Goal: Task Accomplishment & Management: Manage account settings

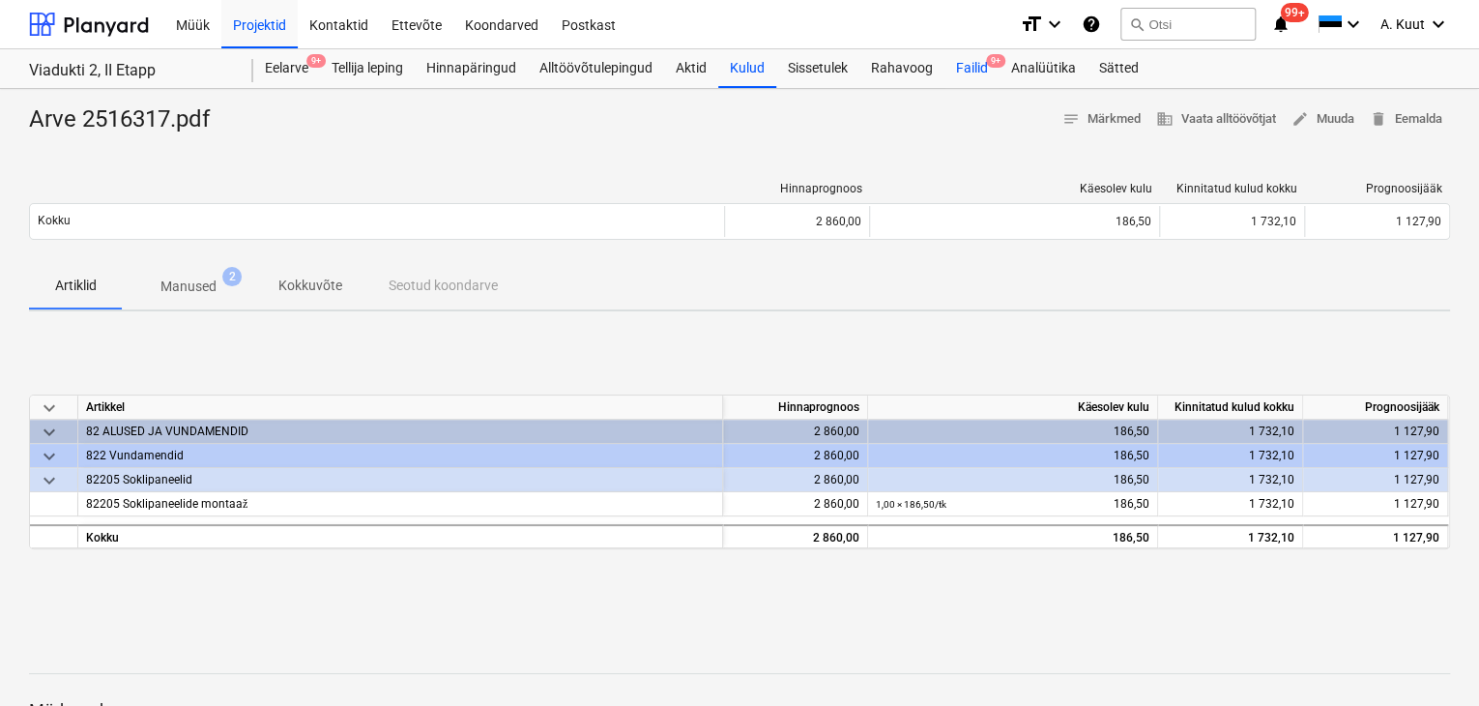
click at [975, 67] on div "Failid 9+" at bounding box center [971, 68] width 55 height 39
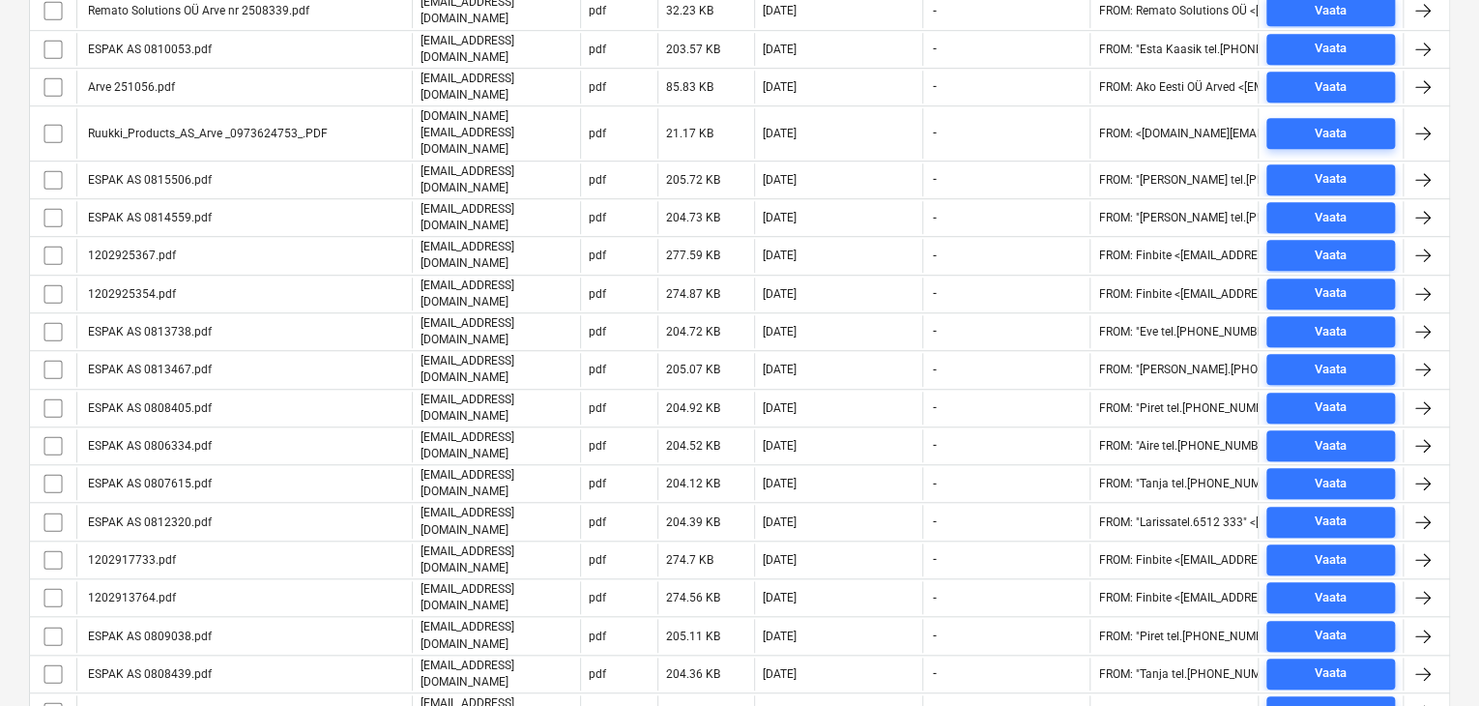
scroll to position [601, 0]
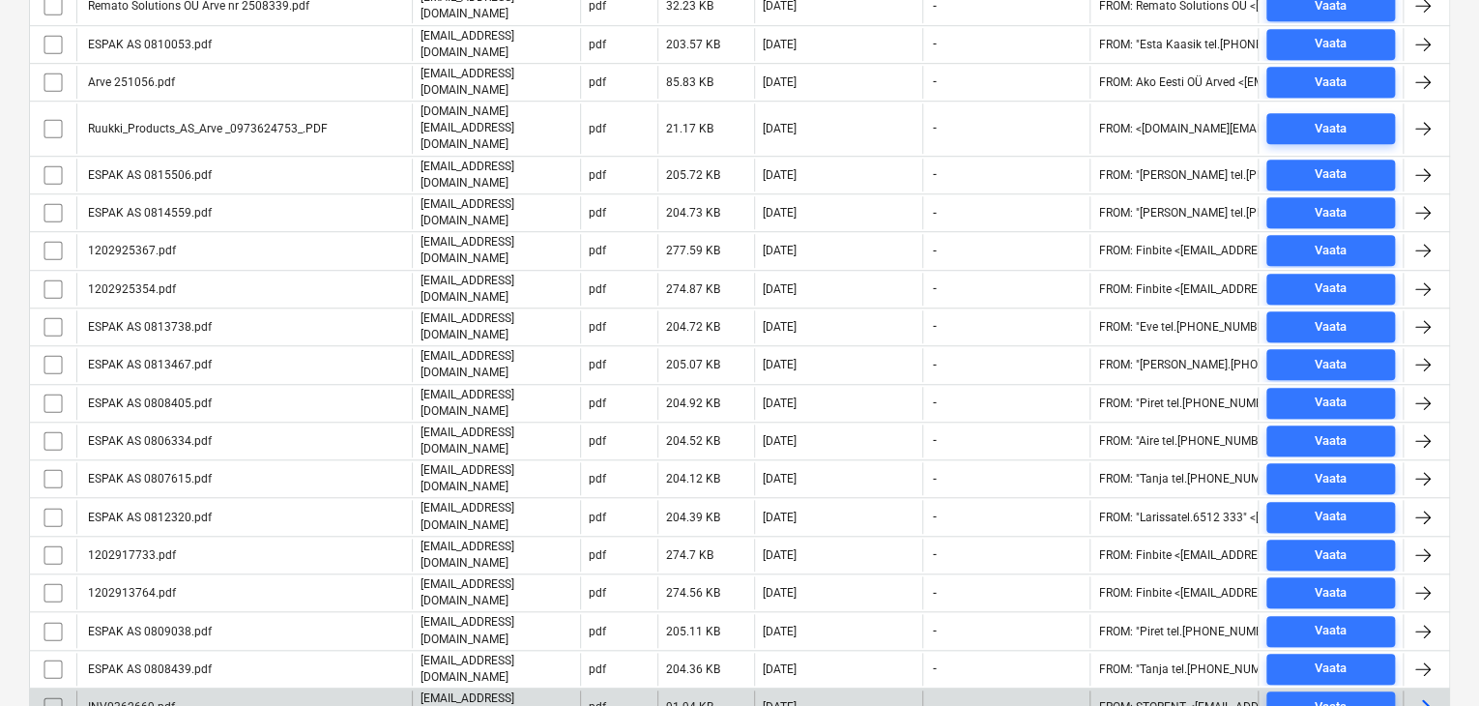
click at [178, 690] on div "INV0362669.pdf" at bounding box center [243, 706] width 335 height 33
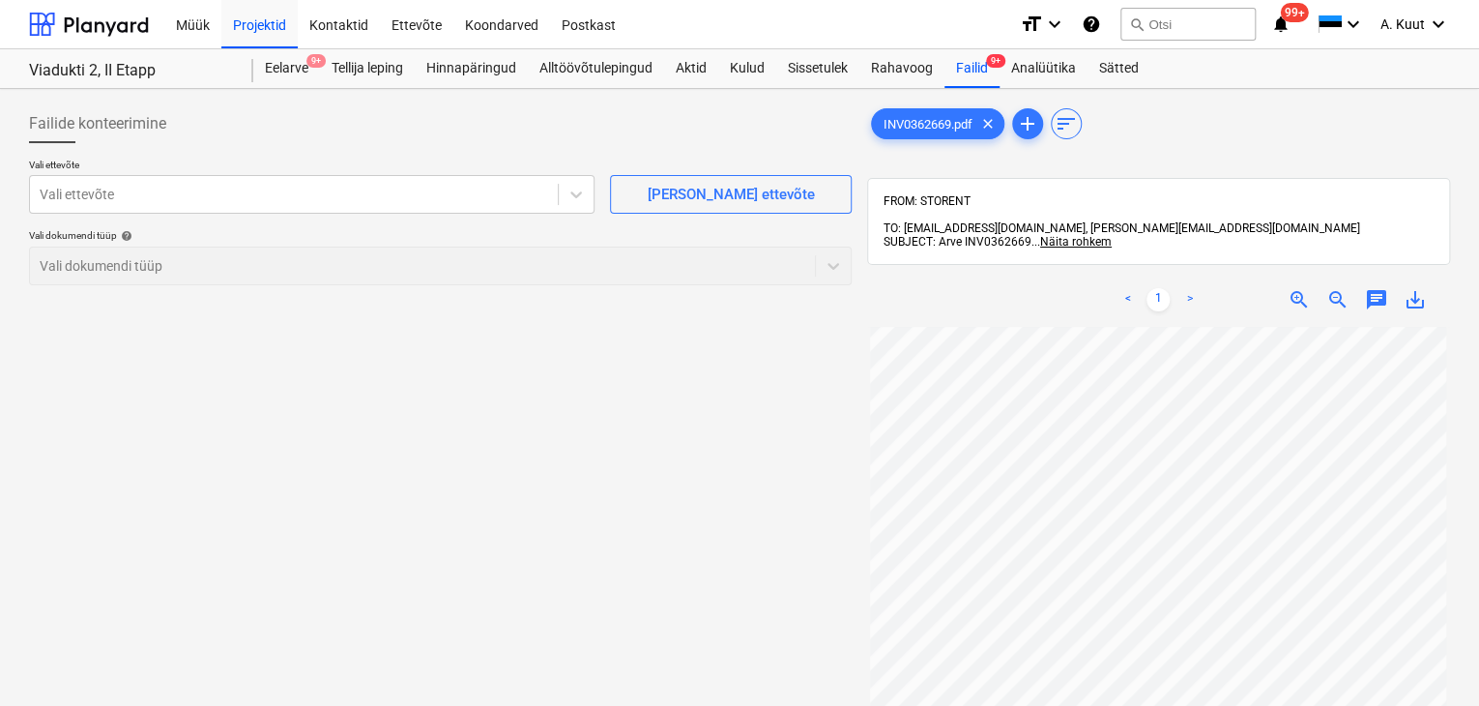
scroll to position [177, 0]
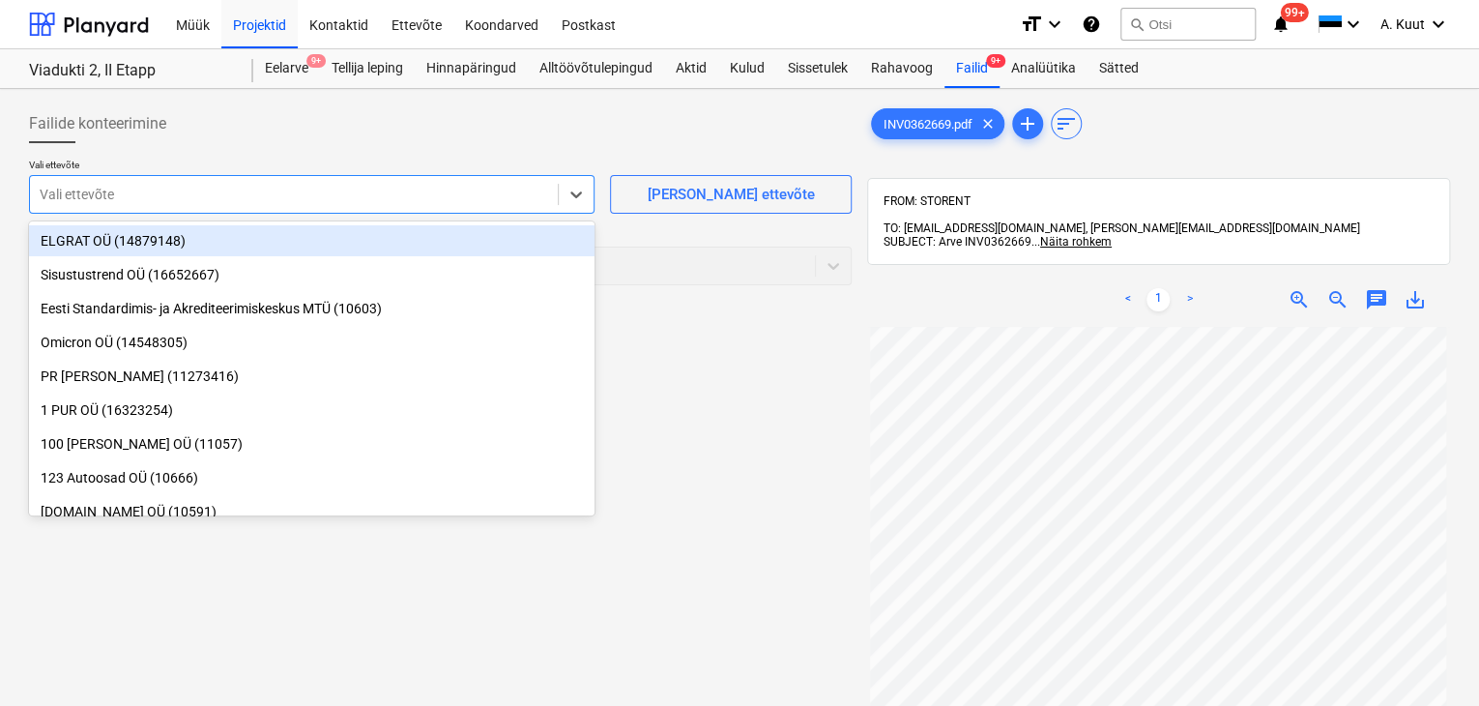
click at [162, 193] on div at bounding box center [294, 194] width 508 height 19
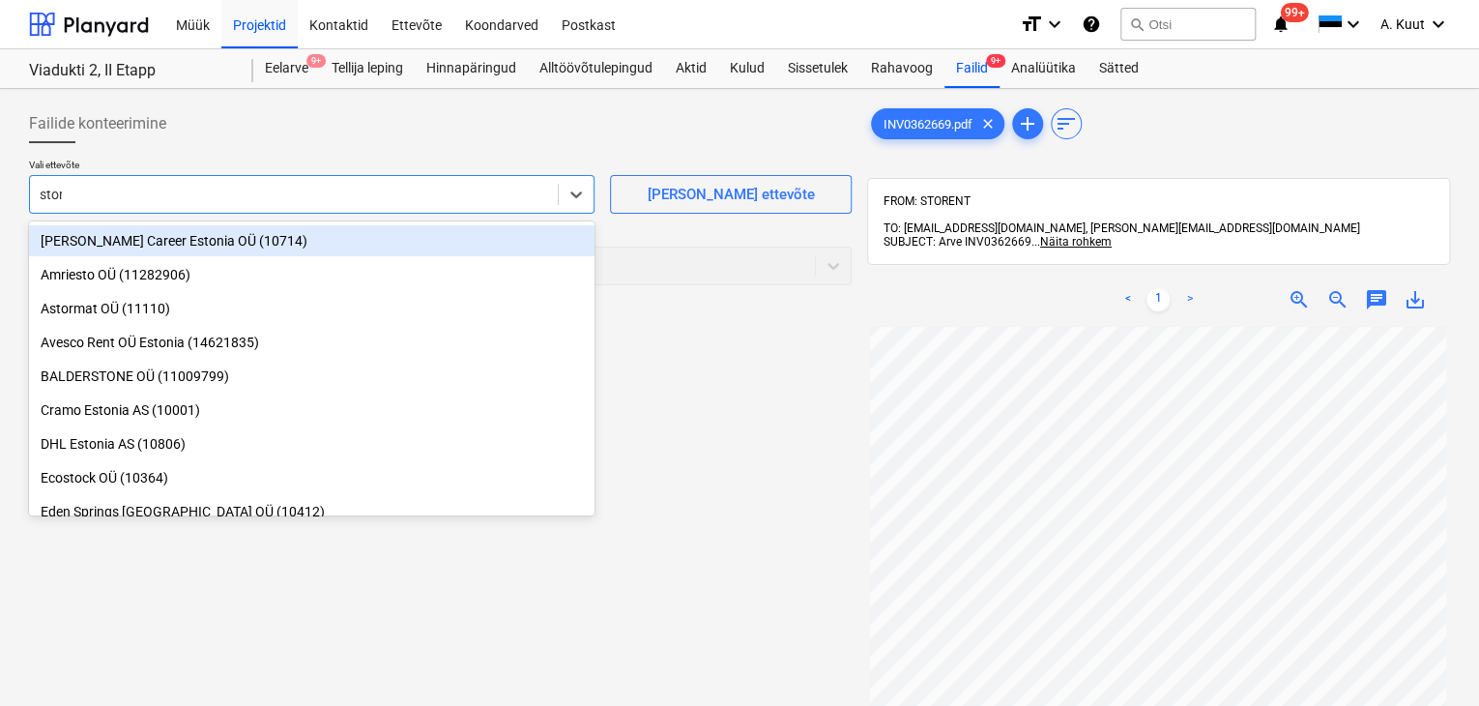
type input "store"
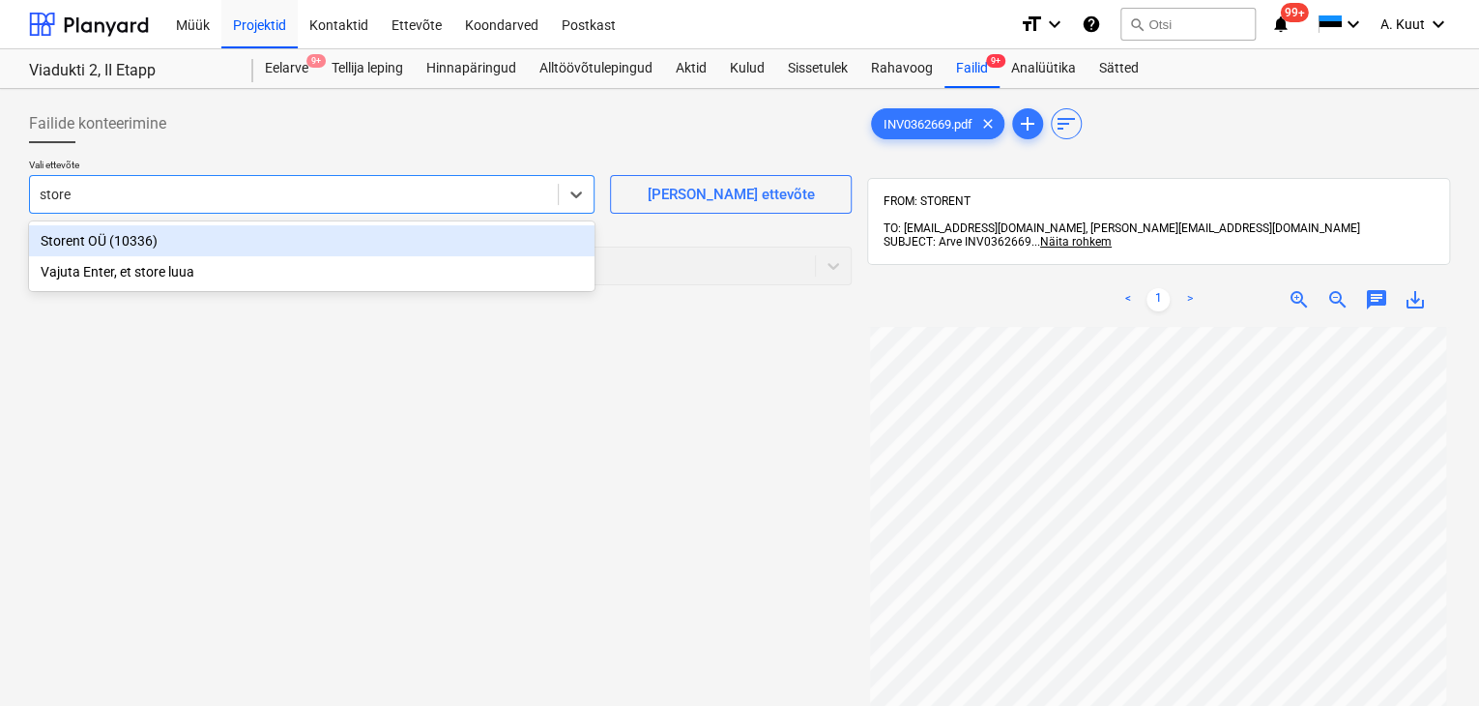
click at [68, 240] on div "Storent OÜ (10336)" at bounding box center [312, 240] width 566 height 31
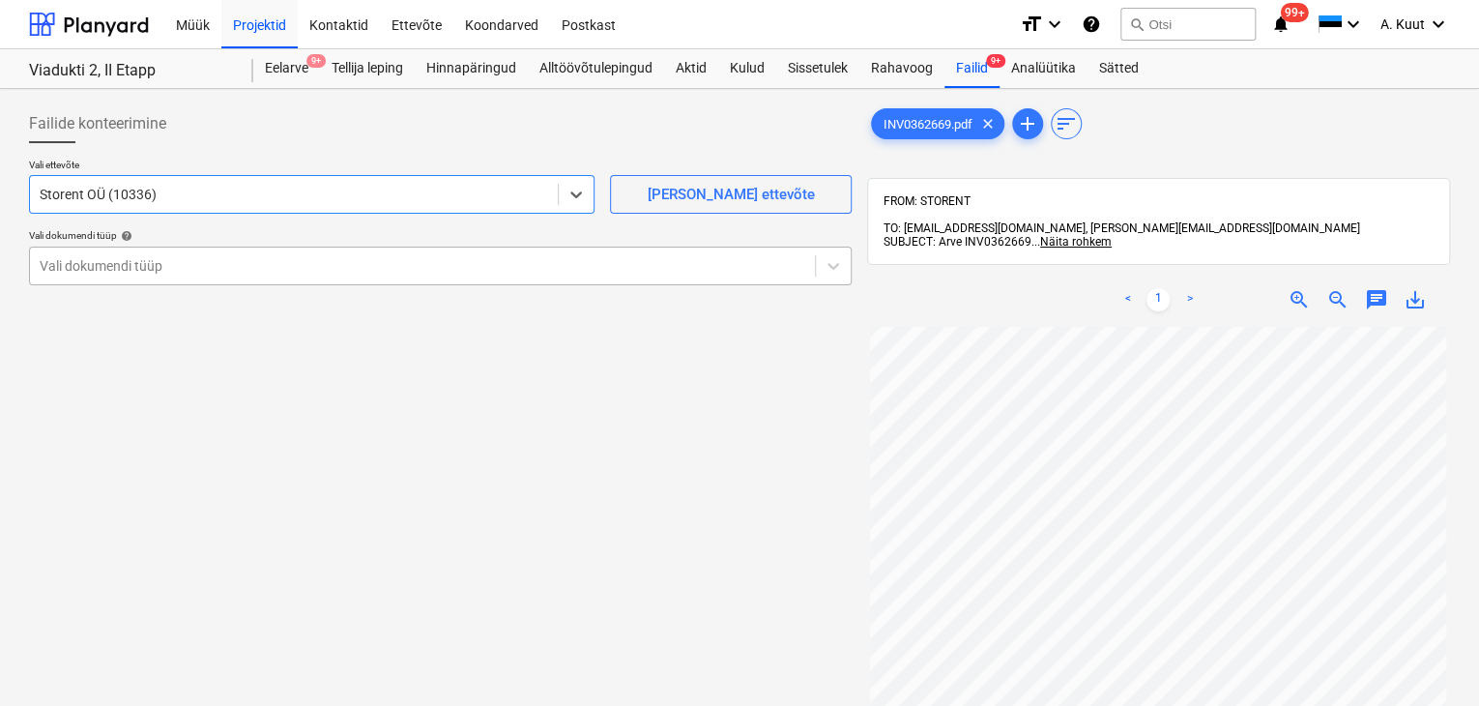
click at [73, 260] on div at bounding box center [423, 265] width 766 height 19
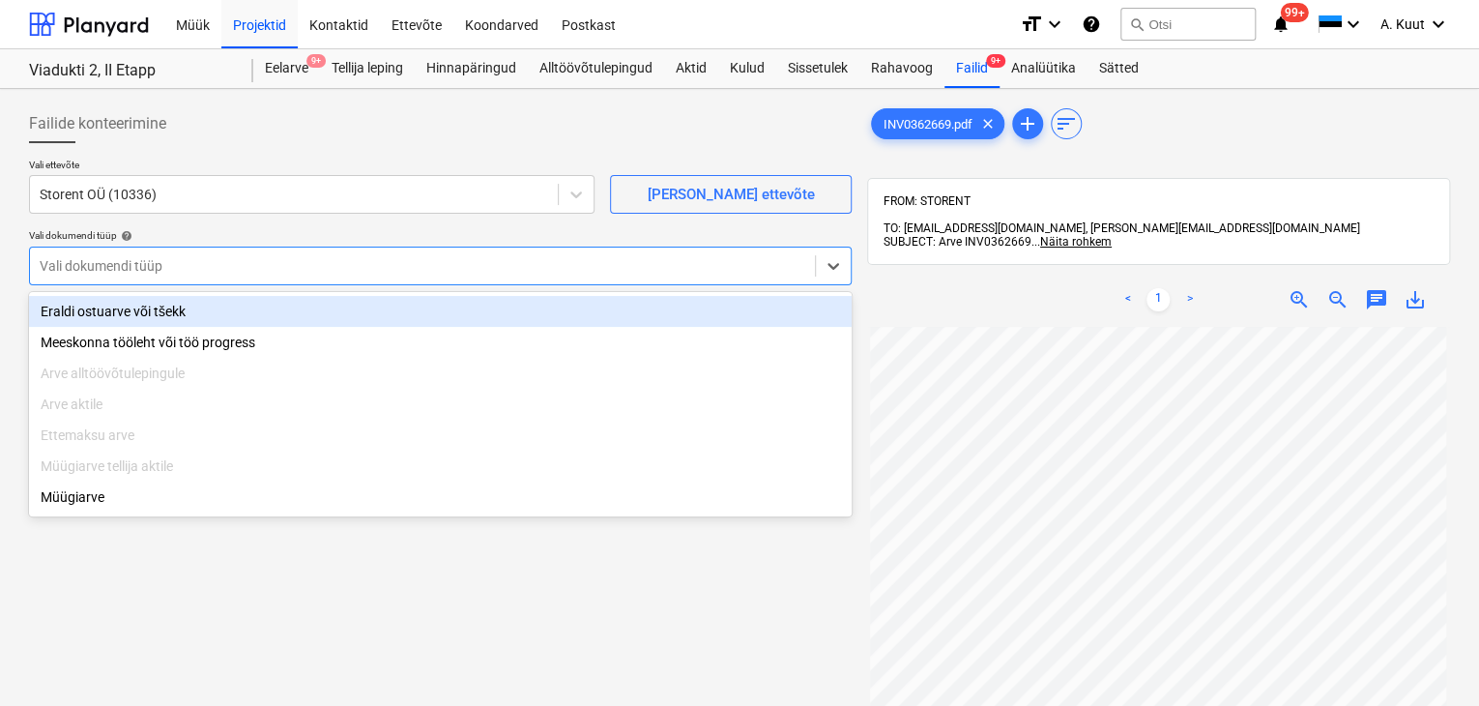
click at [79, 310] on div "Eraldi ostuarve või tšekk" at bounding box center [440, 311] width 823 height 31
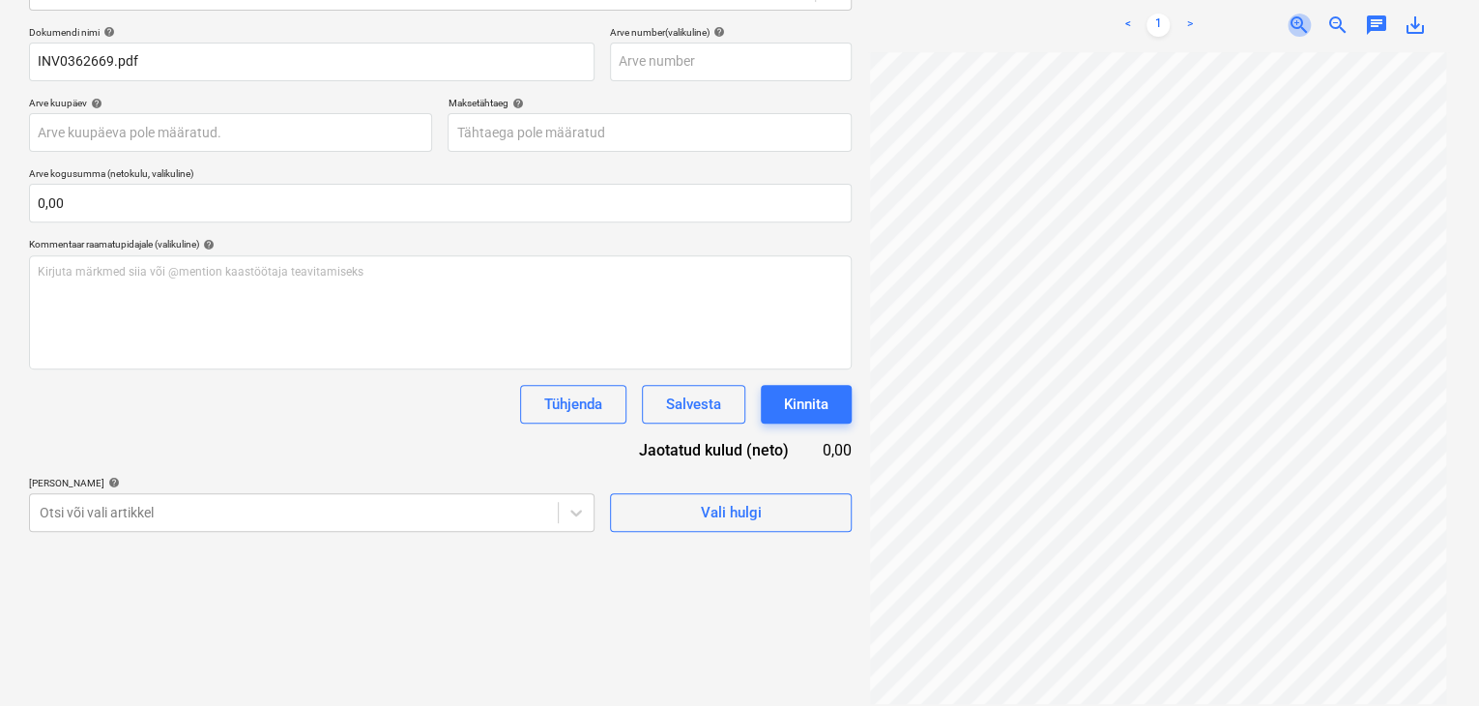
click at [1297, 14] on span "zoom_in" at bounding box center [1299, 25] width 23 height 23
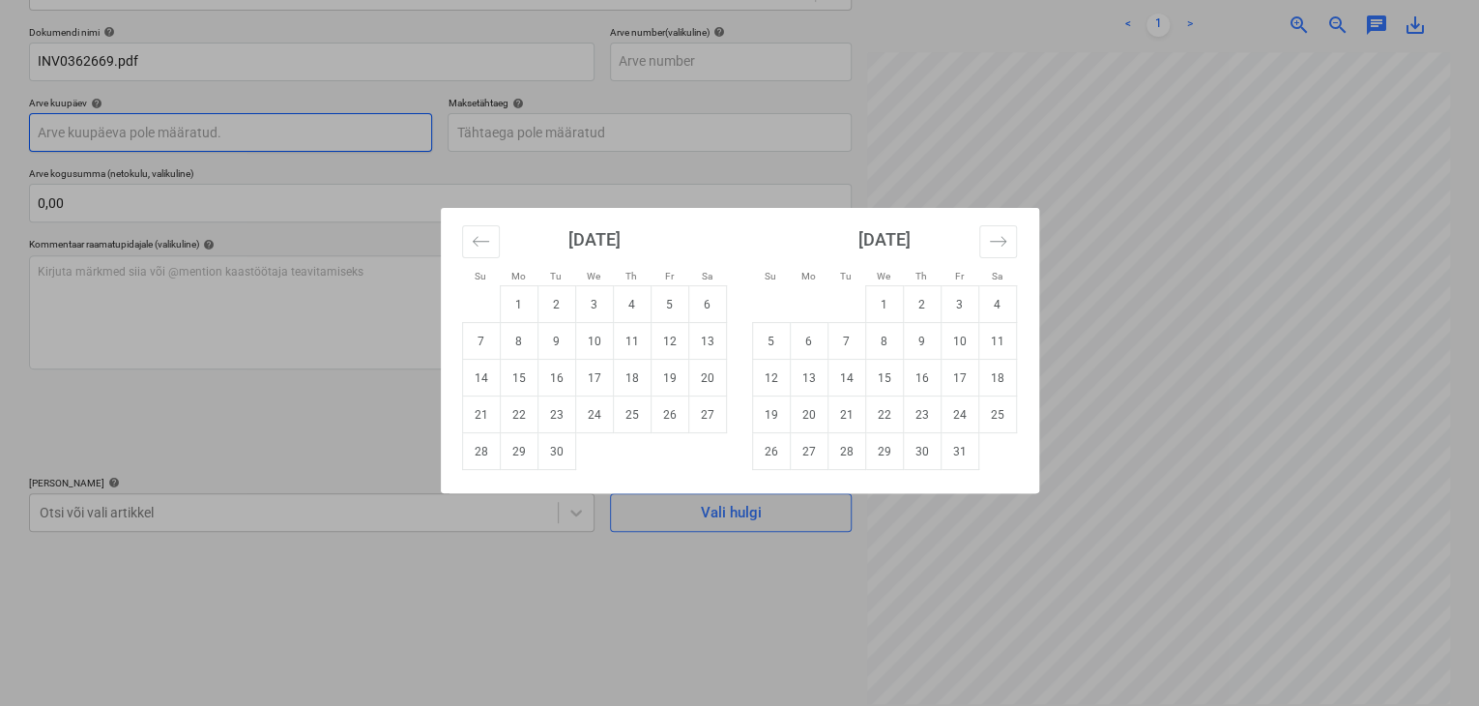
click at [97, 132] on body "Müük Projektid Kontaktid Ettevõte Koondarved Postkast format_size keyboard_arro…" at bounding box center [739, 78] width 1479 height 706
click at [521, 132] on div "Su Mo Tu We Th Fr Sa Su Mo Tu We Th Fr Sa [DATE] 1 2 3 4 5 6 7 8 9 10 11 12 13 …" at bounding box center [739, 353] width 1479 height 706
click at [483, 130] on body "Müük Projektid Kontaktid Ettevõte Koondarved Postkast format_size keyboard_arro…" at bounding box center [739, 78] width 1479 height 706
click at [675, 305] on td "5" at bounding box center [670, 304] width 38 height 37
type input "[DATE]"
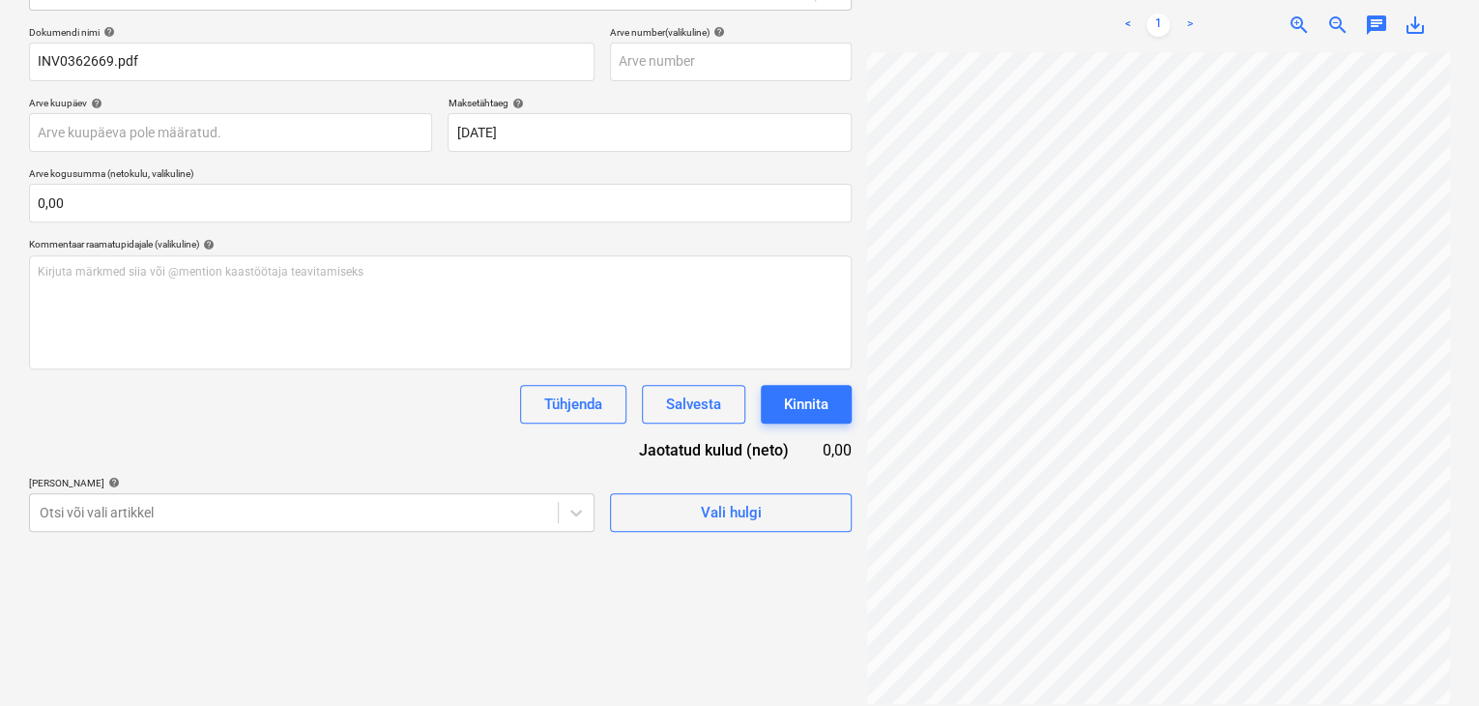
scroll to position [0, 81]
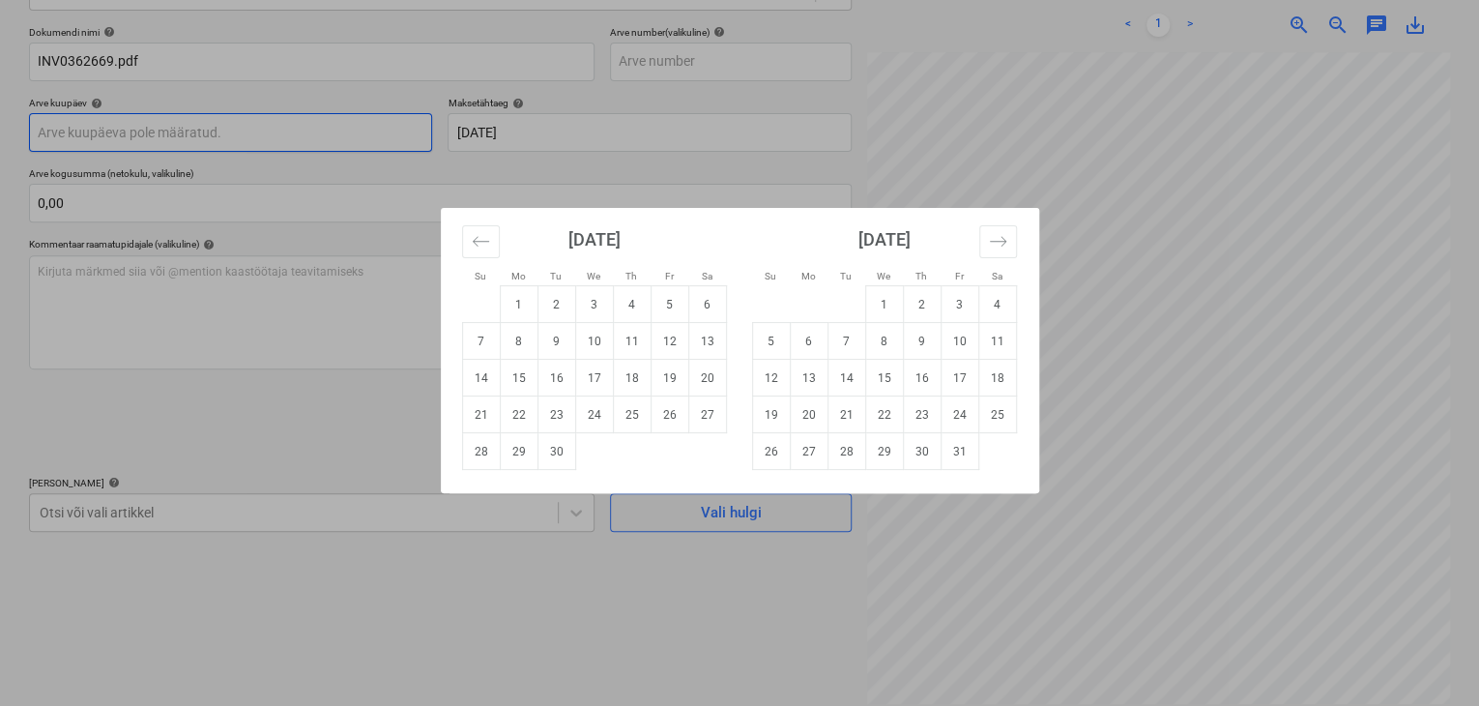
click at [44, 134] on body "Müük Projektid Kontaktid Ettevõte Koondarved Postkast format_size keyboard_arro…" at bounding box center [739, 78] width 1479 height 706
click at [483, 244] on icon "Move backward to switch to the previous month." at bounding box center [481, 241] width 18 height 18
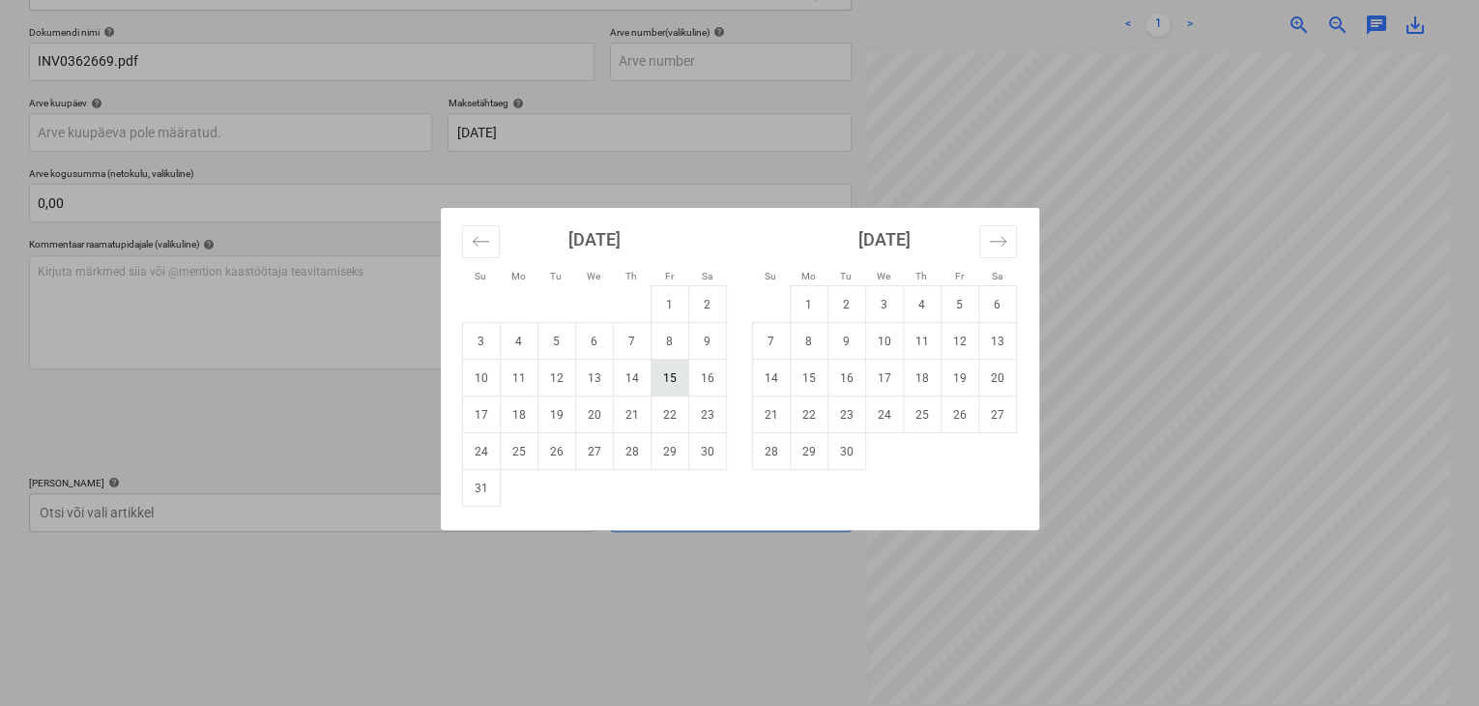
click at [671, 376] on td "15" at bounding box center [670, 378] width 38 height 37
type input "[DATE]"
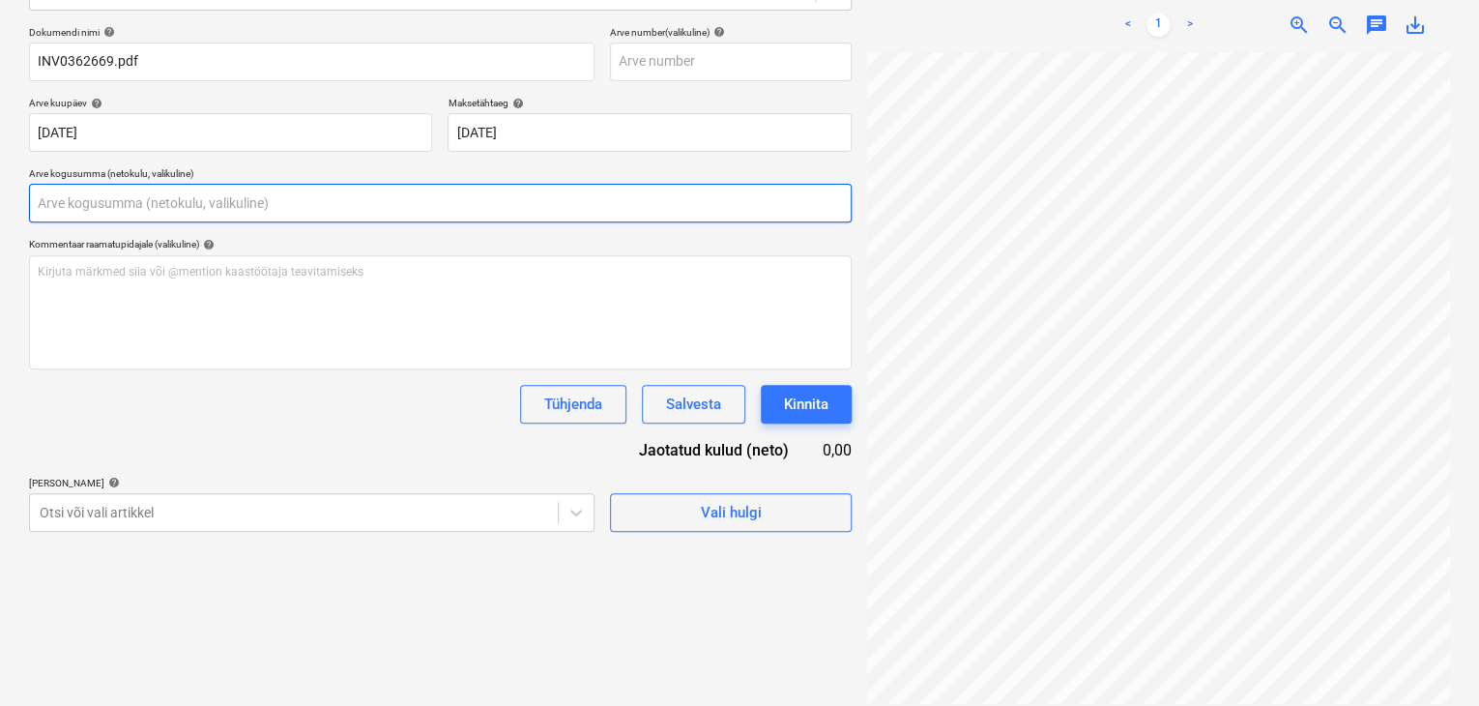
click at [73, 208] on input "text" at bounding box center [440, 203] width 823 height 39
type input "0,00"
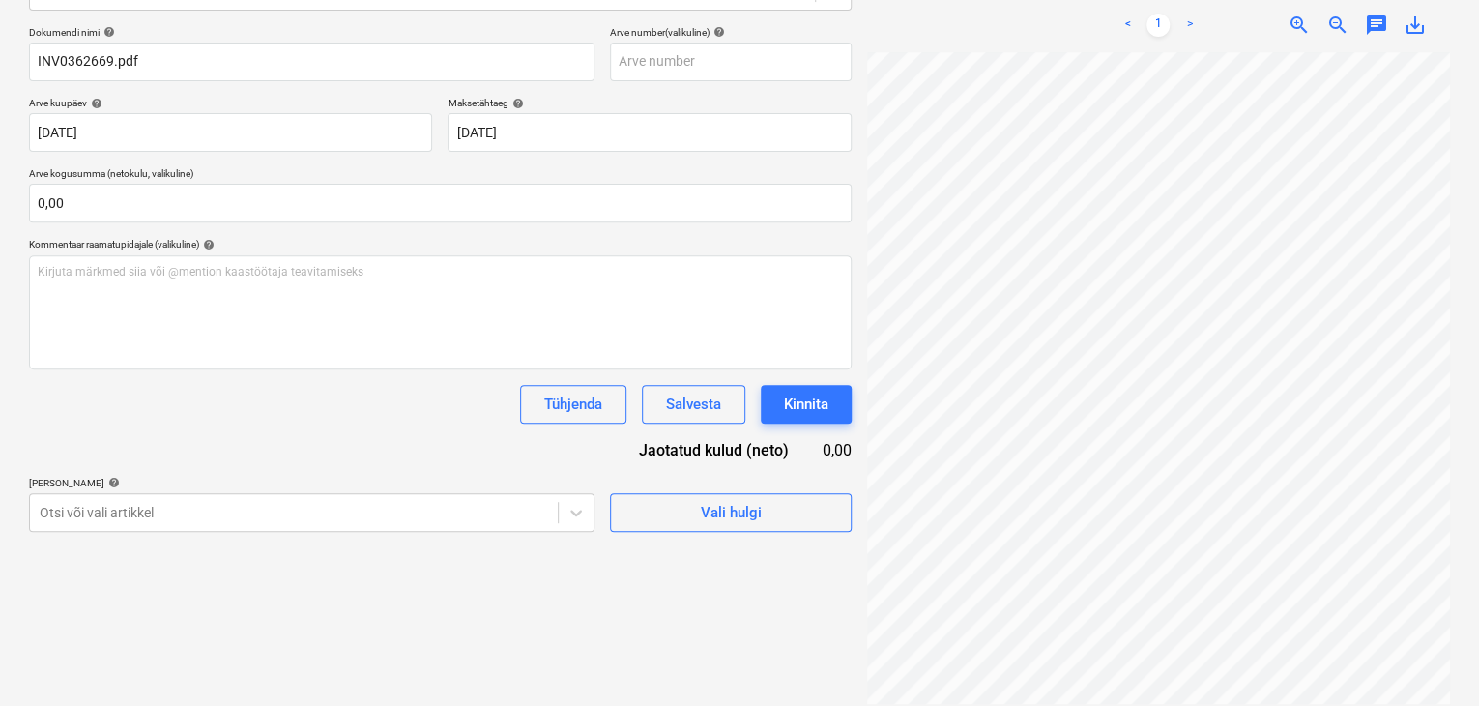
scroll to position [3, 147]
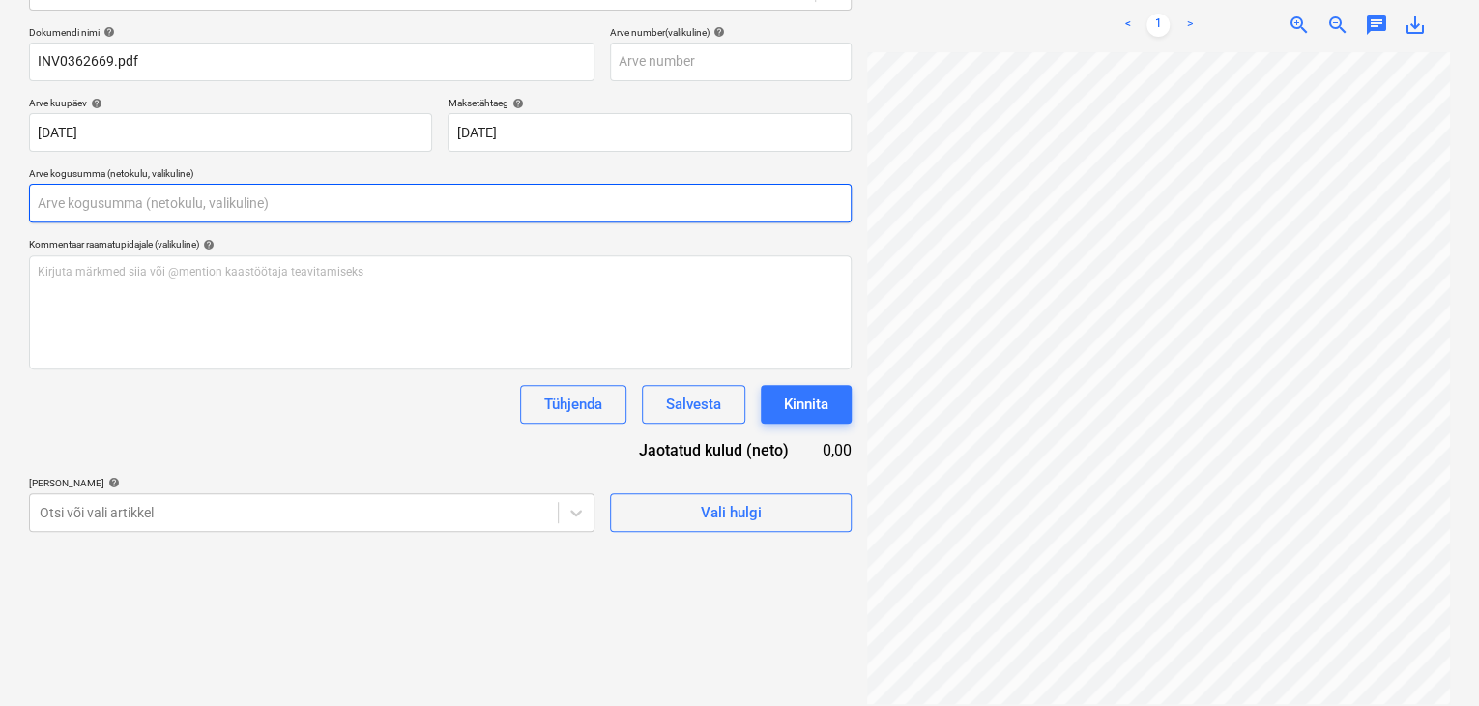
click at [120, 201] on input "text" at bounding box center [440, 203] width 823 height 39
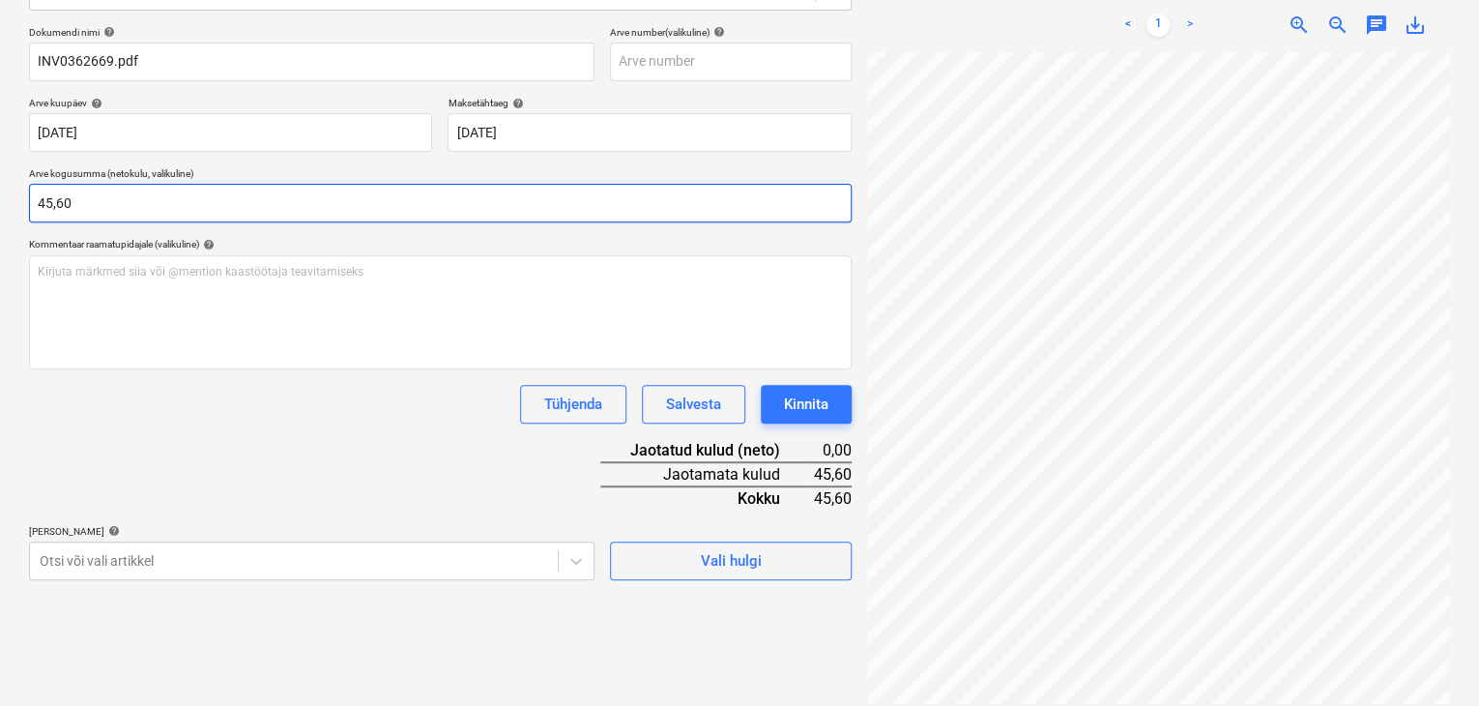
click at [46, 198] on input "45,60" at bounding box center [440, 203] width 823 height 39
type input "49,60"
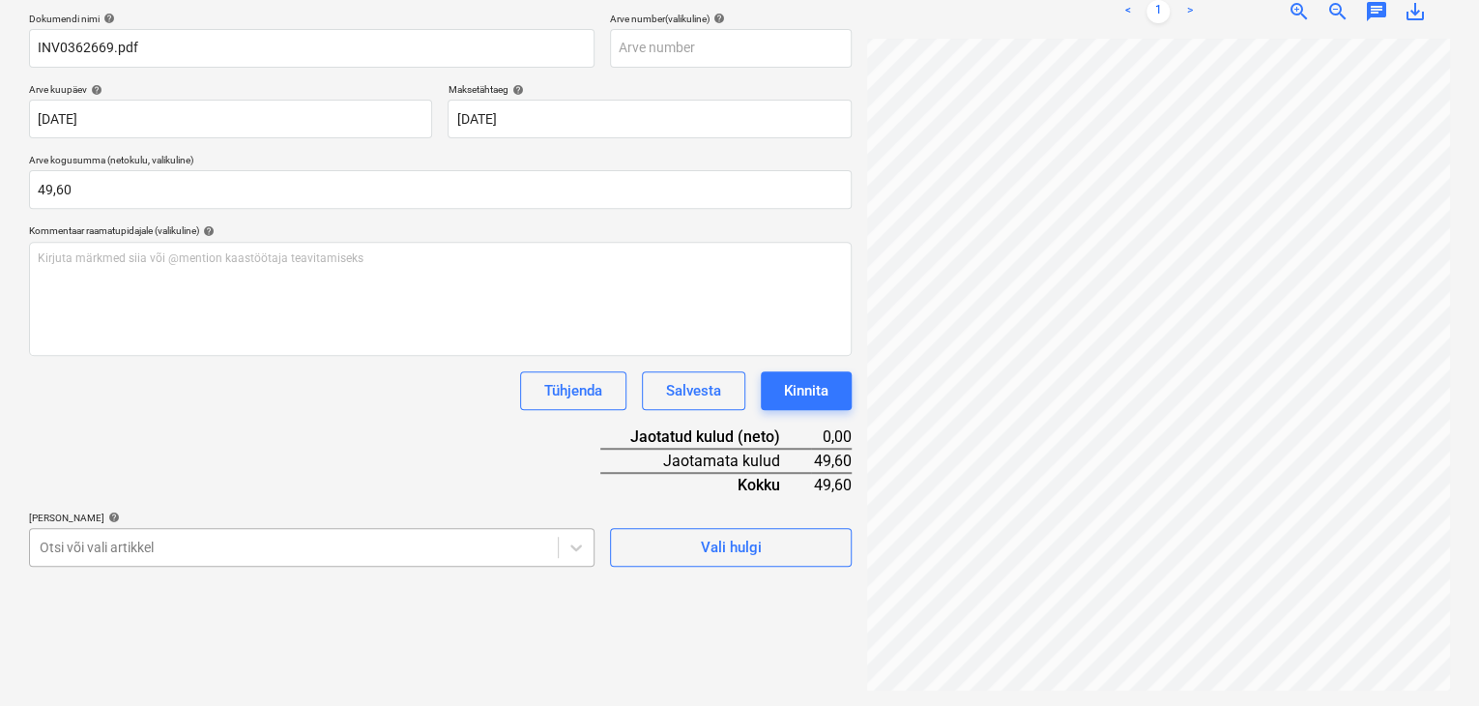
click at [160, 418] on body "Müük Projektid Kontaktid Ettevõte Koondarved Postkast format_size keyboard_arro…" at bounding box center [739, 65] width 1479 height 706
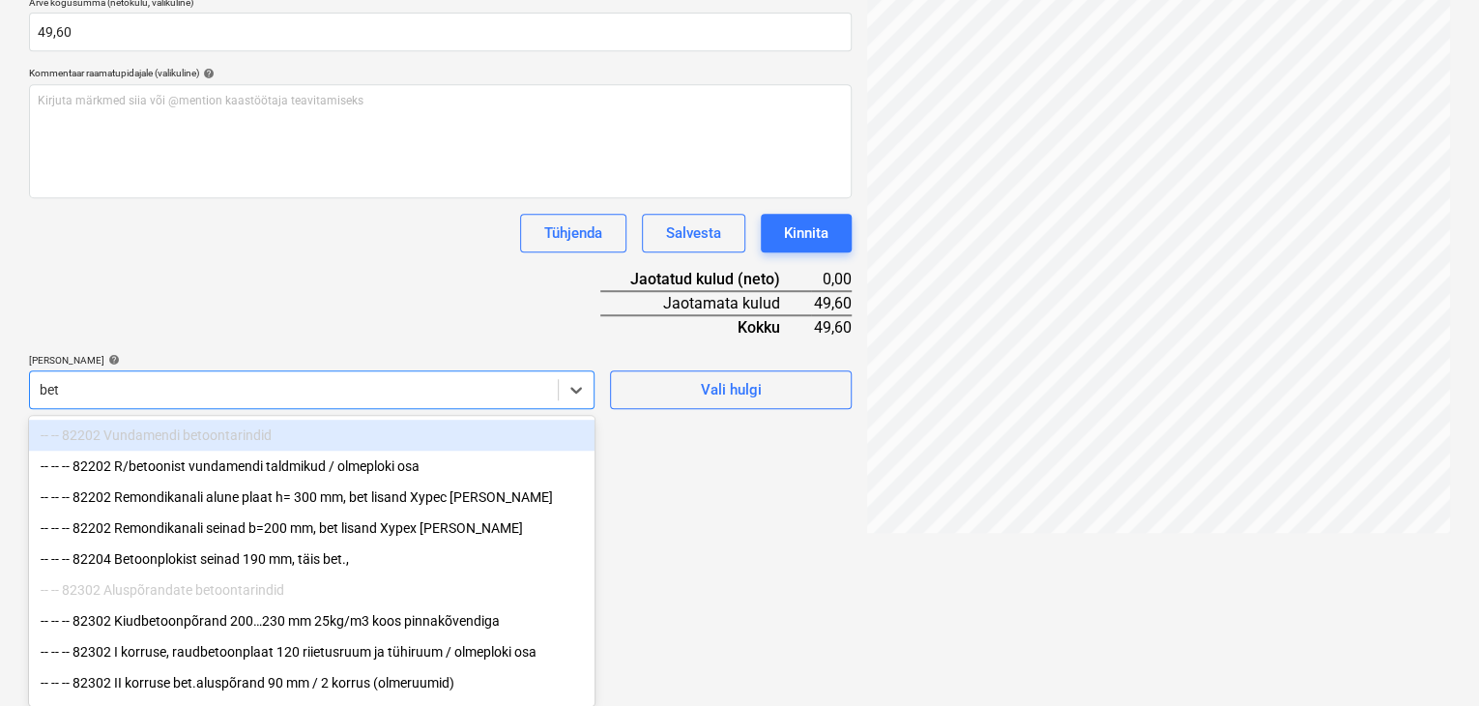
scroll to position [446, 0]
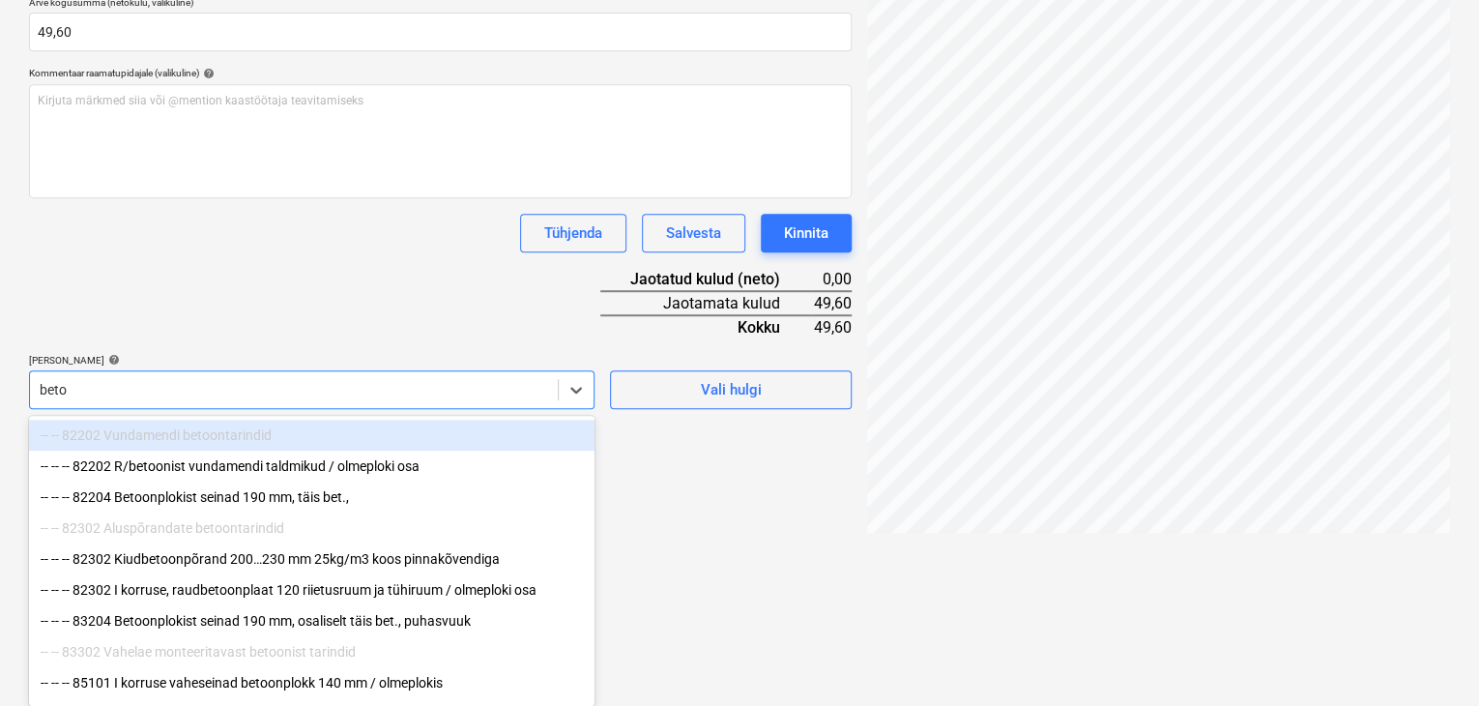
type input "betoo"
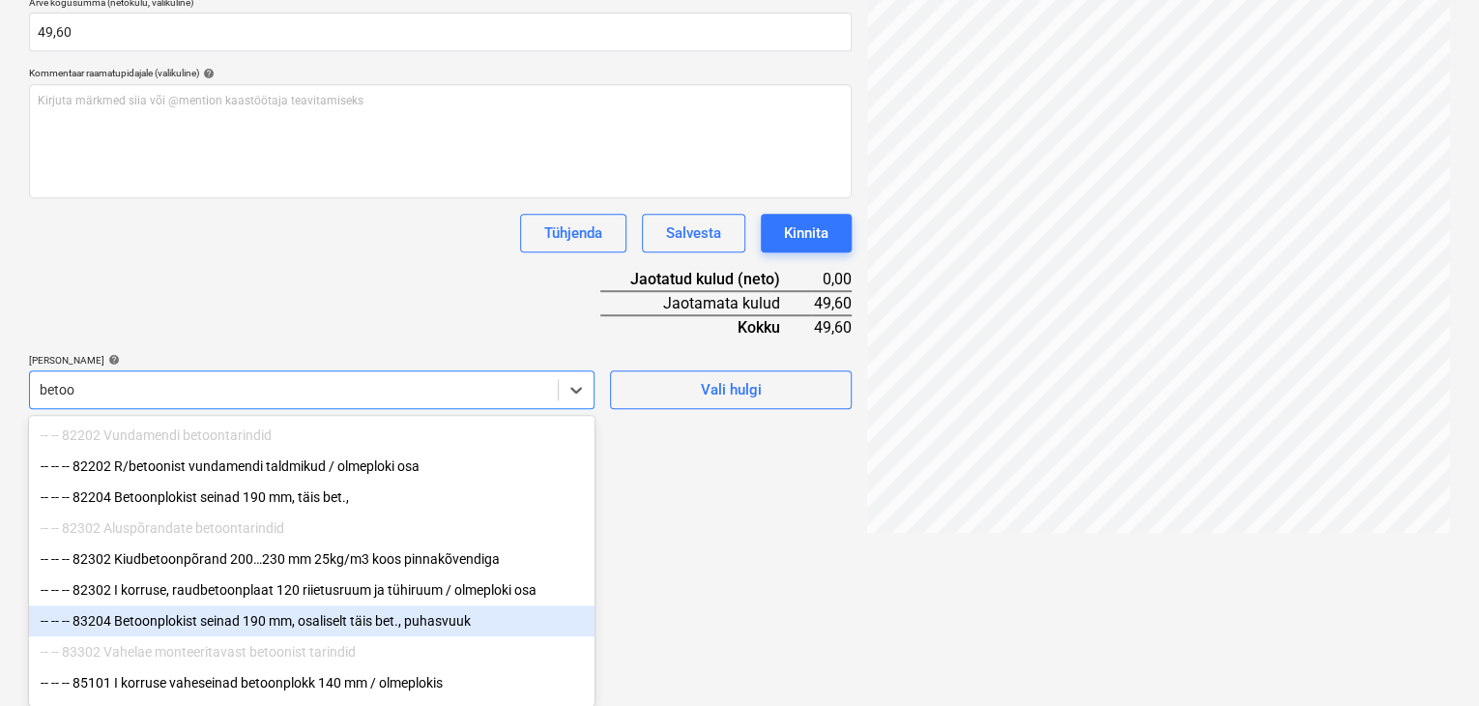
click at [143, 625] on div "-- -- -- 83204 Betoonplokist seinad 190 mm, osaliselt täis bet., puhasvuuk" at bounding box center [312, 620] width 566 height 31
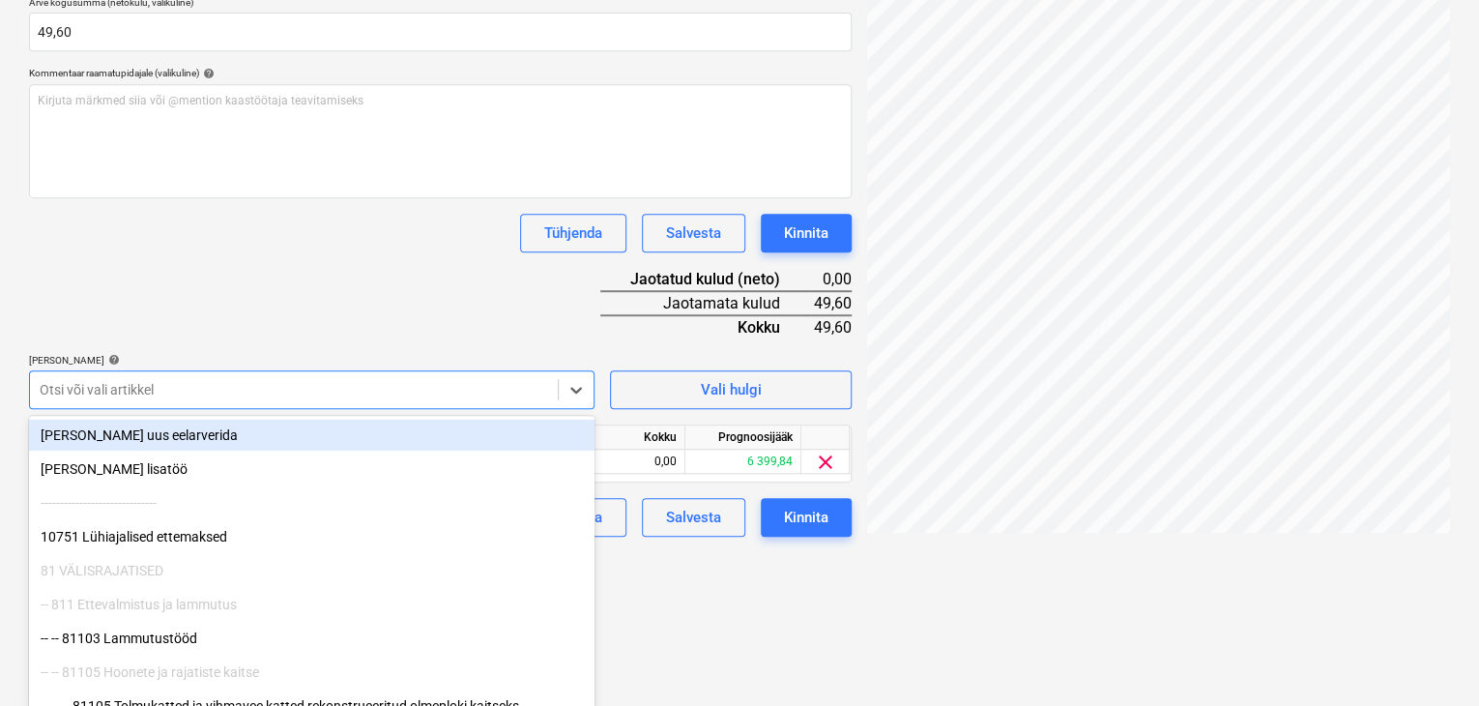
click at [373, 283] on div "Dokumendi nimi help INV0362669.pdf Arve number (valikuline) help Arve kuupäev h…" at bounding box center [440, 196] width 823 height 682
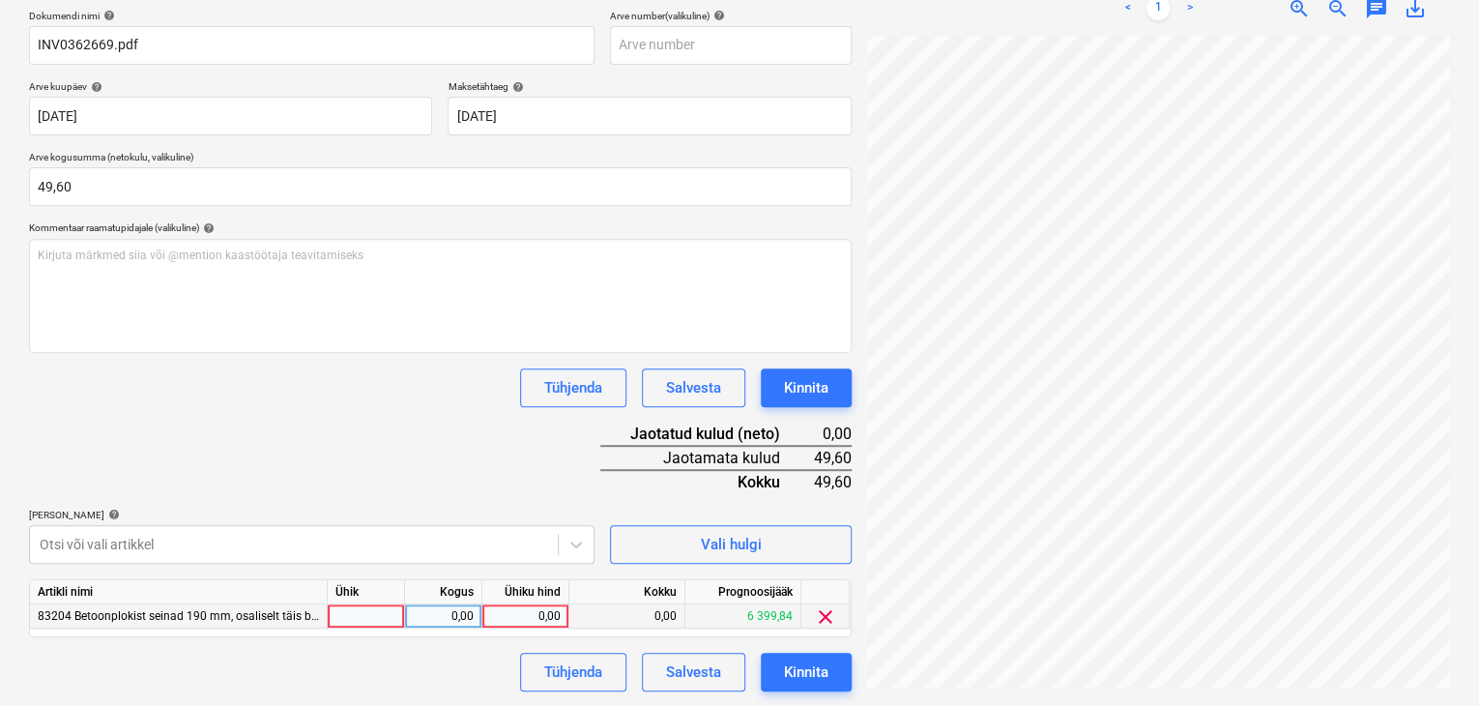
click at [547, 609] on div "0,00" at bounding box center [525, 616] width 71 height 24
type input "49,60"
click at [436, 415] on div "Dokumendi nimi help INV0362669.pdf Arve number (valikuline) help Arve kuupäev h…" at bounding box center [440, 351] width 823 height 682
click at [812, 674] on div "Kinnita" at bounding box center [806, 671] width 44 height 25
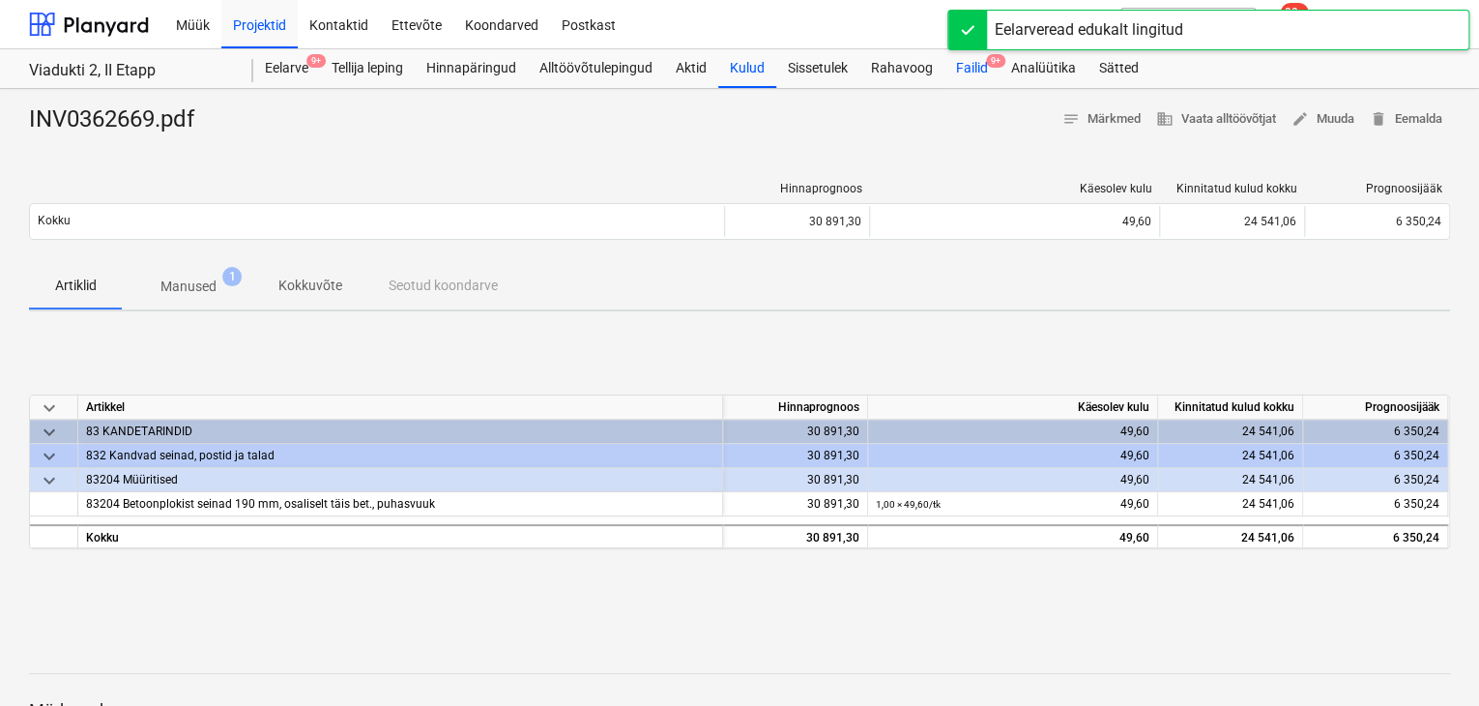
click at [970, 67] on div "Failid 9+" at bounding box center [971, 68] width 55 height 39
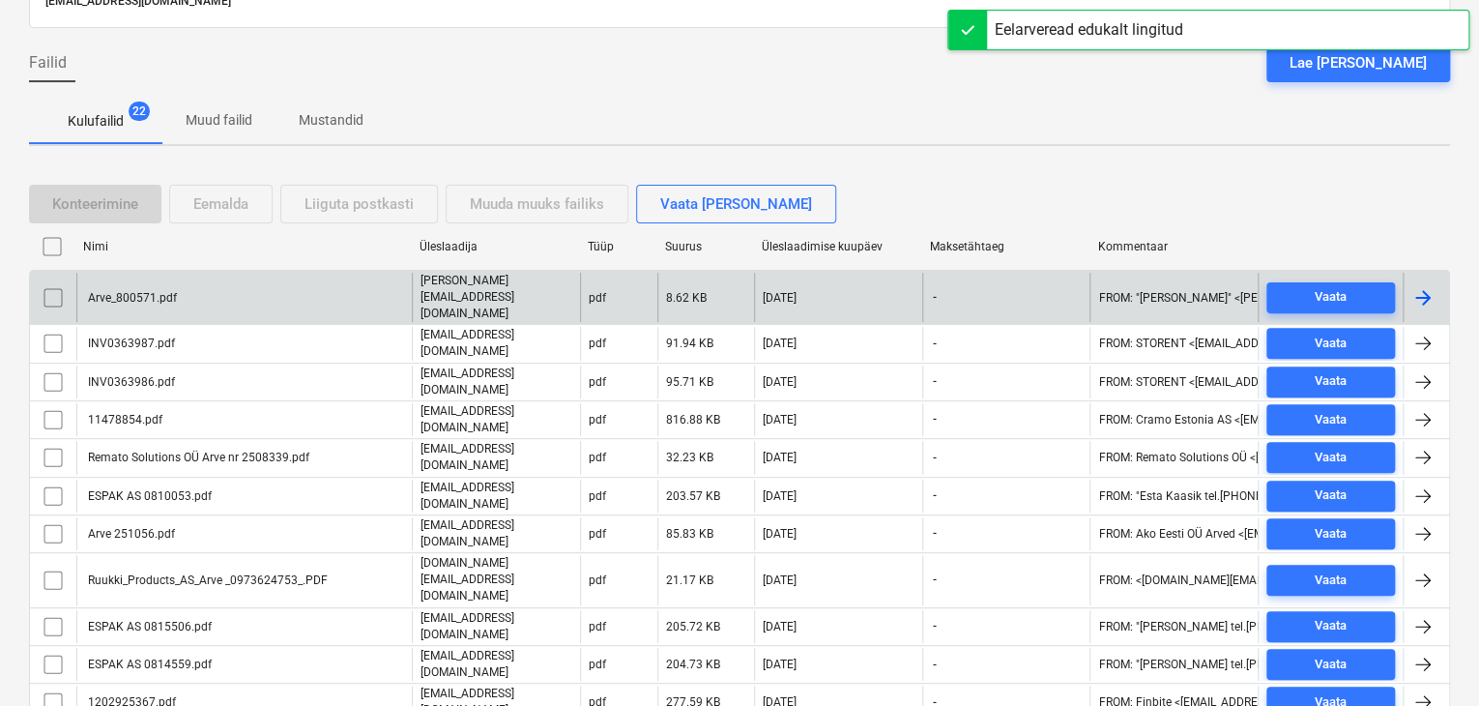
scroll to position [193, 0]
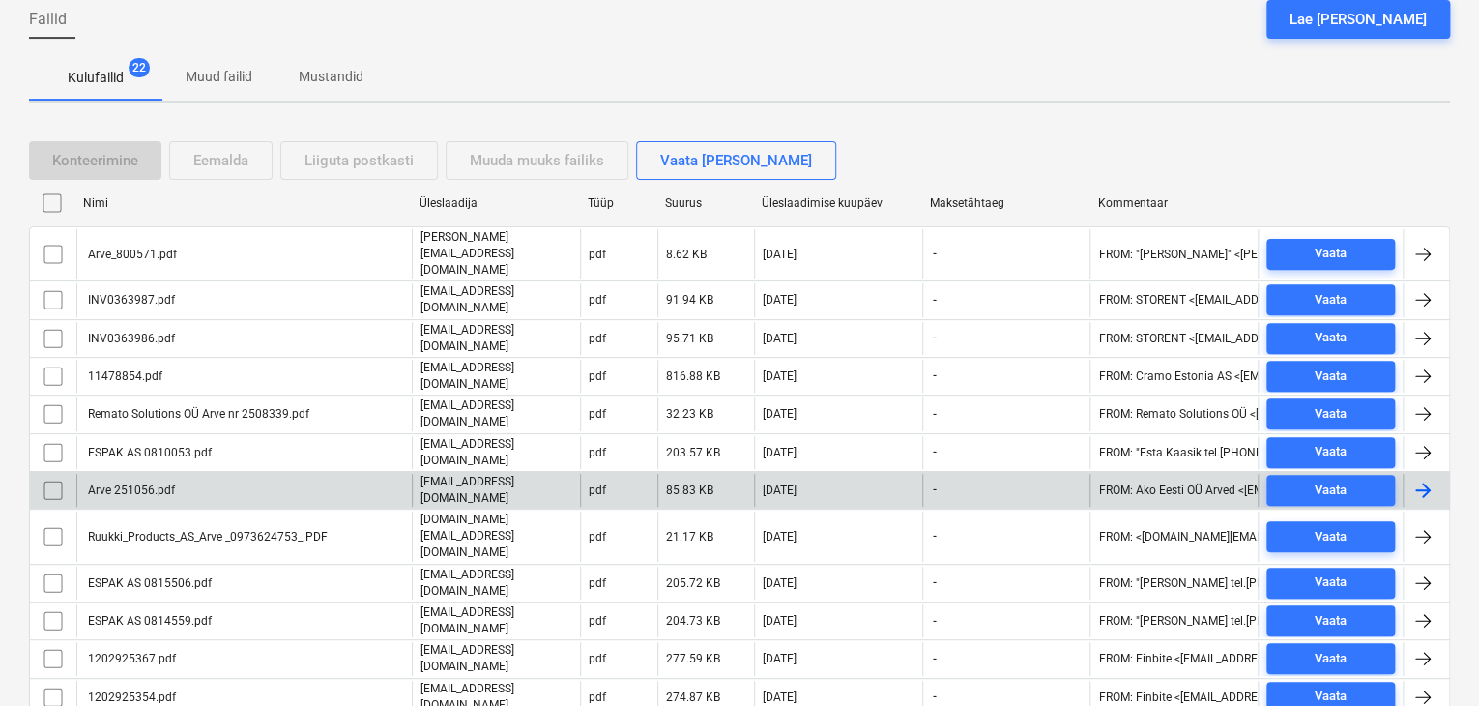
click at [149, 483] on div "Arve 251056.pdf" at bounding box center [130, 490] width 90 height 14
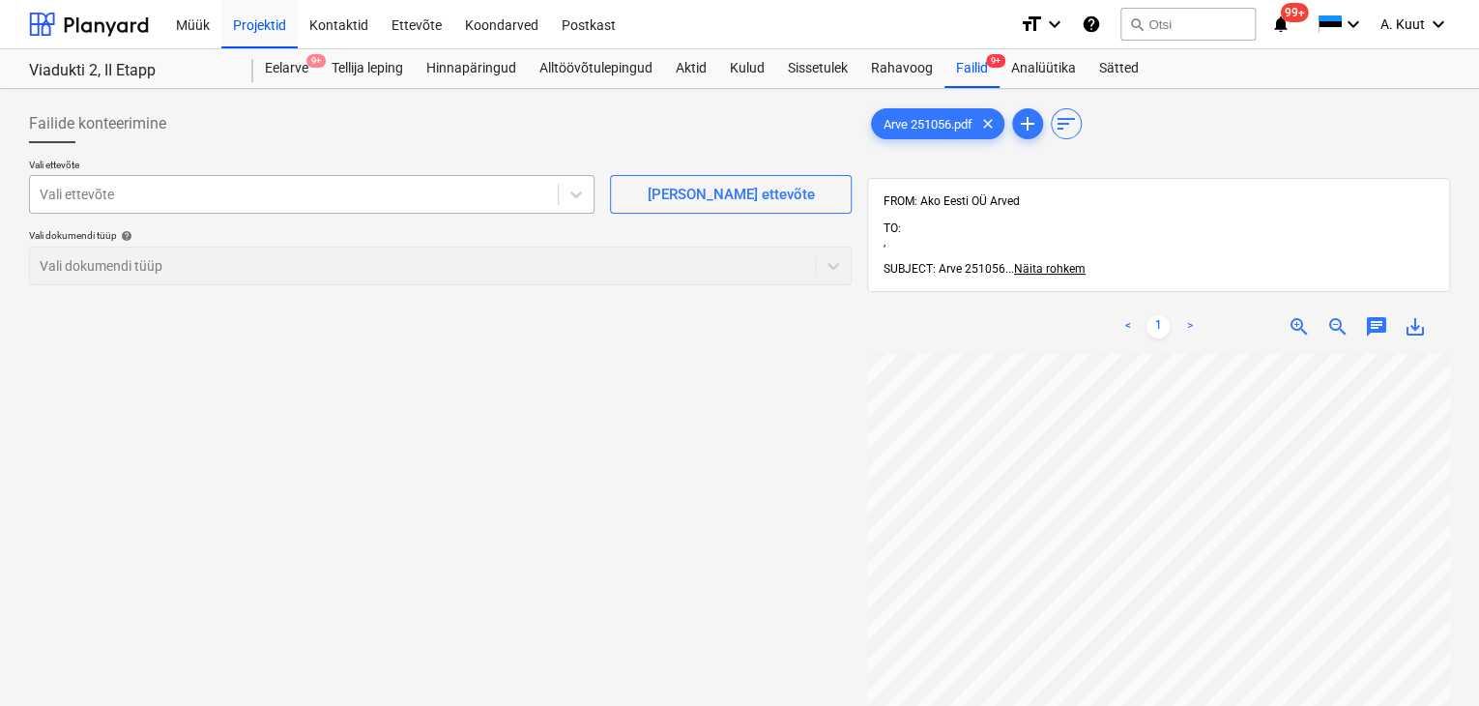
click at [99, 192] on div at bounding box center [294, 194] width 508 height 19
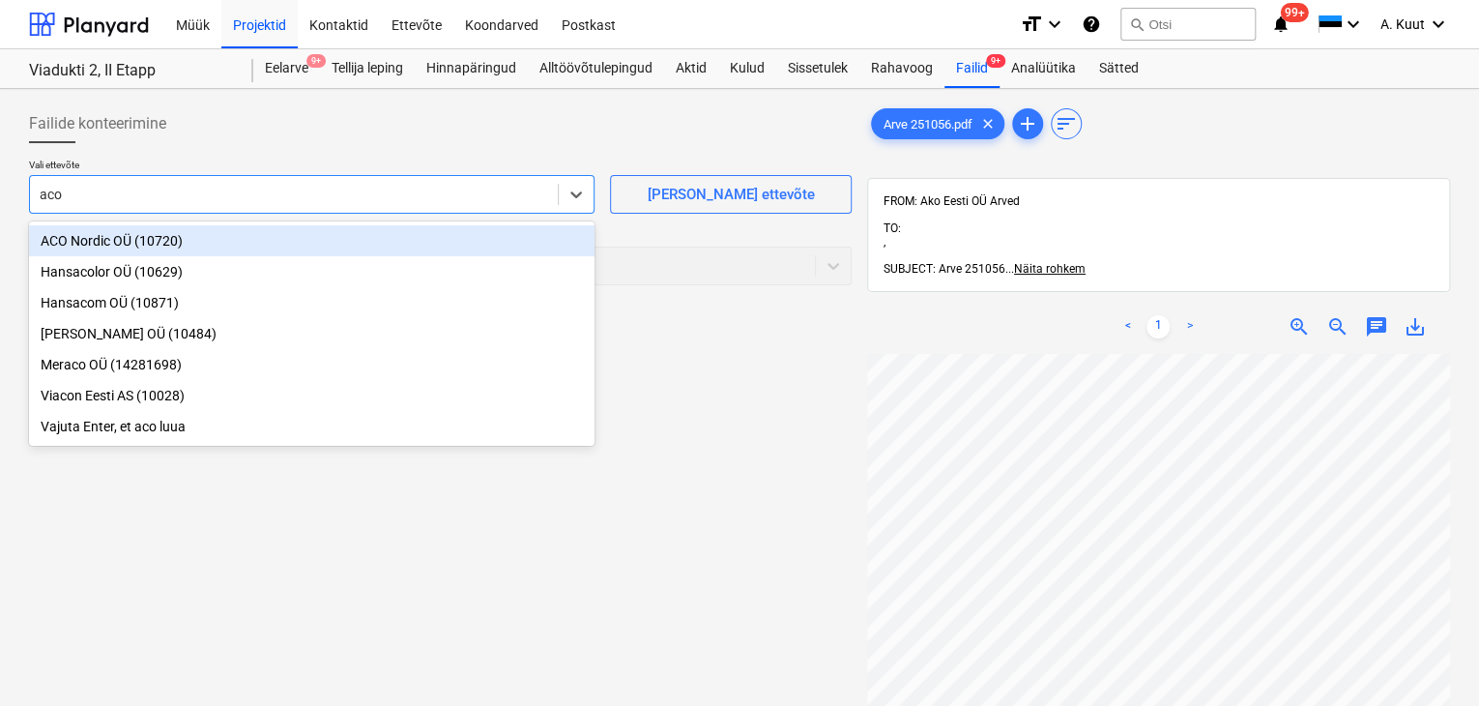
type input "aco E"
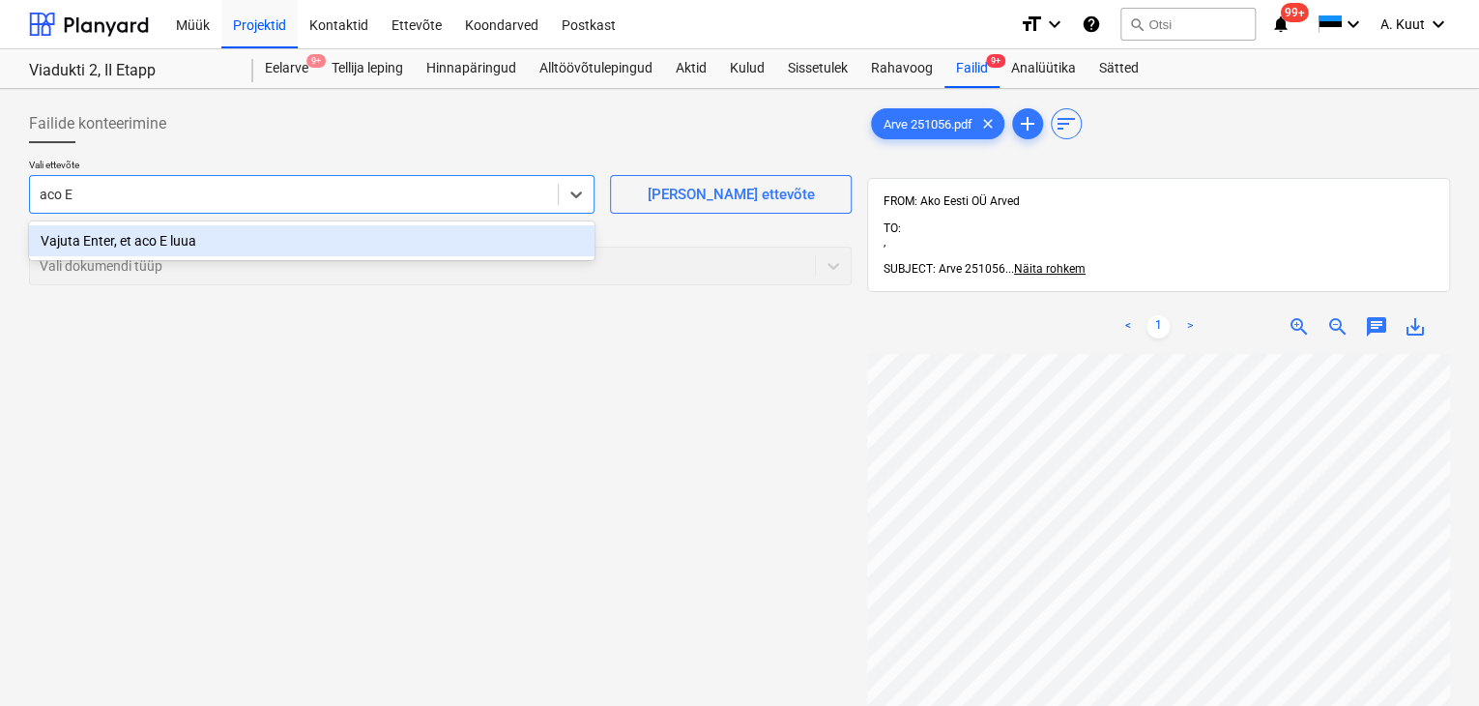
click at [178, 238] on div "Vajuta Enter, et aco E luua" at bounding box center [312, 240] width 566 height 31
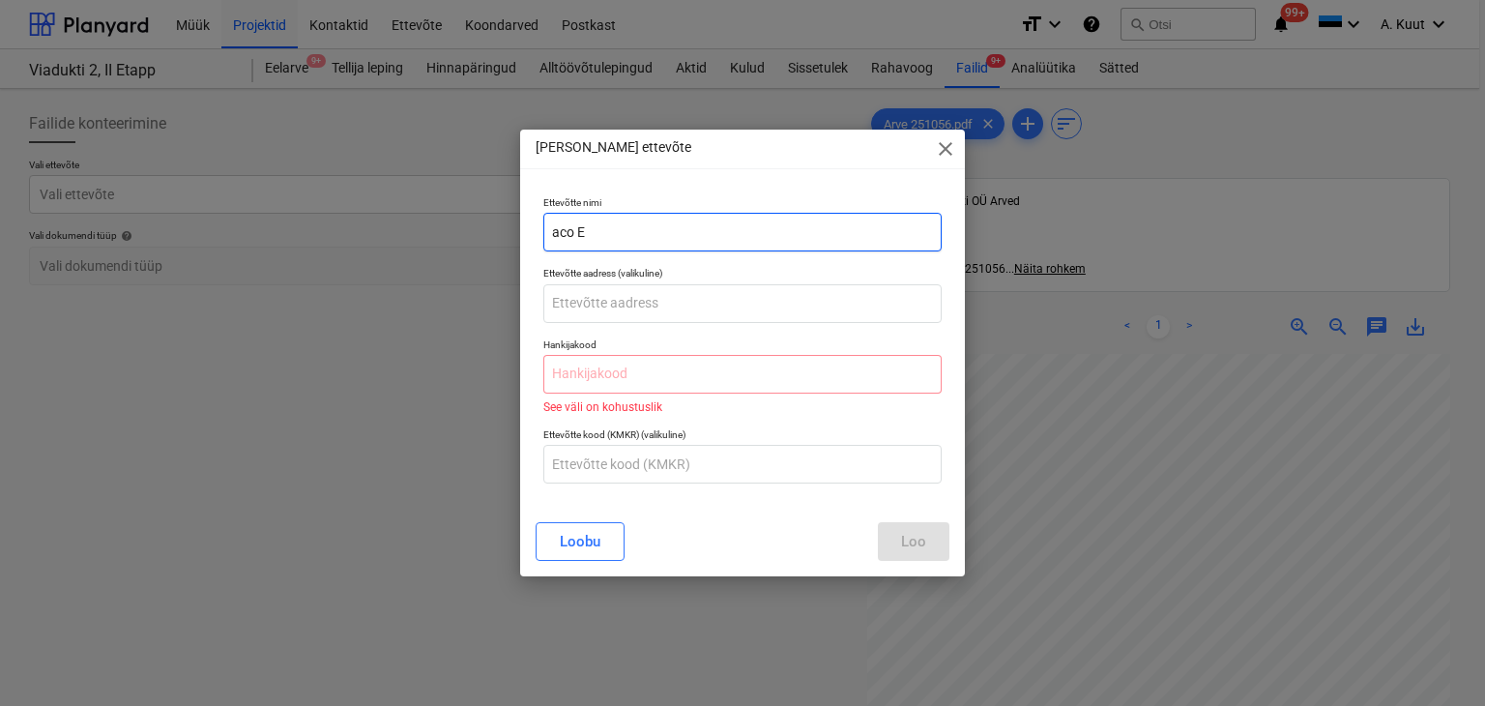
drag, startPoint x: 592, startPoint y: 222, endPoint x: 548, endPoint y: 222, distance: 43.5
click at [548, 222] on input "aco E" at bounding box center [742, 232] width 399 height 39
type input "A"
click at [937, 148] on span "close" at bounding box center [945, 148] width 23 height 23
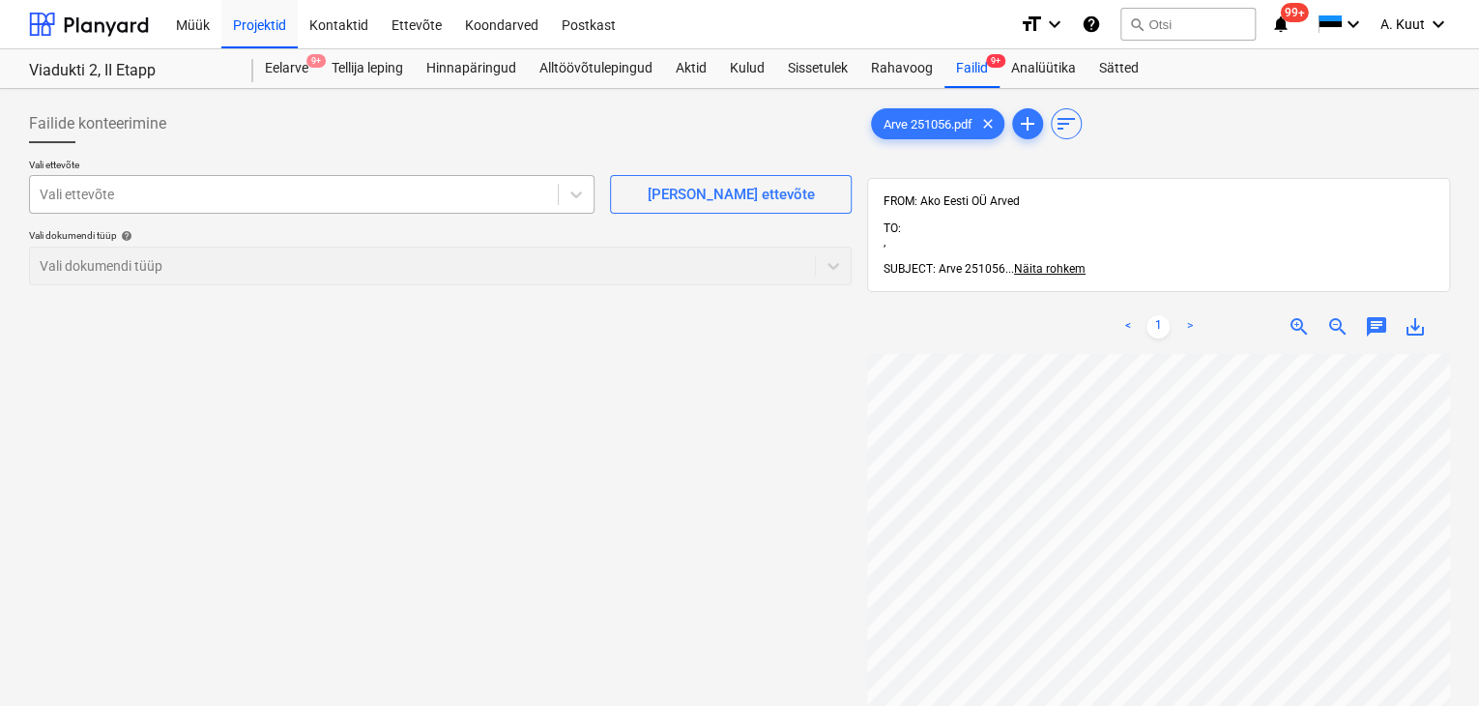
click at [135, 188] on div at bounding box center [294, 194] width 508 height 19
click at [133, 194] on div at bounding box center [294, 194] width 508 height 19
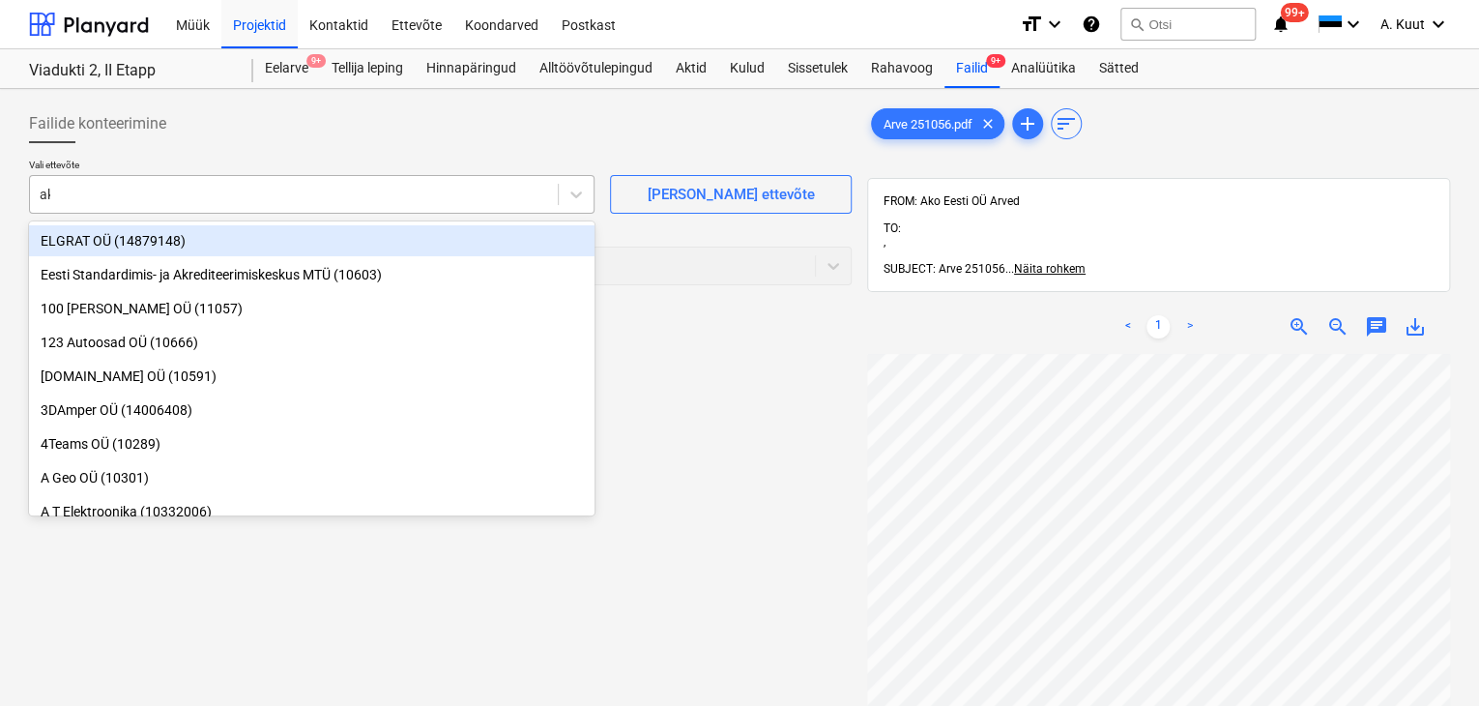
type input "ako"
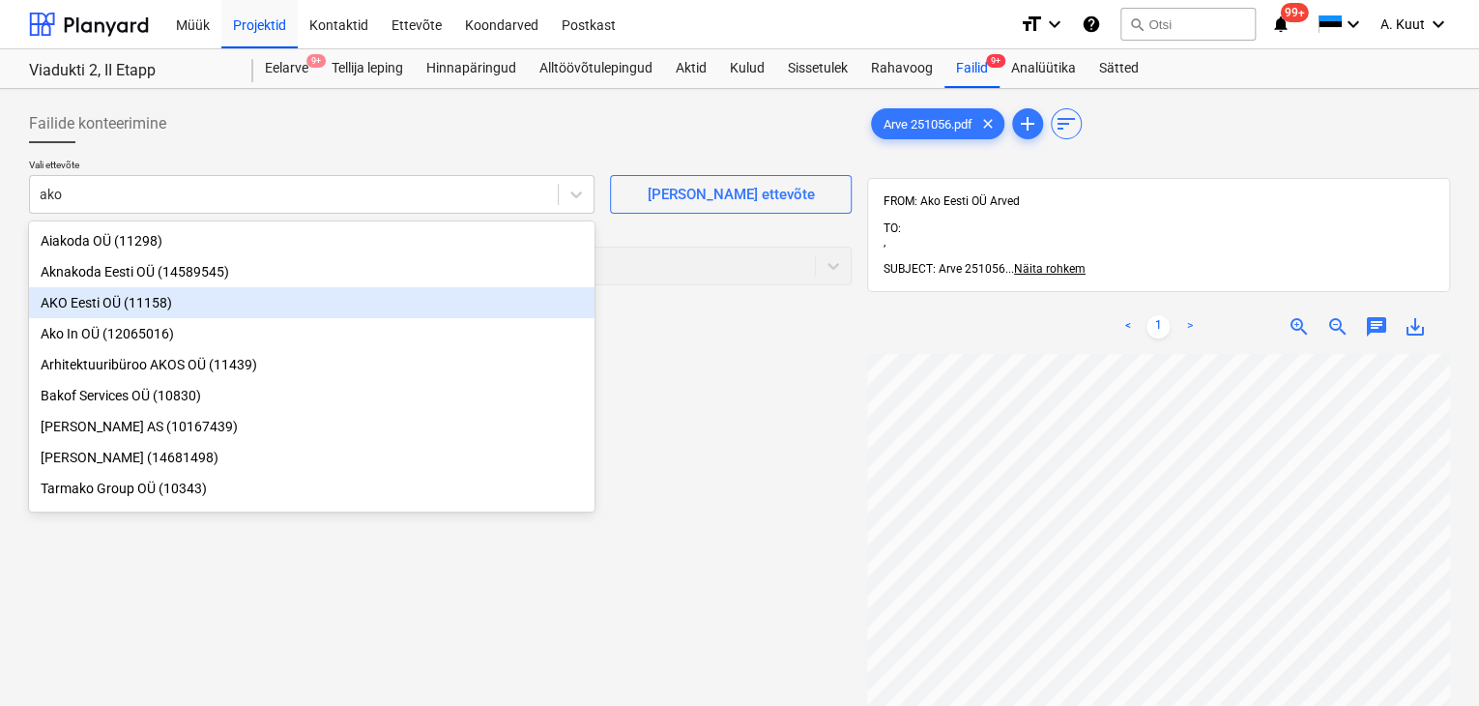
click at [66, 303] on div "AKO Eesti OÜ (11158)" at bounding box center [312, 302] width 566 height 31
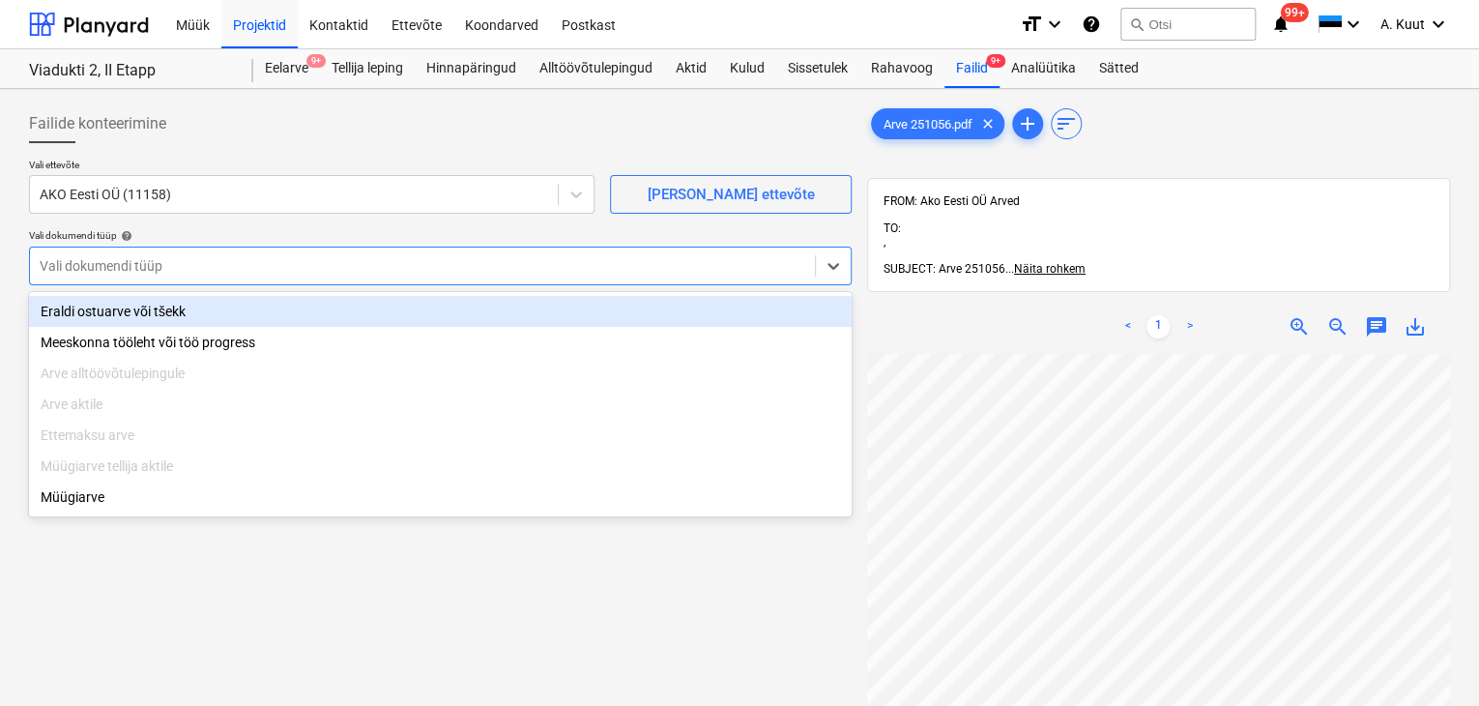
click at [77, 268] on div at bounding box center [423, 265] width 766 height 19
click at [85, 307] on div "Eraldi ostuarve või tšekk" at bounding box center [440, 311] width 823 height 31
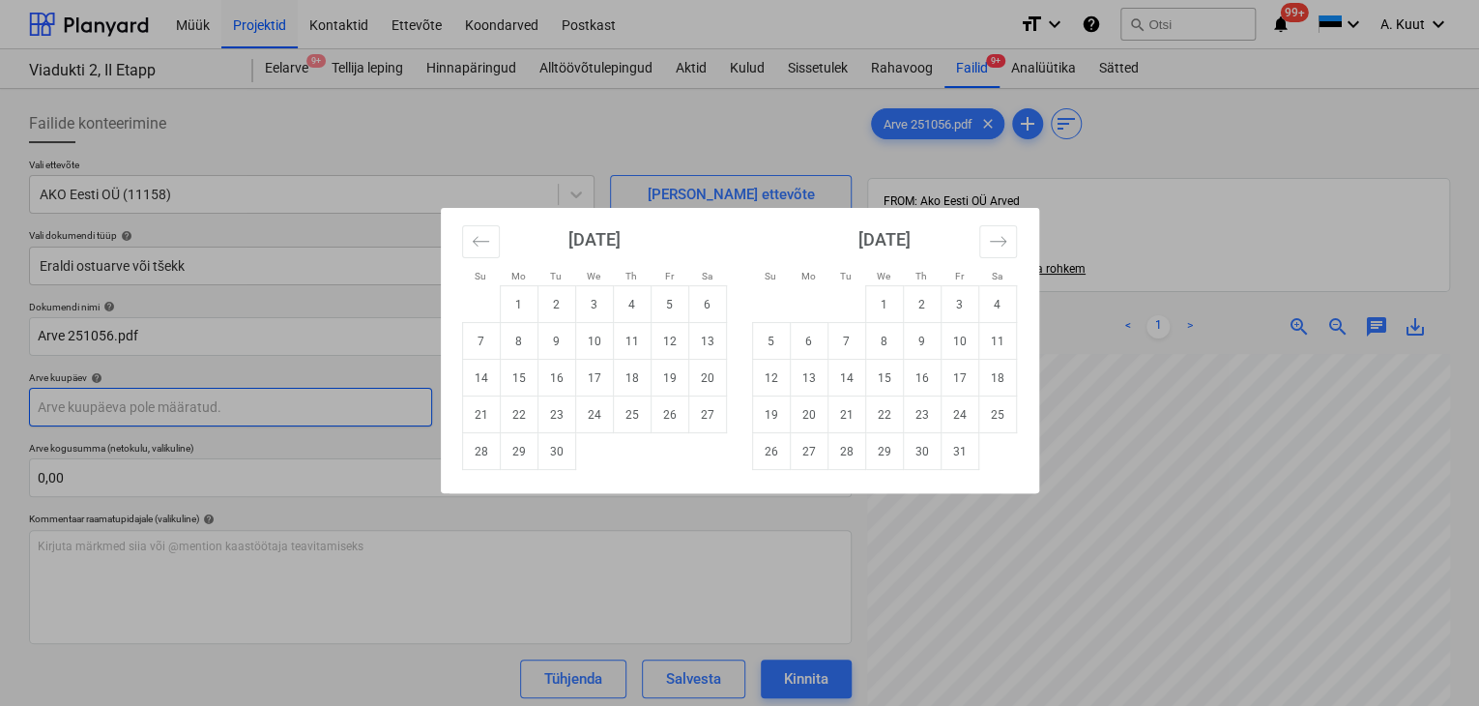
click at [119, 397] on body "Müük Projektid Kontaktid Ettevõte Koondarved Postkast format_size keyboard_arro…" at bounding box center [739, 353] width 1479 height 706
click at [475, 241] on icon "Move backward to switch to the previous month." at bounding box center [480, 241] width 16 height 10
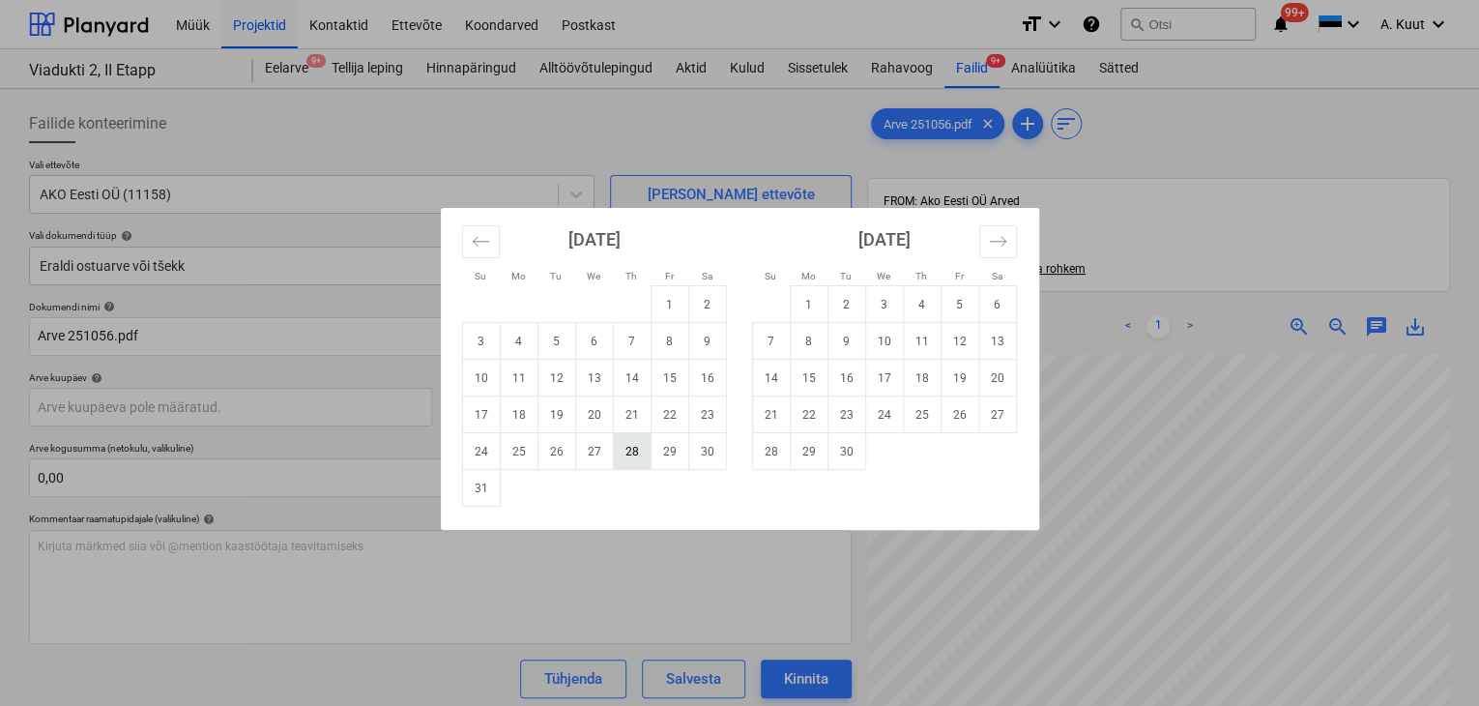
click at [620, 450] on td "28" at bounding box center [632, 451] width 38 height 37
type input "[DATE]"
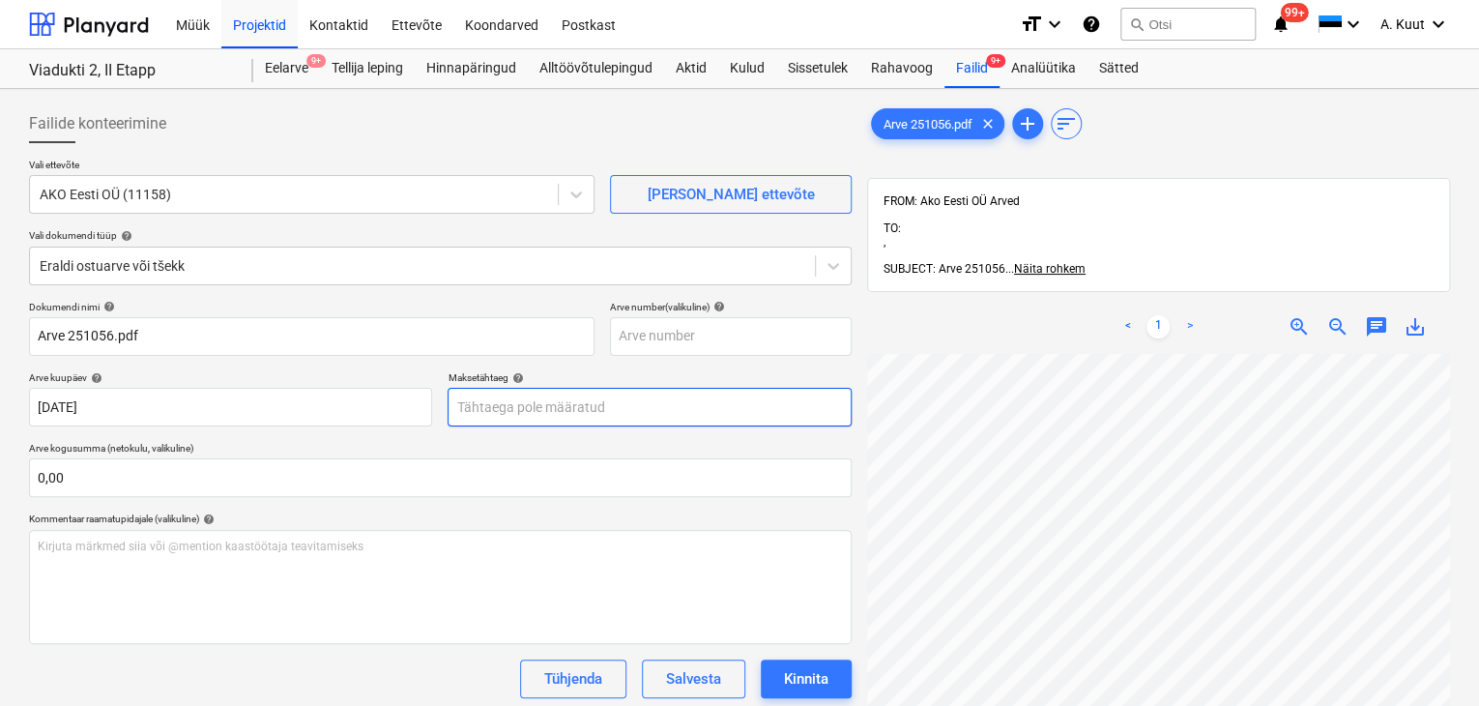
click at [523, 409] on body "Müük Projektid Kontaktid Ettevõte Koondarved Postkast format_size keyboard_arro…" at bounding box center [739, 353] width 1479 height 706
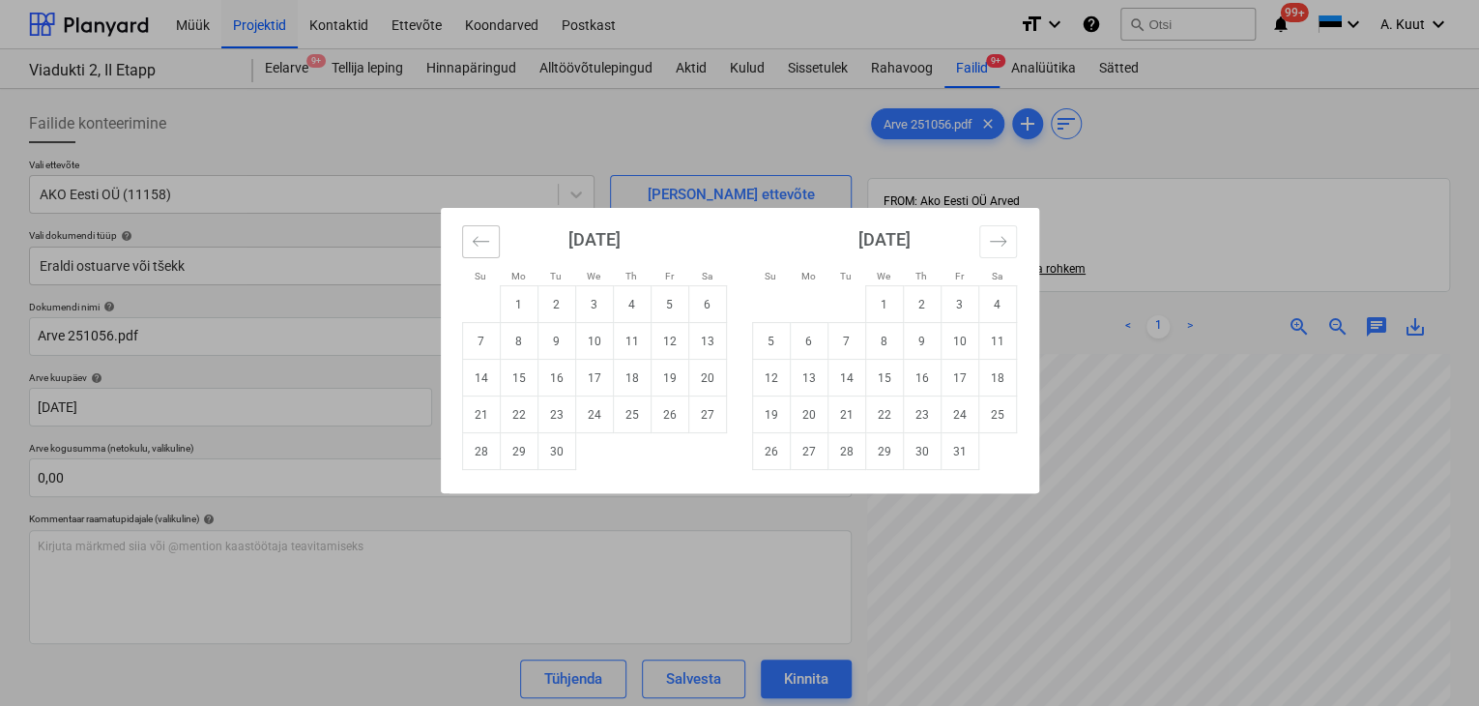
click at [485, 237] on icon "Move backward to switch to the previous month." at bounding box center [481, 241] width 18 height 18
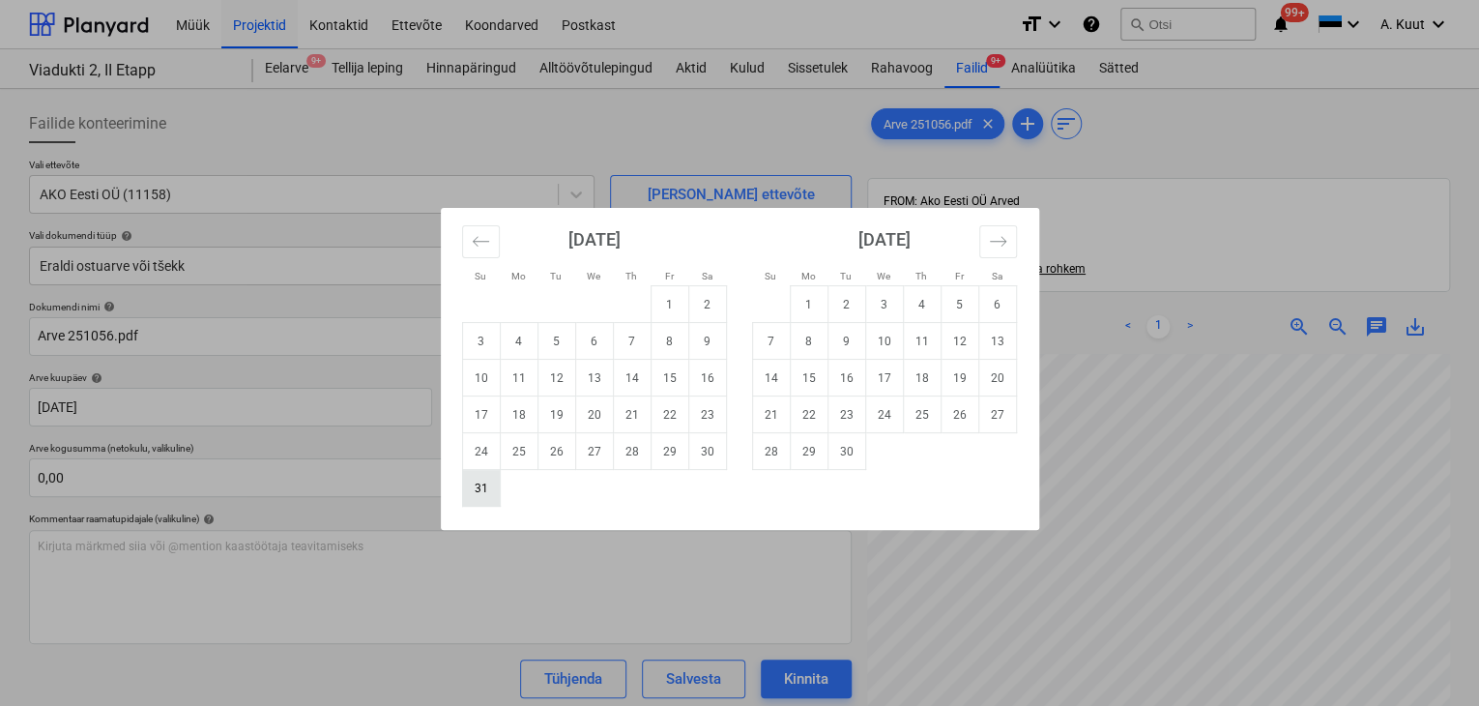
click at [484, 490] on td "31" at bounding box center [481, 488] width 38 height 37
type input "[DATE]"
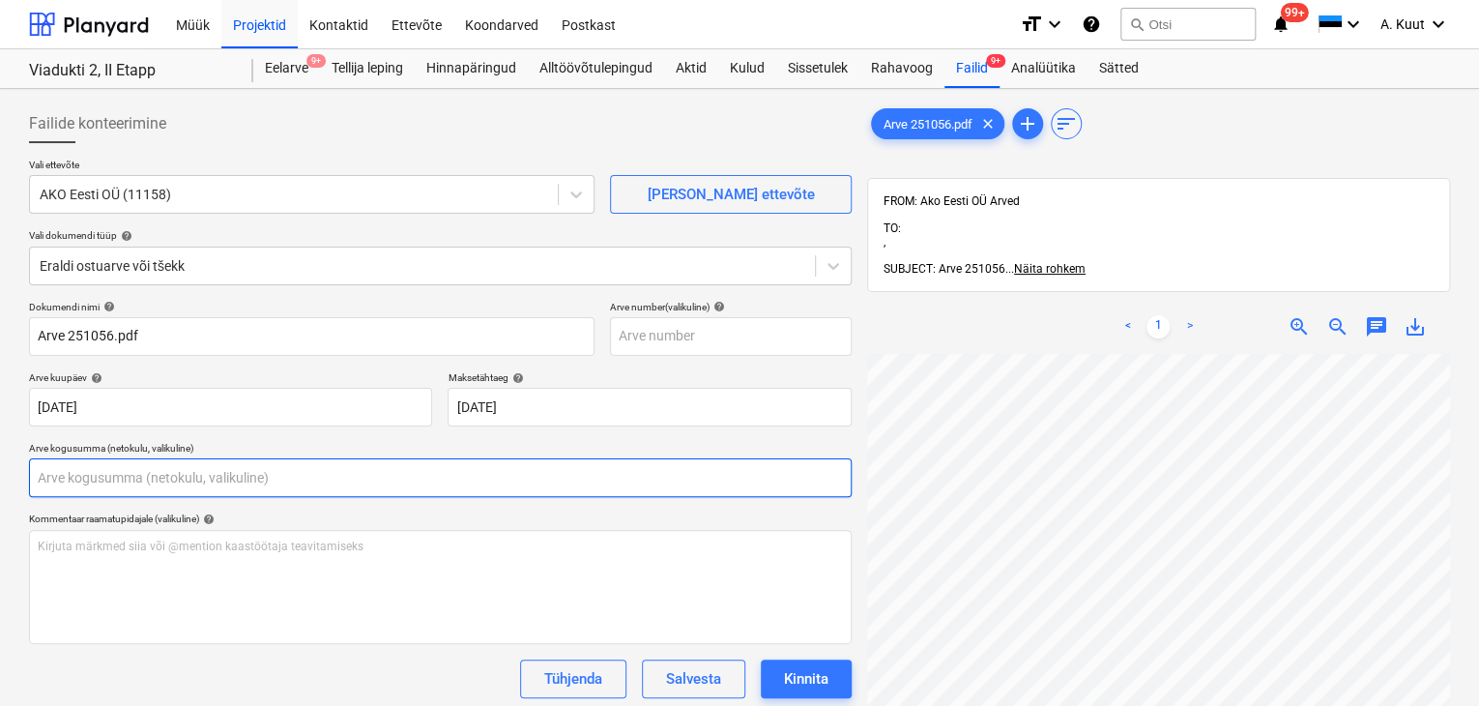
click at [156, 483] on input "text" at bounding box center [440, 477] width 823 height 39
type input "0,00"
click at [83, 473] on input "text" at bounding box center [440, 477] width 823 height 39
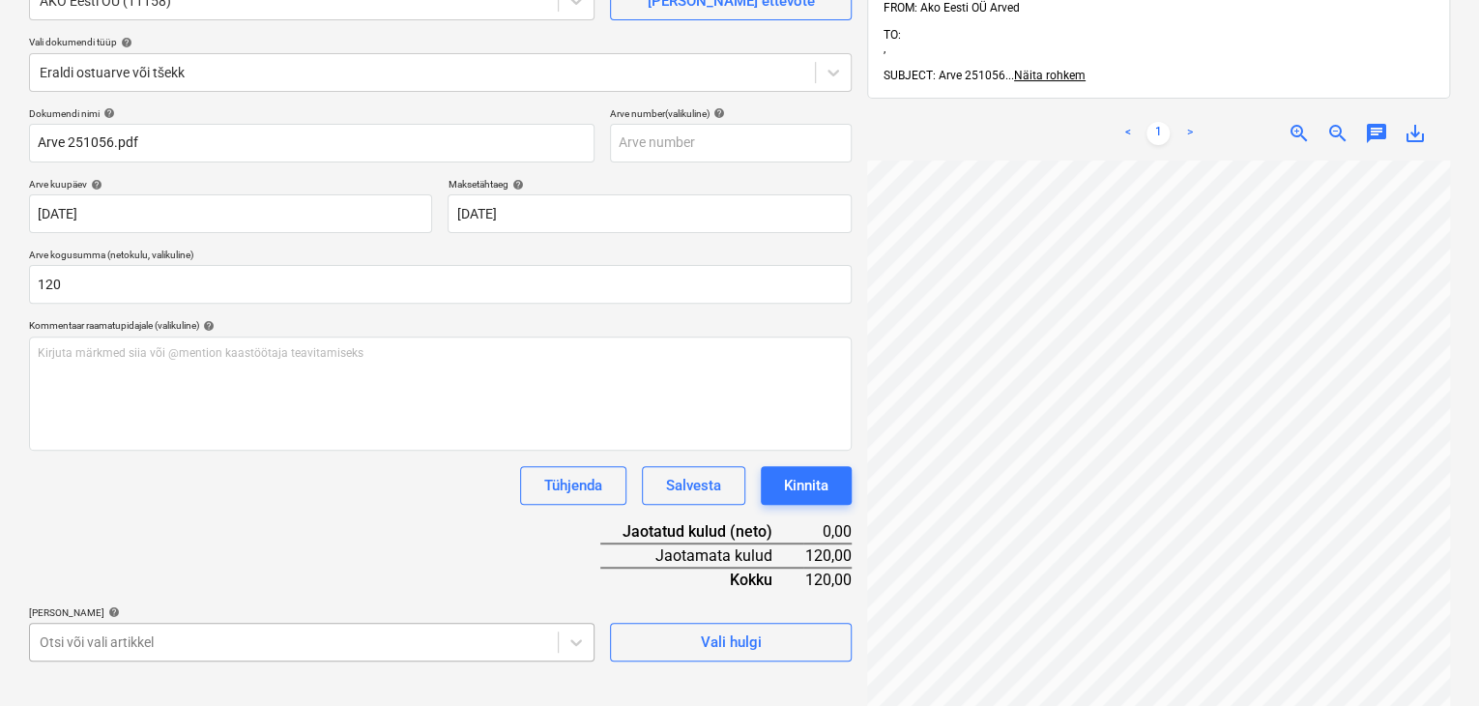
type input "120,00"
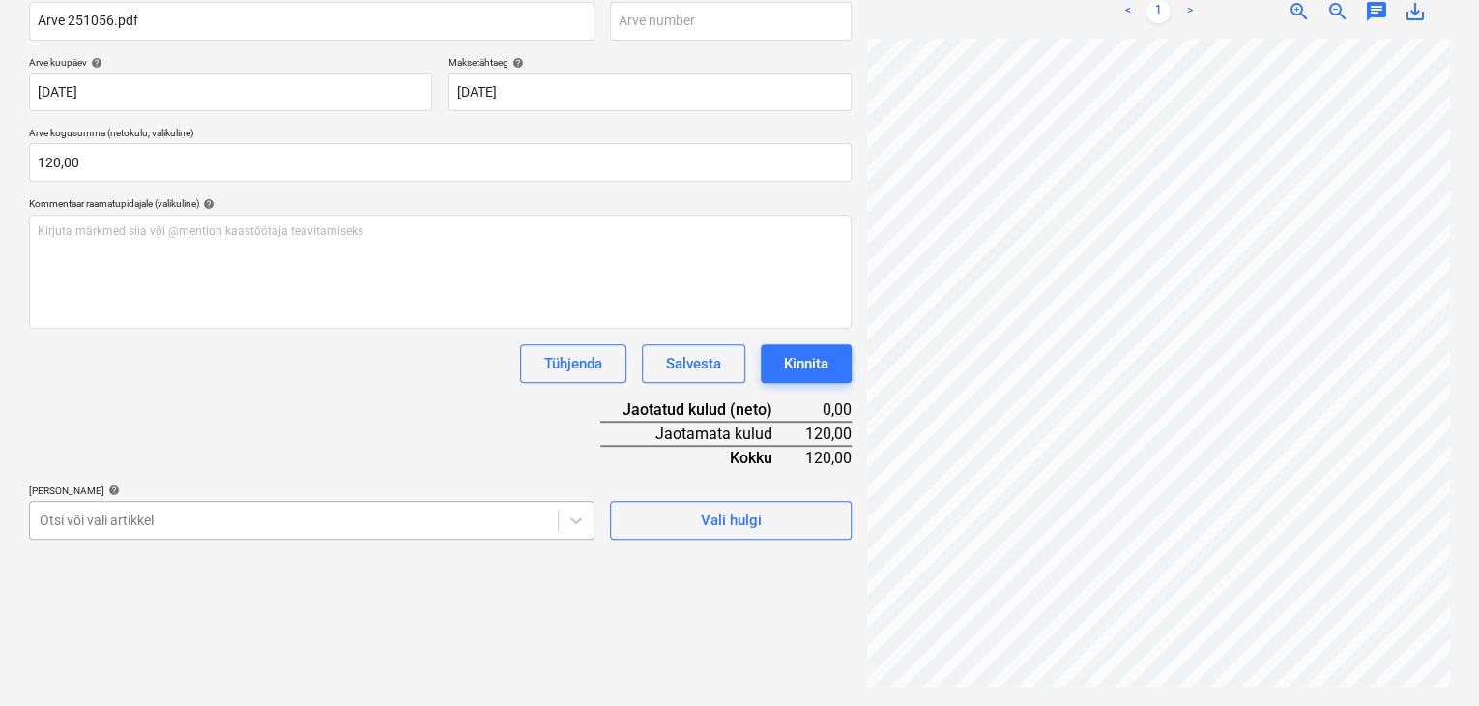
click at [238, 391] on body "Müük Projektid Kontaktid Ettevõte Koondarved Postkast format_size keyboard_arro…" at bounding box center [739, 38] width 1479 height 706
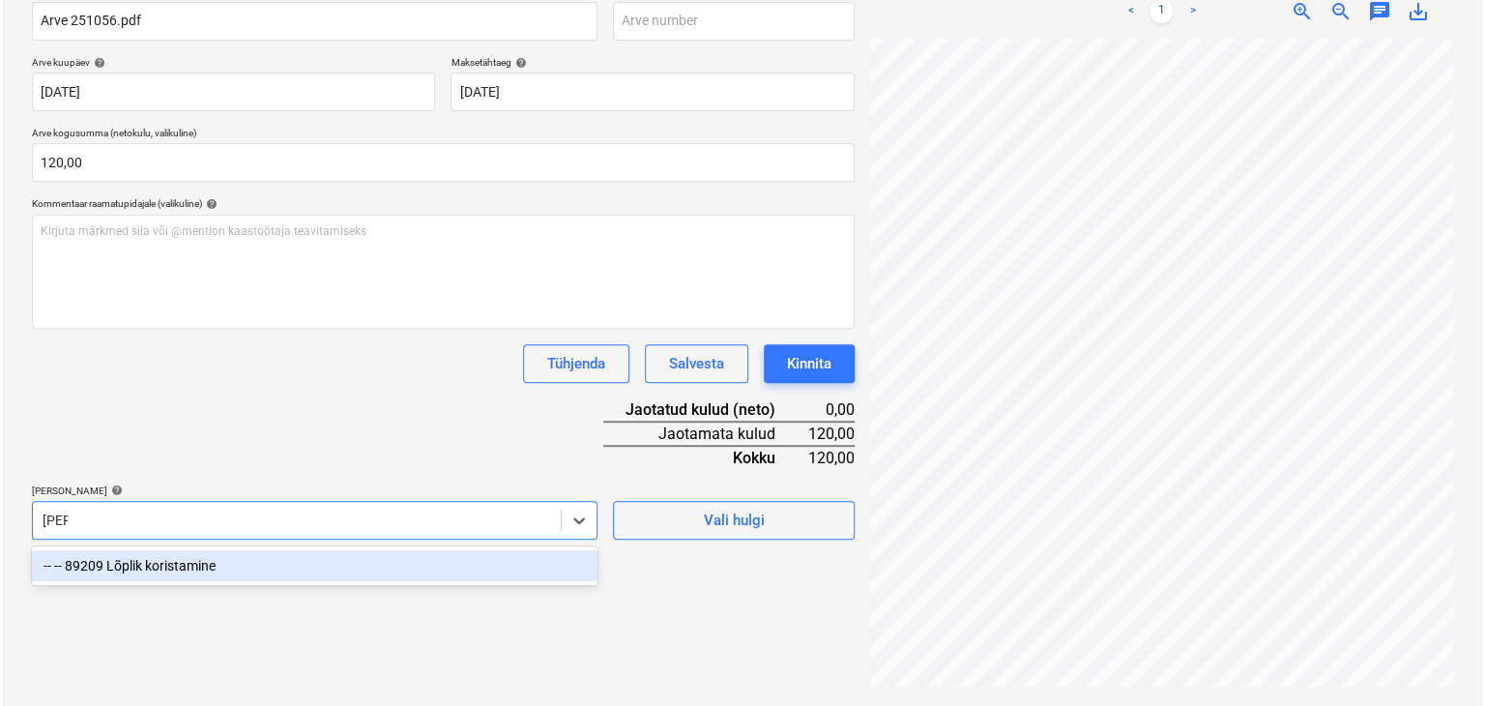
scroll to position [275, 0]
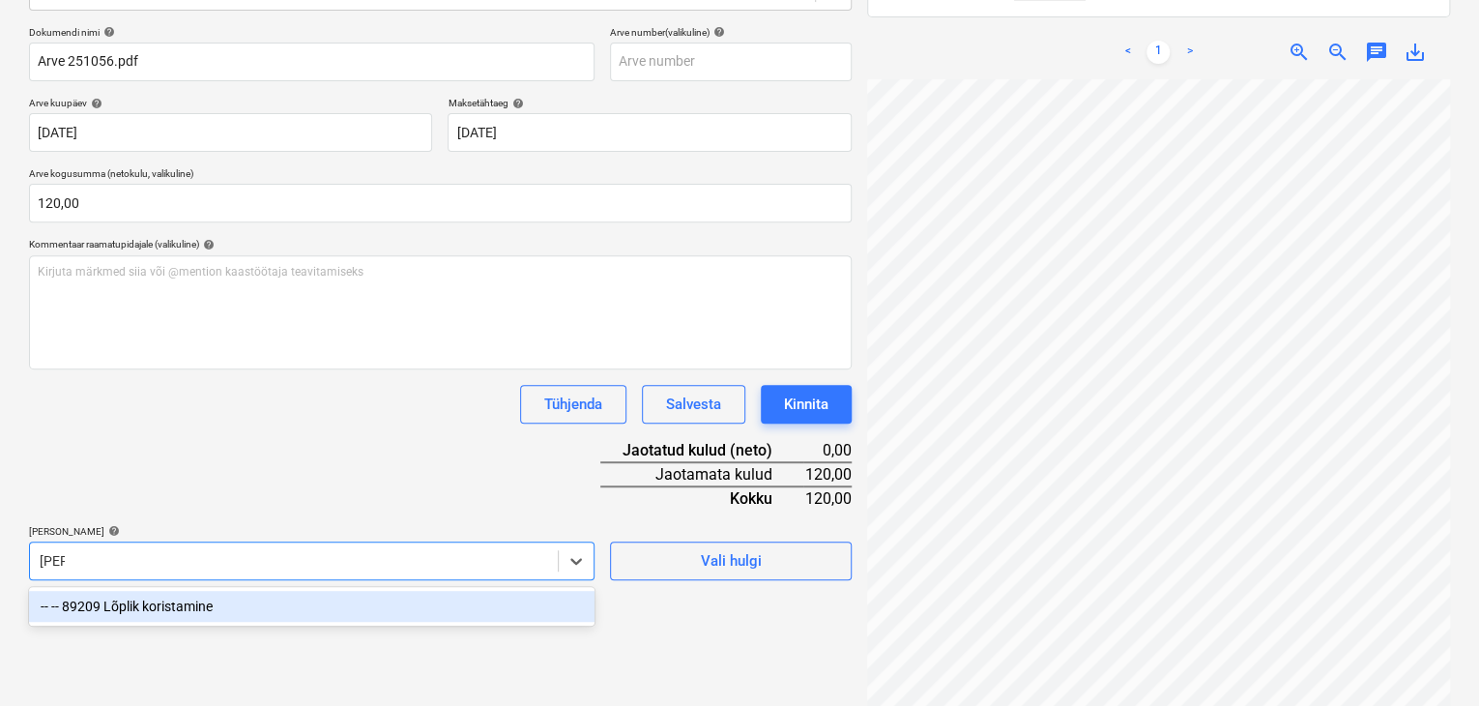
type input "koris"
click at [204, 609] on div "-- -- 89209 Lõplik koristamine" at bounding box center [312, 606] width 566 height 31
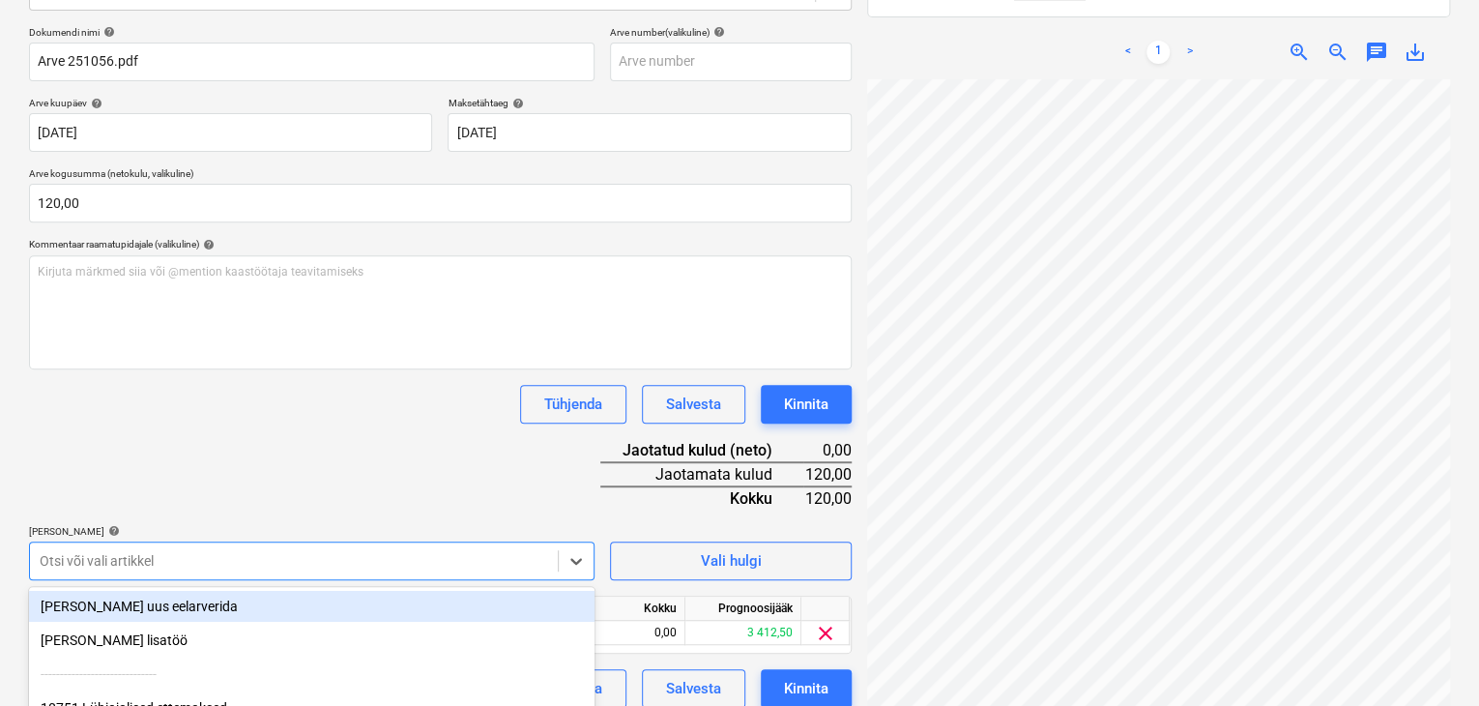
click at [282, 476] on div "Dokumendi nimi help Arve 251056.pdf Arve number (valikuline) help [PERSON_NAME]…" at bounding box center [440, 367] width 823 height 682
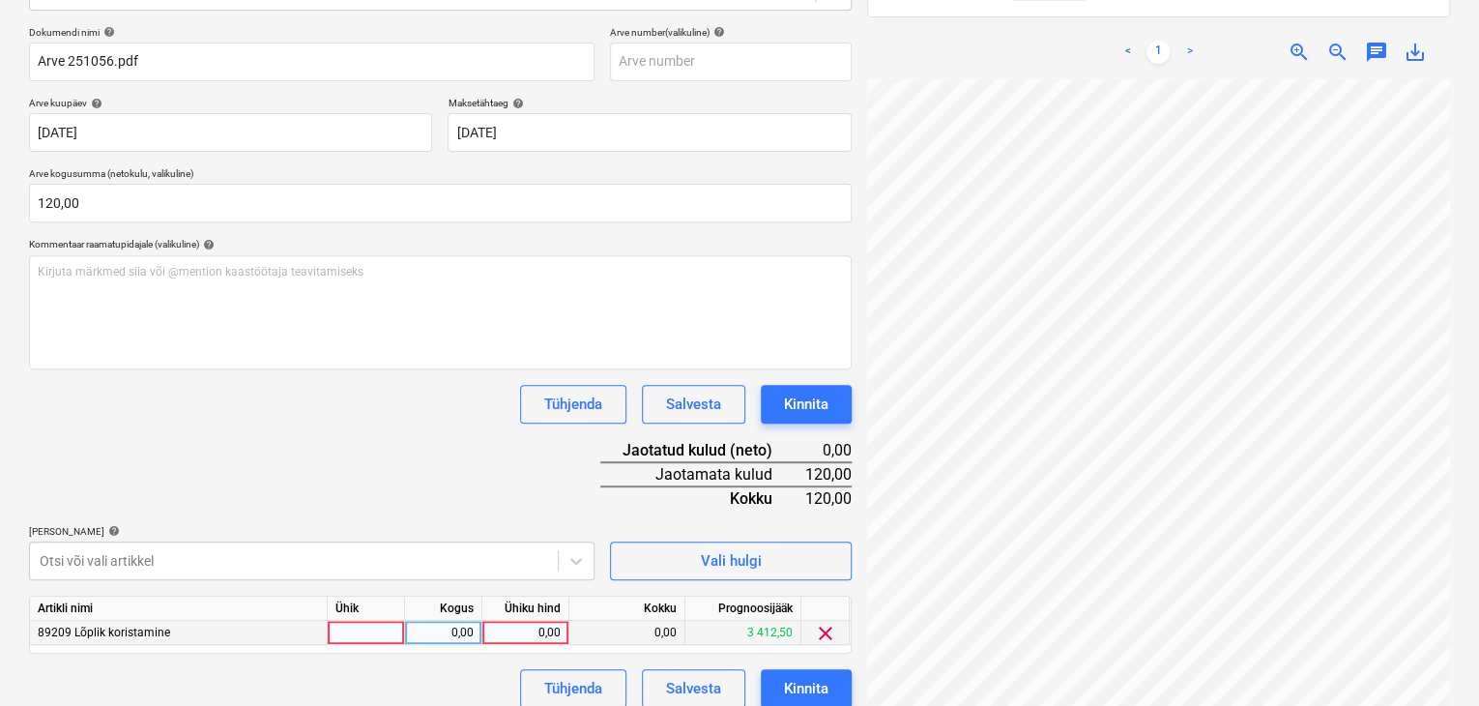
click at [557, 627] on div "0,00" at bounding box center [525, 633] width 71 height 24
type input "120"
click at [448, 485] on div "Dokumendi nimi help Arve 251056.pdf Arve number (valikuline) help [PERSON_NAME]…" at bounding box center [440, 367] width 823 height 682
click at [811, 683] on div "Kinnita" at bounding box center [806, 688] width 44 height 25
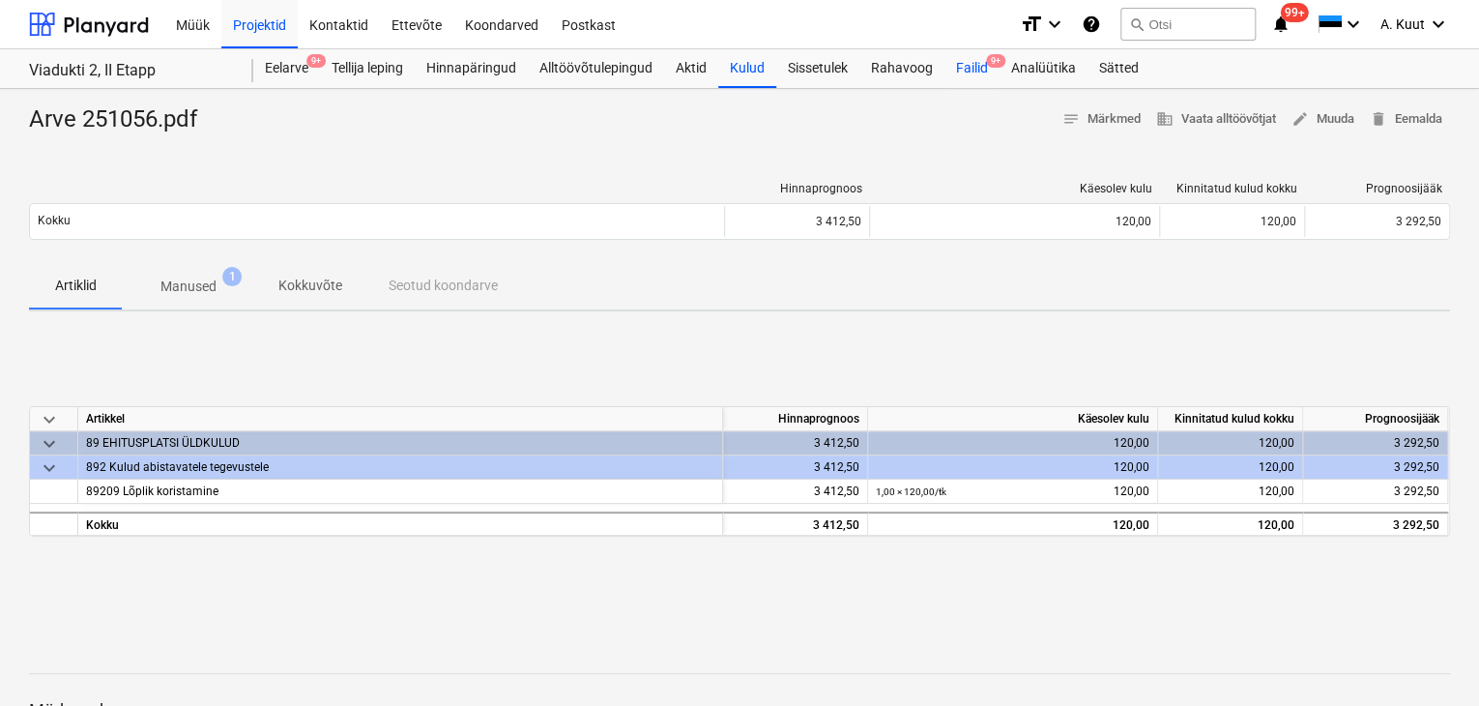
click at [965, 67] on div "Failid 9+" at bounding box center [971, 68] width 55 height 39
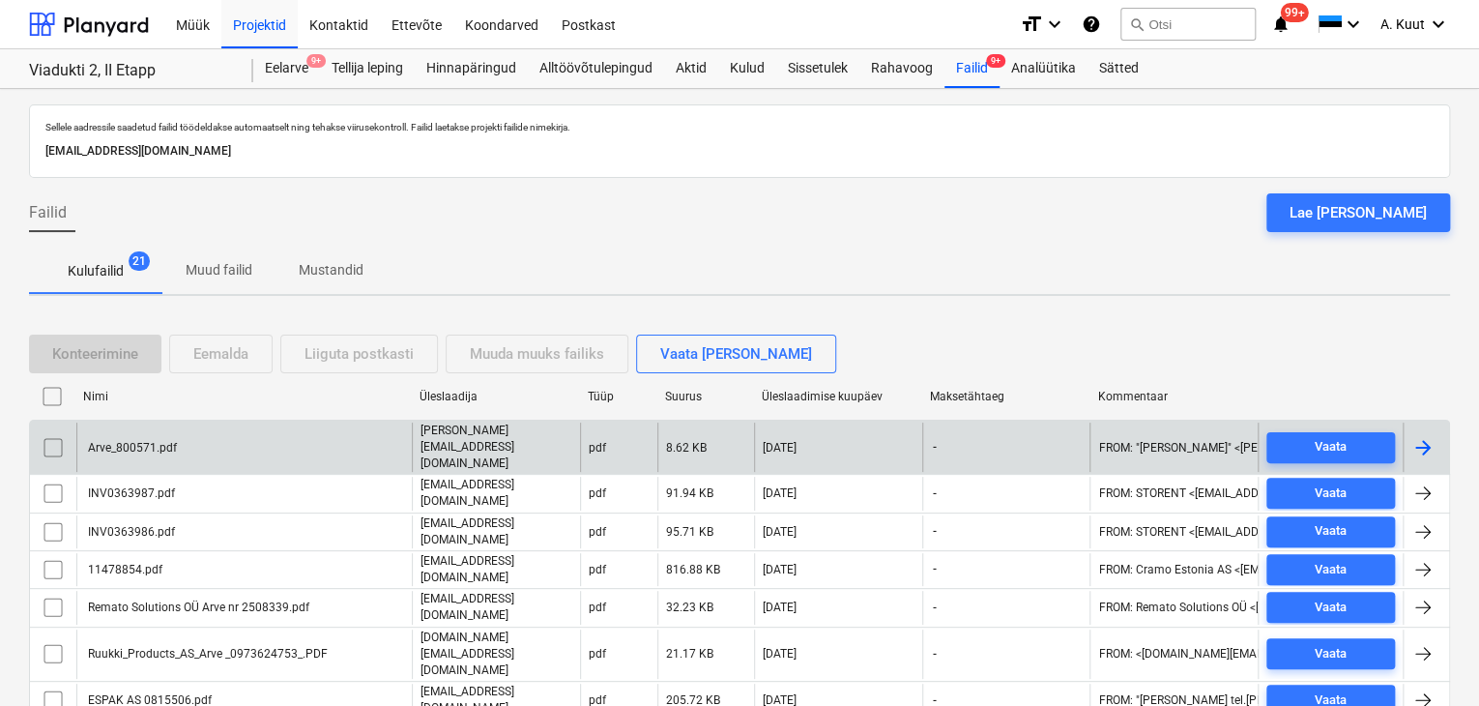
click at [182, 439] on div "Arve_800571.pdf" at bounding box center [243, 446] width 335 height 49
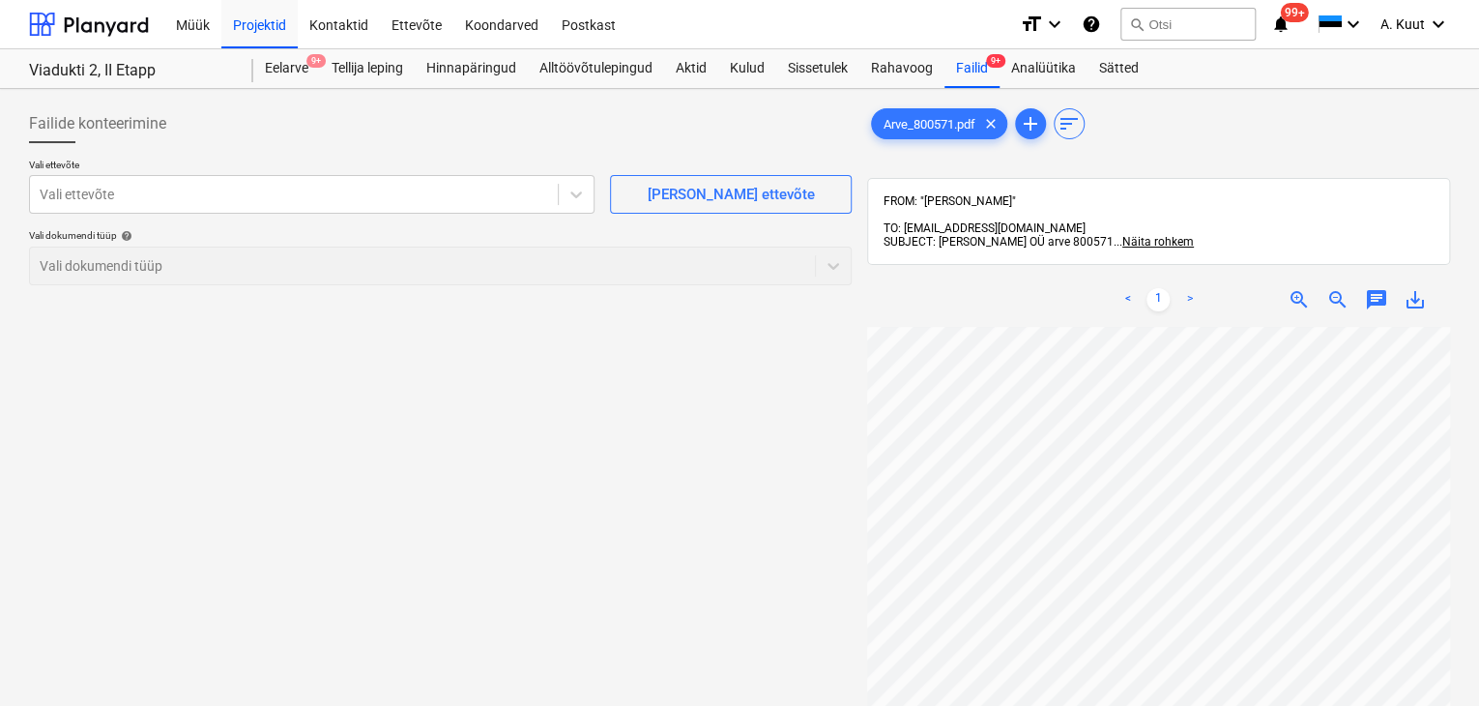
scroll to position [66, 51]
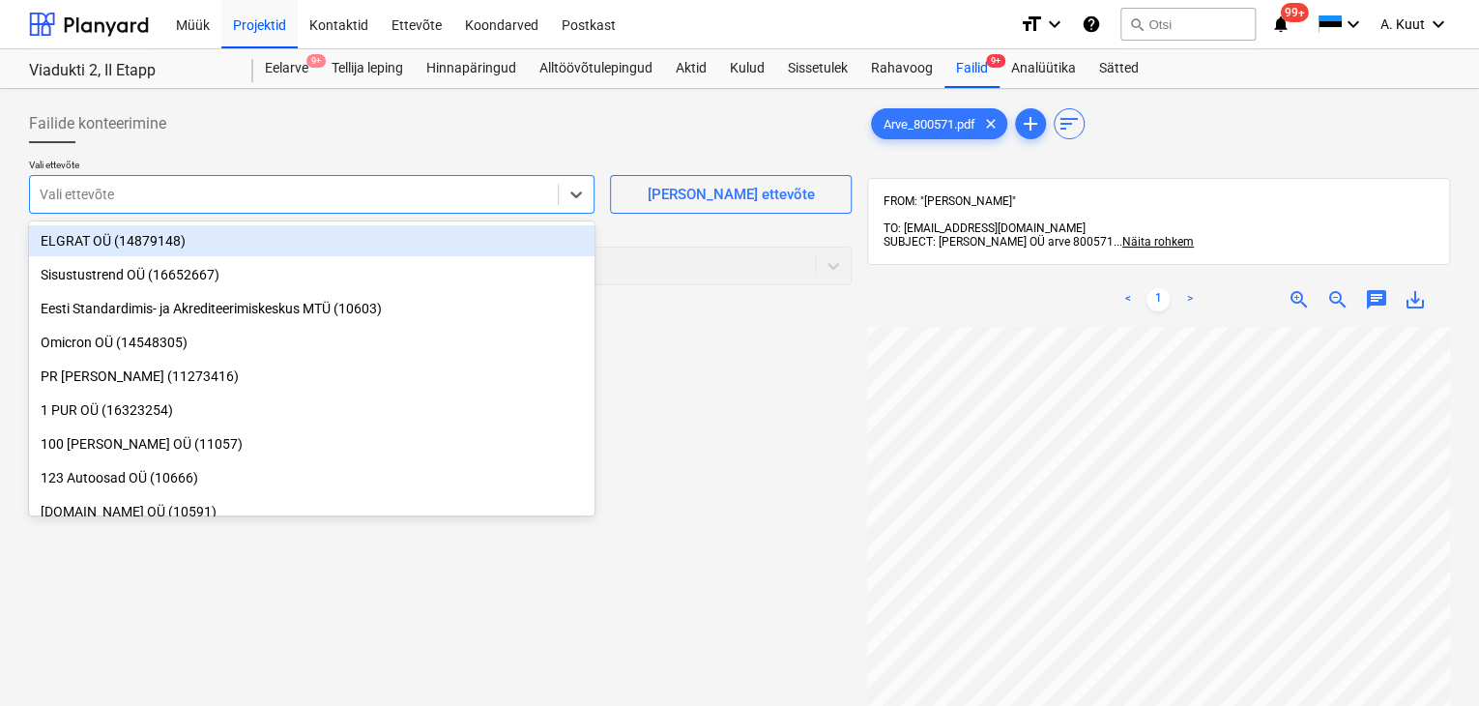
click at [165, 198] on div at bounding box center [294, 194] width 508 height 19
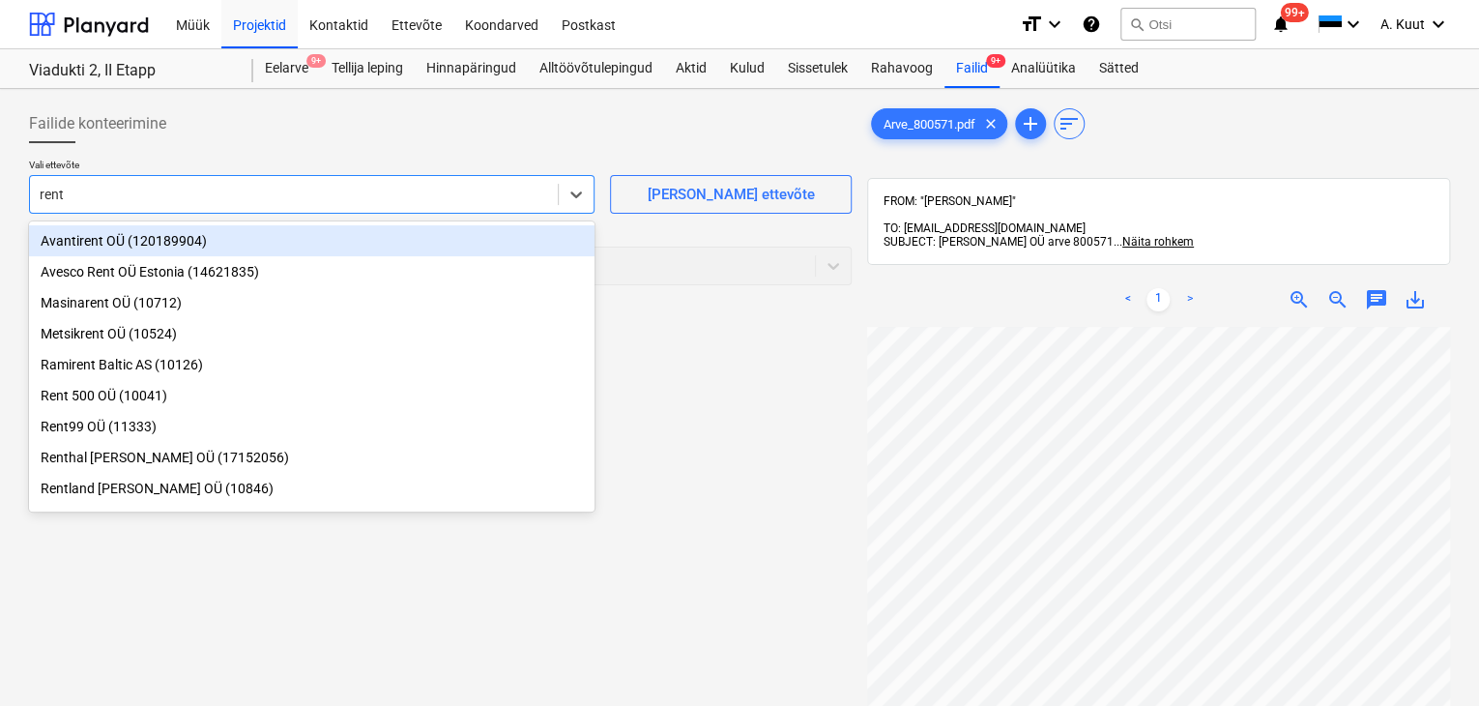
type input "[PERSON_NAME]"
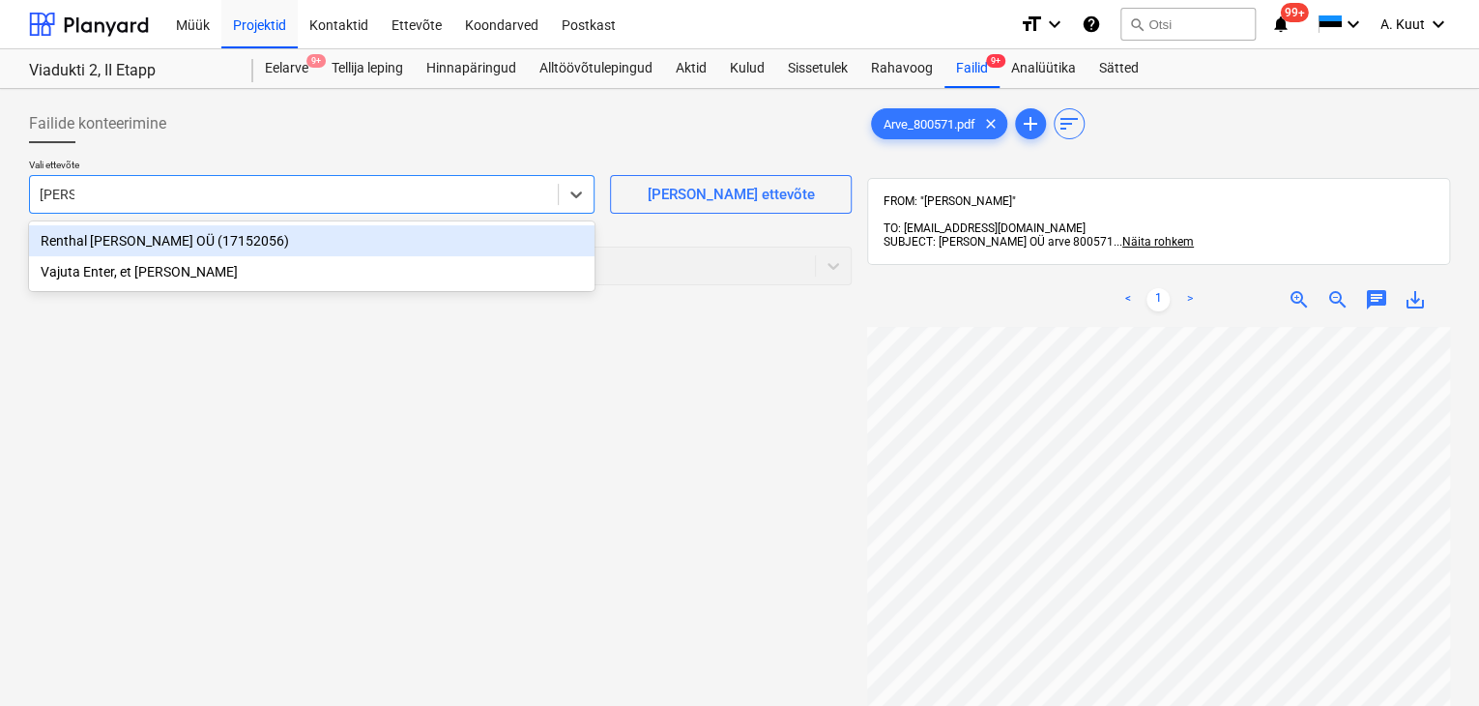
click at [111, 241] on div "Renthal [PERSON_NAME] OÜ (17152056)" at bounding box center [312, 240] width 566 height 31
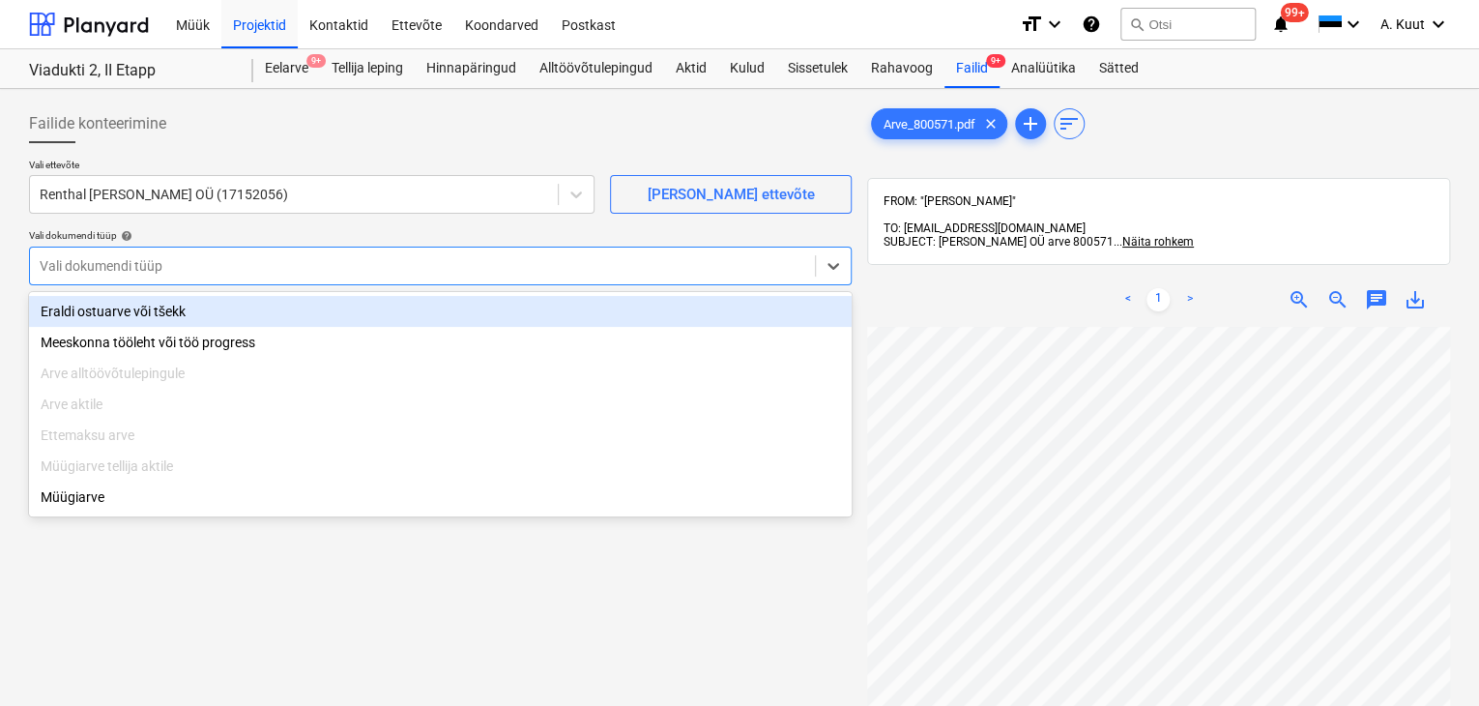
click at [112, 263] on div at bounding box center [423, 265] width 766 height 19
click at [105, 309] on div "Eraldi ostuarve või tšekk" at bounding box center [440, 311] width 823 height 31
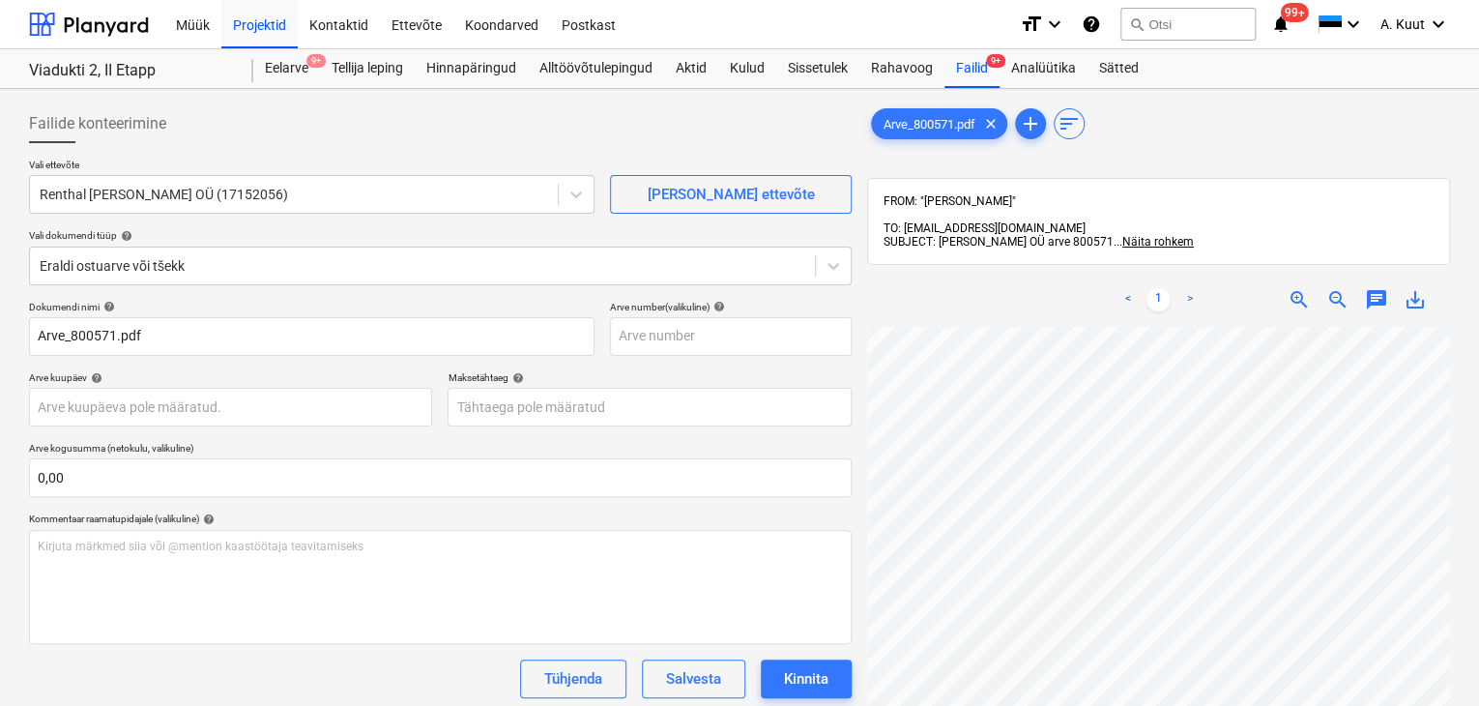
scroll to position [58, 146]
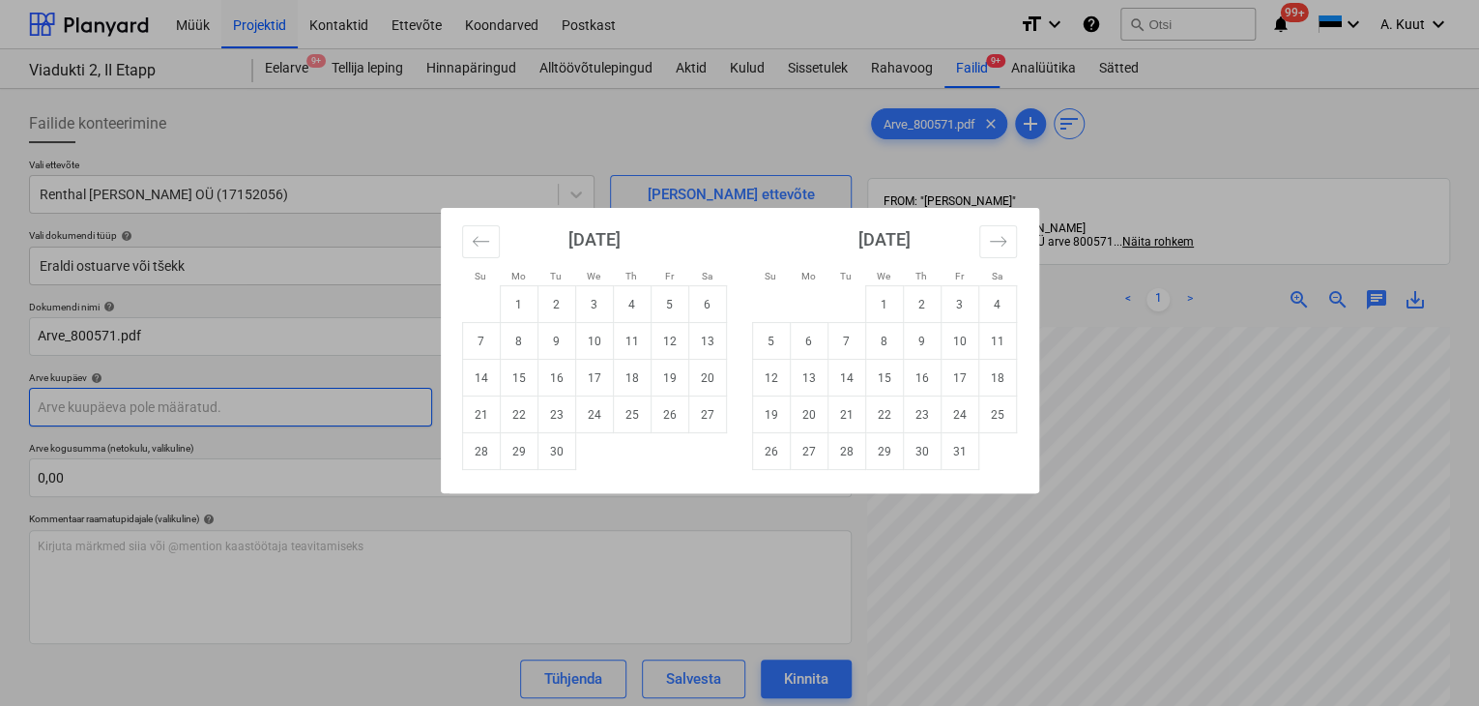
click at [127, 401] on body "Müük Projektid Kontaktid Ettevõte Koondarved Postkast format_size keyboard_arro…" at bounding box center [739, 353] width 1479 height 706
click at [483, 234] on icon "Move backward to switch to the previous month." at bounding box center [481, 241] width 18 height 18
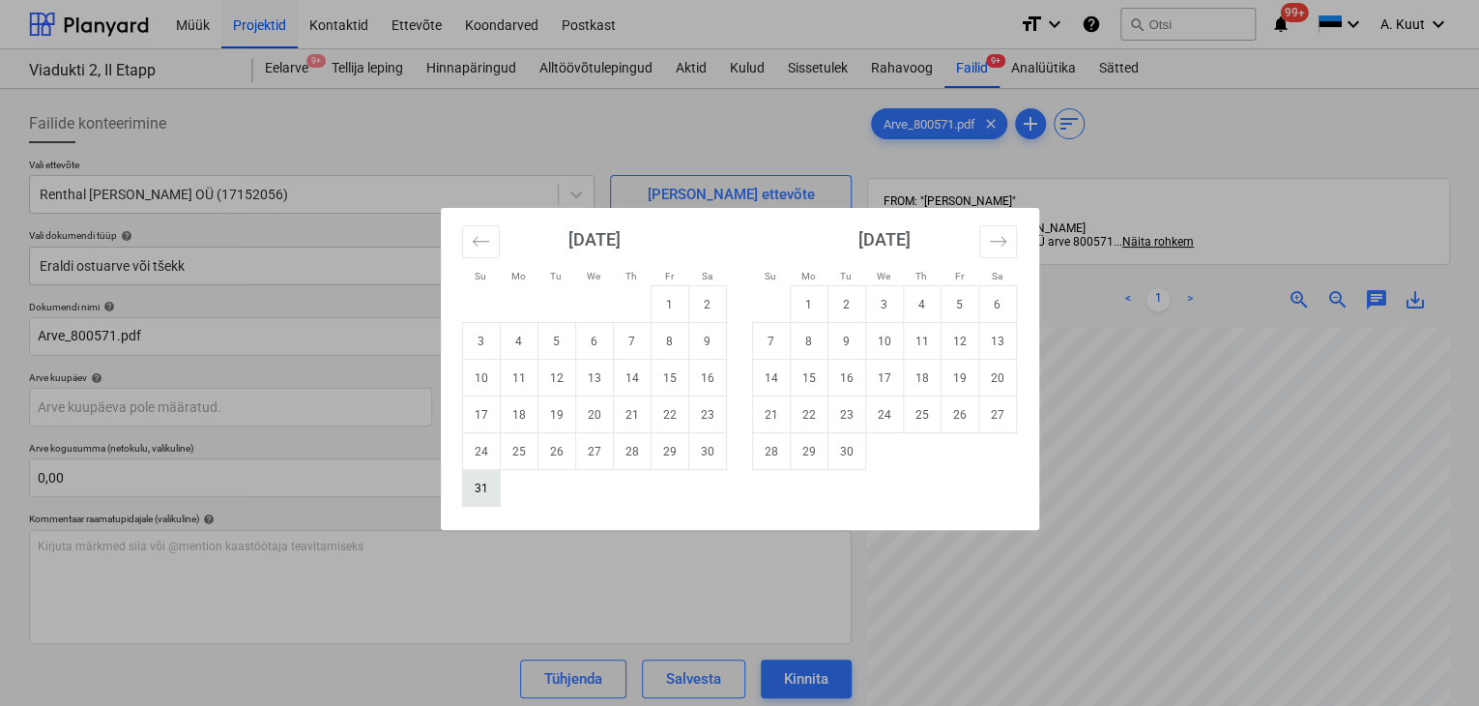
click at [474, 491] on td "31" at bounding box center [481, 488] width 38 height 37
type input "[DATE]"
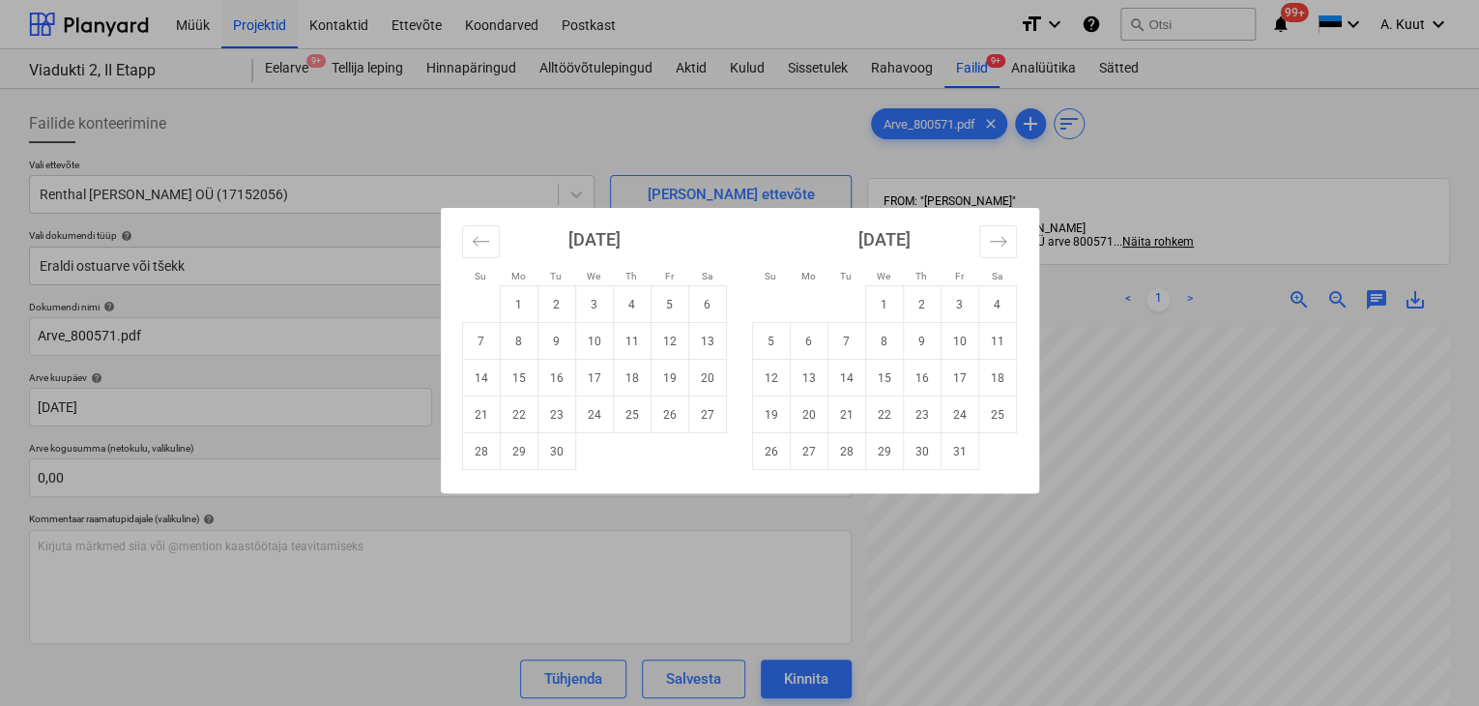
click at [468, 411] on body "Müük Projektid Kontaktid Ettevõte Koondarved Postkast format_size keyboard_arro…" at bounding box center [739, 353] width 1479 height 706
click at [476, 410] on td "21" at bounding box center [481, 414] width 38 height 37
type input "[DATE]"
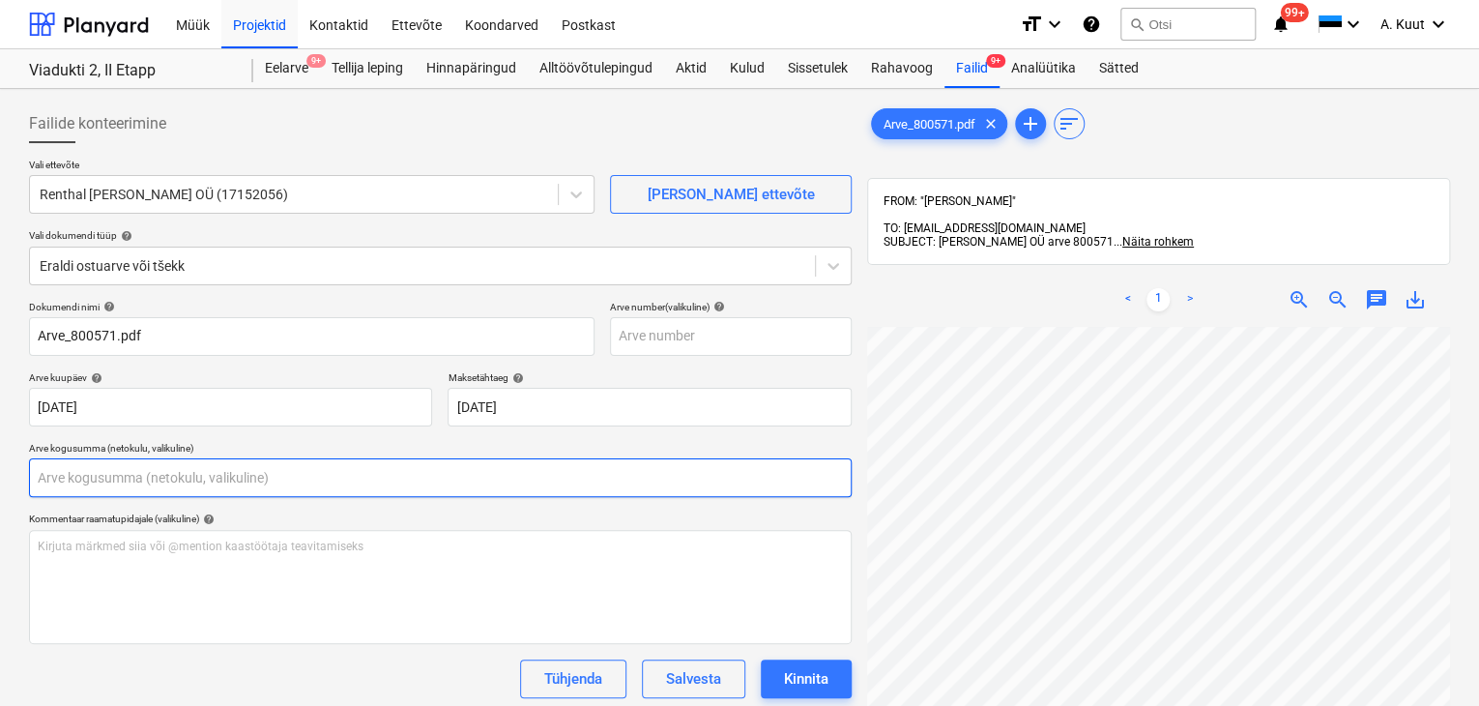
click at [236, 478] on input "text" at bounding box center [440, 477] width 823 height 39
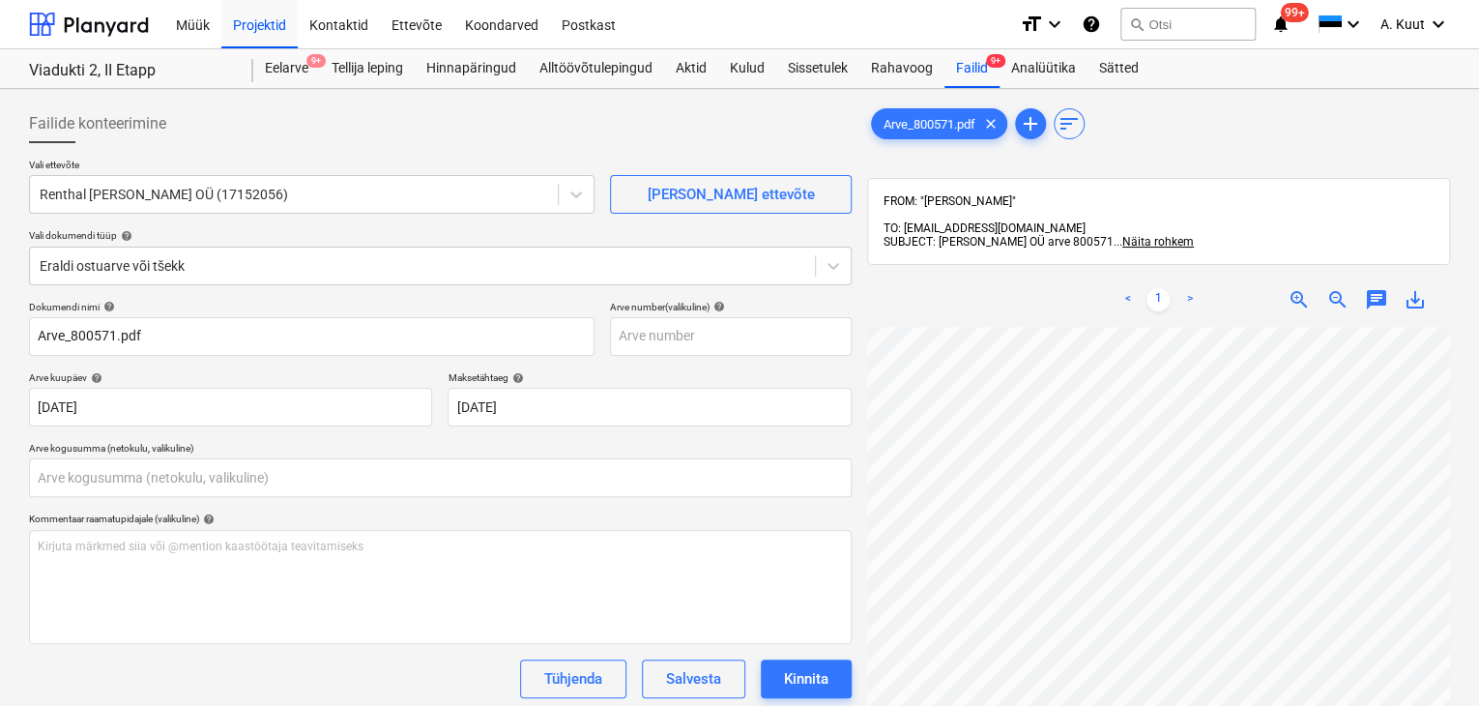
type input "0,00"
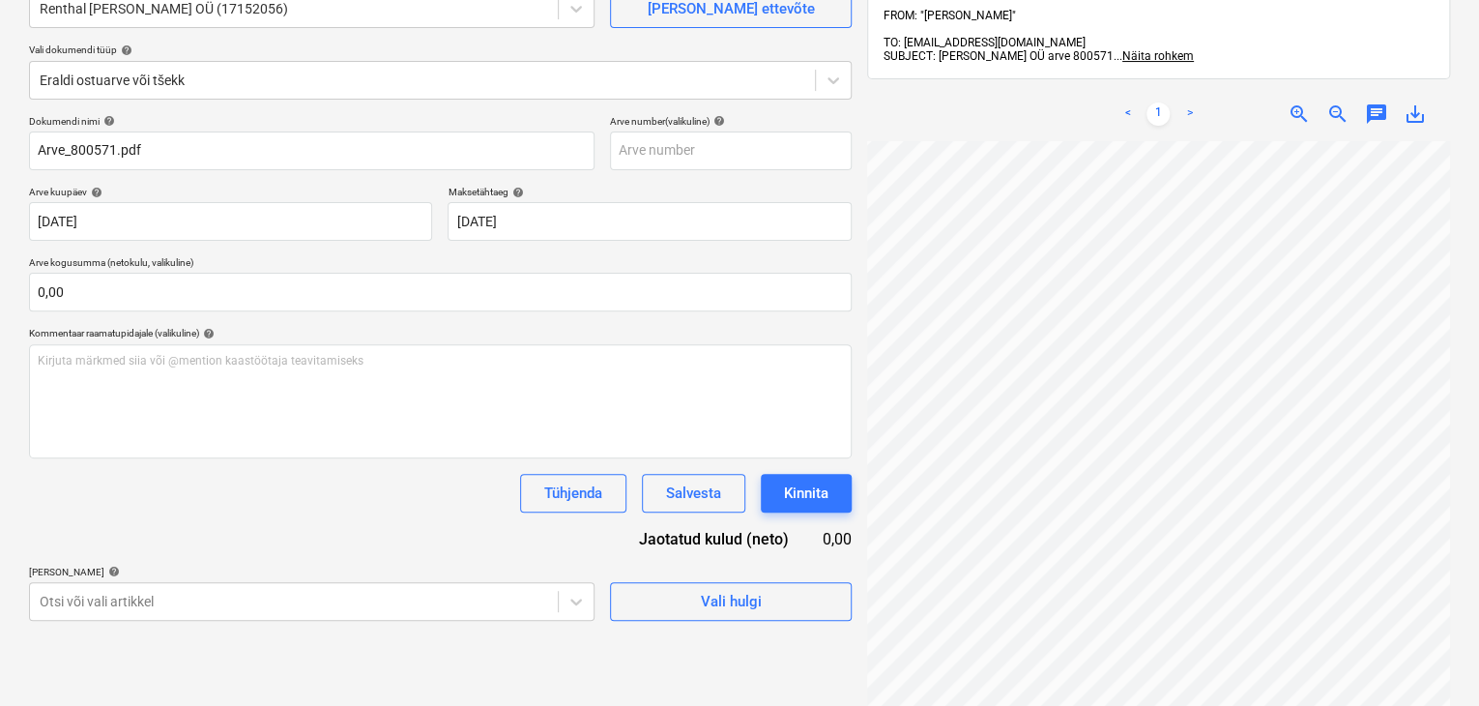
scroll to position [275, 0]
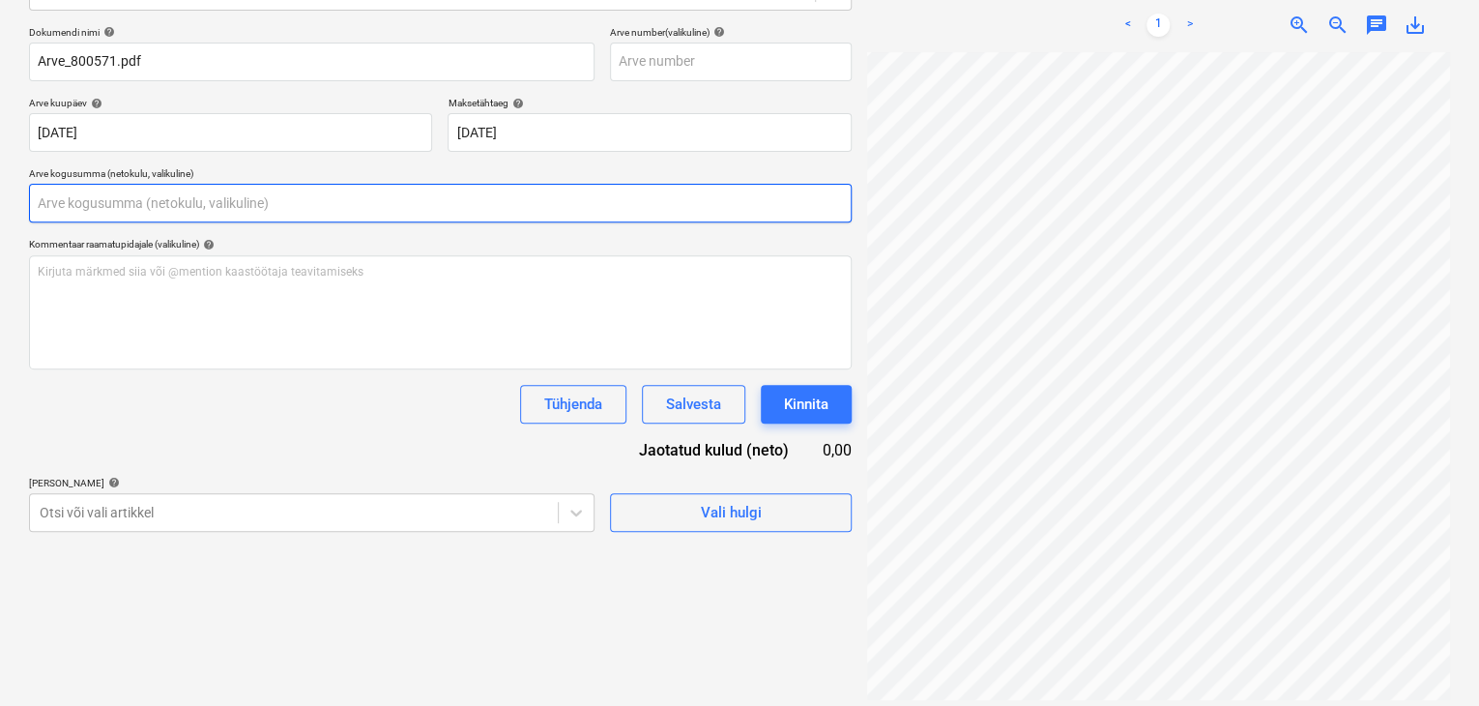
click at [84, 200] on input "text" at bounding box center [440, 203] width 823 height 39
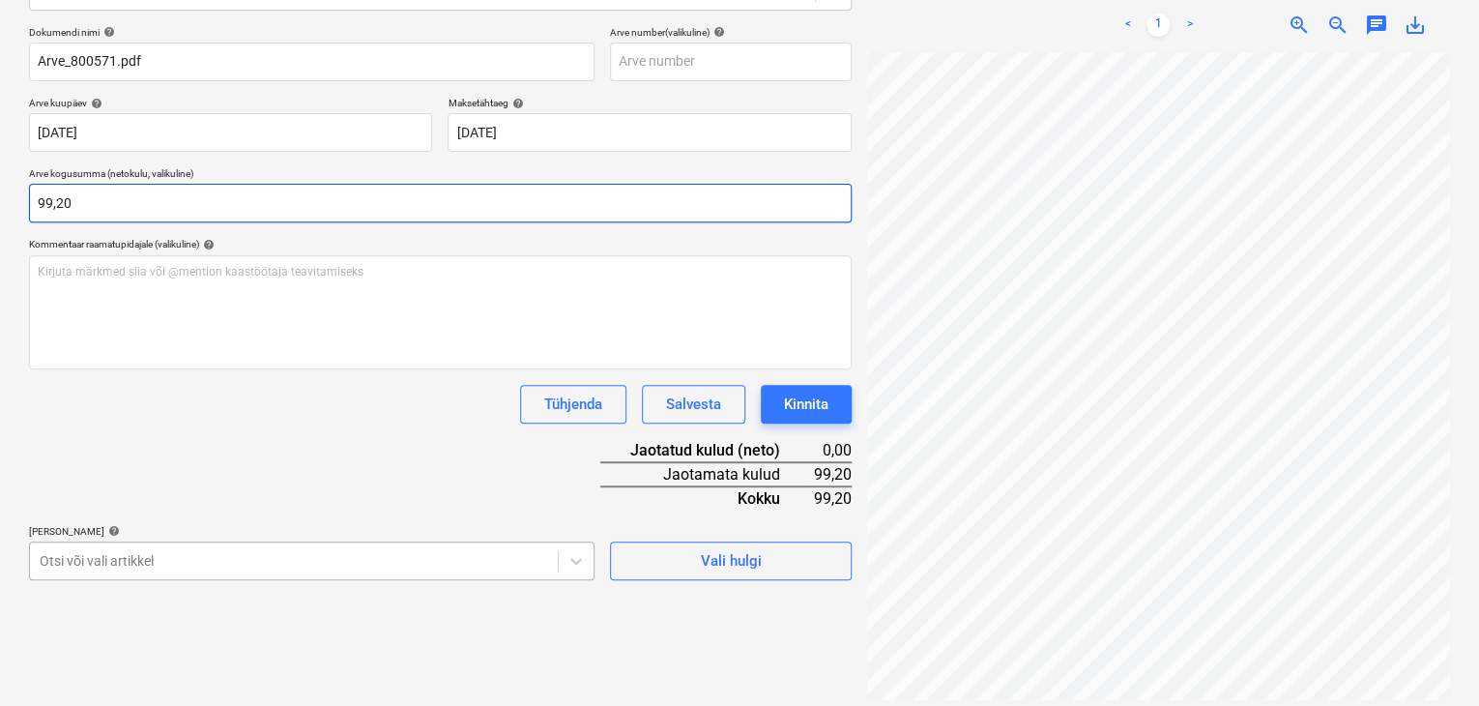
type input "99,20"
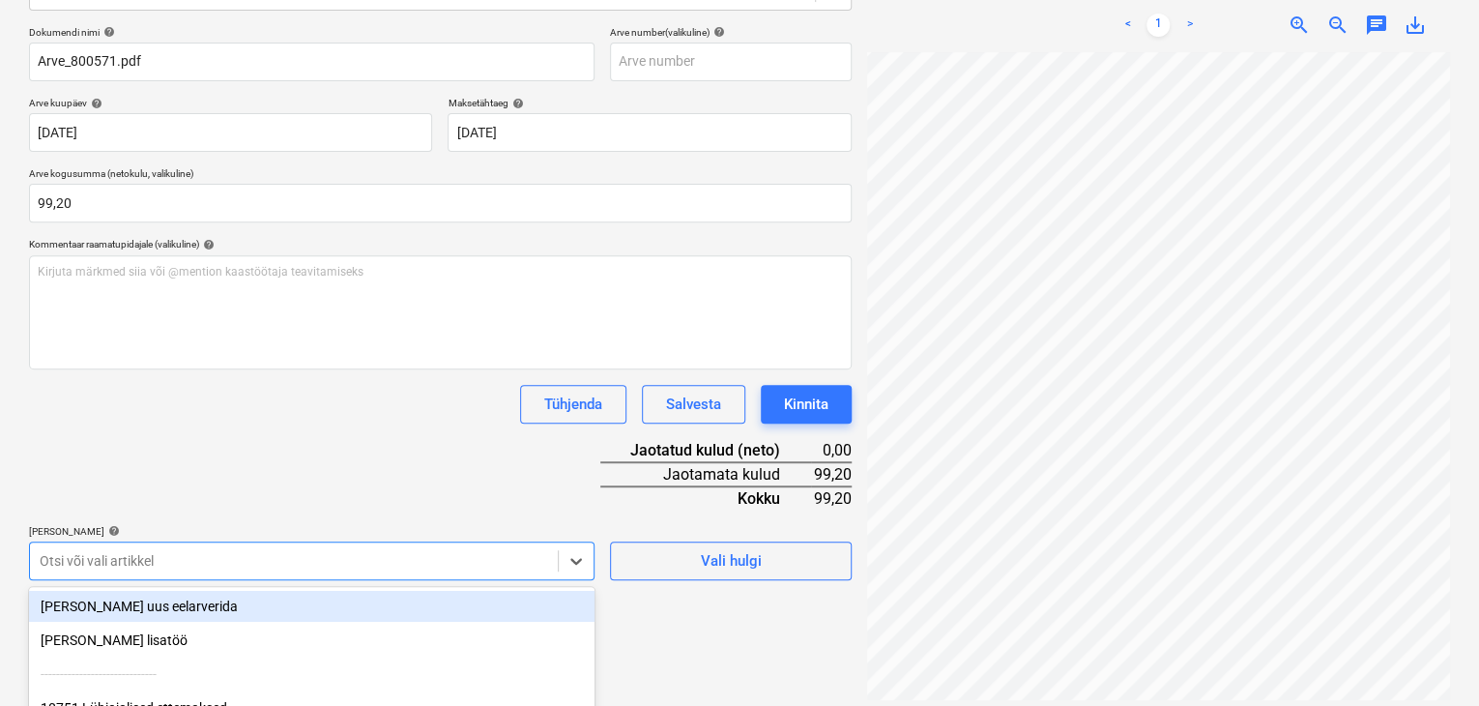
scroll to position [450, 0]
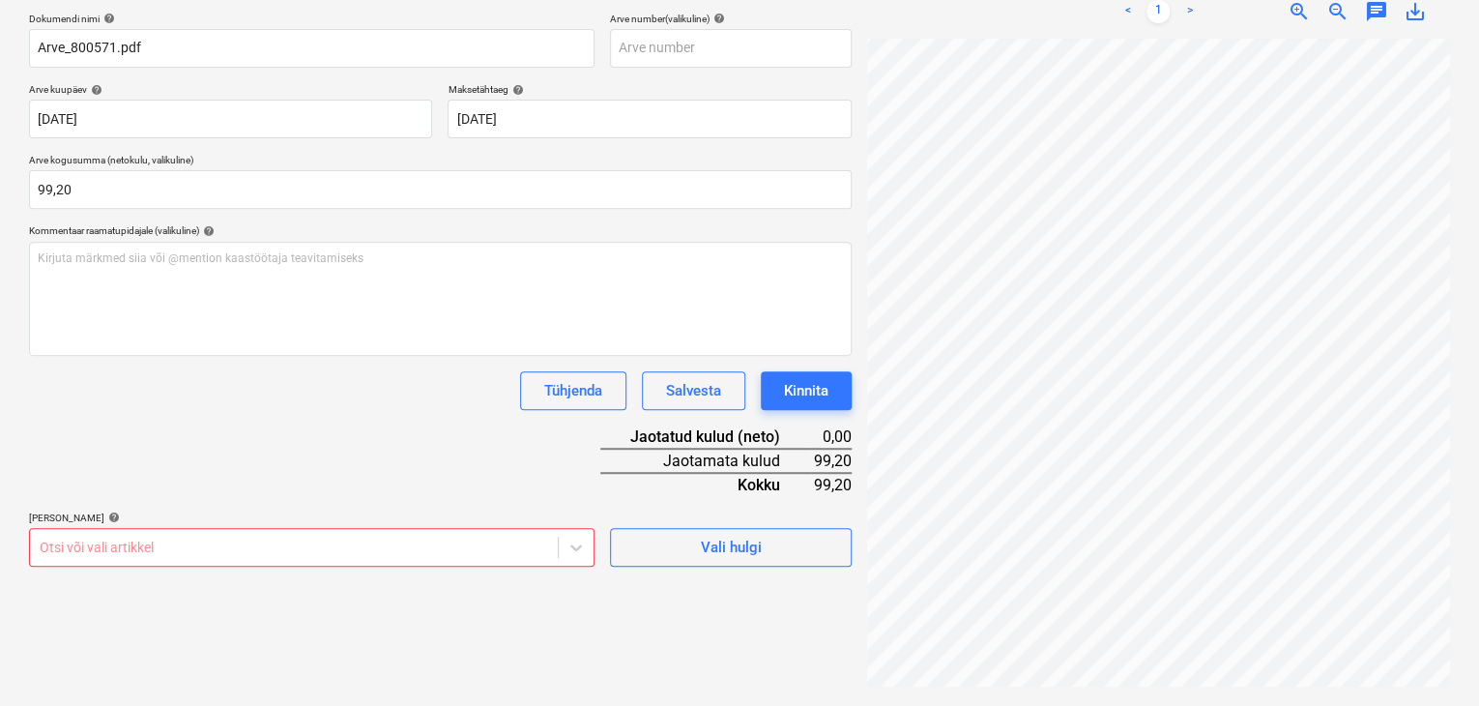
scroll to position [275, 0]
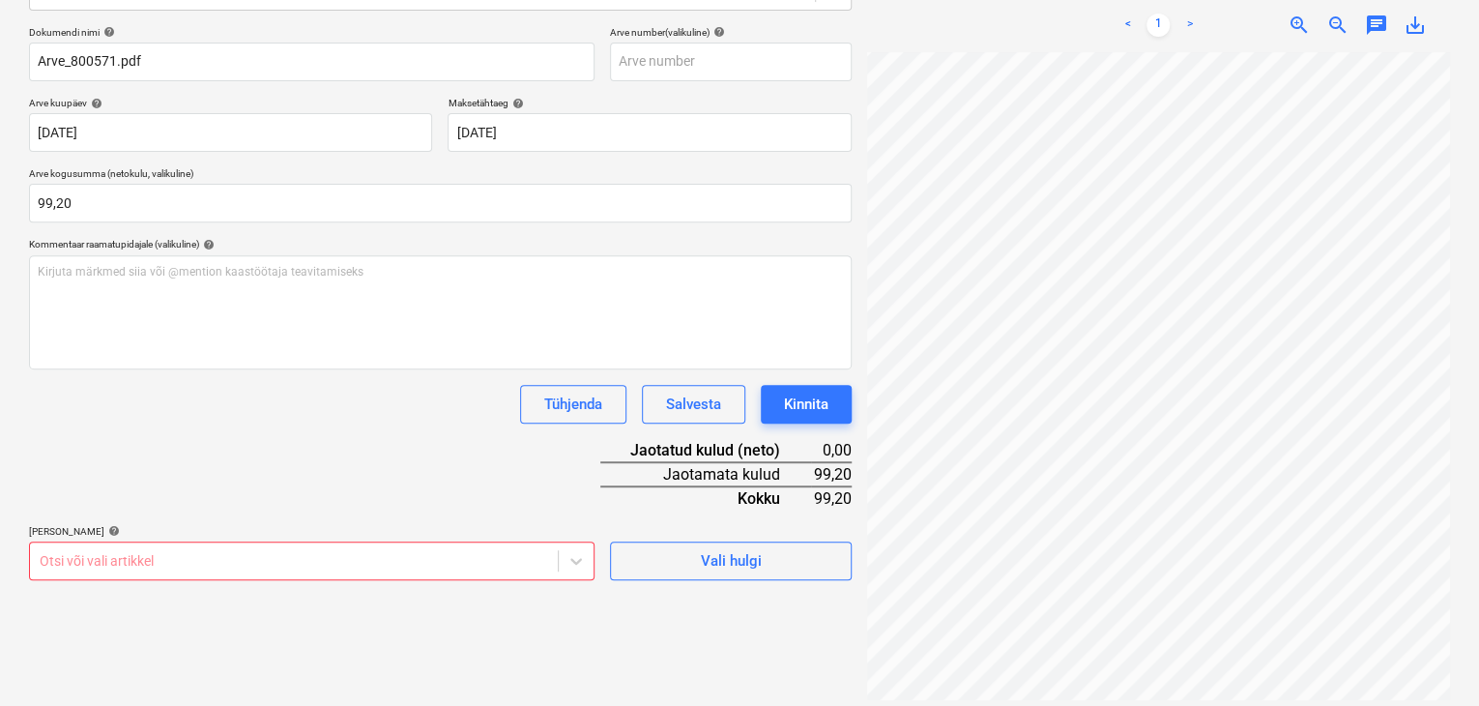
click at [334, 281] on div "Dokumendi nimi help Arve_800571.pdf Arve number (valikuline) help [PERSON_NAME]…" at bounding box center [440, 303] width 823 height 554
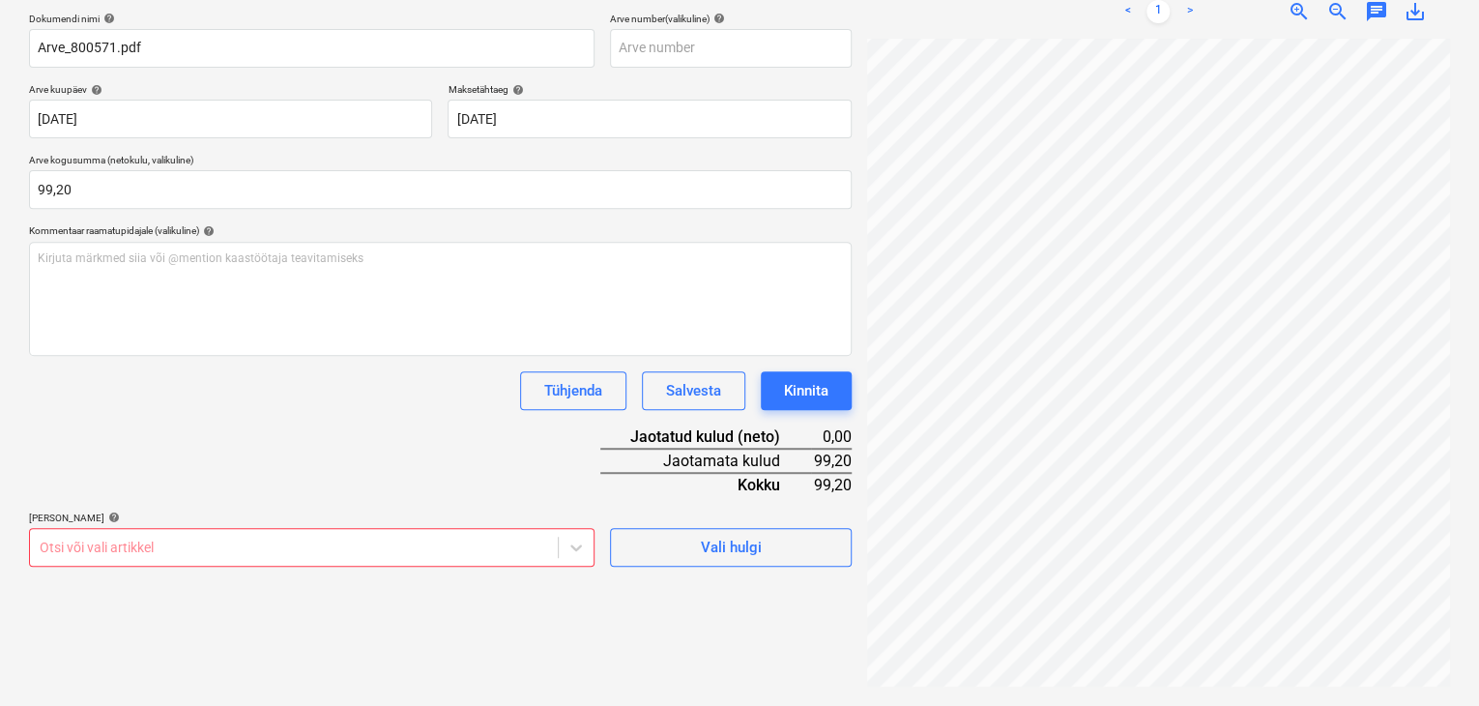
click at [290, 418] on body "Müük Projektid Kontaktid Ettevõte Koondarved Postkast format_size keyboard_arro…" at bounding box center [739, 65] width 1479 height 706
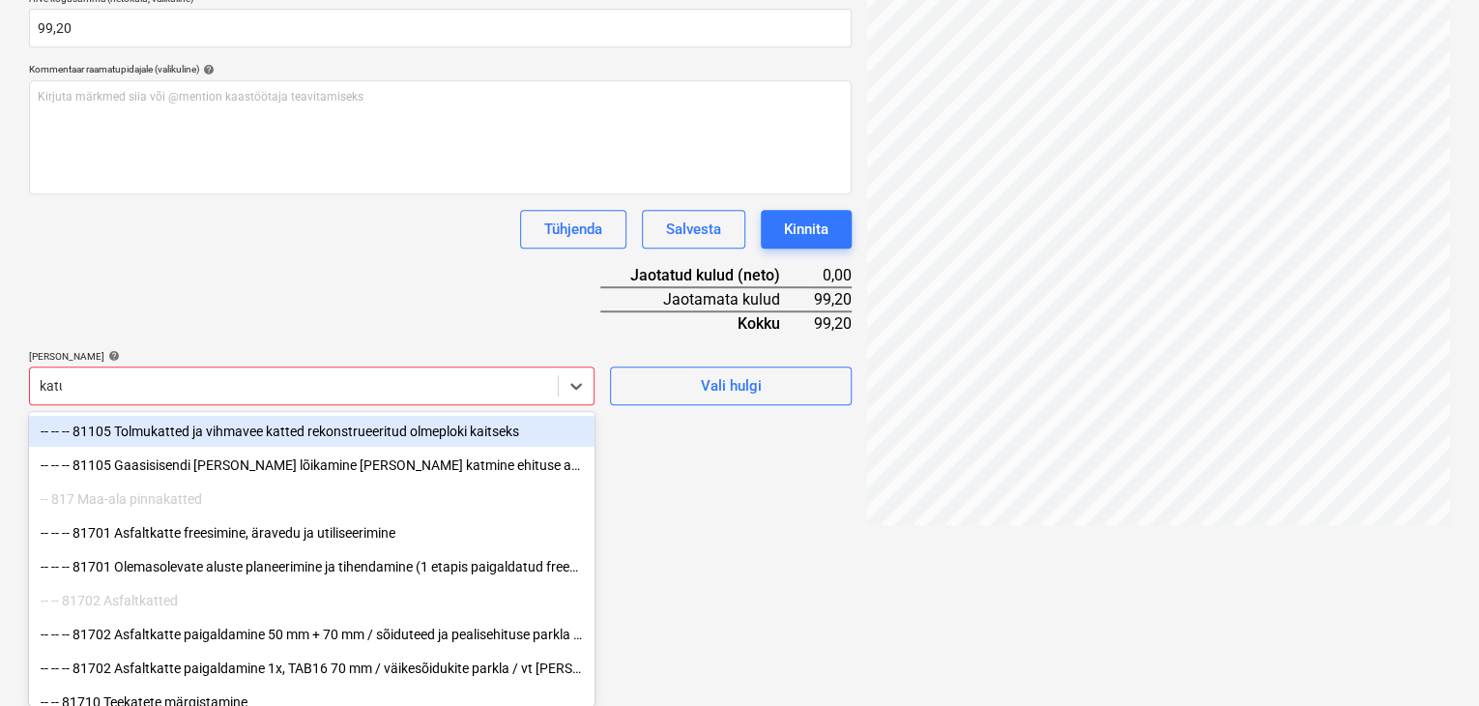
scroll to position [322, 0]
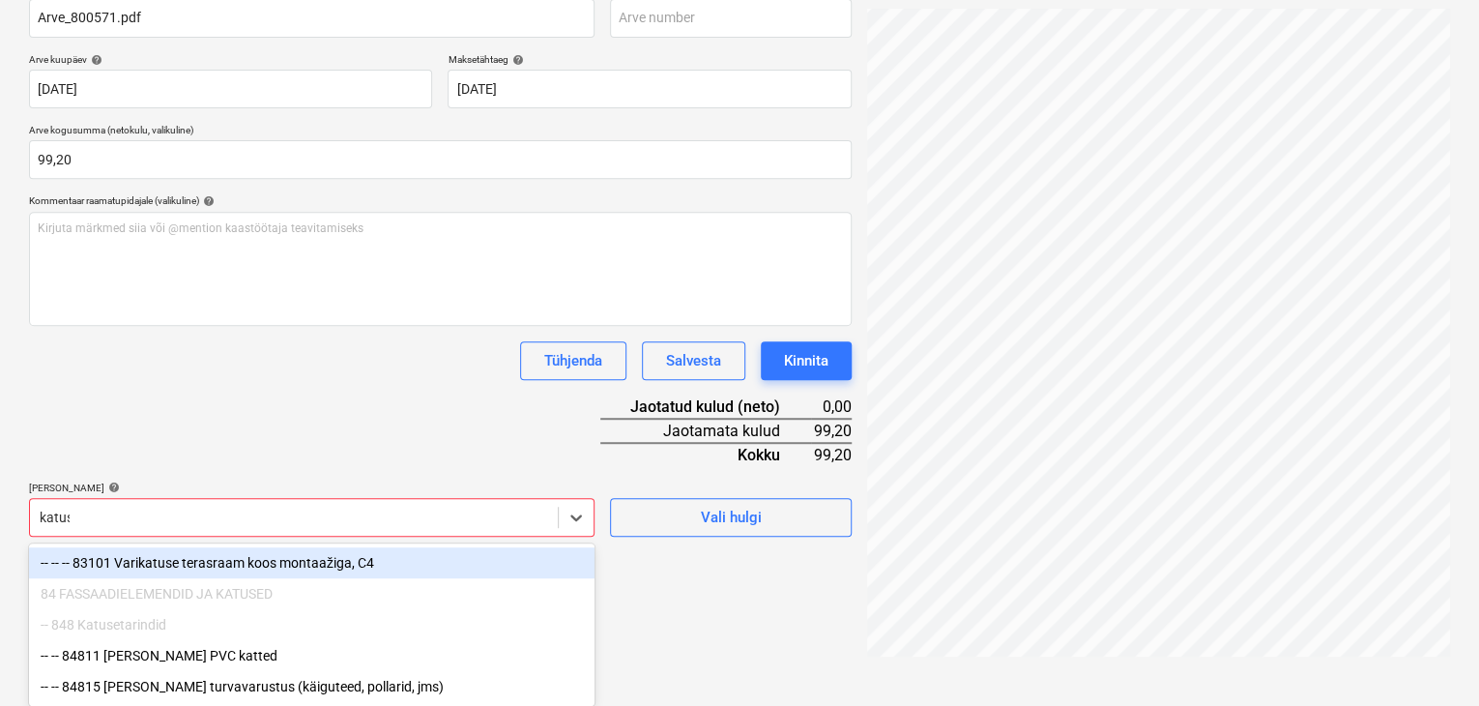
type input "[PERSON_NAME]"
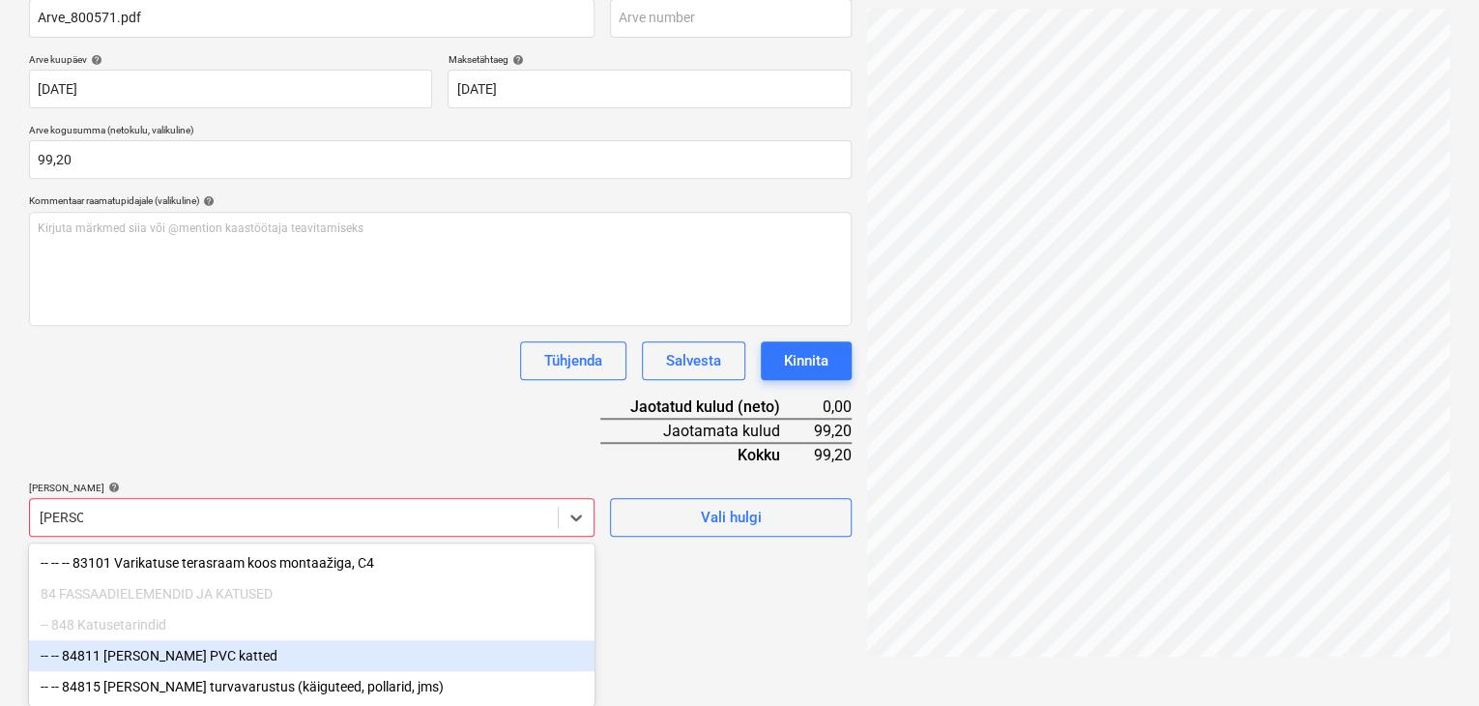
click at [142, 653] on div "-- -- 84811 [PERSON_NAME] PVC katted" at bounding box center [312, 655] width 566 height 31
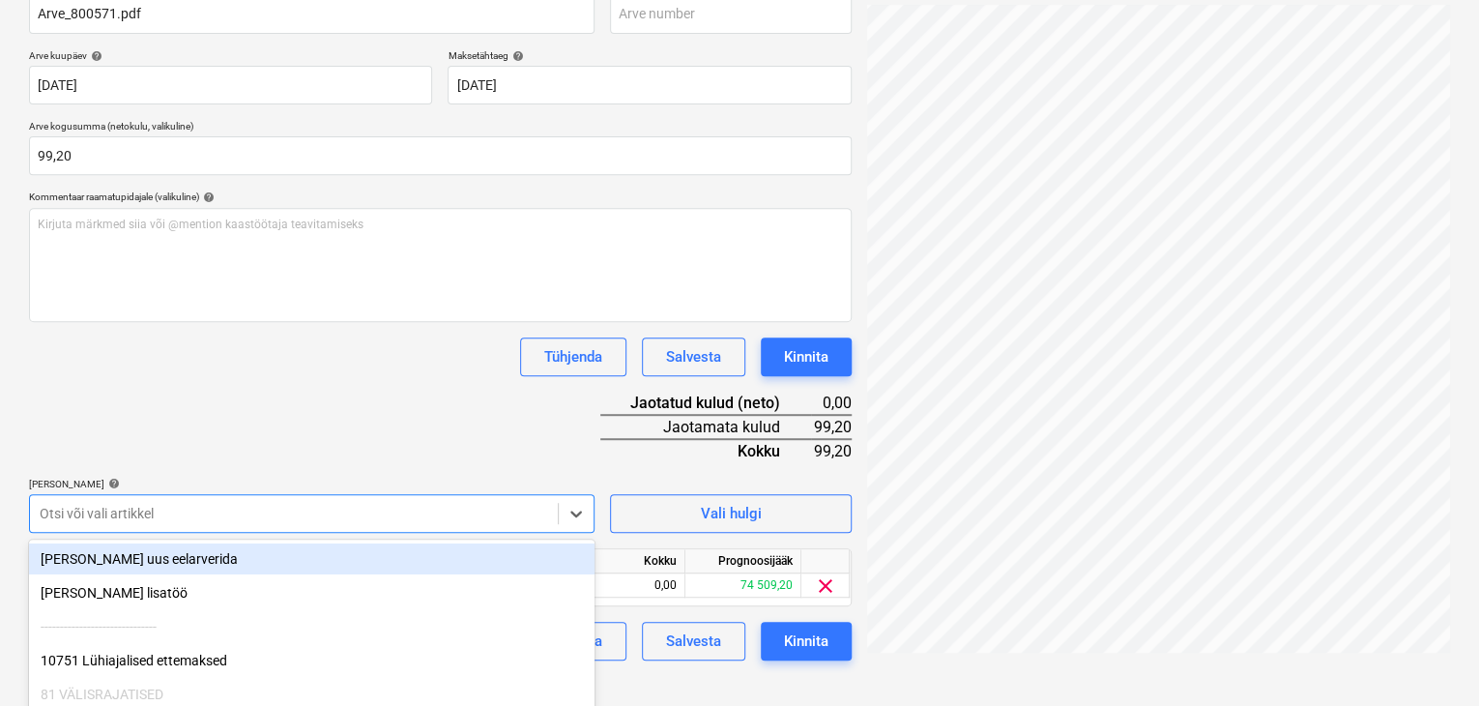
drag, startPoint x: 282, startPoint y: 391, endPoint x: 300, endPoint y: 403, distance: 21.5
click at [285, 393] on div "Dokumendi nimi help Arve_800571.pdf Arve number (valikuline) help [PERSON_NAME]…" at bounding box center [440, 320] width 823 height 682
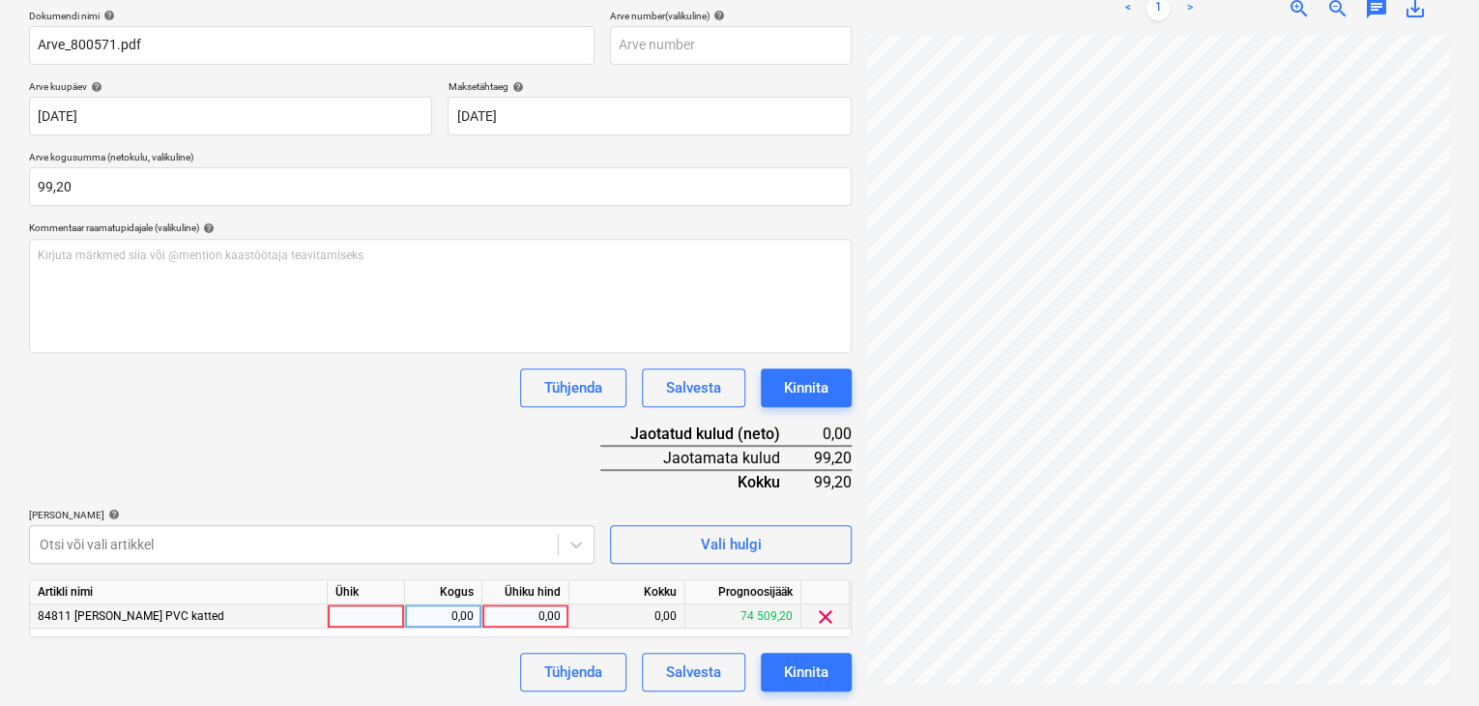
click at [558, 614] on div "0,00" at bounding box center [525, 616] width 71 height 24
type input "99,20"
click at [493, 457] on div "Dokumendi nimi help Arve_800571.pdf Arve number (valikuline) help [PERSON_NAME]…" at bounding box center [440, 351] width 823 height 682
click at [822, 667] on div "Kinnita" at bounding box center [806, 671] width 44 height 25
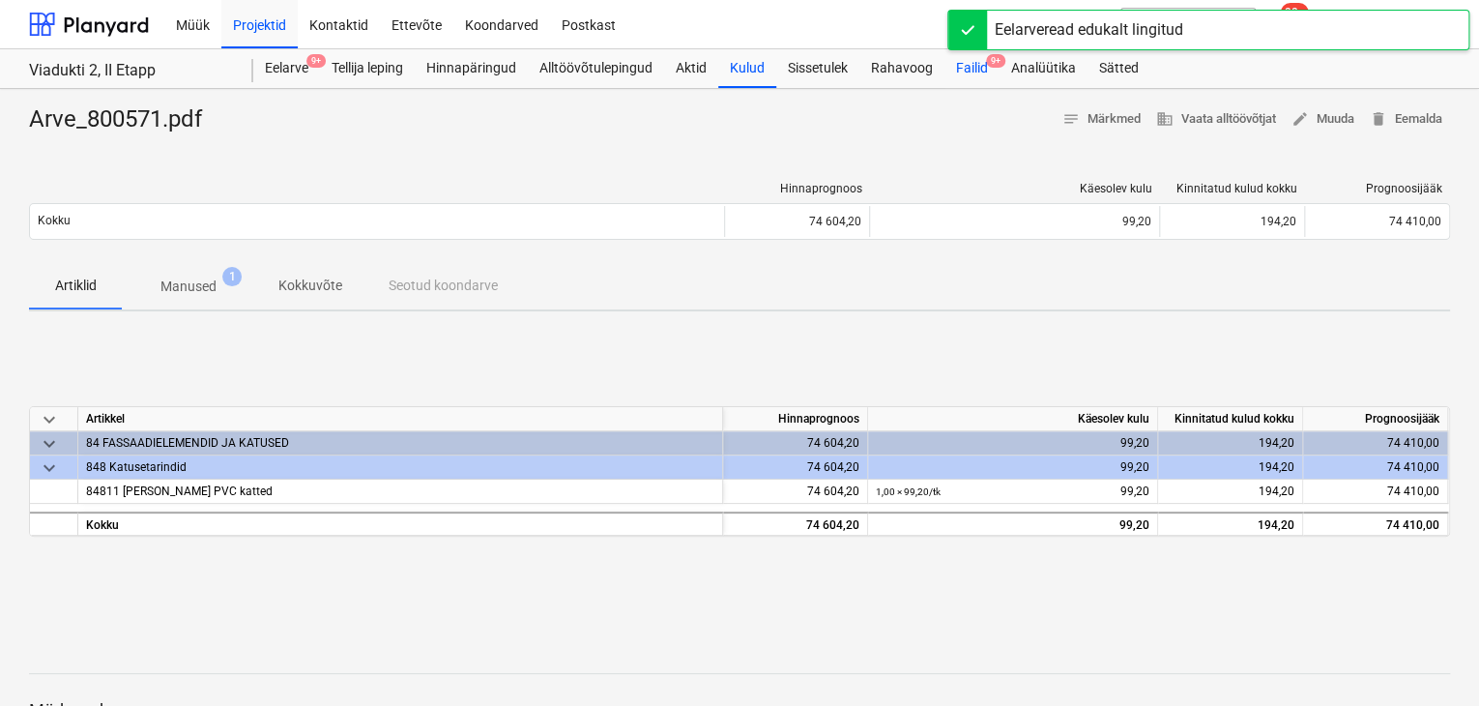
click at [983, 66] on div "Failid 9+" at bounding box center [971, 68] width 55 height 39
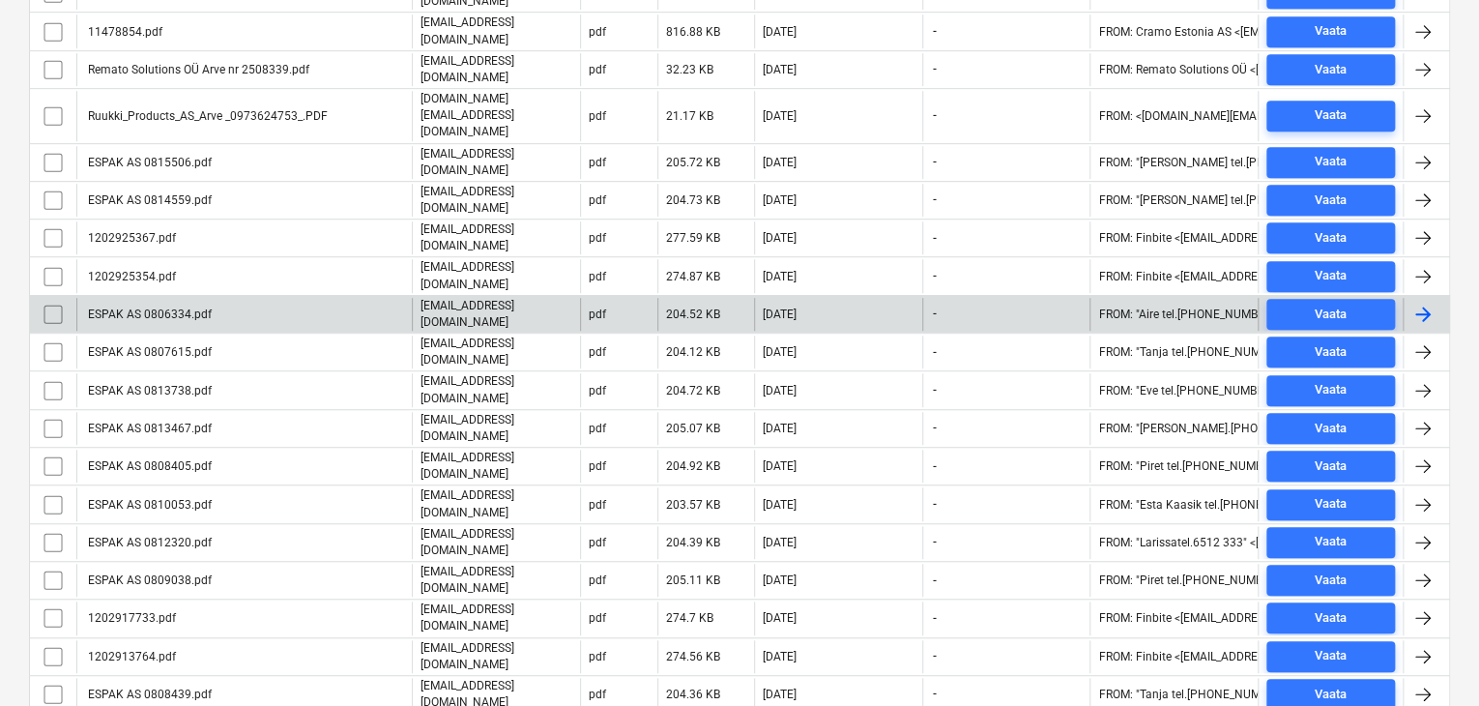
scroll to position [495, 0]
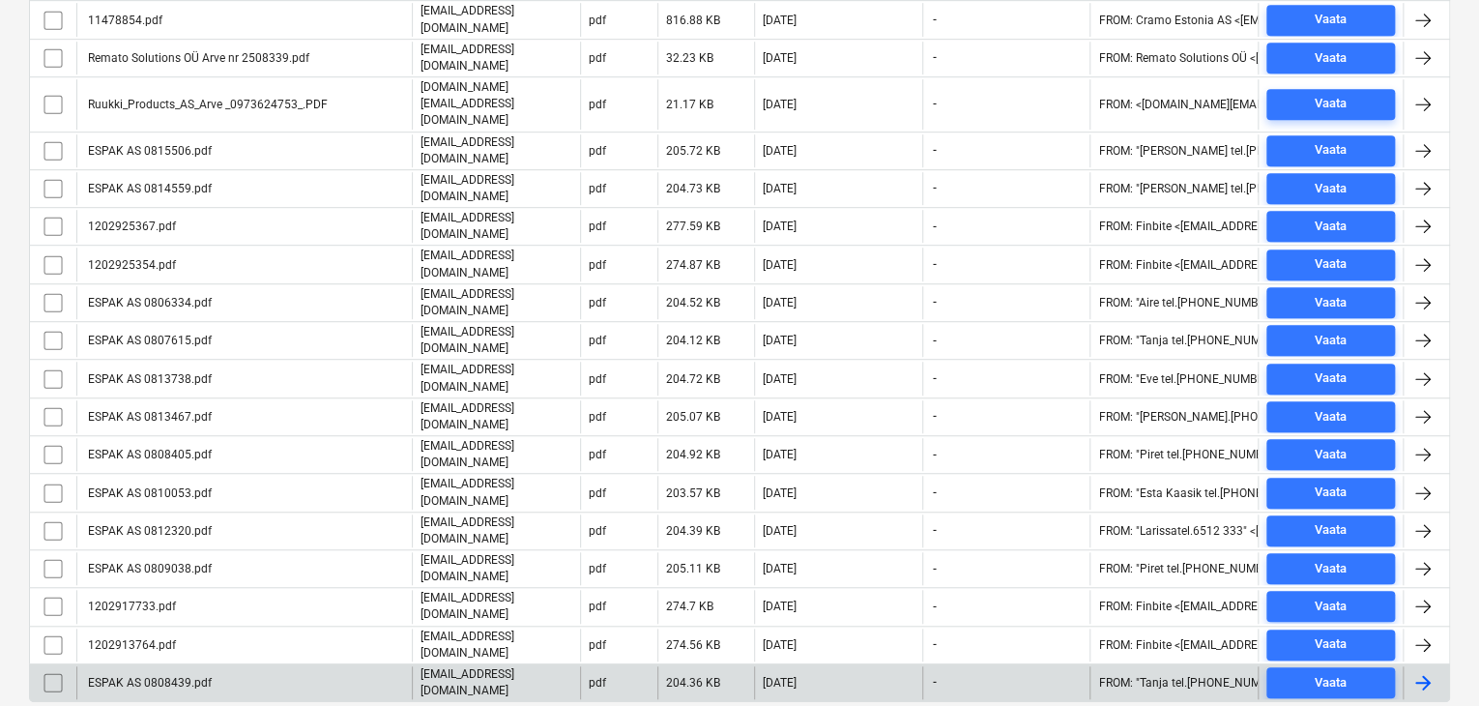
click at [189, 676] on div "ESPAK AS 0808439.pdf" at bounding box center [148, 683] width 127 height 14
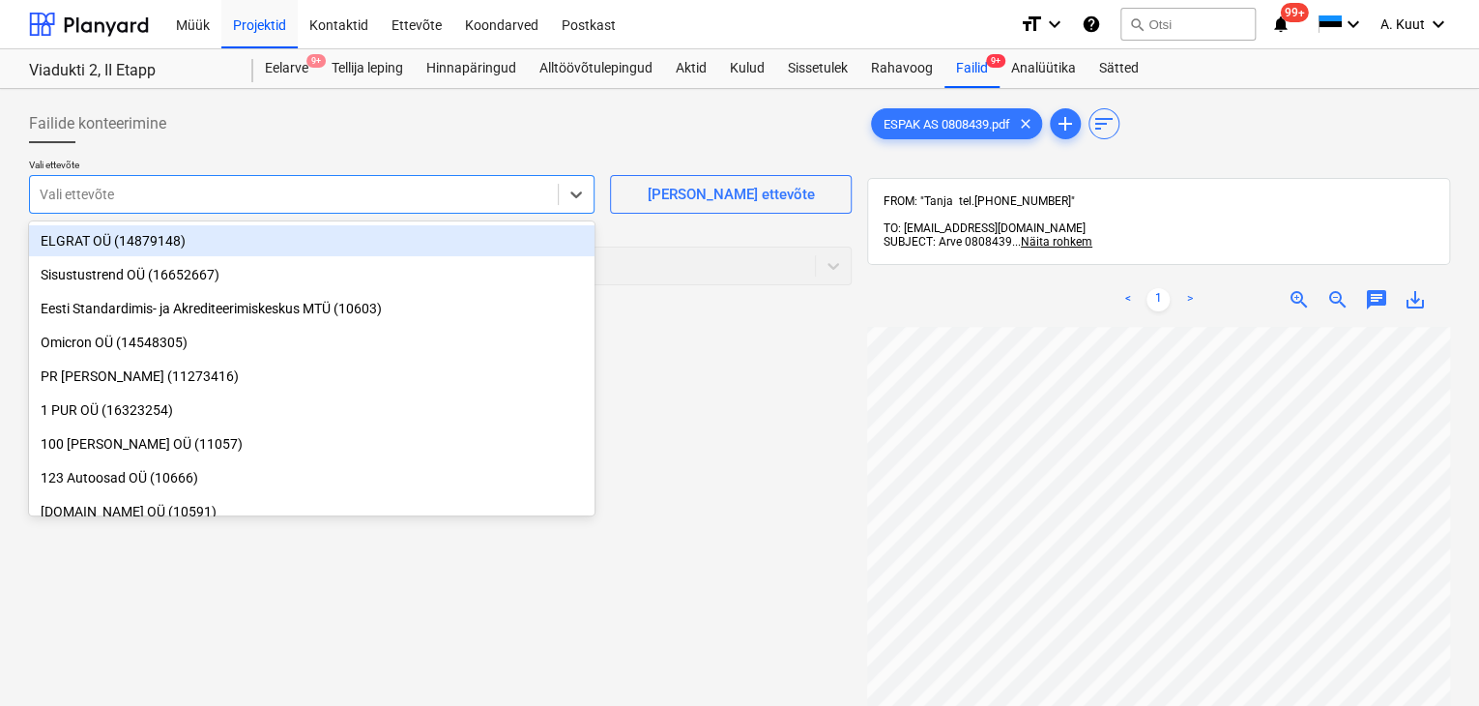
click at [60, 193] on div at bounding box center [294, 194] width 508 height 19
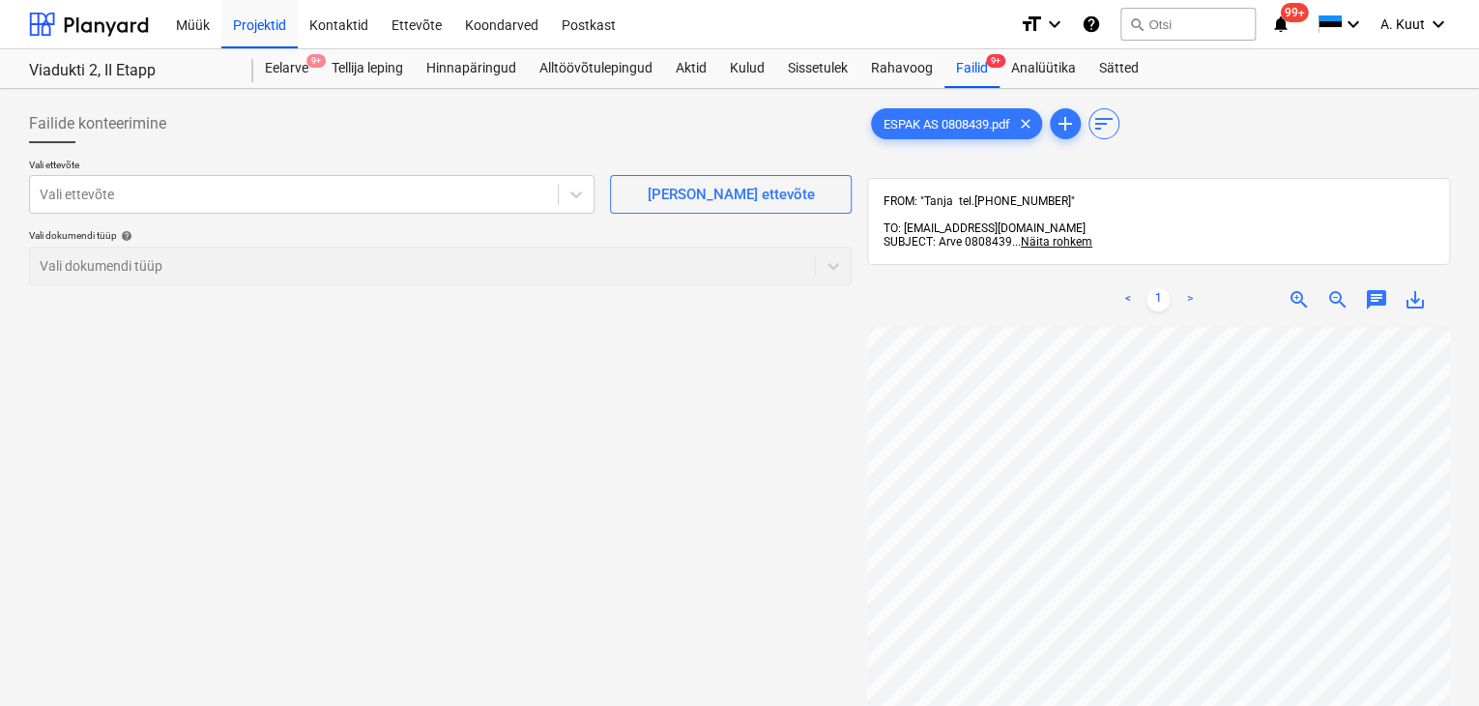
scroll to position [162, 2]
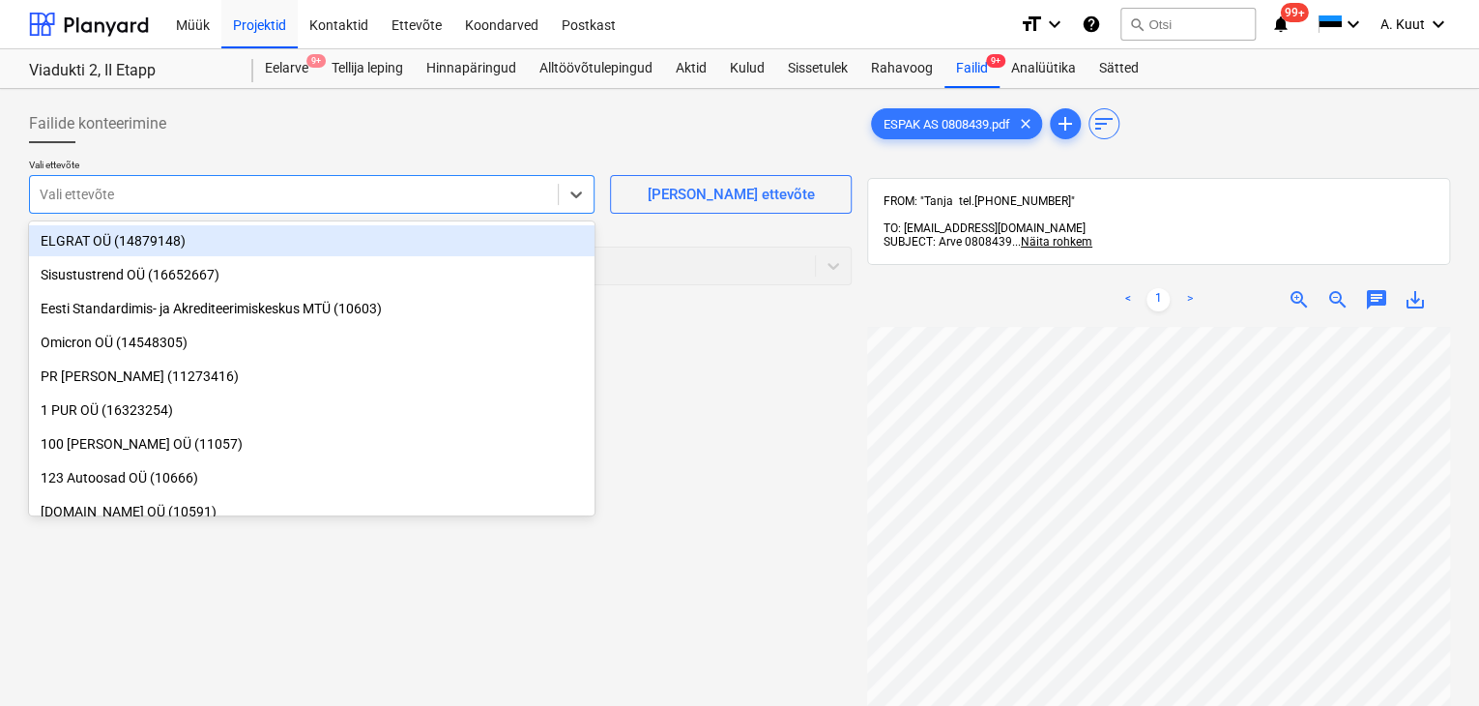
drag, startPoint x: 138, startPoint y: 196, endPoint x: 159, endPoint y: 182, distance: 24.9
click at [138, 194] on div at bounding box center [294, 194] width 508 height 19
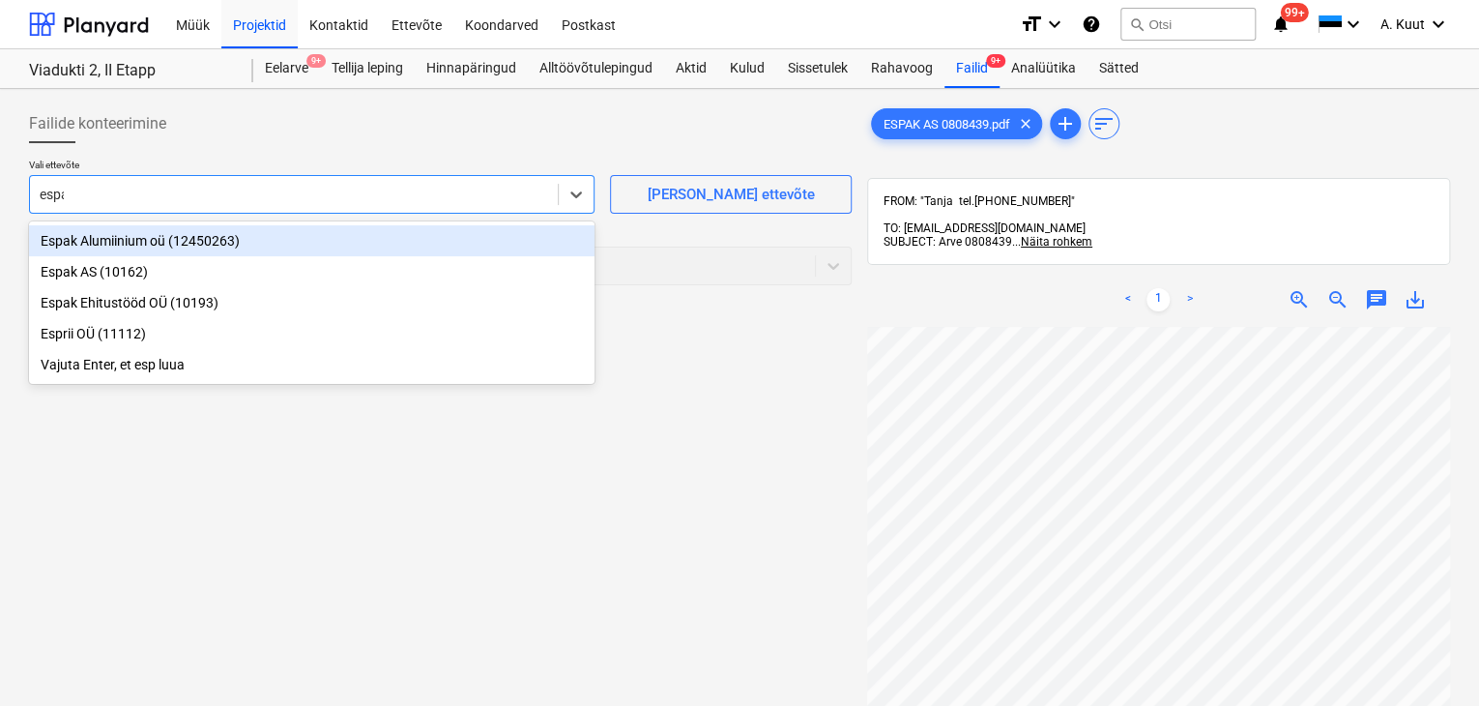
type input "espak"
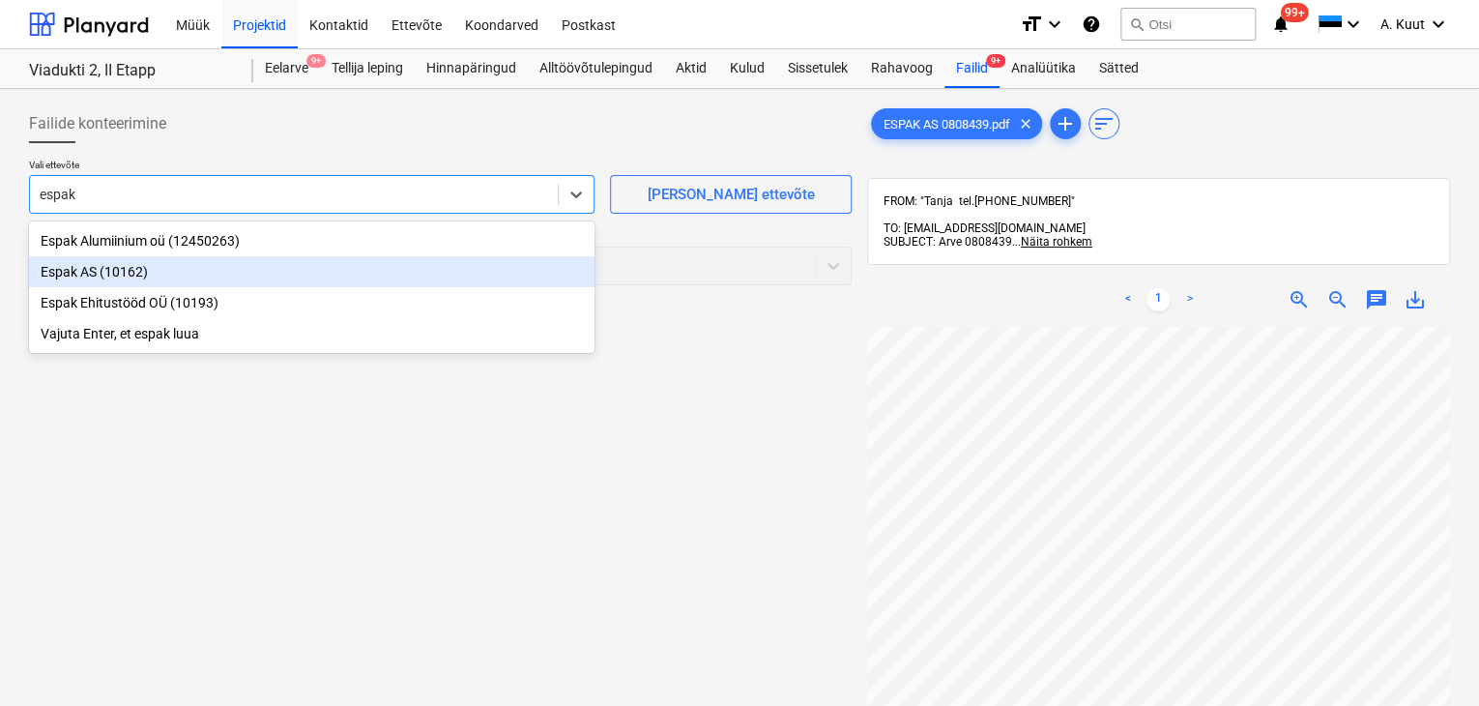
click at [62, 272] on div "Espak AS (10162)" at bounding box center [312, 271] width 566 height 31
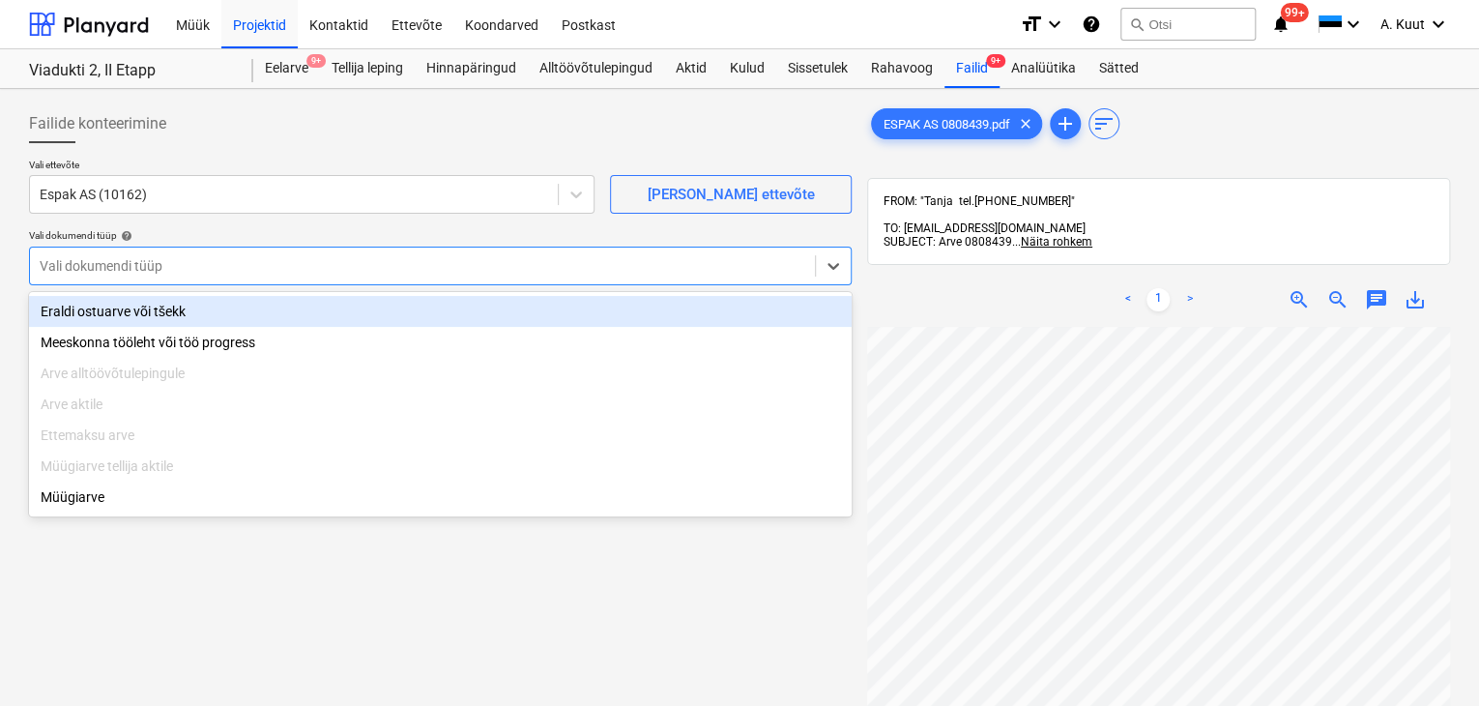
click at [71, 272] on div at bounding box center [423, 265] width 766 height 19
click at [74, 314] on div "Eraldi ostuarve või tšekk" at bounding box center [440, 311] width 823 height 31
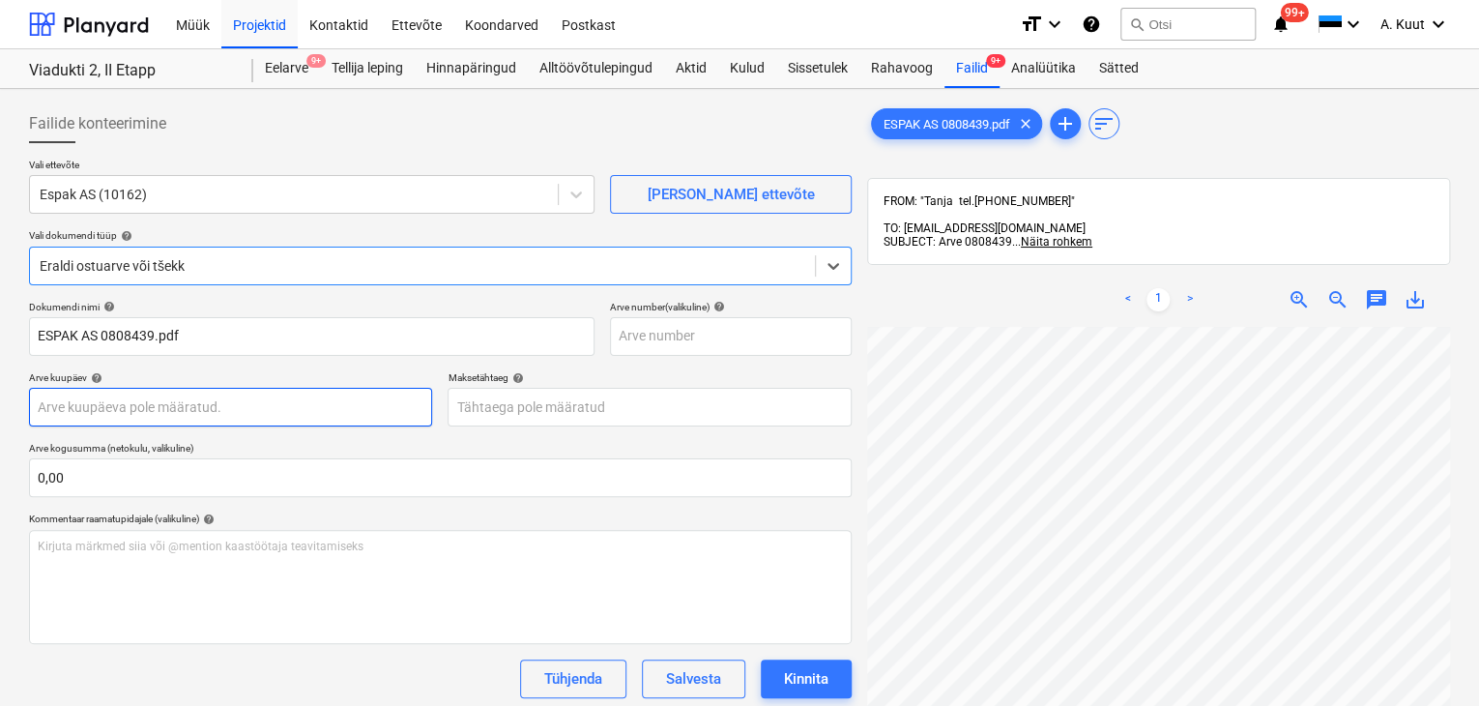
click at [62, 407] on body "Müük Projektid Kontaktid Ettevõte Koondarved Postkast format_size keyboard_arro…" at bounding box center [739, 353] width 1479 height 706
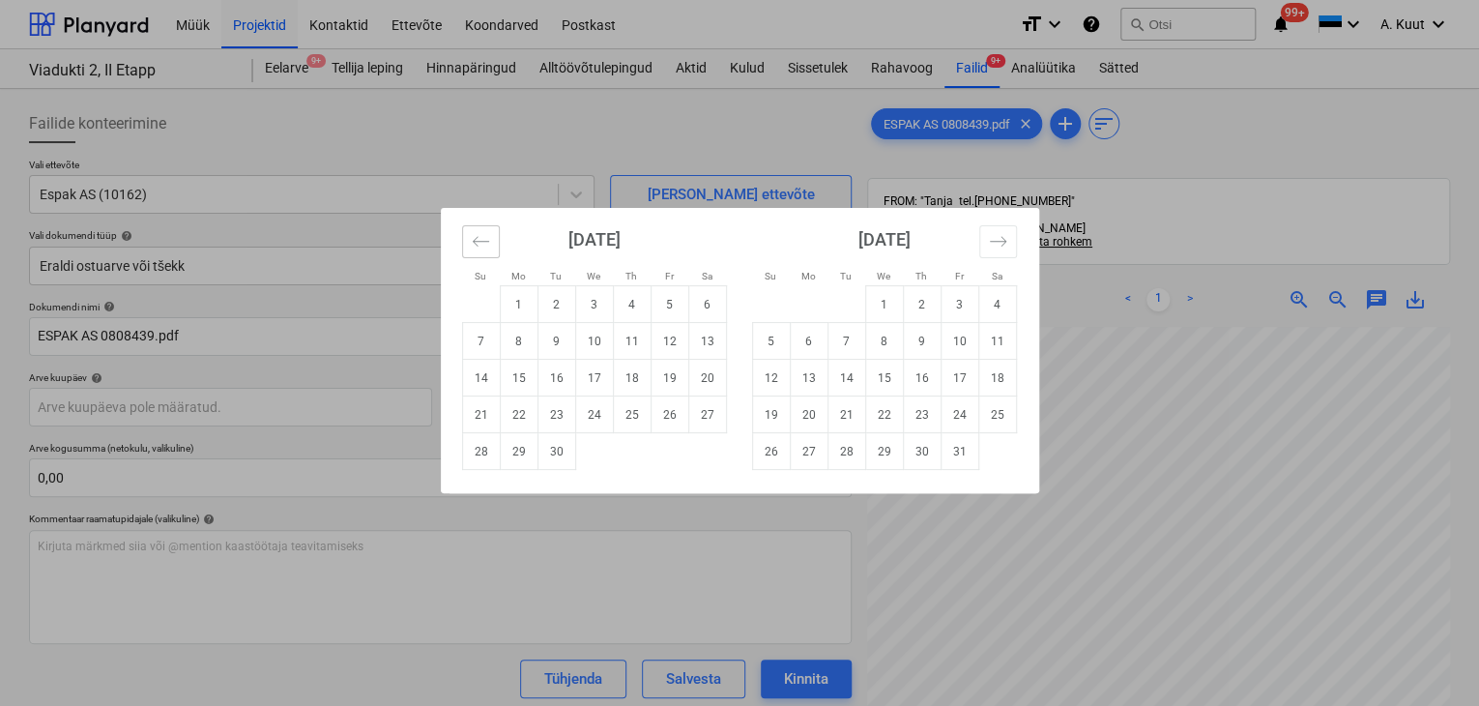
click at [483, 244] on icon "Move backward to switch to the previous month." at bounding box center [481, 241] width 18 height 18
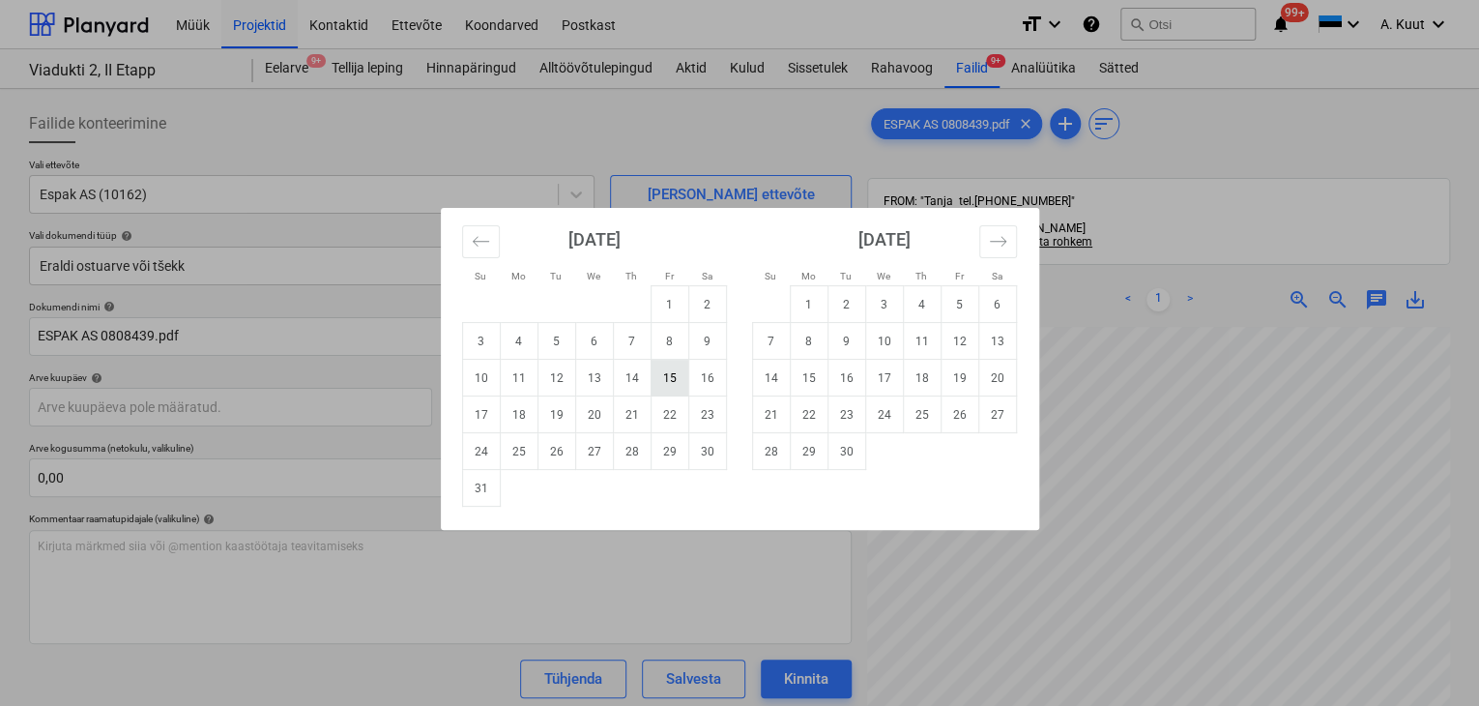
click at [665, 380] on td "15" at bounding box center [670, 378] width 38 height 37
type input "[DATE]"
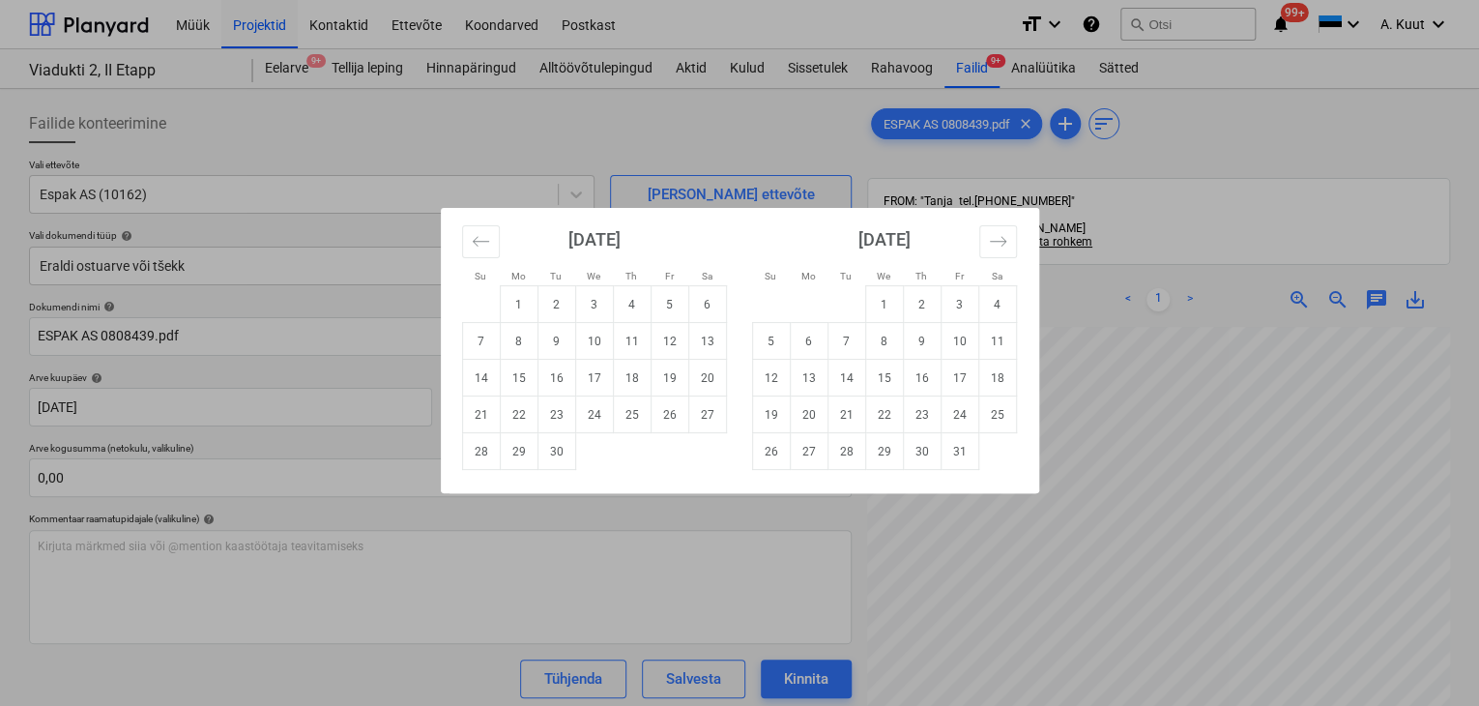
click at [478, 411] on body "Müük Projektid Kontaktid Ettevõte Koondarved Postkast format_size keyboard_arro…" at bounding box center [739, 353] width 1479 height 706
click at [484, 378] on td "14" at bounding box center [481, 378] width 38 height 37
type input "[DATE]"
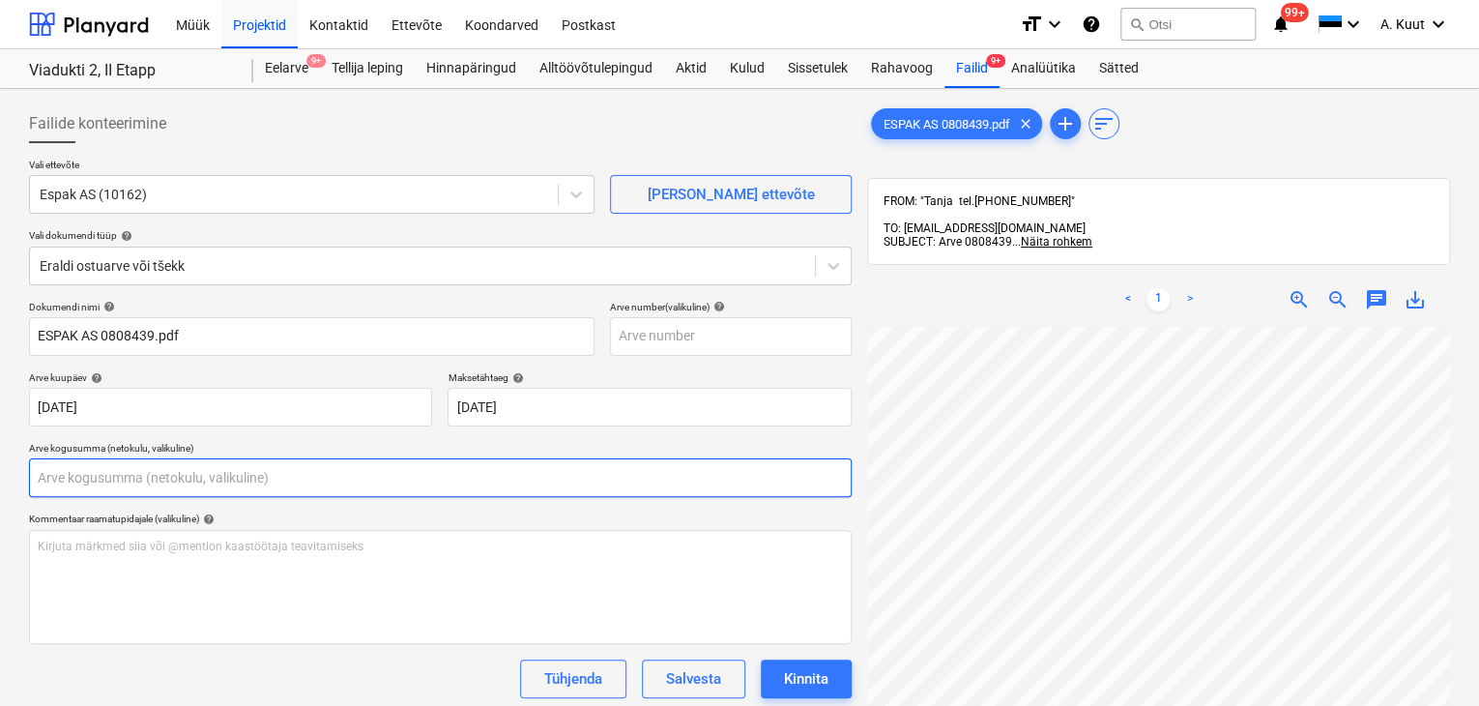
click at [147, 459] on input "text" at bounding box center [440, 477] width 823 height 39
type input "0,00"
click at [80, 472] on input "text" at bounding box center [440, 477] width 823 height 39
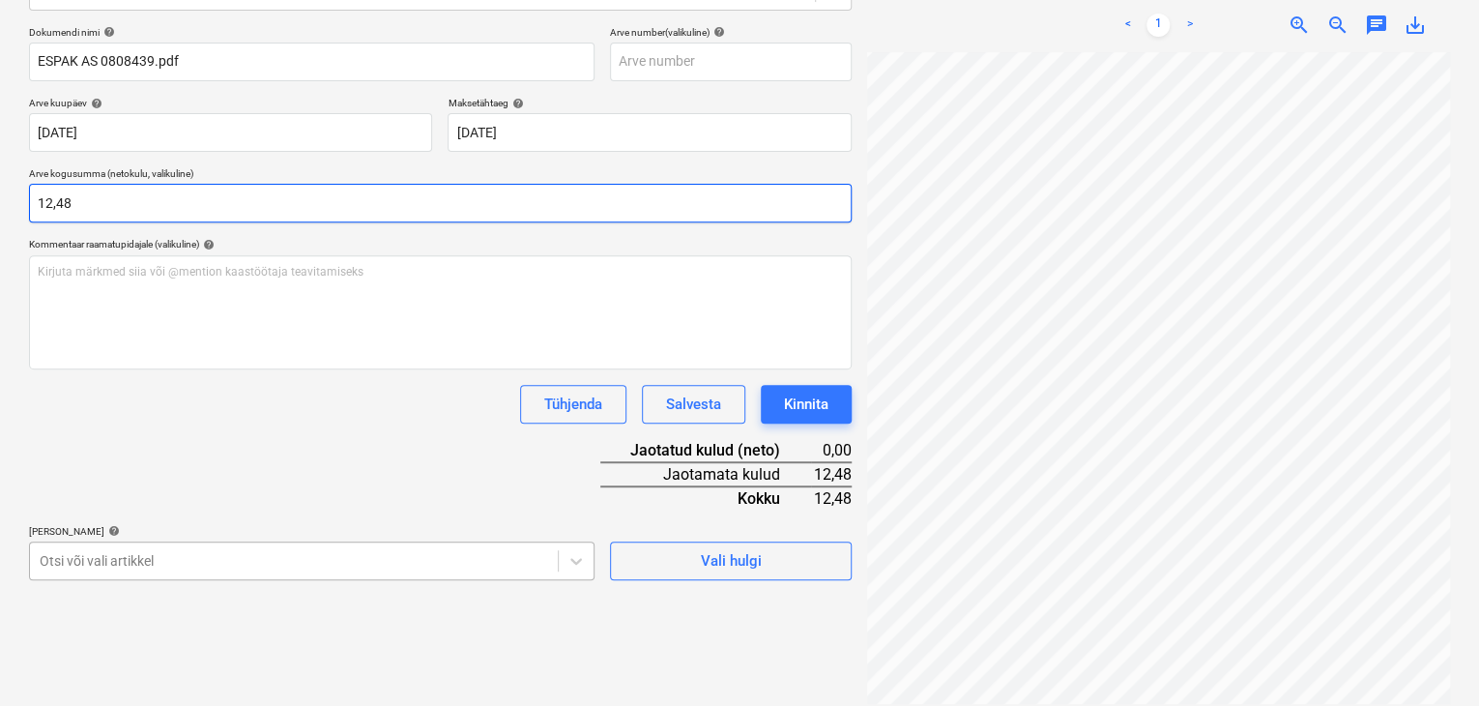
type input "12,48"
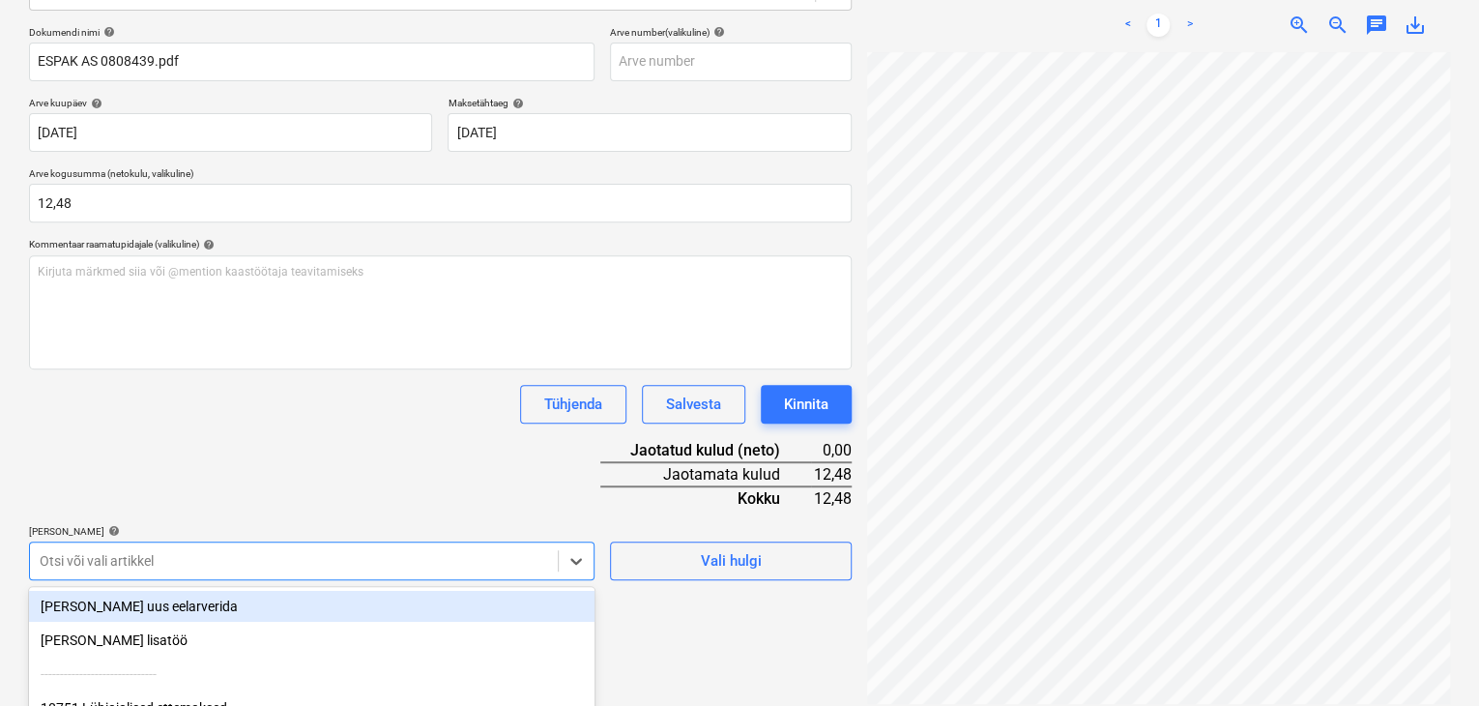
scroll to position [450, 0]
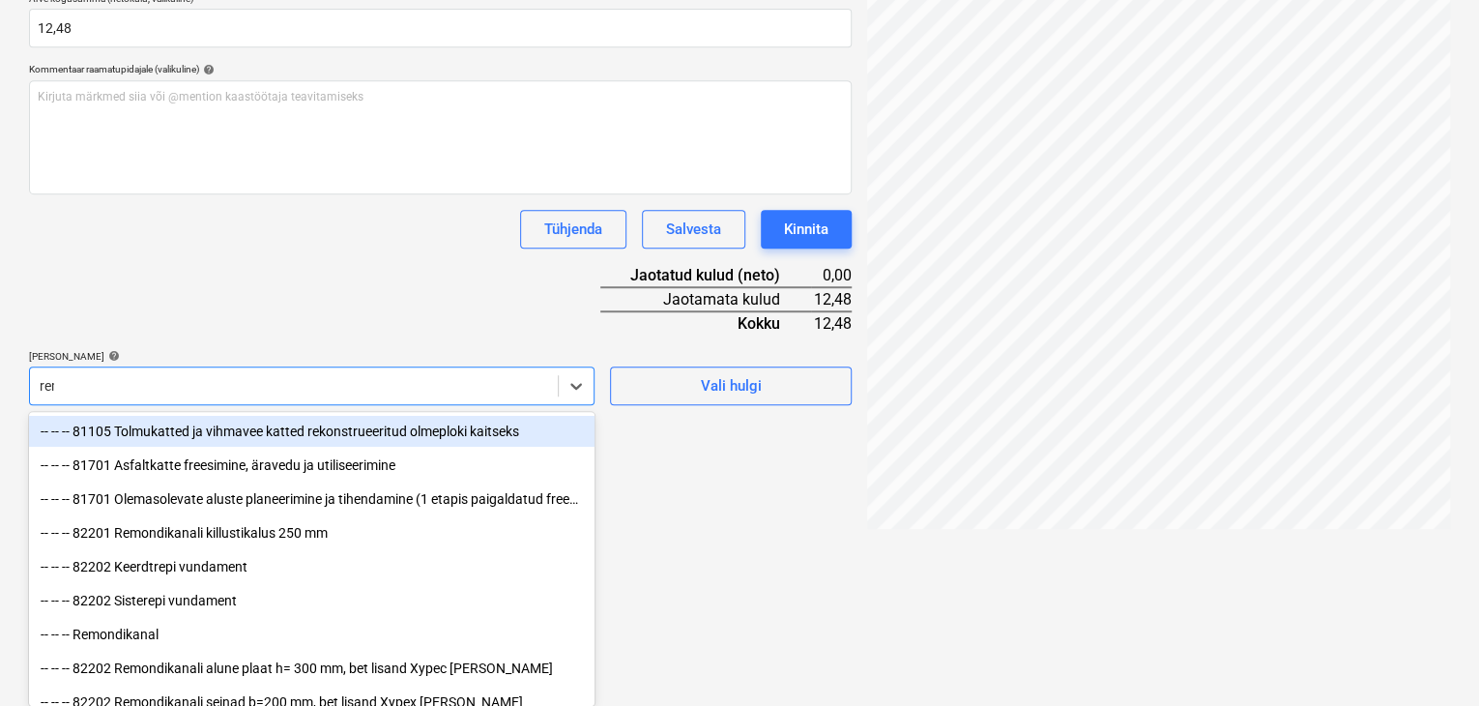
scroll to position [446, 0]
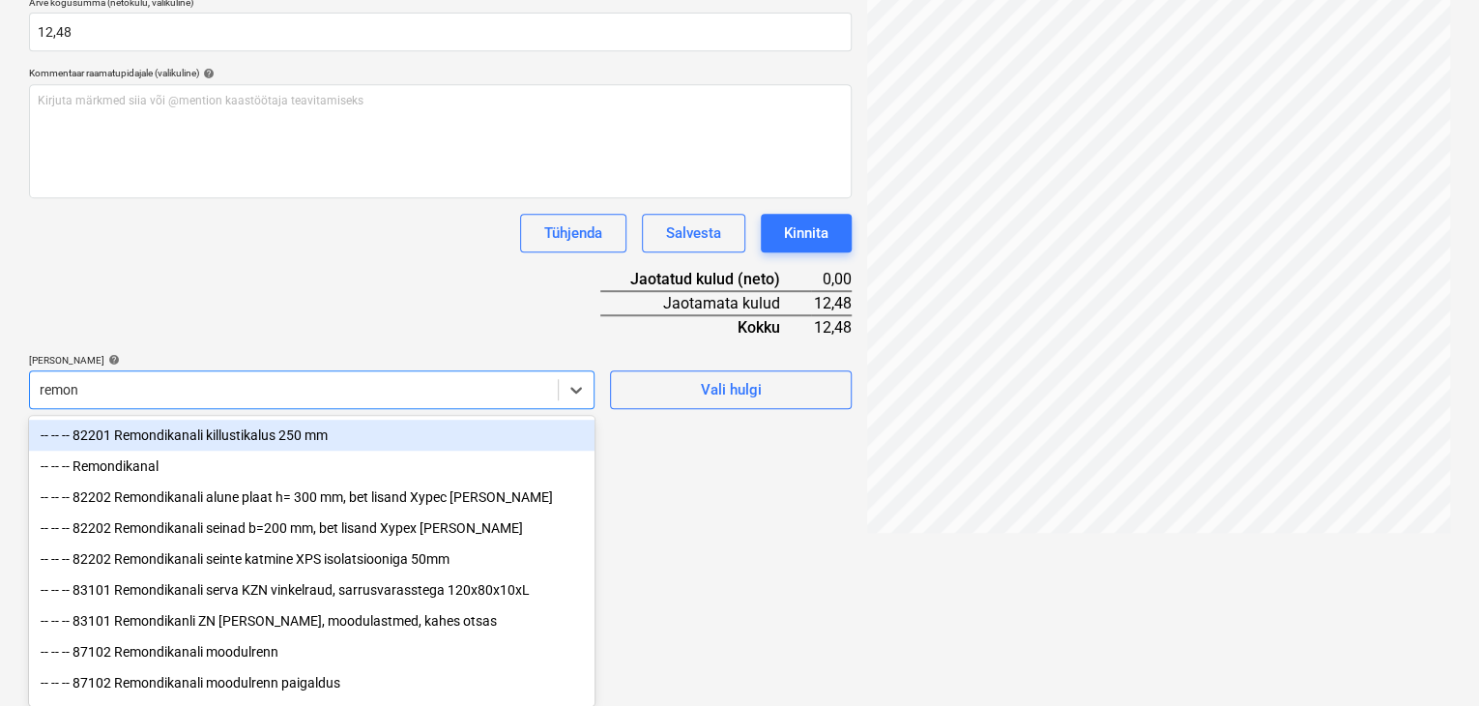
type input "remond"
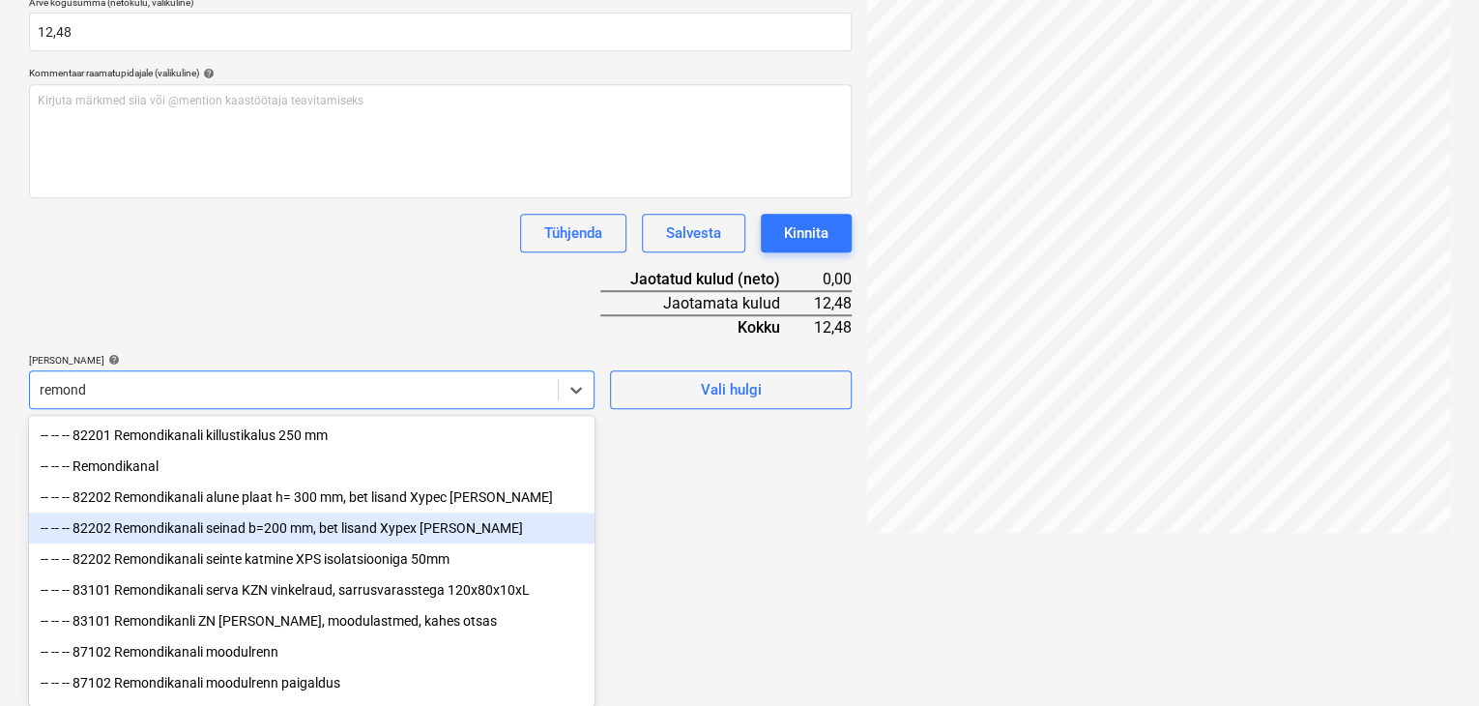
click at [167, 523] on div "-- -- -- 82202 Remondikanali seinad b=200 mm, bet lisand Xypex [PERSON_NAME]" at bounding box center [312, 527] width 566 height 31
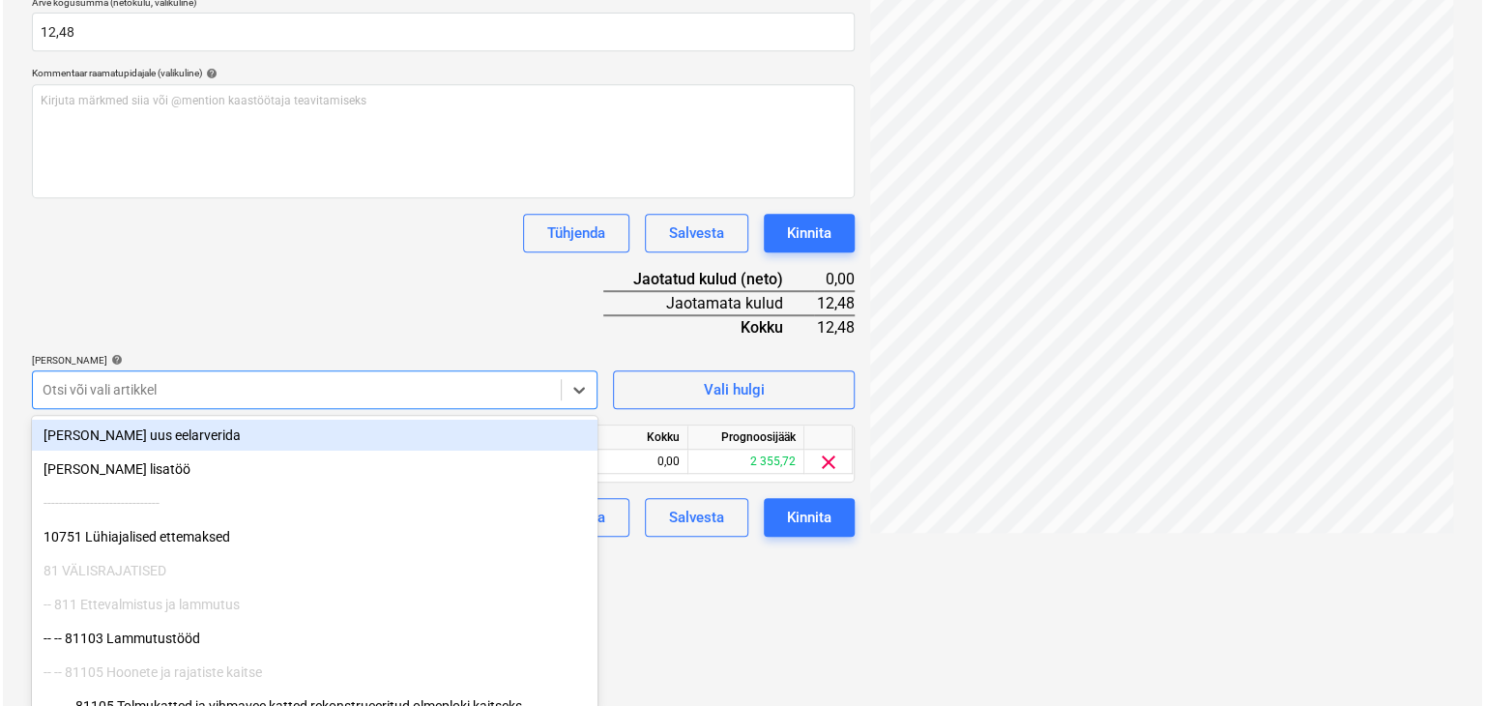
scroll to position [291, 0]
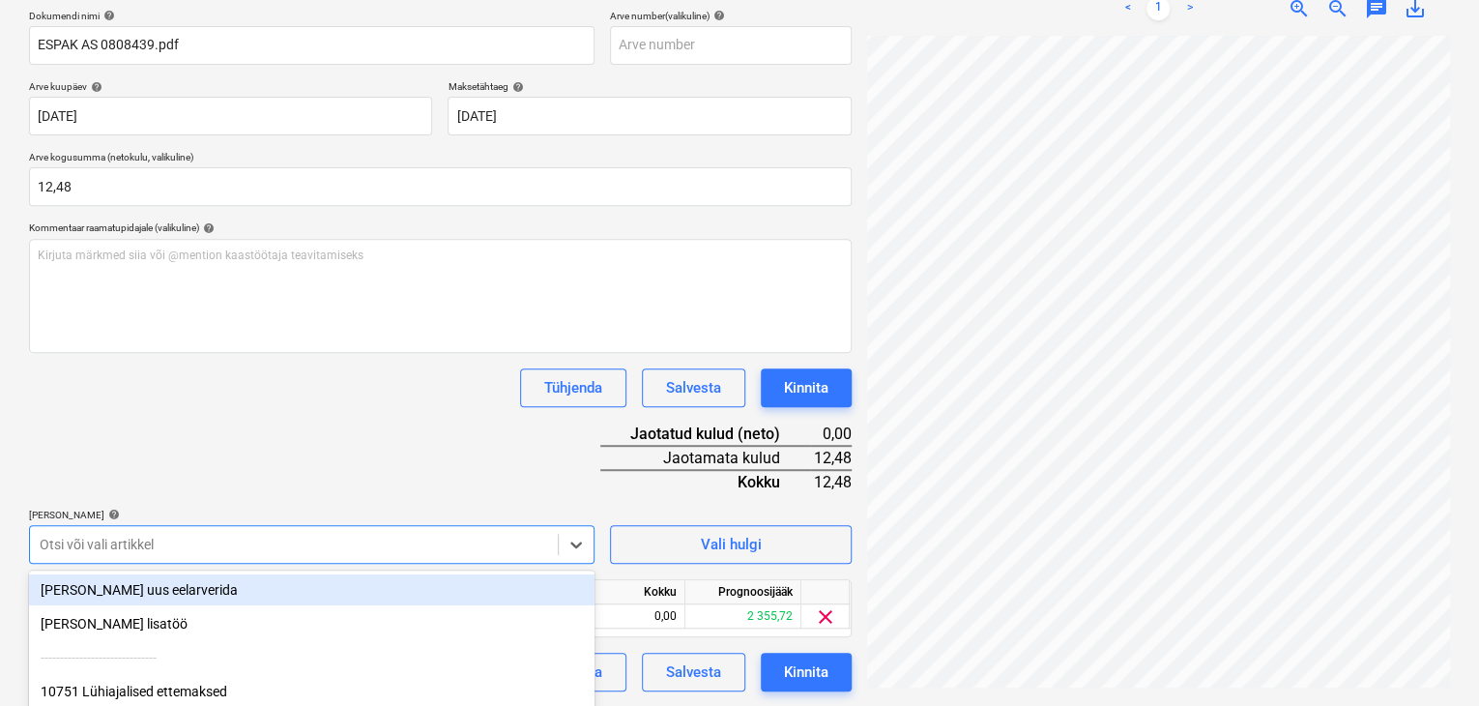
click at [284, 337] on div "Dokumendi nimi help ESPAK AS 0808439.pdf Arve number (valikuline) help Arve kuu…" at bounding box center [440, 351] width 823 height 682
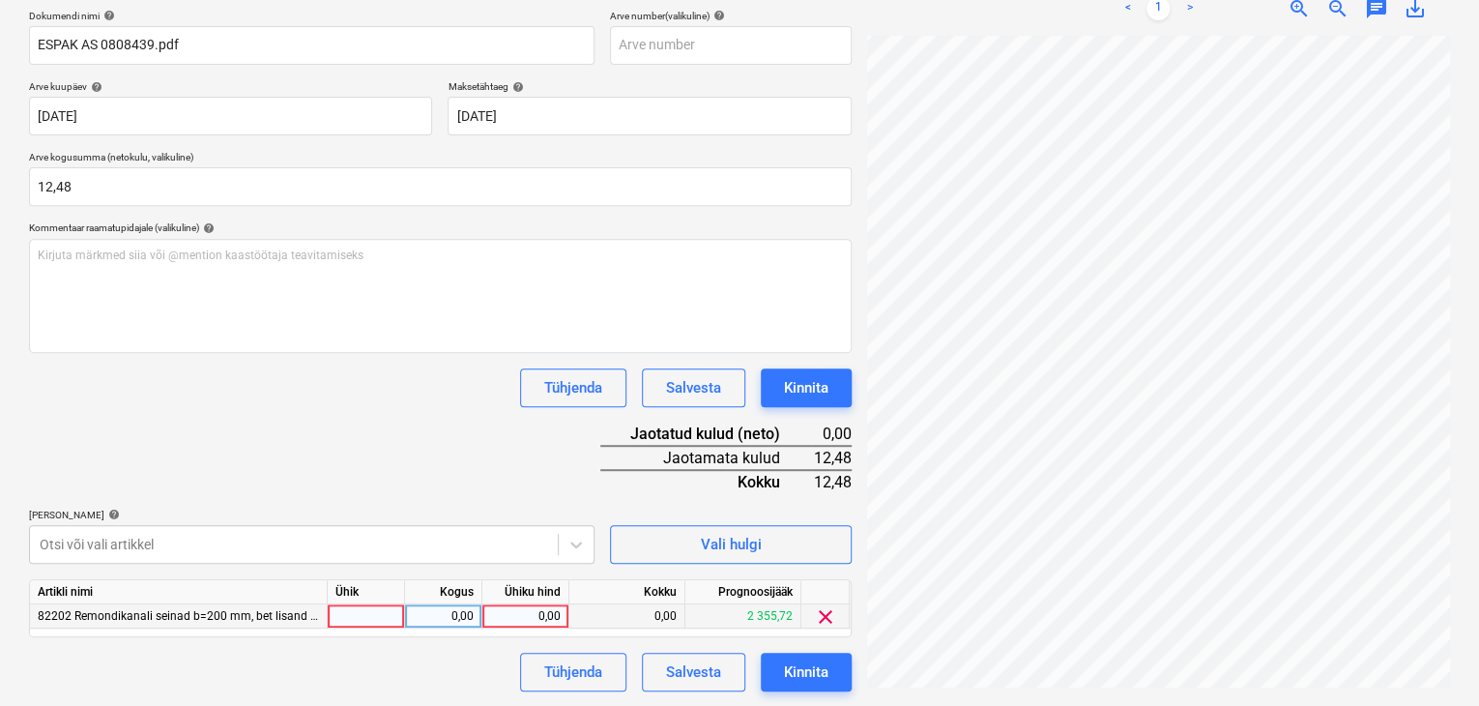
click at [552, 612] on div "0,00" at bounding box center [525, 616] width 71 height 24
type input "12,48"
click at [489, 480] on div "Dokumendi nimi help ESPAK AS 0808439.pdf Arve number (valikuline) help Arve kuu…" at bounding box center [440, 351] width 823 height 682
click at [827, 674] on div "Kinnita" at bounding box center [806, 671] width 44 height 25
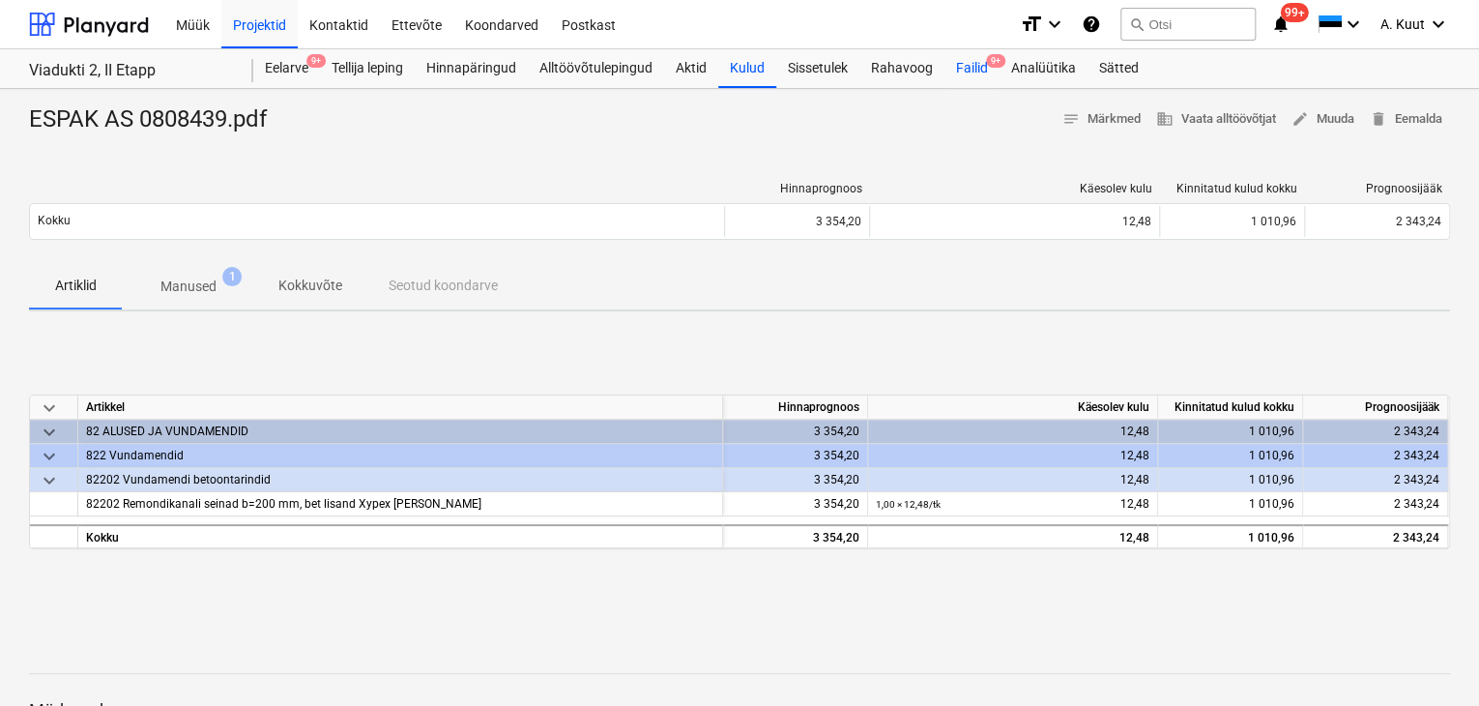
click at [974, 65] on div "Failid 9+" at bounding box center [971, 68] width 55 height 39
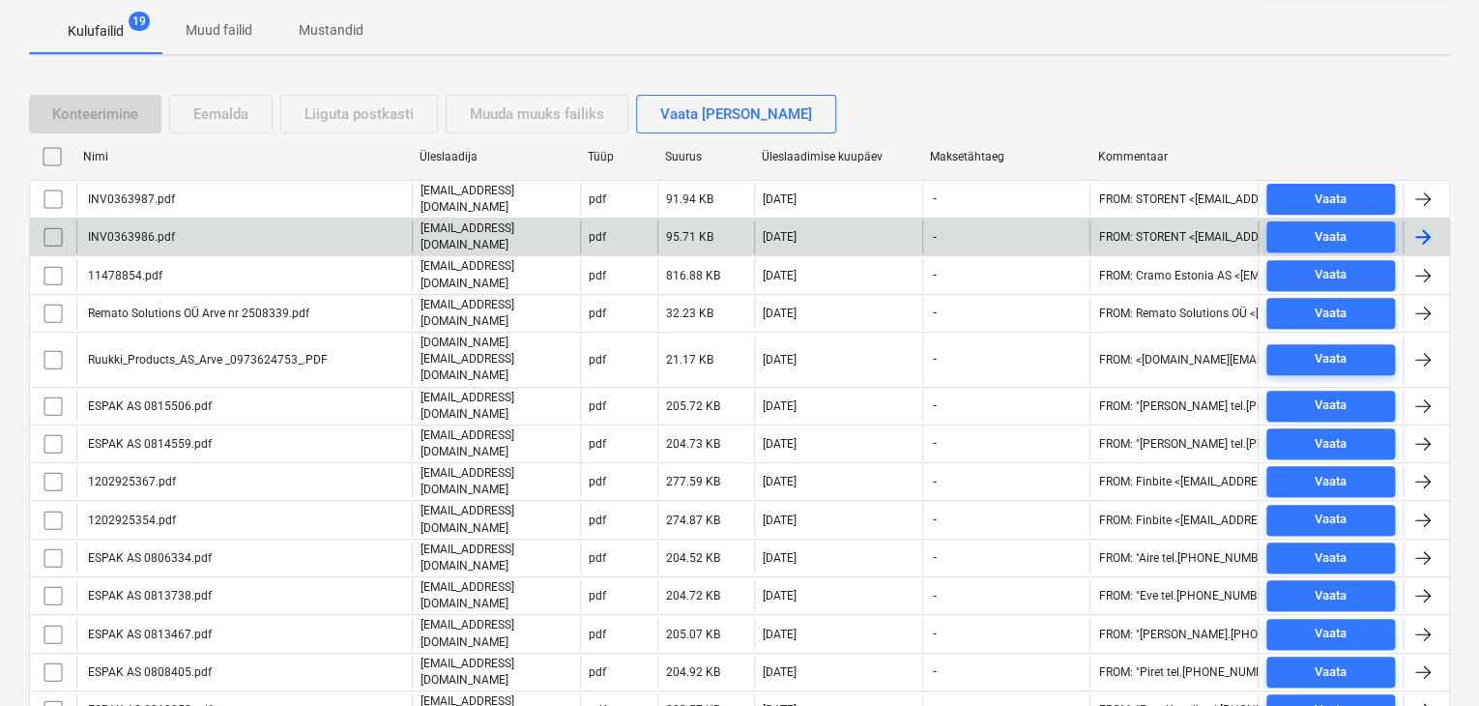
scroll to position [459, 0]
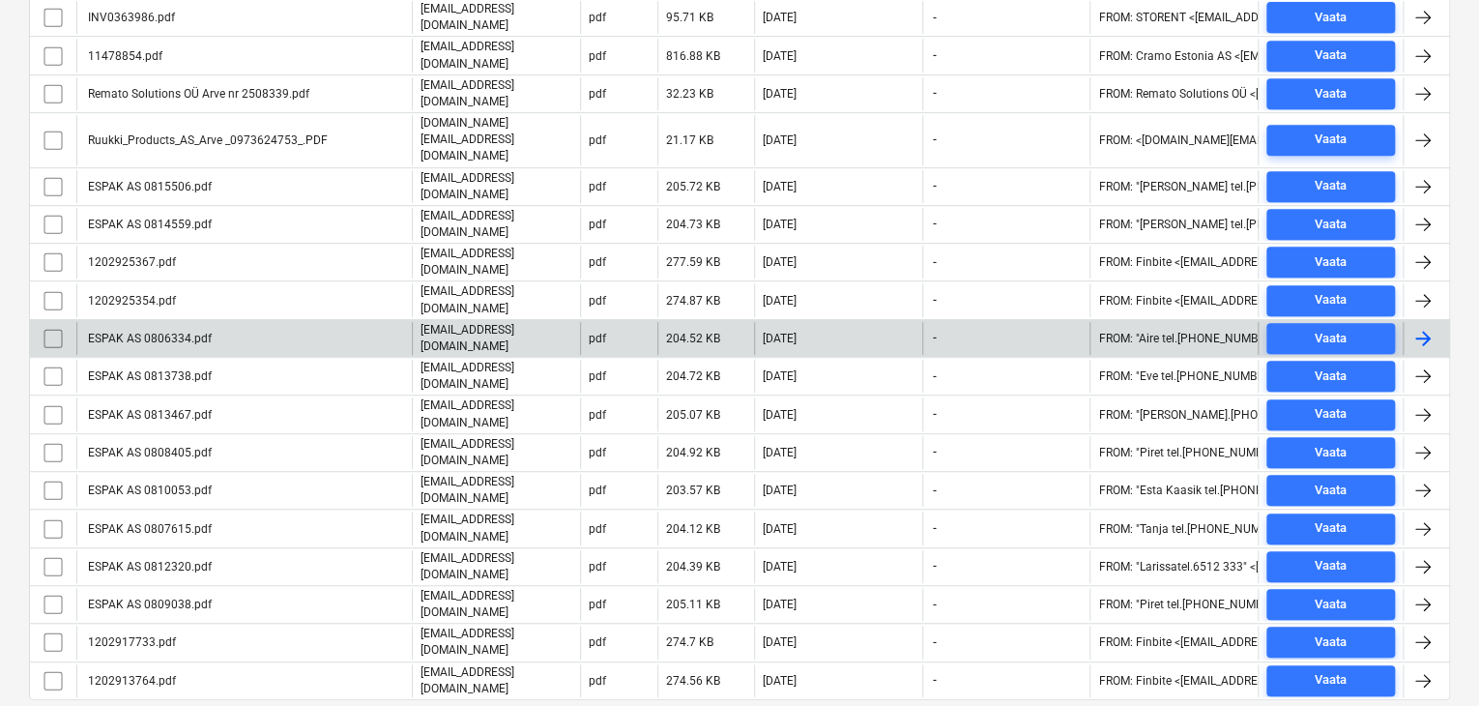
click at [213, 322] on div "ESPAK AS 0806334.pdf" at bounding box center [243, 338] width 335 height 33
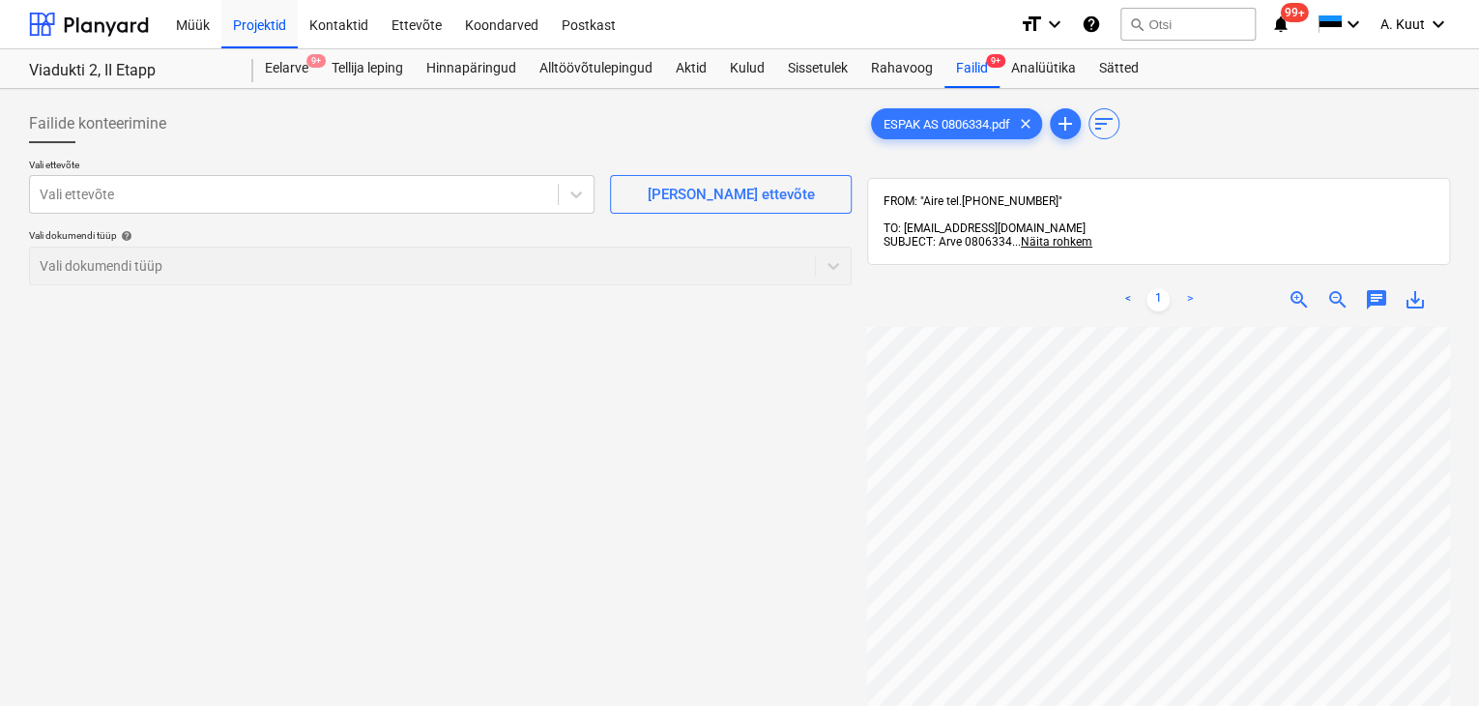
scroll to position [65, 146]
click at [65, 207] on div "Vali ettevõte" at bounding box center [294, 194] width 528 height 27
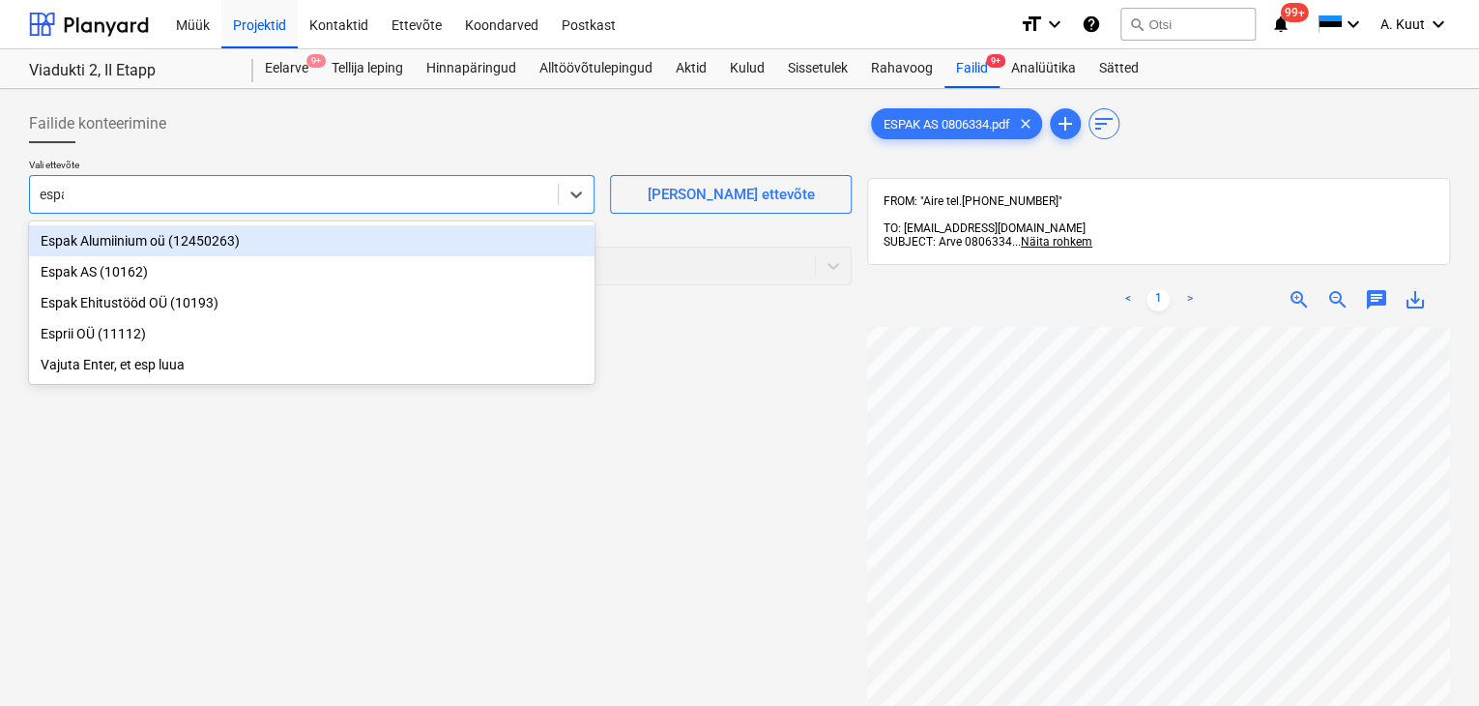
type input "espak"
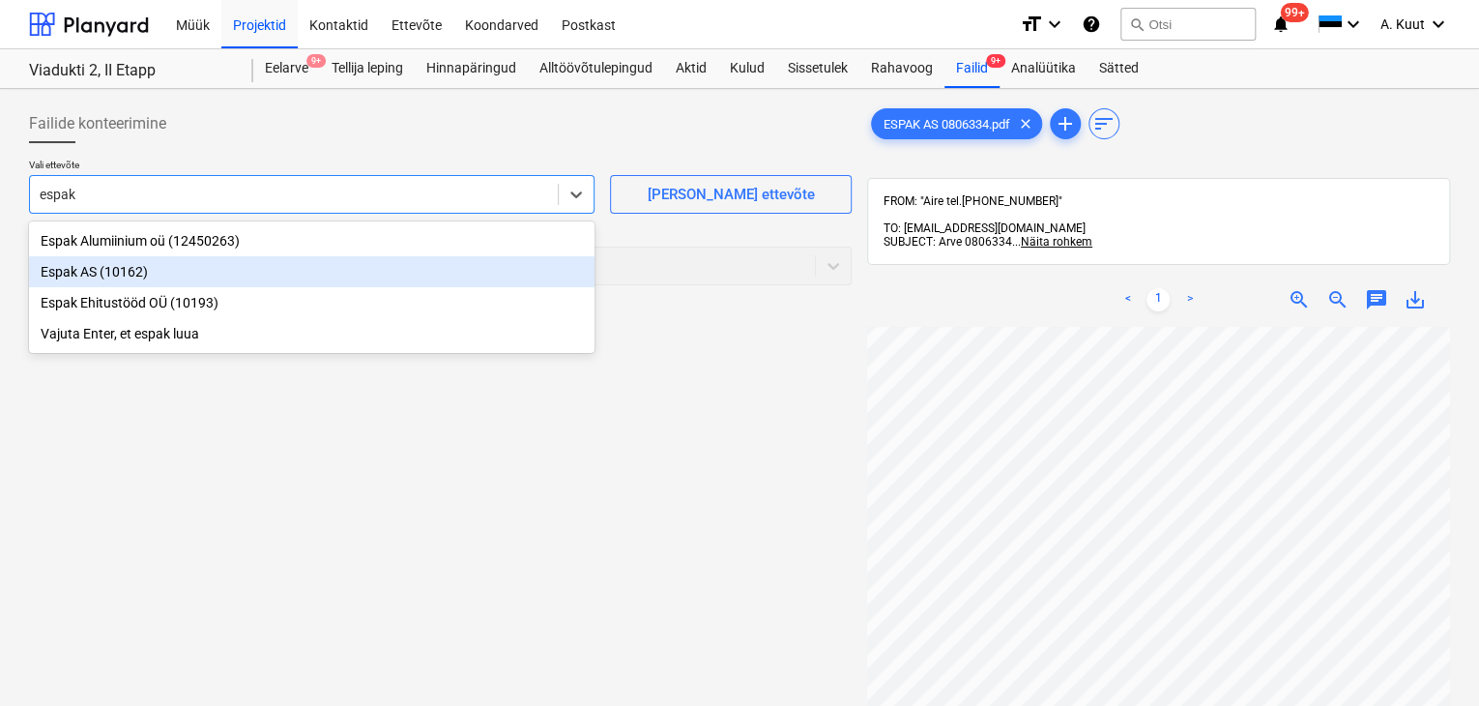
click at [61, 271] on div "Espak AS (10162)" at bounding box center [312, 271] width 566 height 31
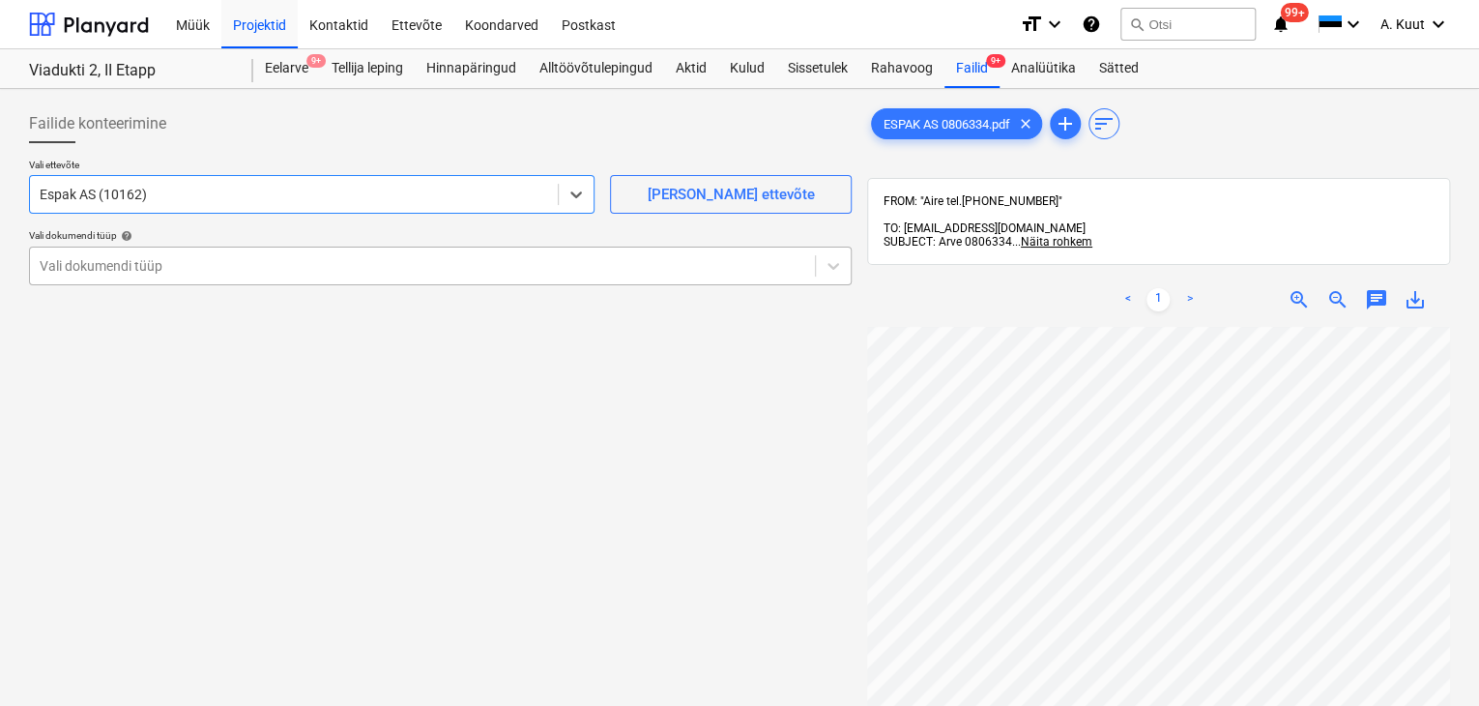
click at [62, 268] on div at bounding box center [423, 265] width 766 height 19
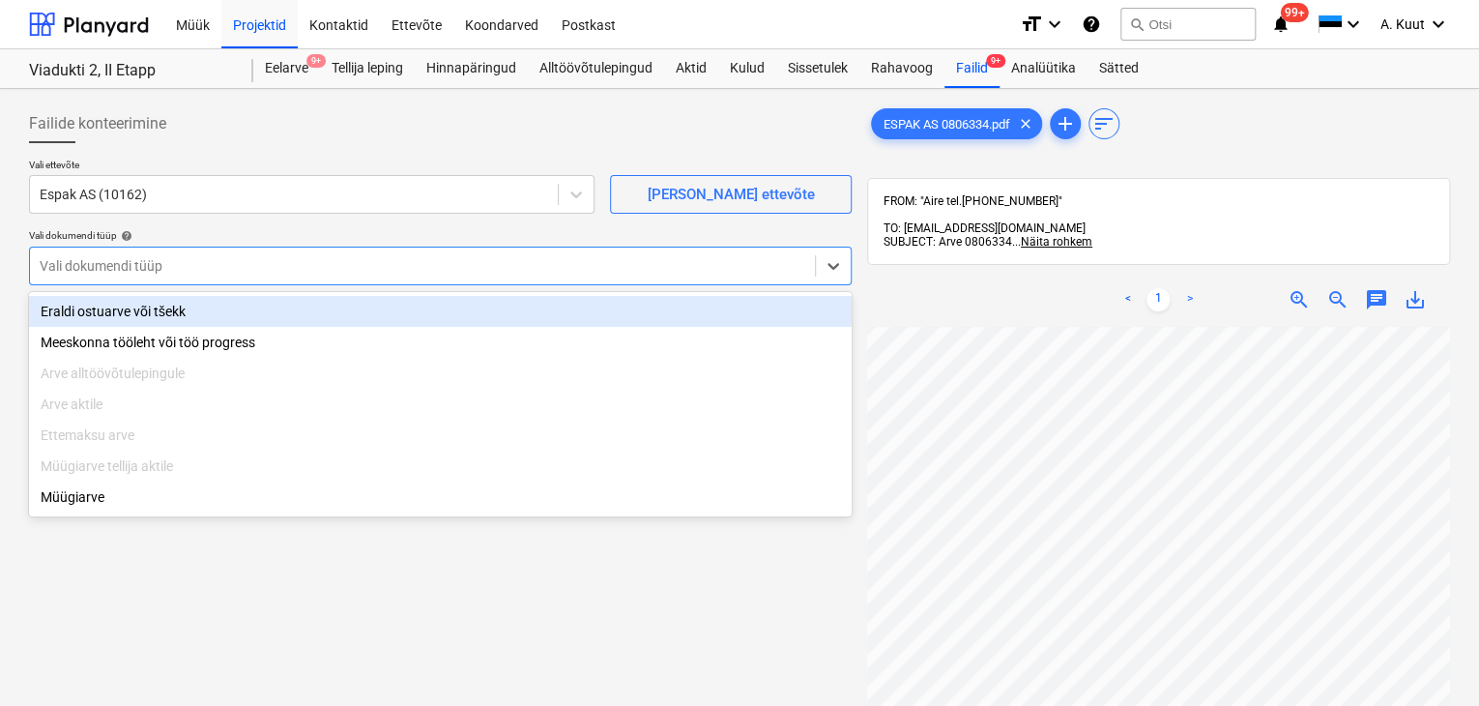
click at [68, 321] on div "Eraldi ostuarve või tšekk" at bounding box center [440, 311] width 823 height 31
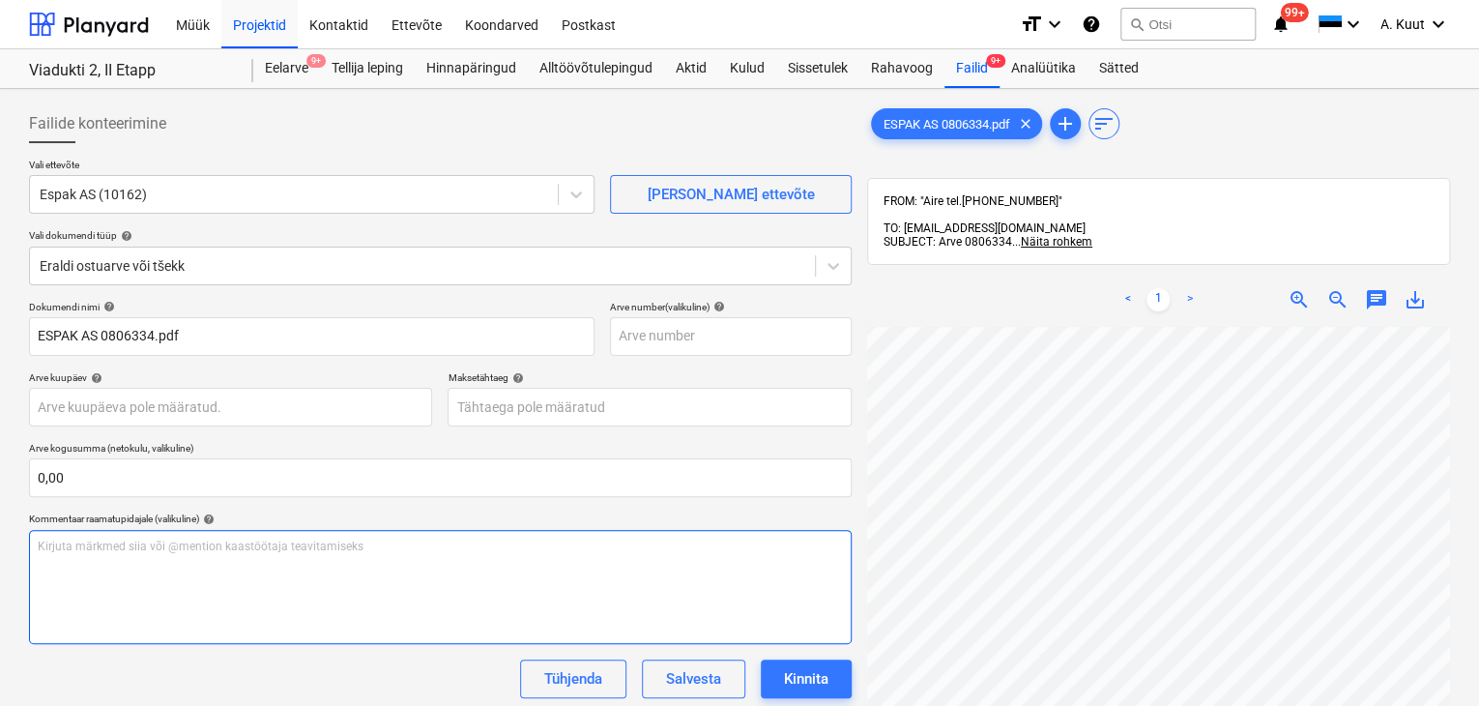
scroll to position [65, 0]
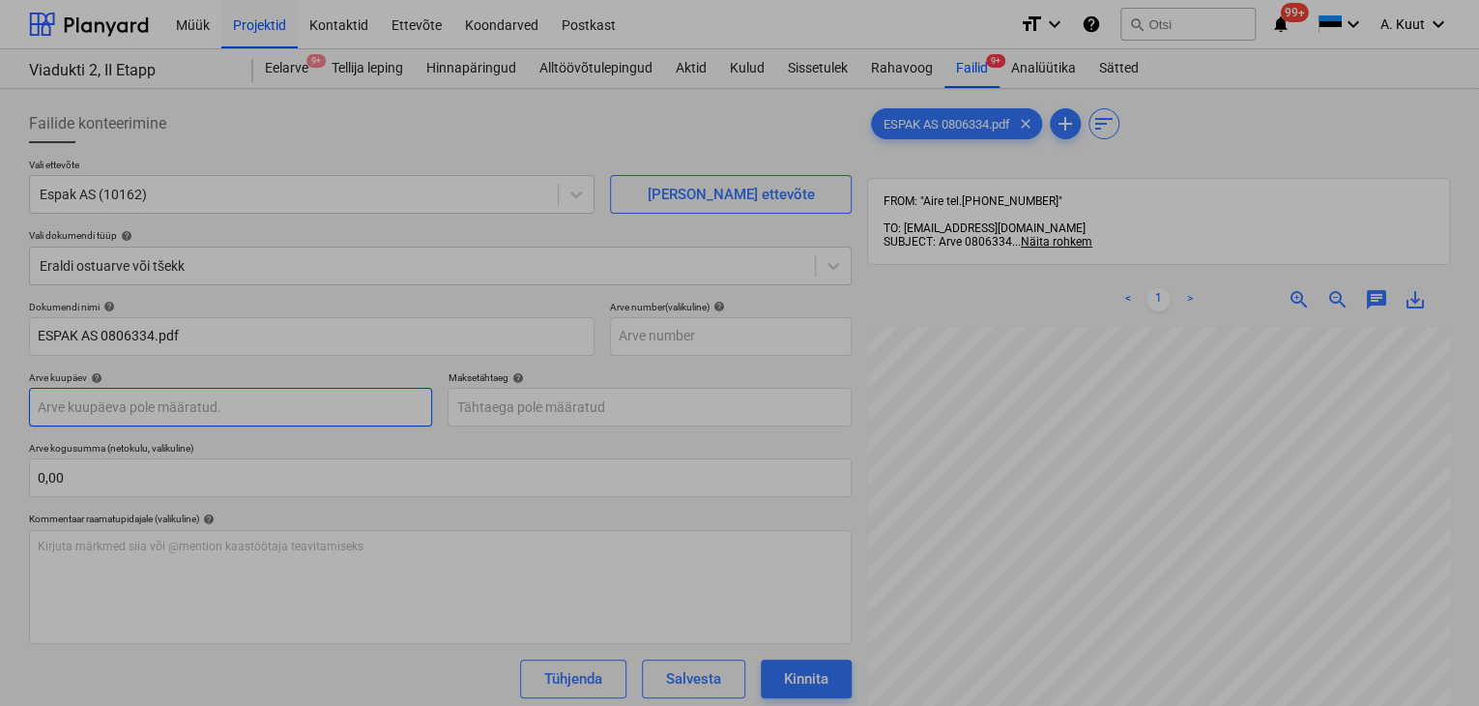
click at [49, 408] on body "Müük Projektid Kontaktid Ettevõte Koondarved Postkast format_size keyboard_arro…" at bounding box center [739, 353] width 1479 height 706
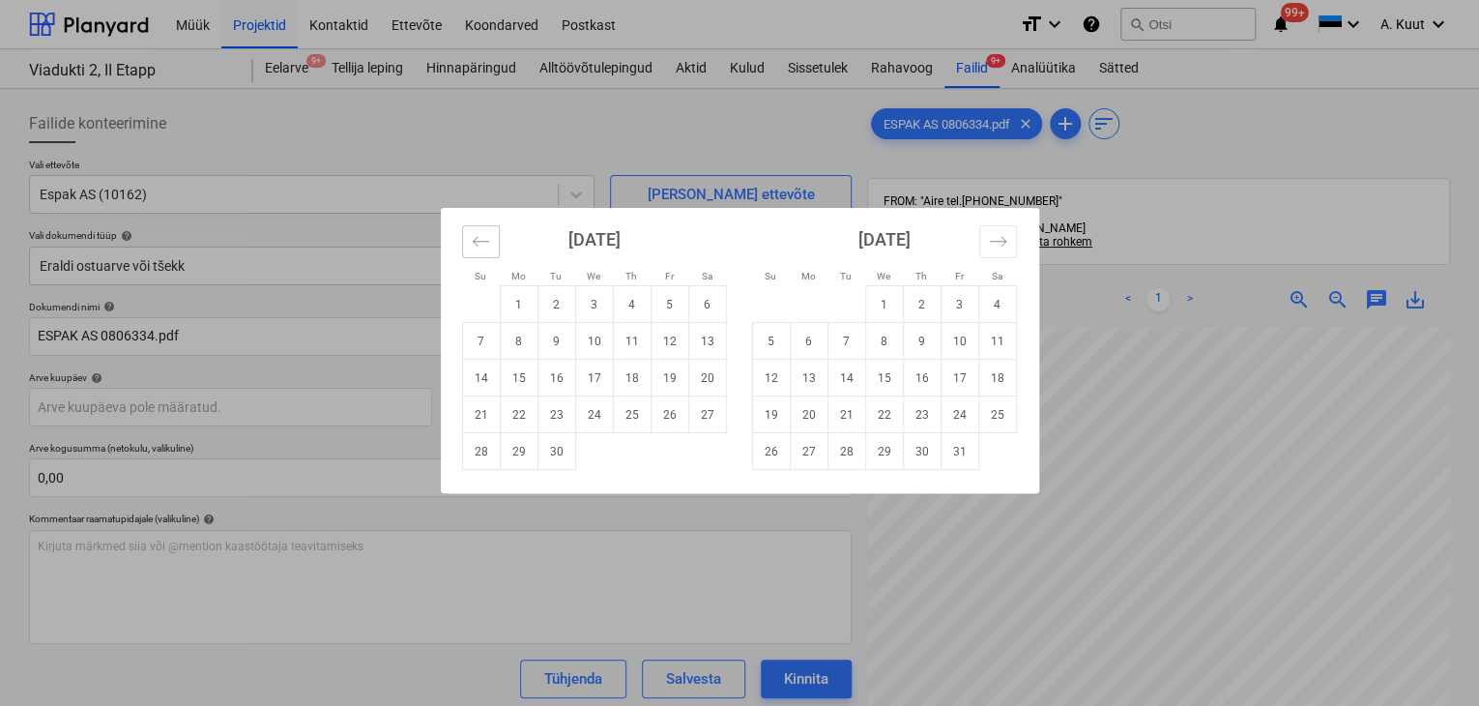
click at [481, 245] on icon "Move backward to switch to the previous month." at bounding box center [481, 241] width 18 height 18
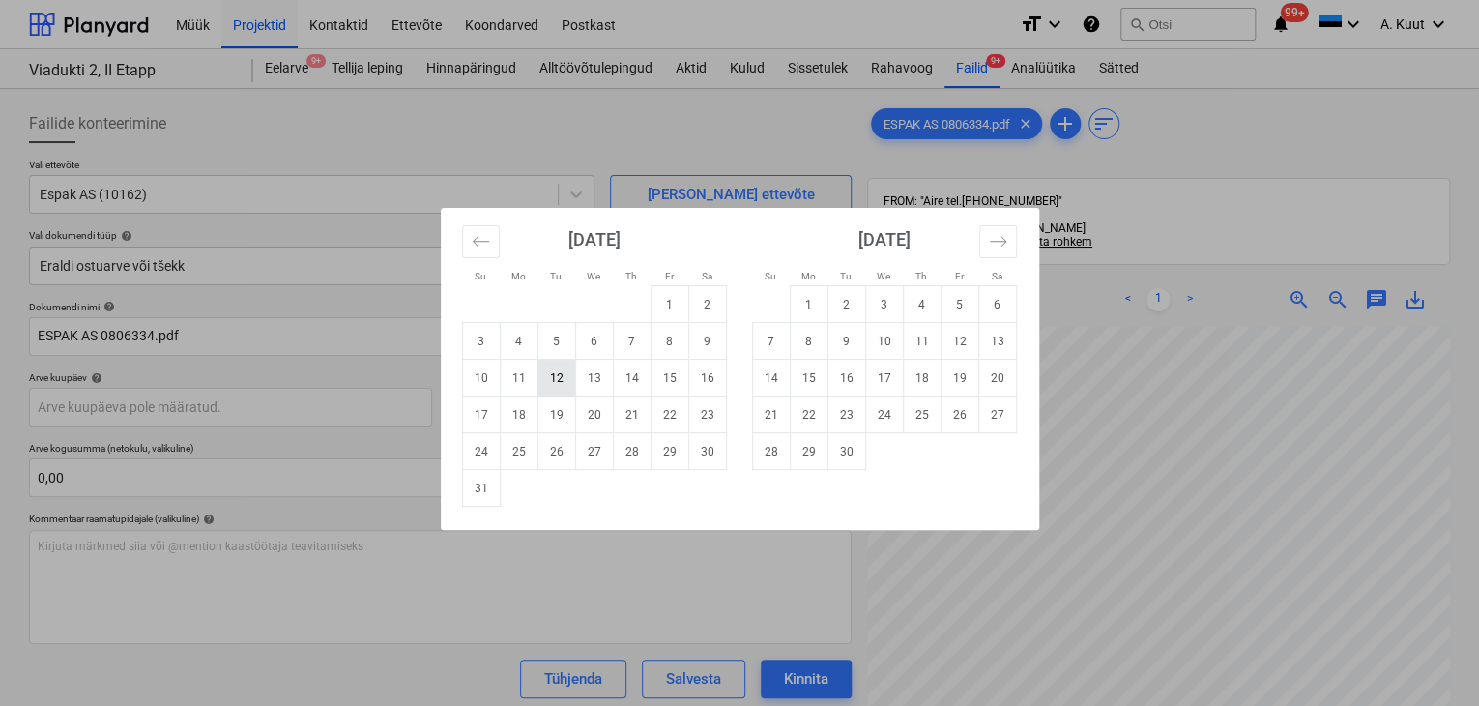
click at [560, 380] on td "12" at bounding box center [556, 378] width 38 height 37
type input "[DATE]"
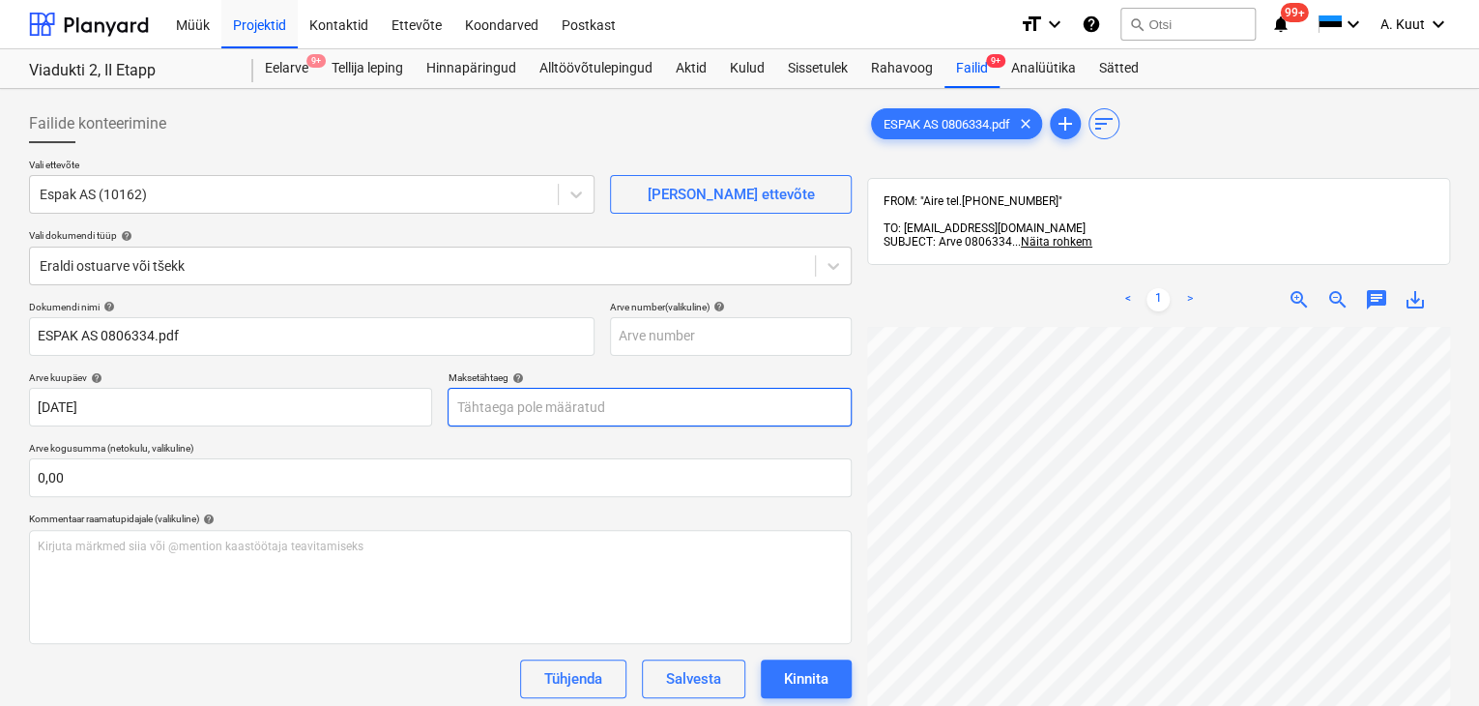
click at [499, 412] on body "Müük Projektid Kontaktid Ettevõte Koondarved Postkast format_size keyboard_arro…" at bounding box center [739, 353] width 1479 height 706
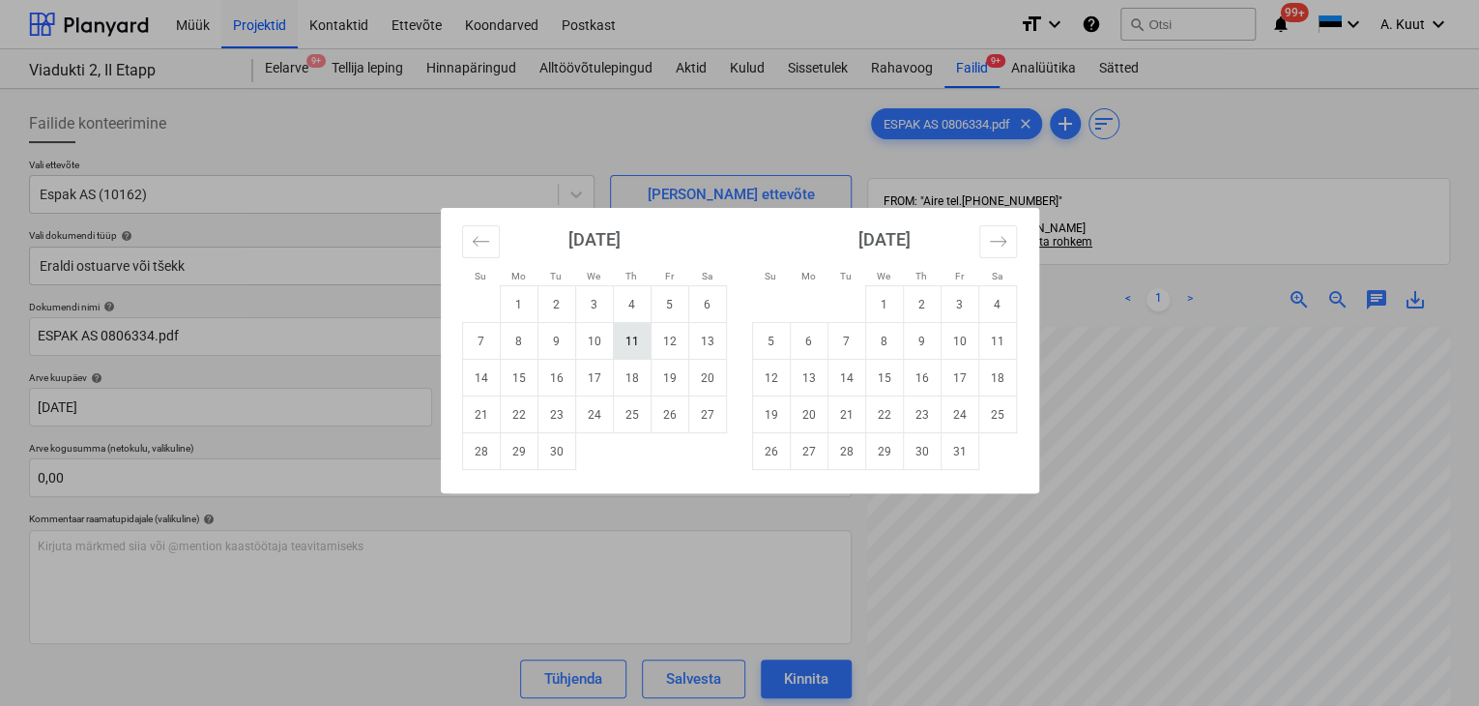
click at [623, 347] on td "11" at bounding box center [632, 341] width 38 height 37
type input "[DATE]"
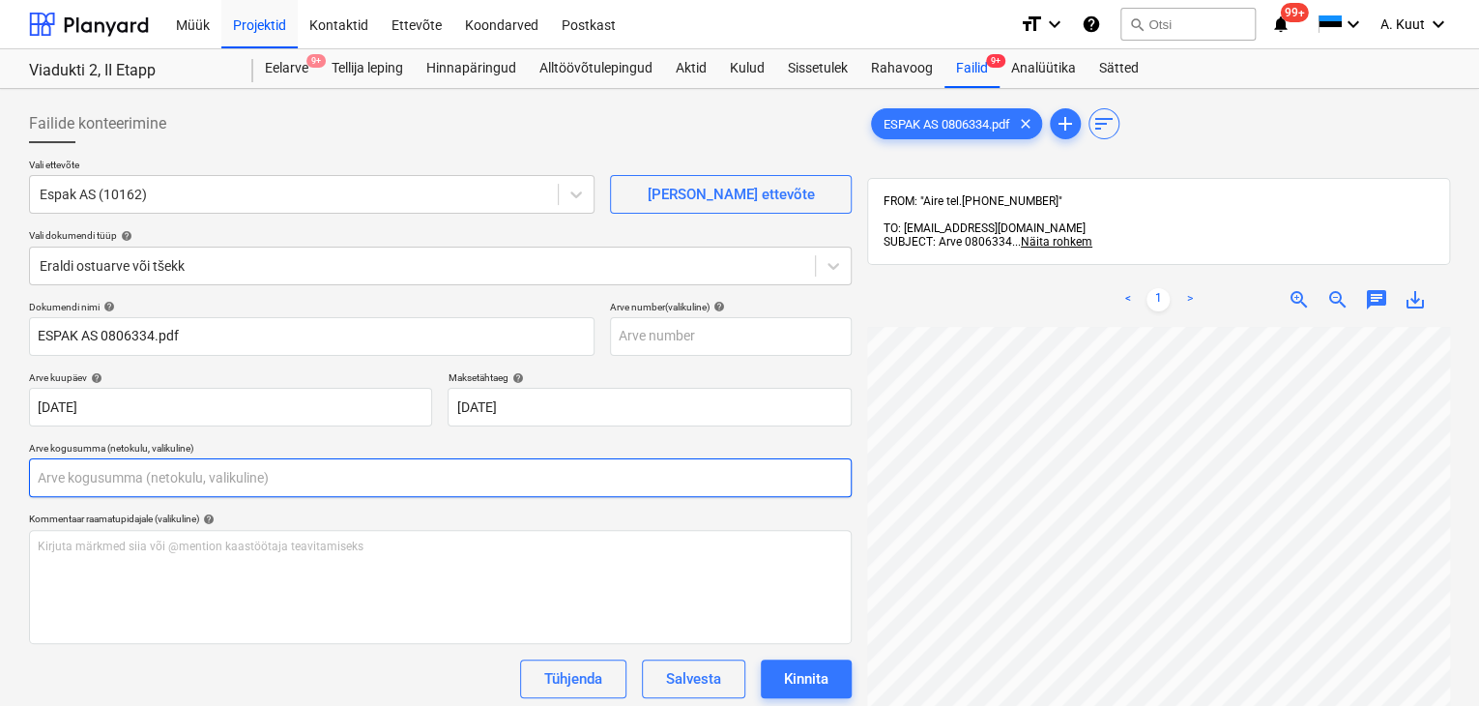
click at [182, 477] on input "text" at bounding box center [440, 477] width 823 height 39
type input "0,00"
click at [121, 481] on input "text" at bounding box center [440, 477] width 823 height 39
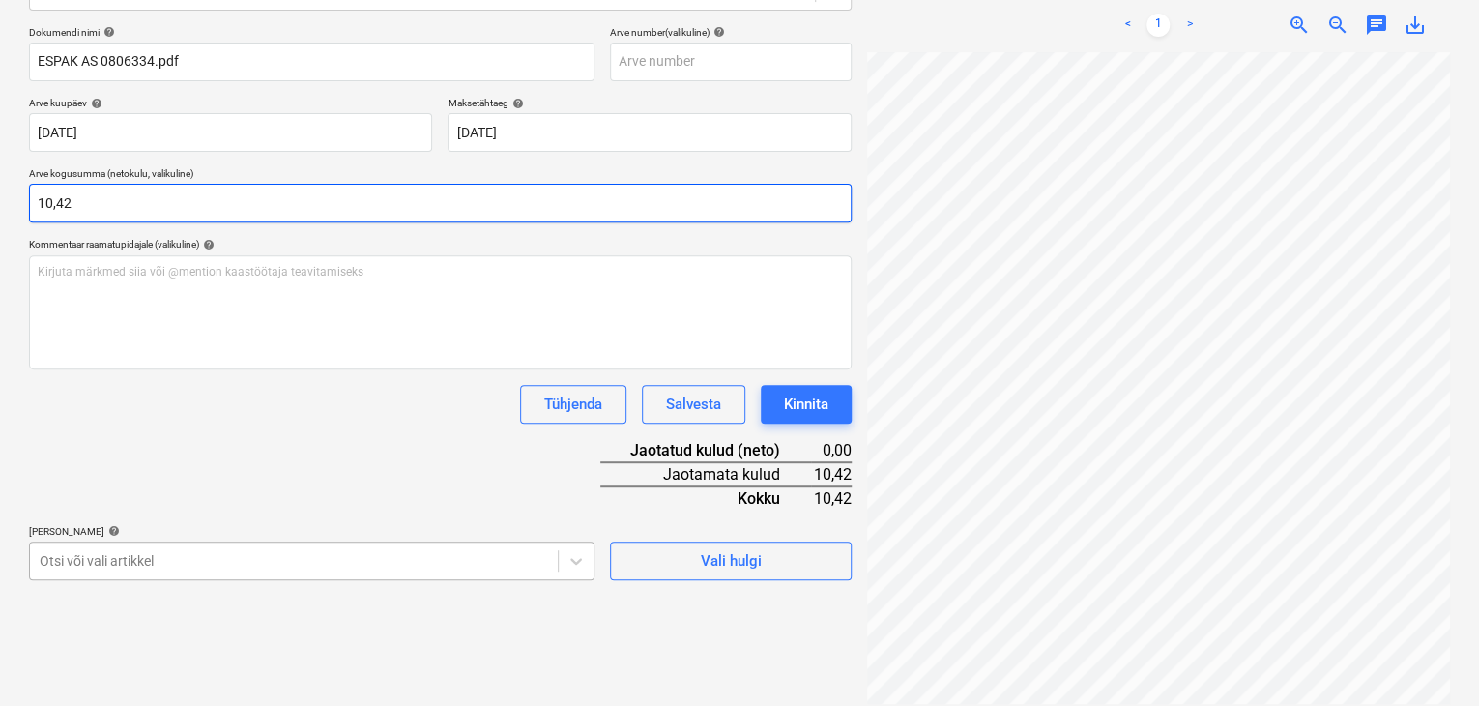
type input "10,42"
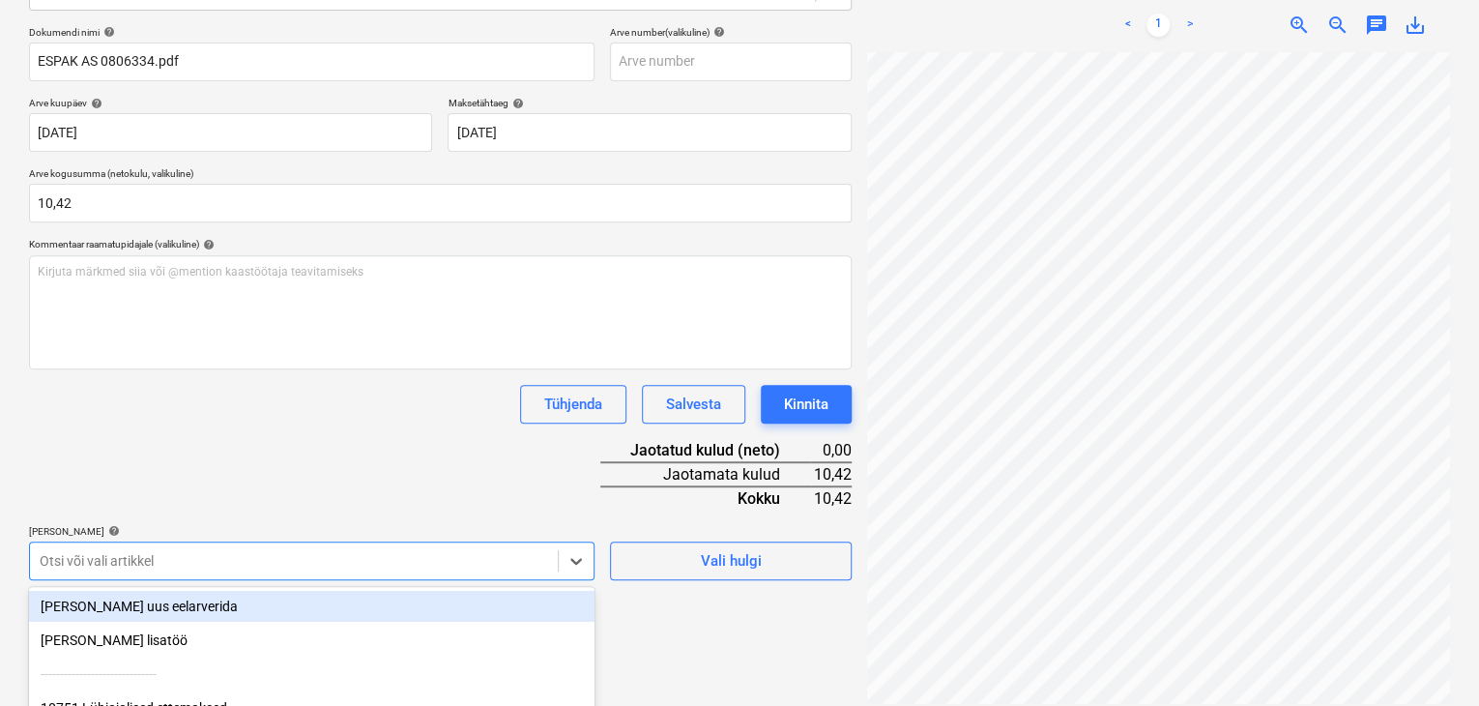
scroll to position [450, 0]
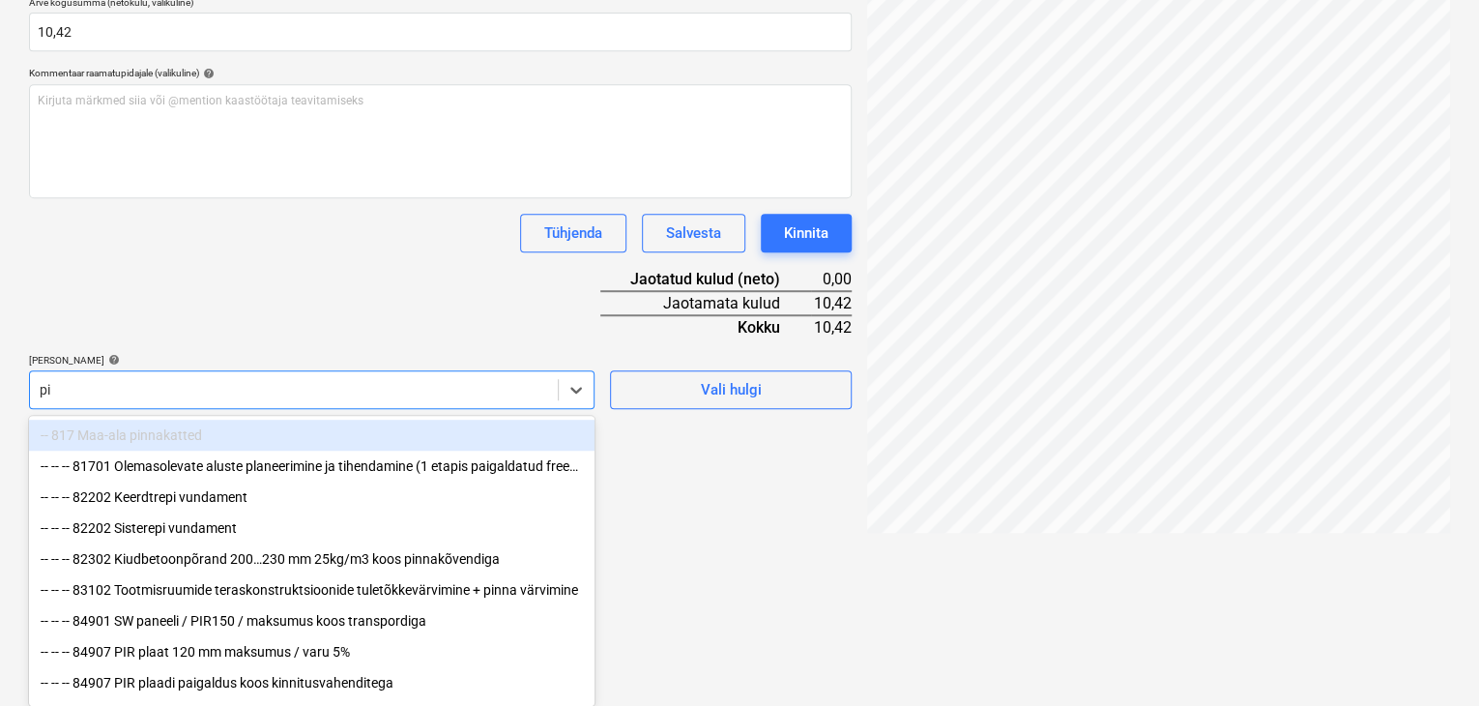
type input "pir"
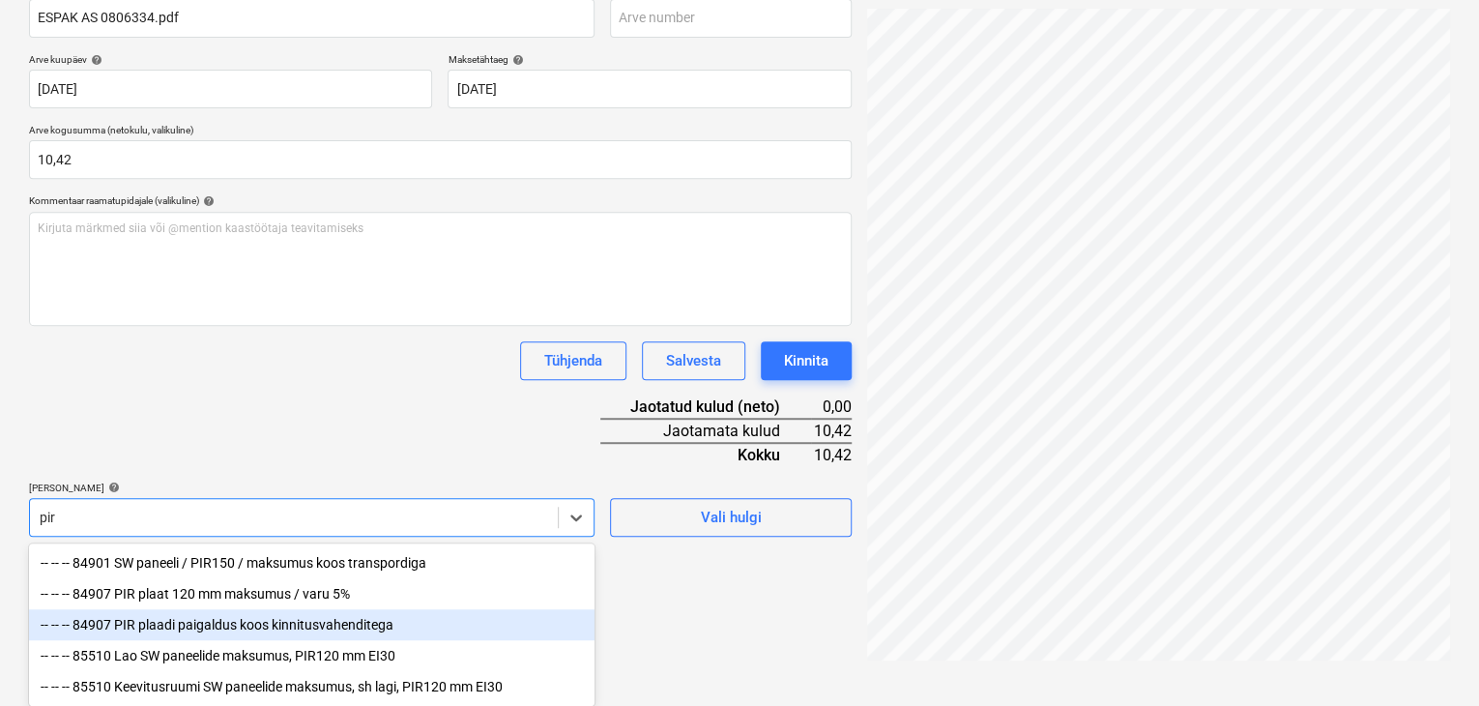
click at [137, 622] on div "-- -- -- 84907 PIR plaadi paigaldus koos kinnitusvahenditega" at bounding box center [312, 624] width 566 height 31
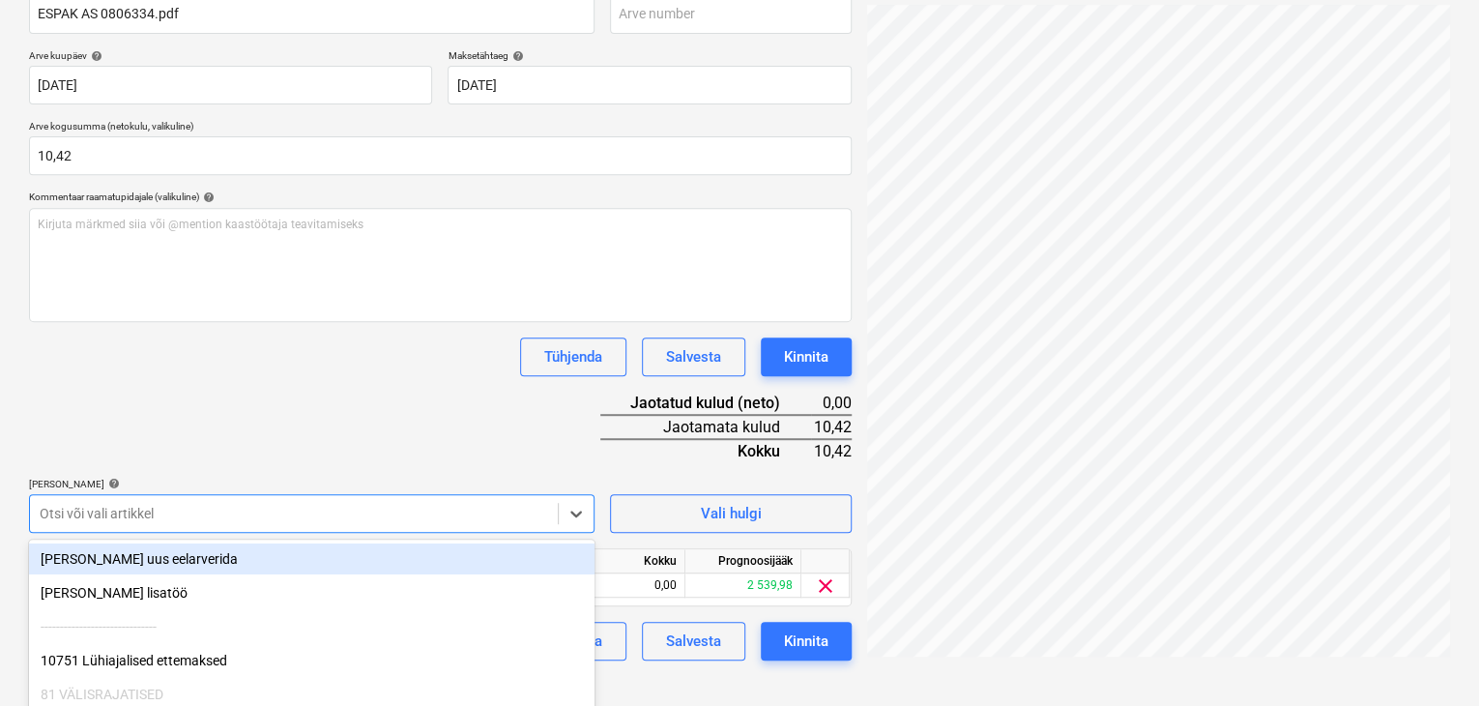
click at [335, 407] on div "Dokumendi nimi help ESPAK AS 0806334.pdf Arve number (valikuline) help Arve kuu…" at bounding box center [440, 320] width 823 height 682
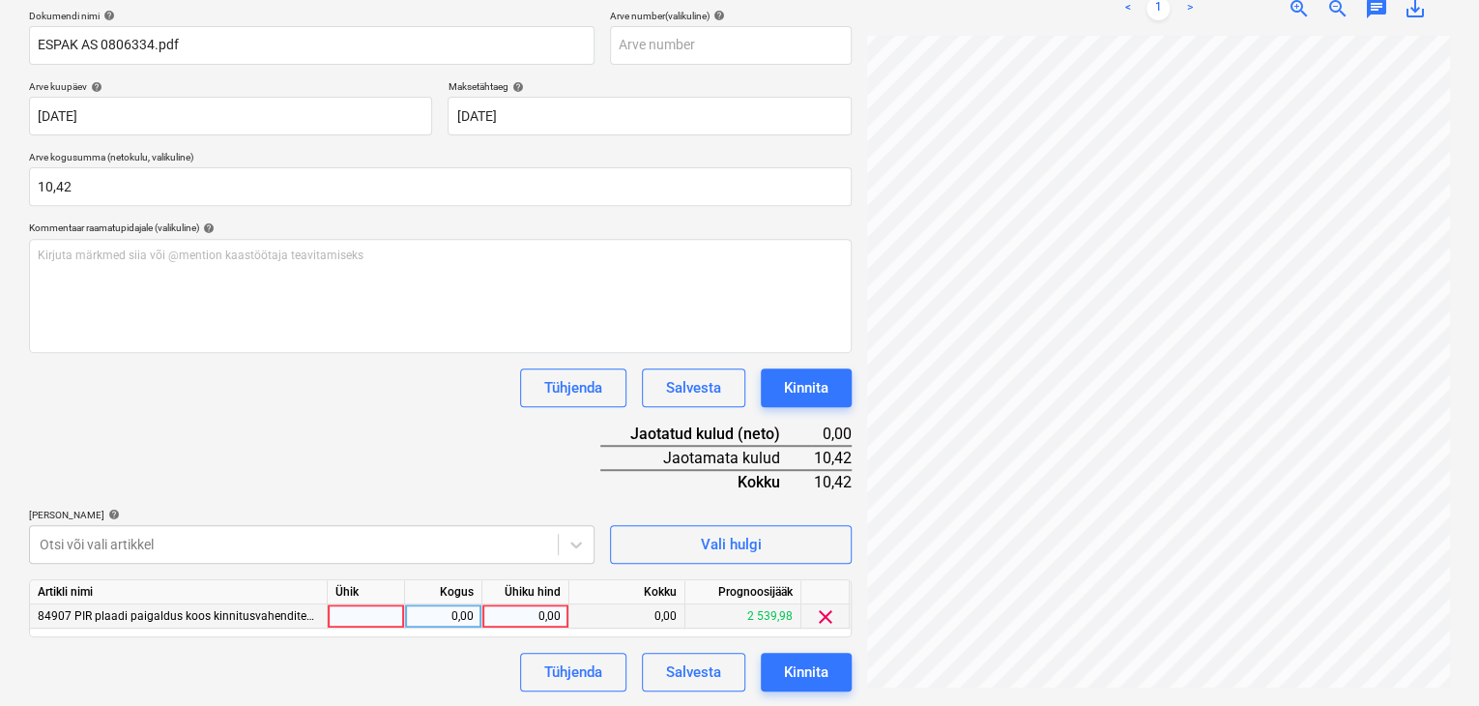
click at [550, 616] on div "0,00" at bounding box center [525, 616] width 71 height 24
type input "10,42"
click at [449, 440] on div "Dokumendi nimi help ESPAK AS 0806334.pdf Arve number (valikuline) help Arve kuu…" at bounding box center [440, 351] width 823 height 682
click at [822, 674] on div "Kinnita" at bounding box center [806, 671] width 44 height 25
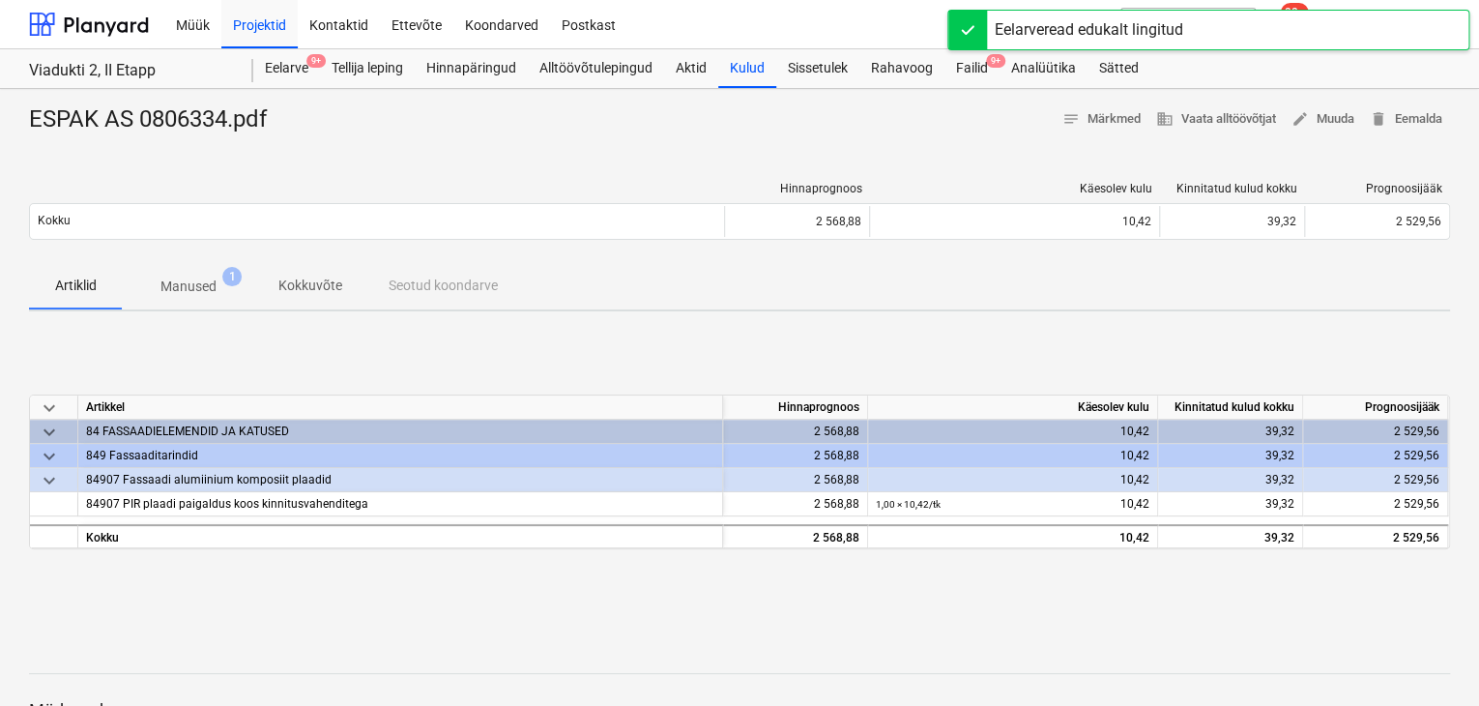
drag, startPoint x: 976, startPoint y: 71, endPoint x: 940, endPoint y: 88, distance: 40.6
click at [976, 71] on div "Failid 9+" at bounding box center [971, 68] width 55 height 39
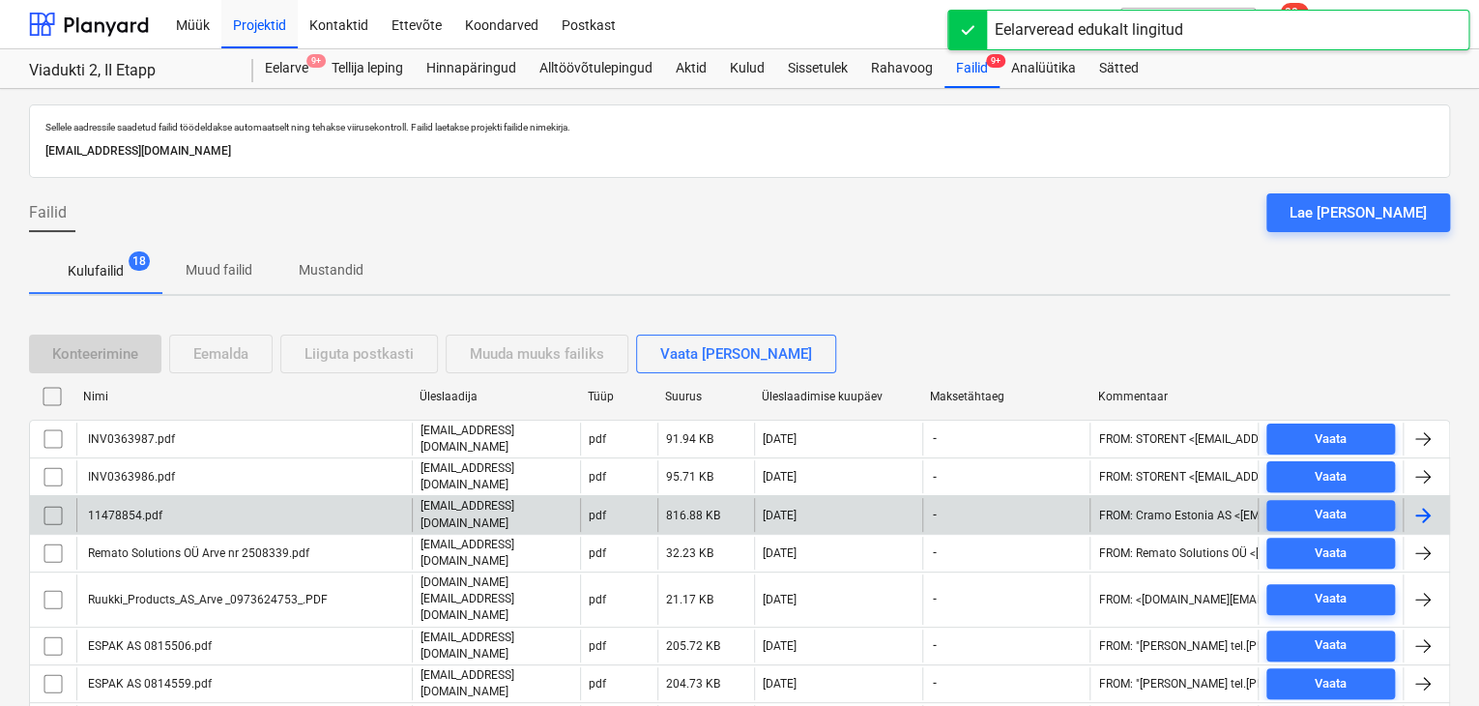
scroll to position [97, 0]
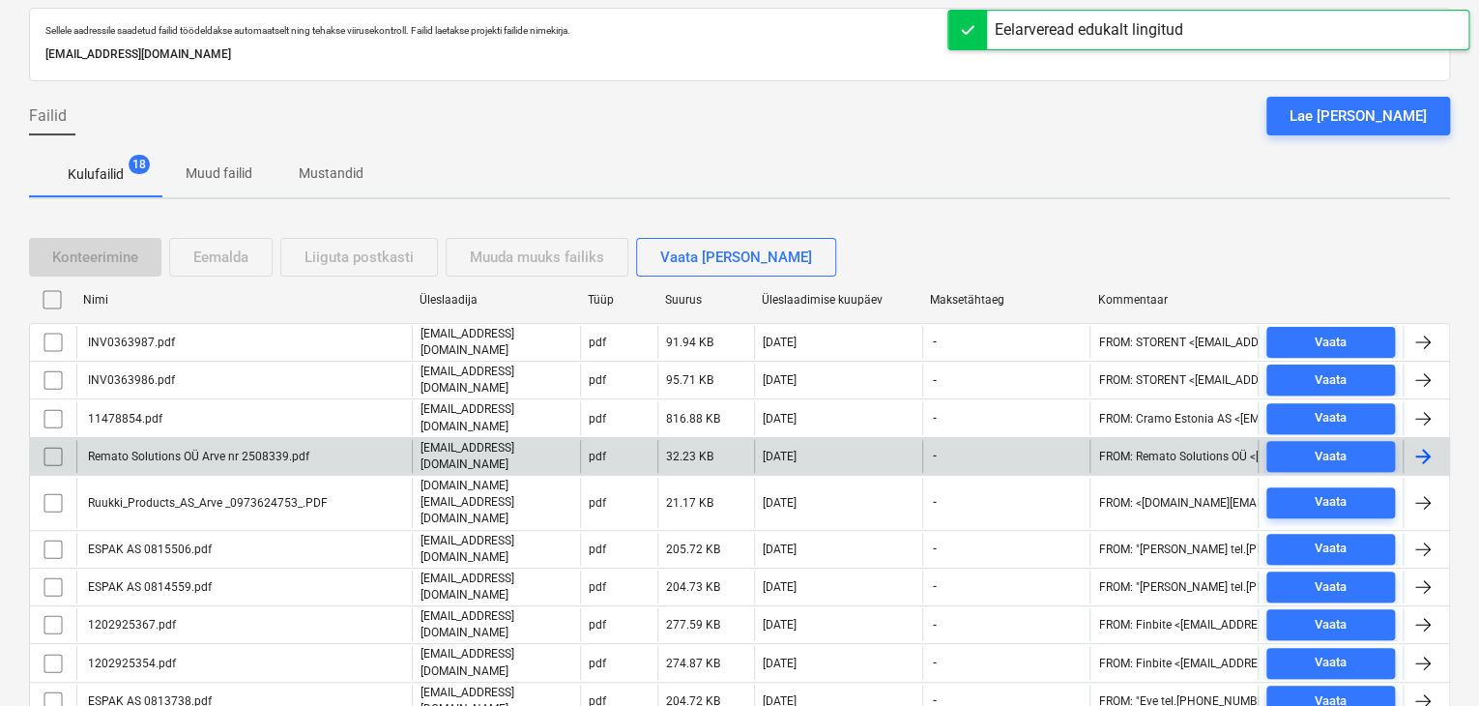
click at [289, 450] on div "Remato Solutions OÜ Arve nr 2508339.pdf" at bounding box center [197, 457] width 224 height 14
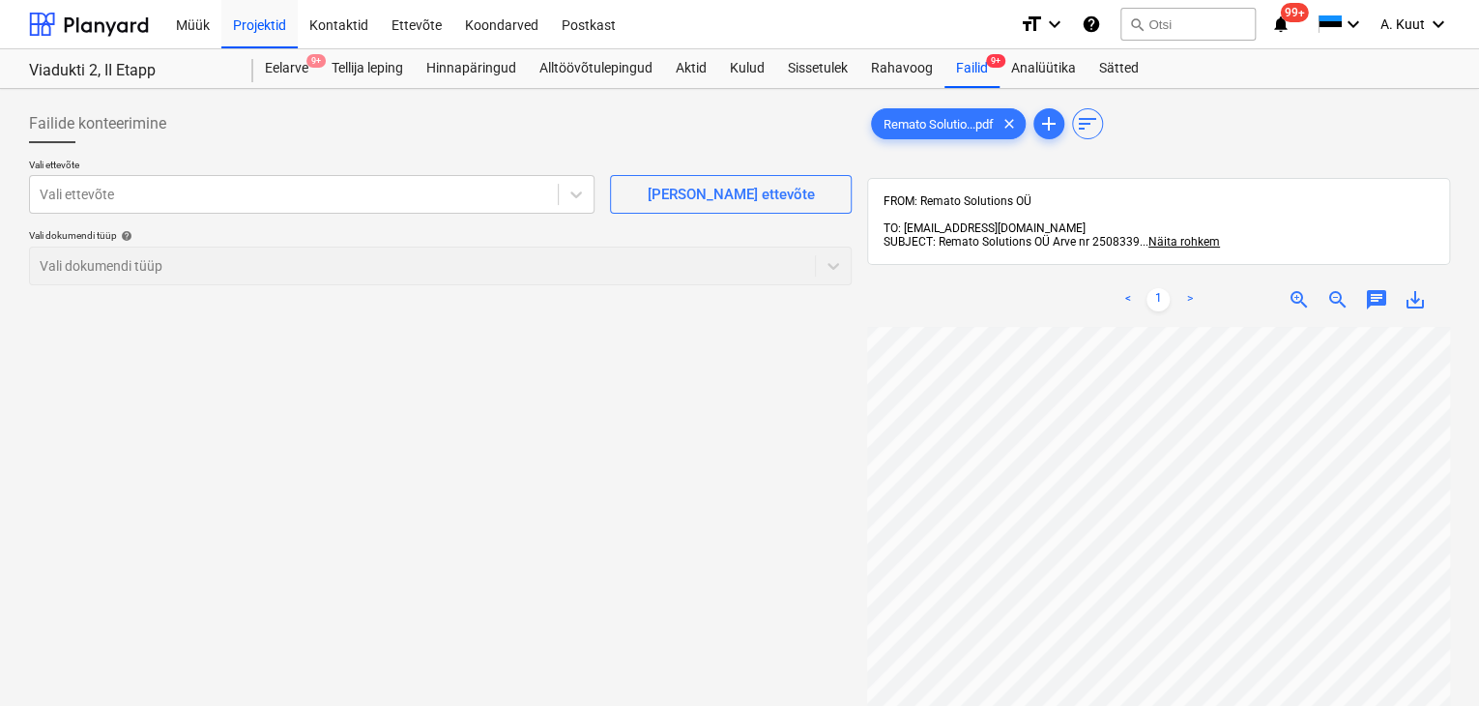
scroll to position [86, 104]
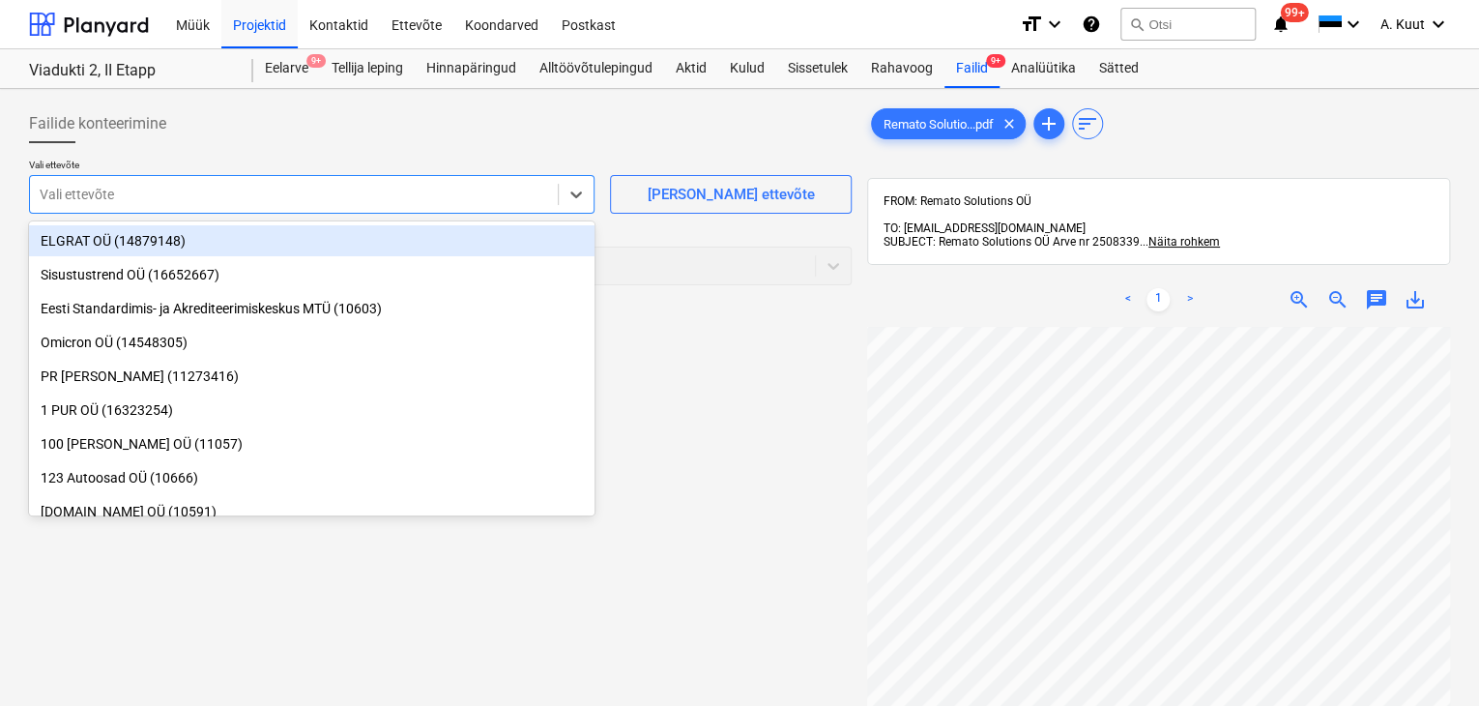
click at [91, 194] on div at bounding box center [294, 194] width 508 height 19
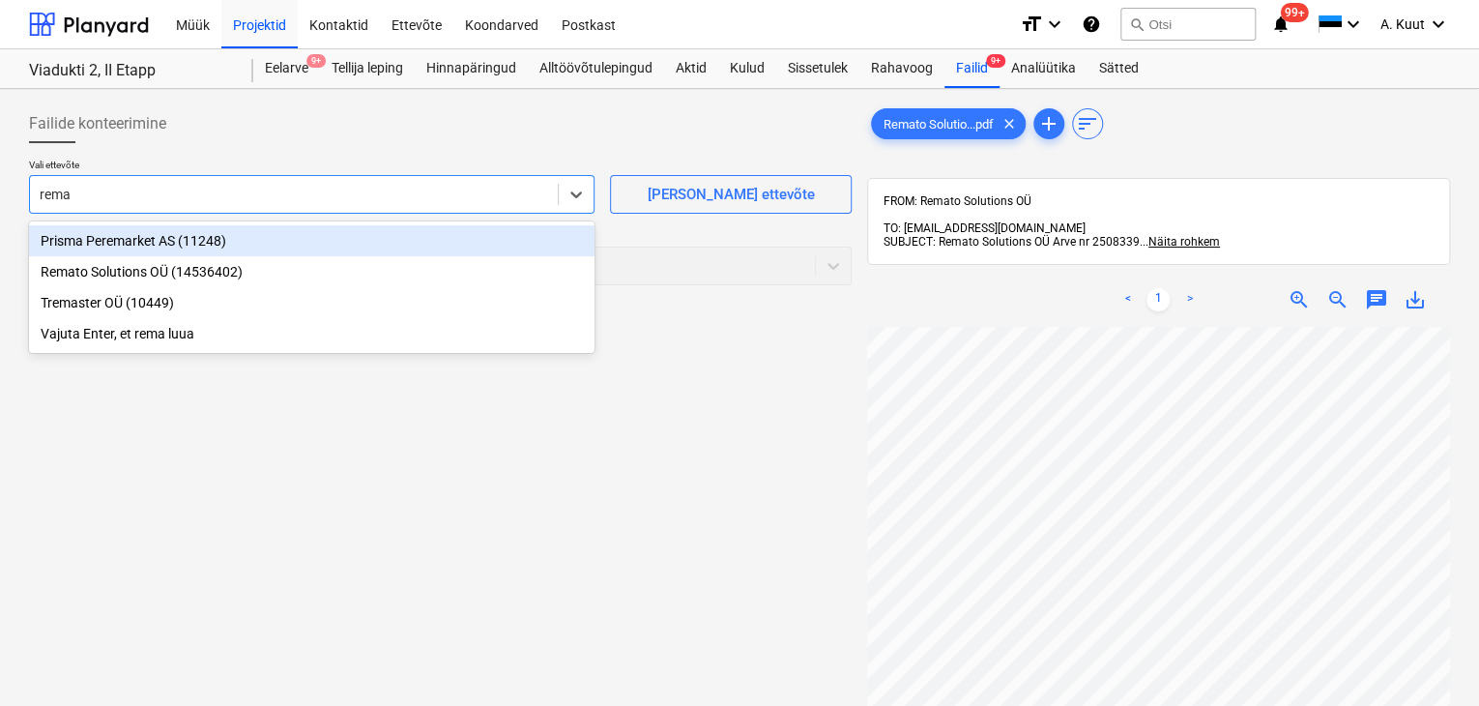
type input "remat"
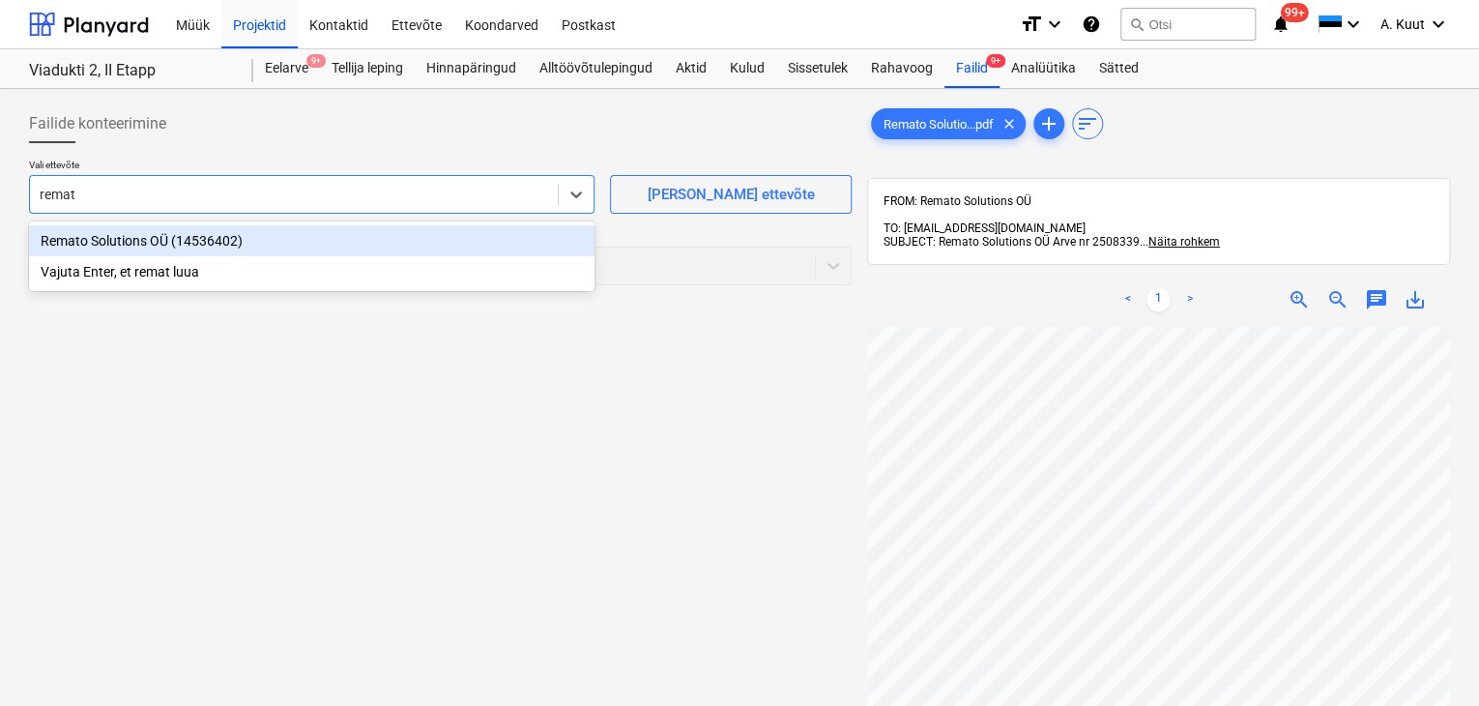
click at [77, 246] on div "Remato Solutions OÜ (14536402)" at bounding box center [312, 240] width 566 height 31
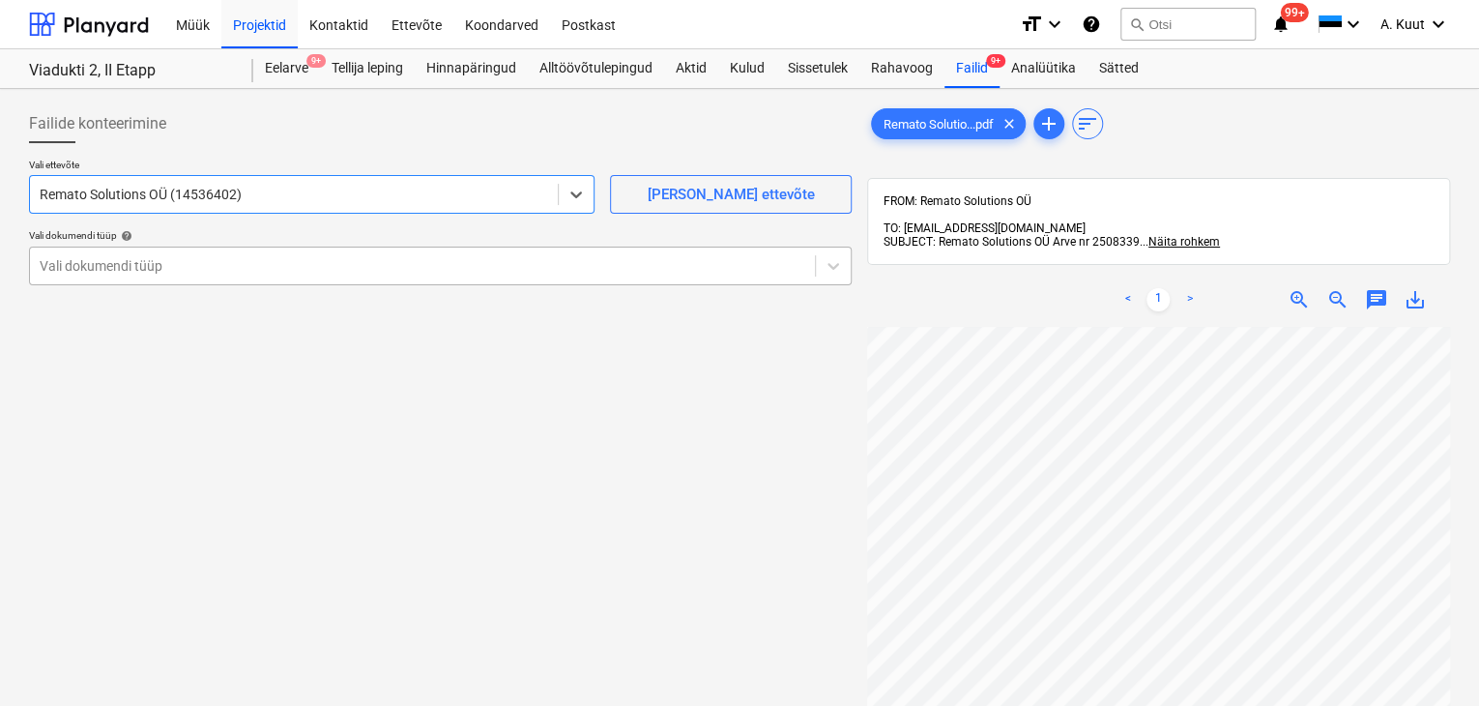
click at [79, 264] on div at bounding box center [423, 265] width 766 height 19
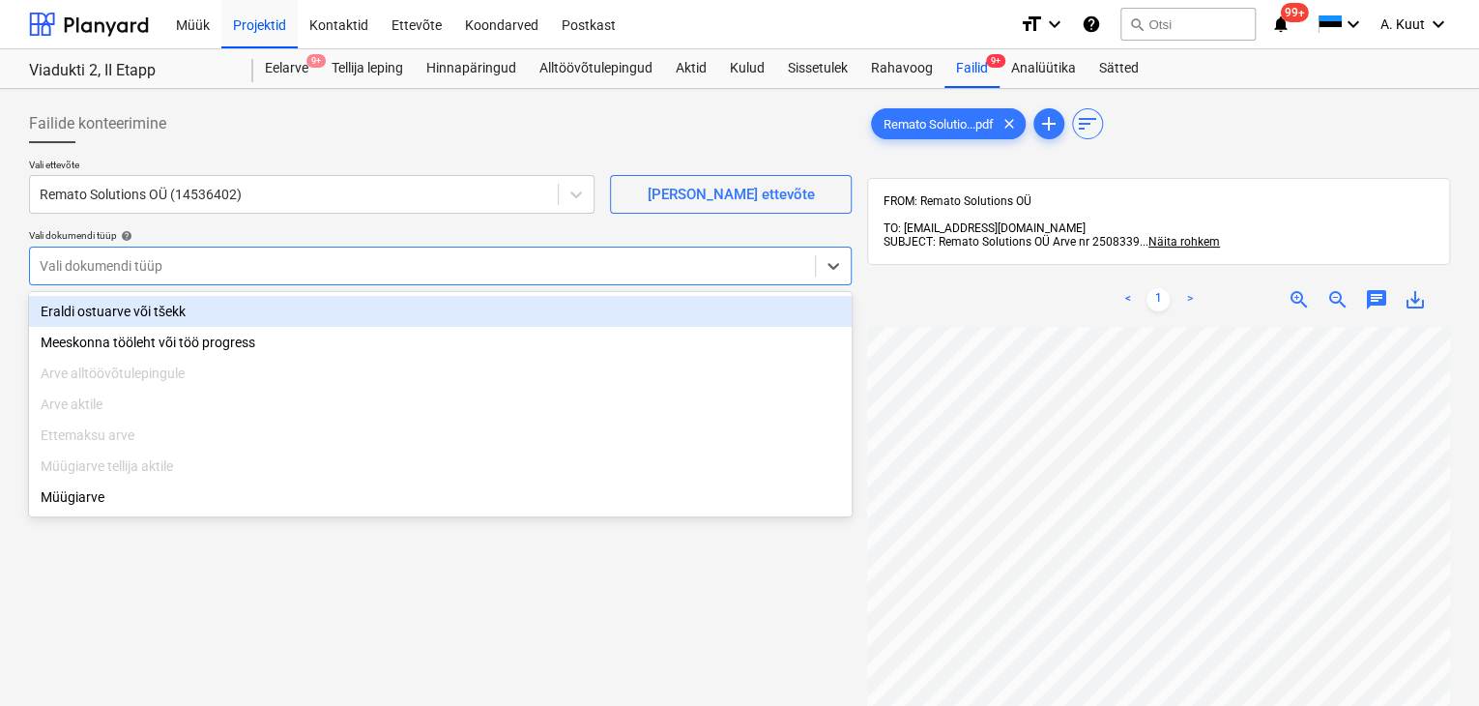
click at [85, 314] on div "Eraldi ostuarve või tšekk" at bounding box center [440, 311] width 823 height 31
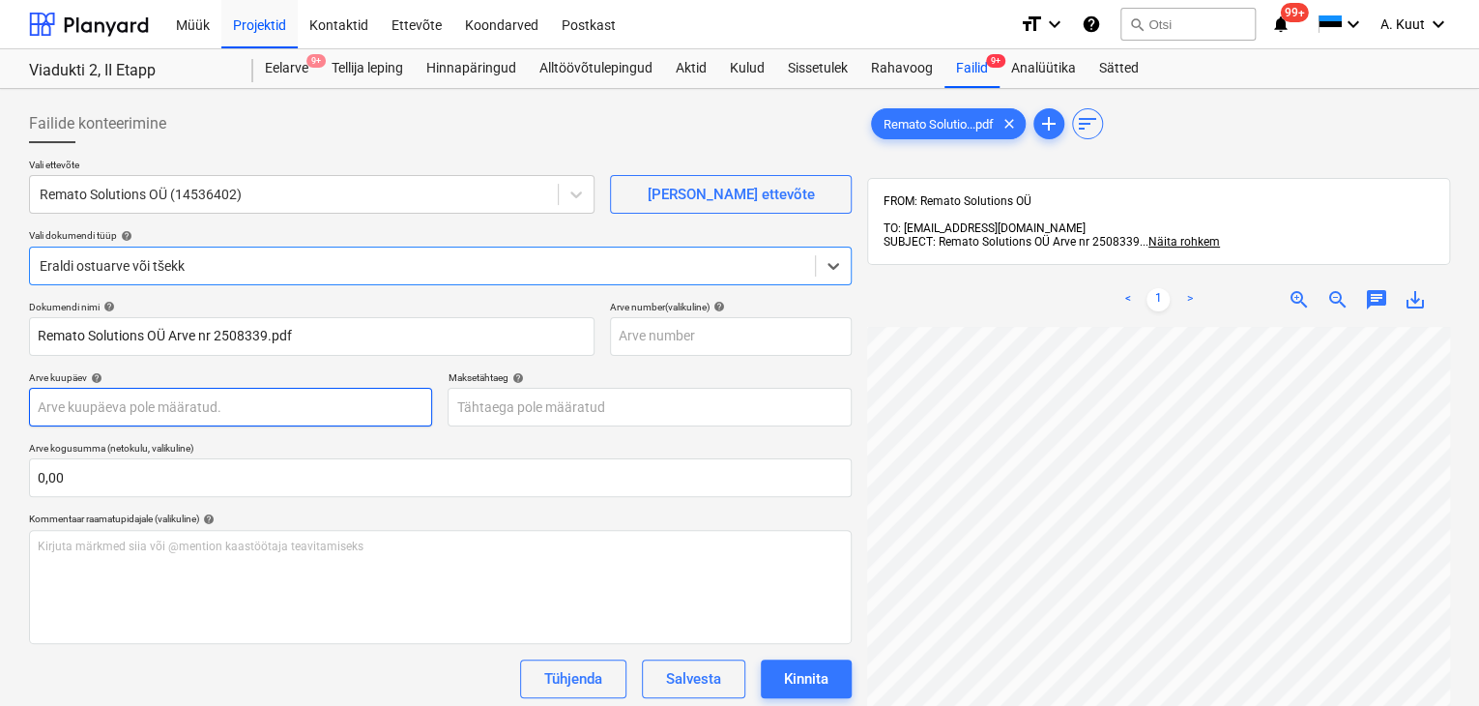
click at [77, 404] on body "Müük Projektid Kontaktid Ettevõte Koondarved Postkast format_size keyboard_arro…" at bounding box center [739, 353] width 1479 height 706
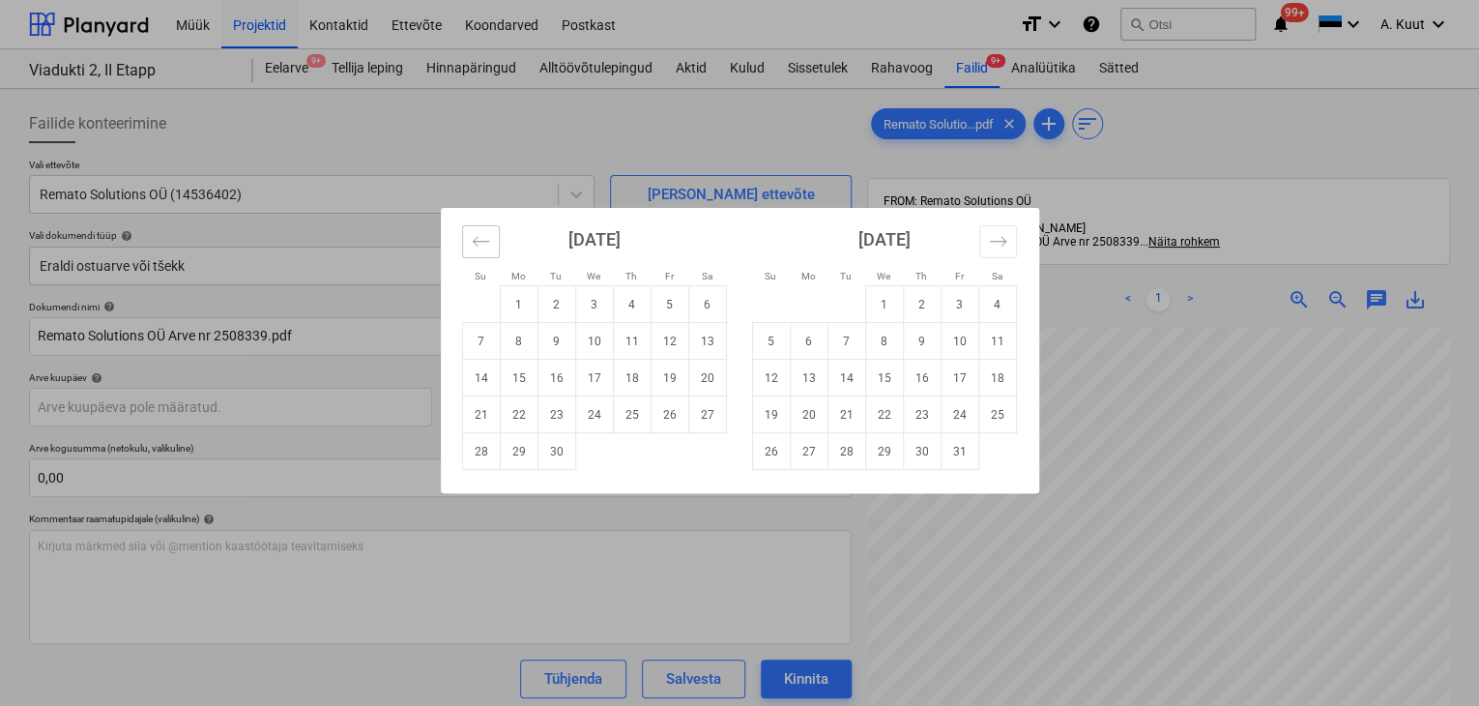
click at [477, 238] on icon "Move backward to switch to the previous month." at bounding box center [481, 241] width 18 height 18
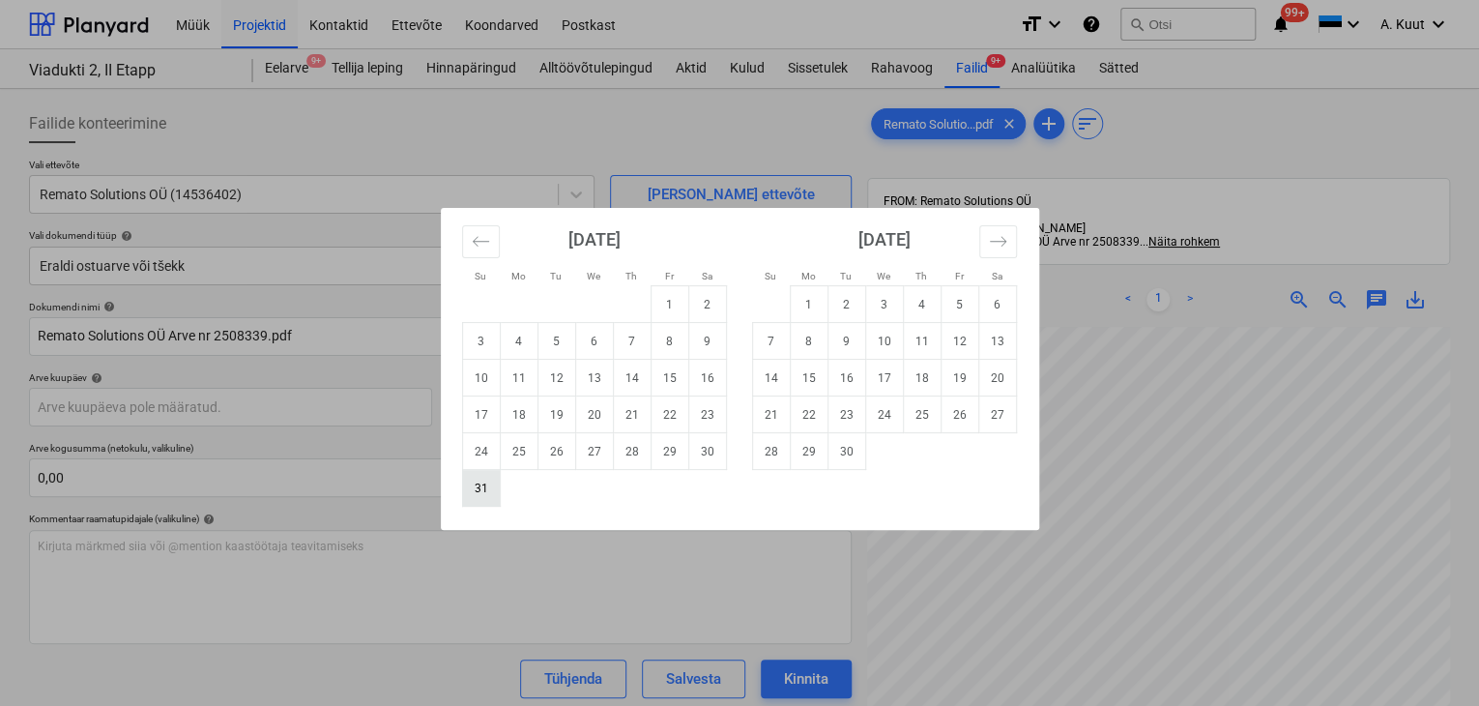
click at [483, 483] on td "31" at bounding box center [481, 488] width 38 height 37
type input "[DATE]"
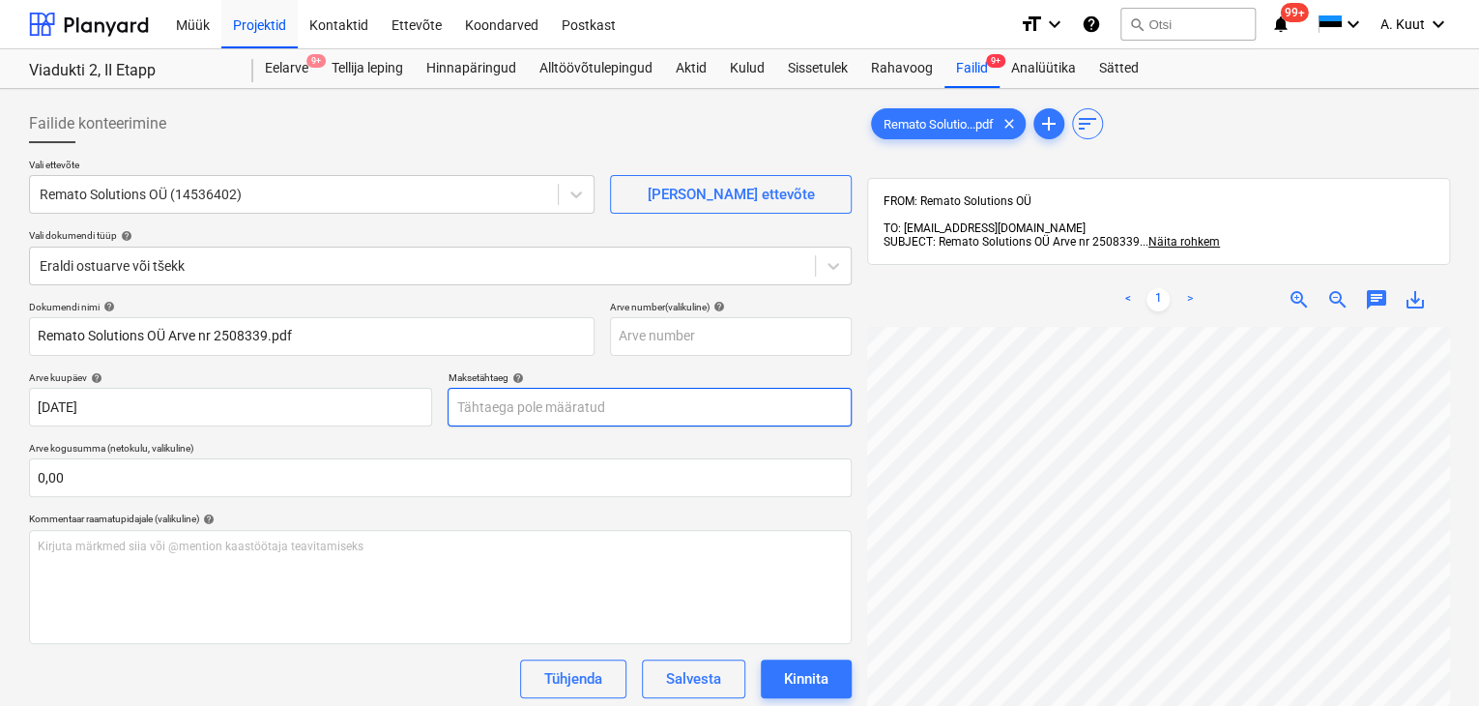
click at [473, 414] on body "Müük Projektid Kontaktid Ettevõte Koondarved Postkast format_size keyboard_arro…" at bounding box center [739, 353] width 1479 height 706
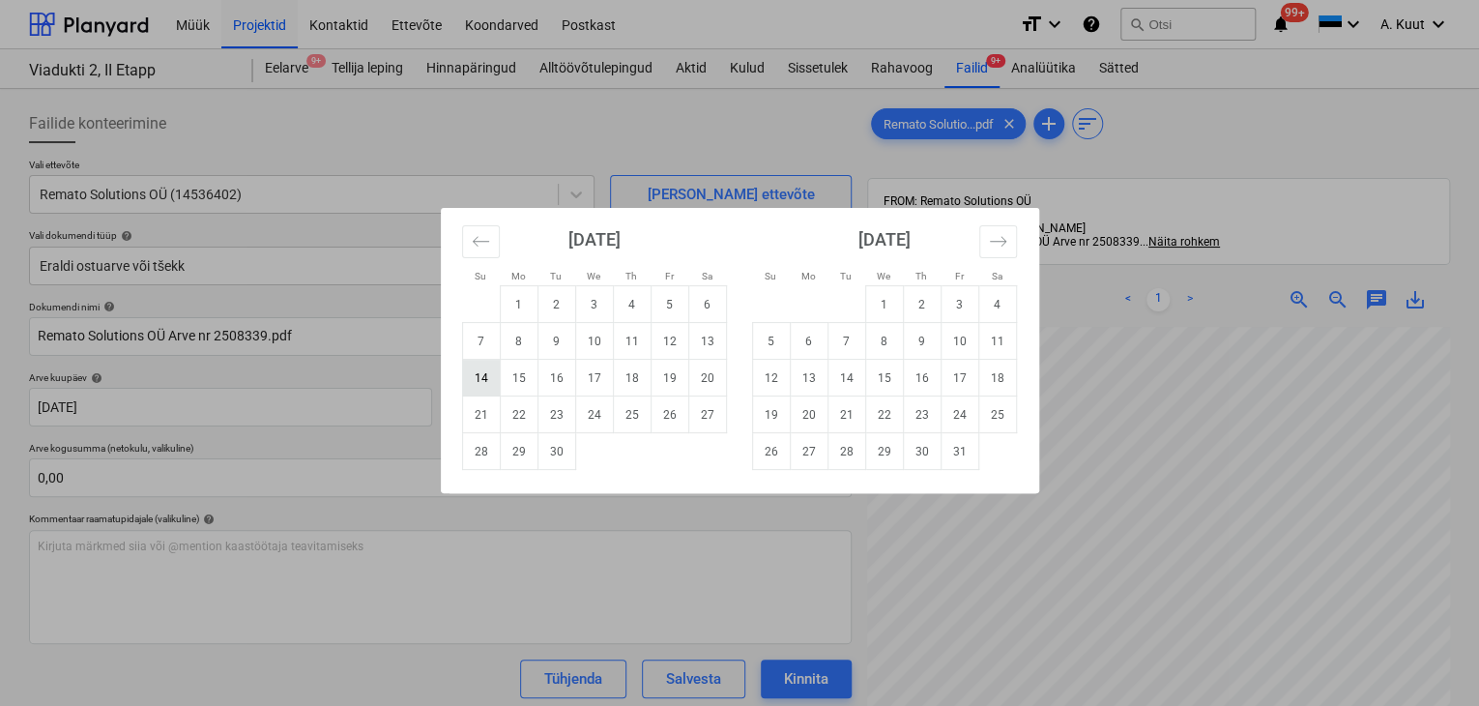
click at [487, 376] on td "14" at bounding box center [481, 378] width 38 height 37
type input "[DATE]"
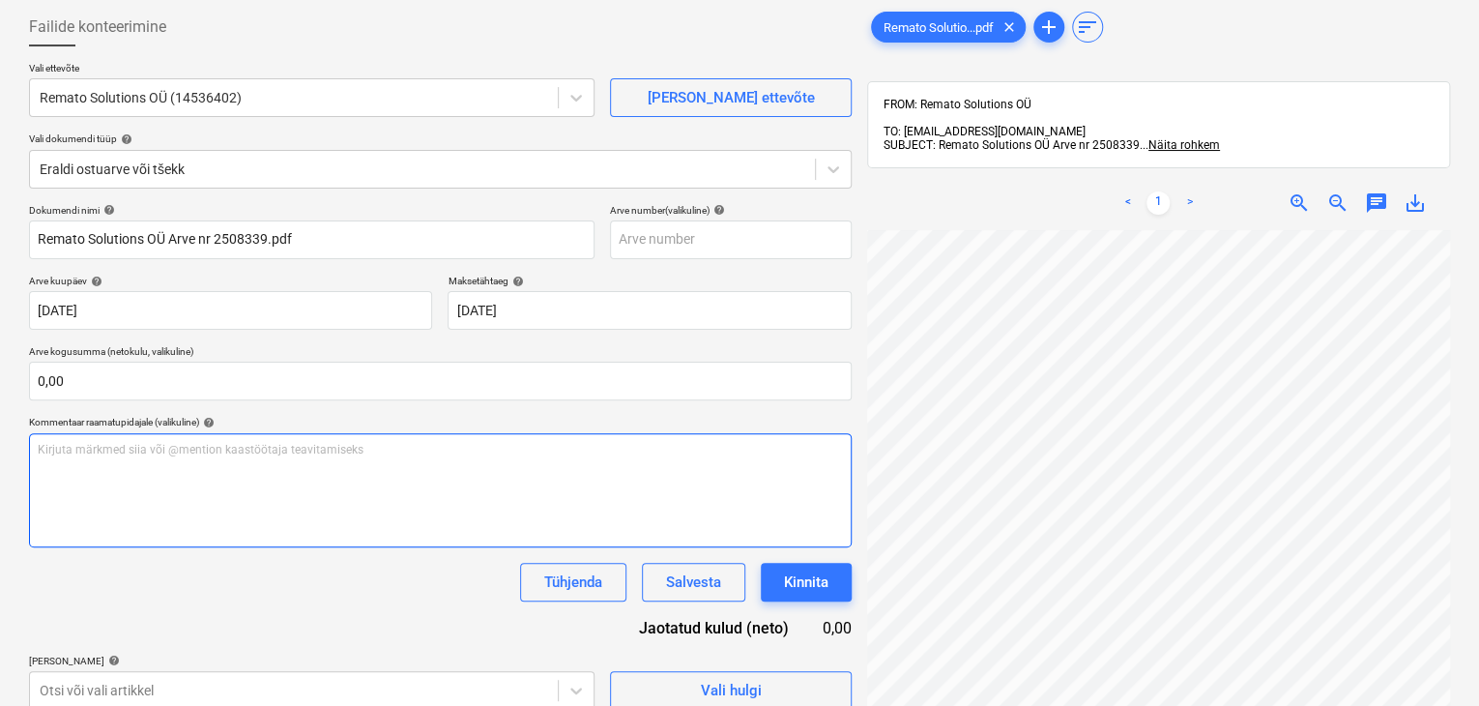
scroll to position [86, 146]
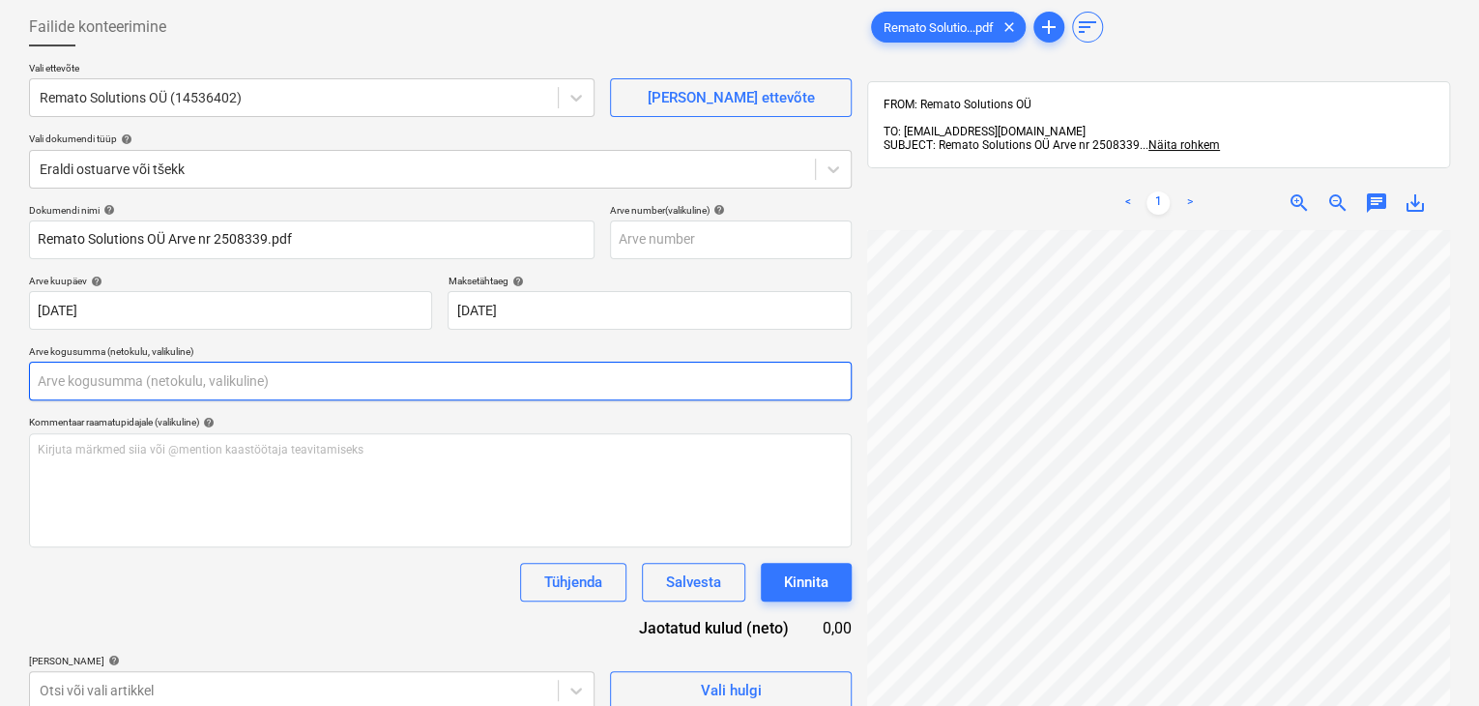
click at [92, 376] on input "text" at bounding box center [440, 381] width 823 height 39
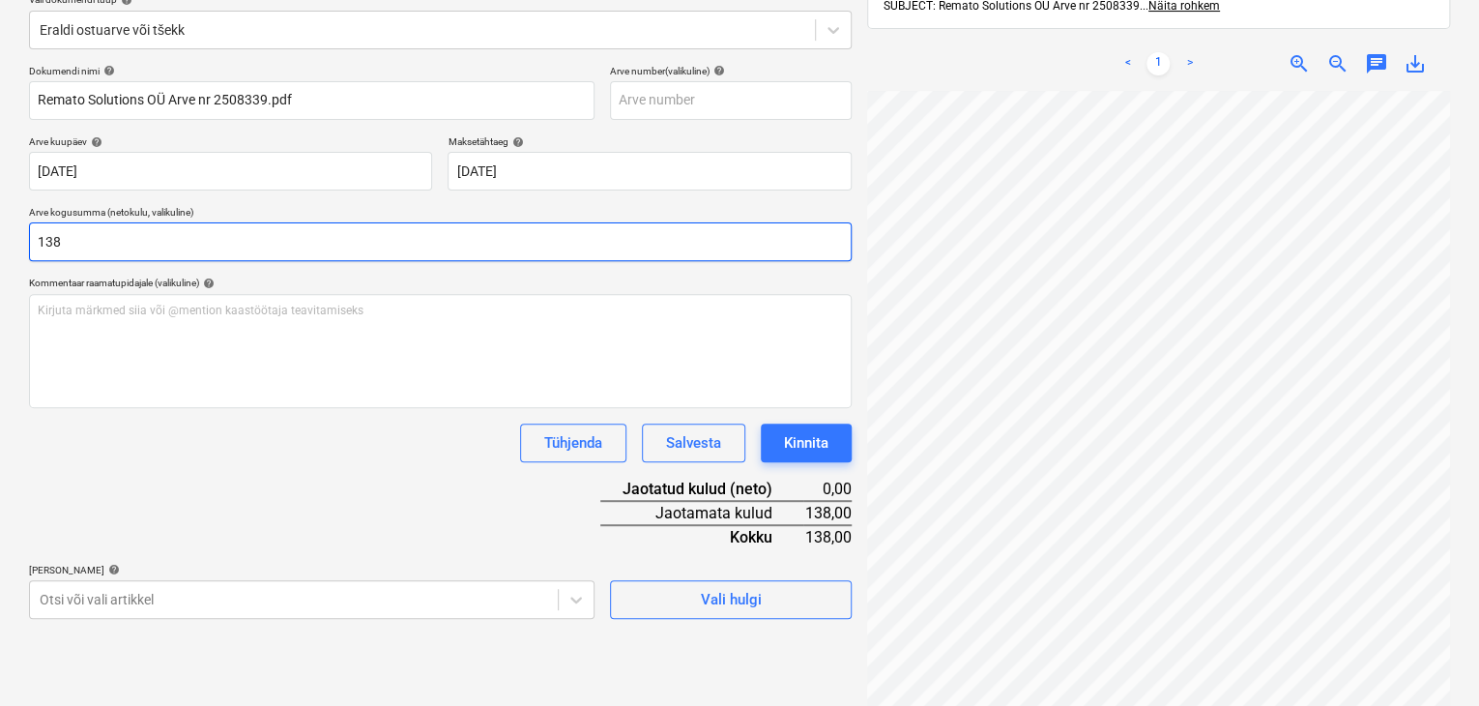
scroll to position [275, 0]
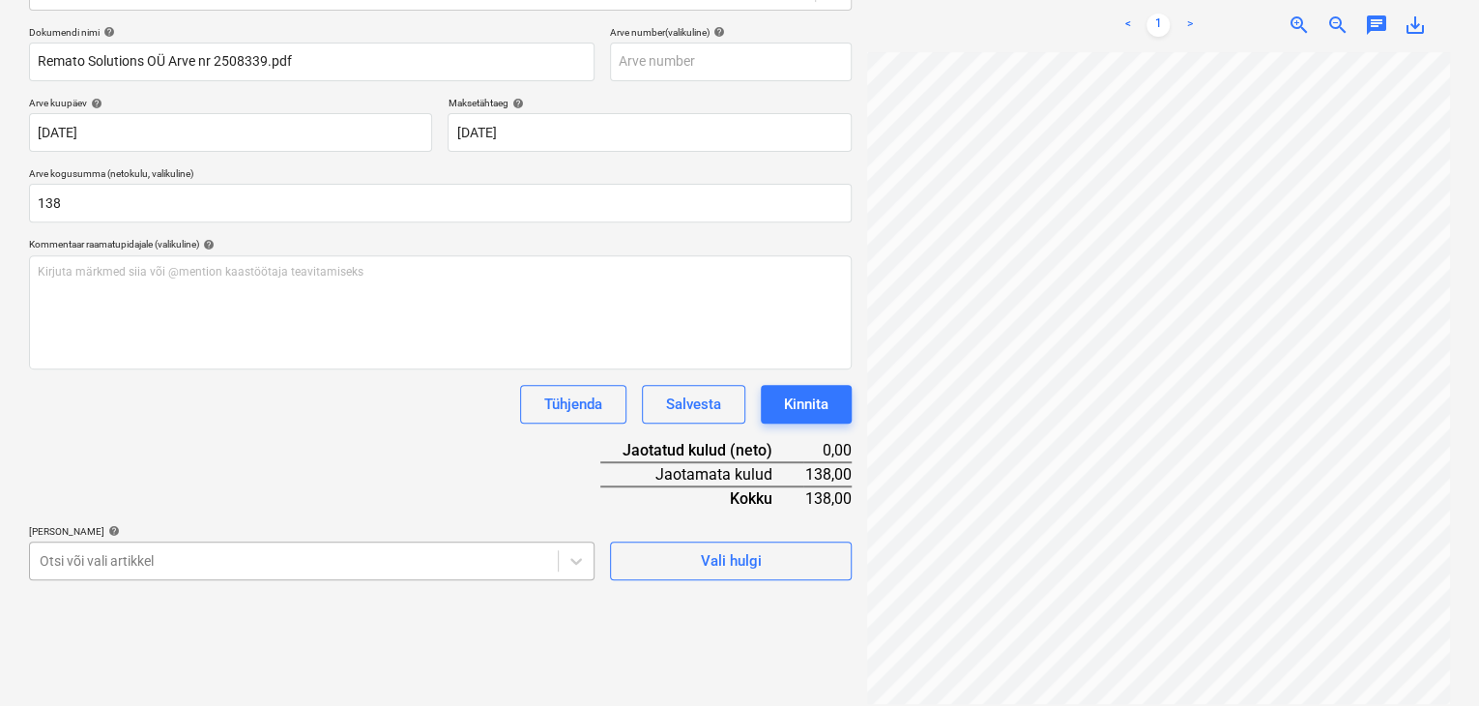
type input "138,00"
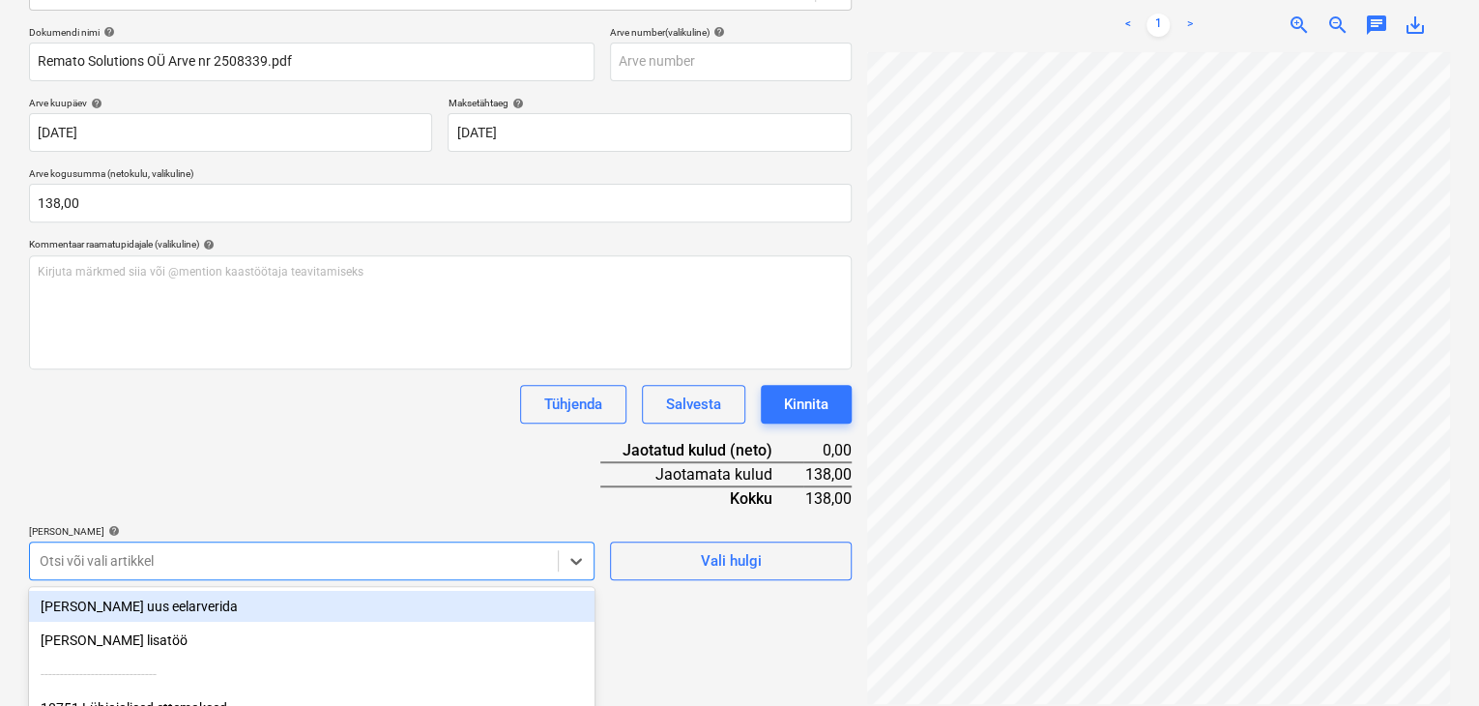
scroll to position [450, 0]
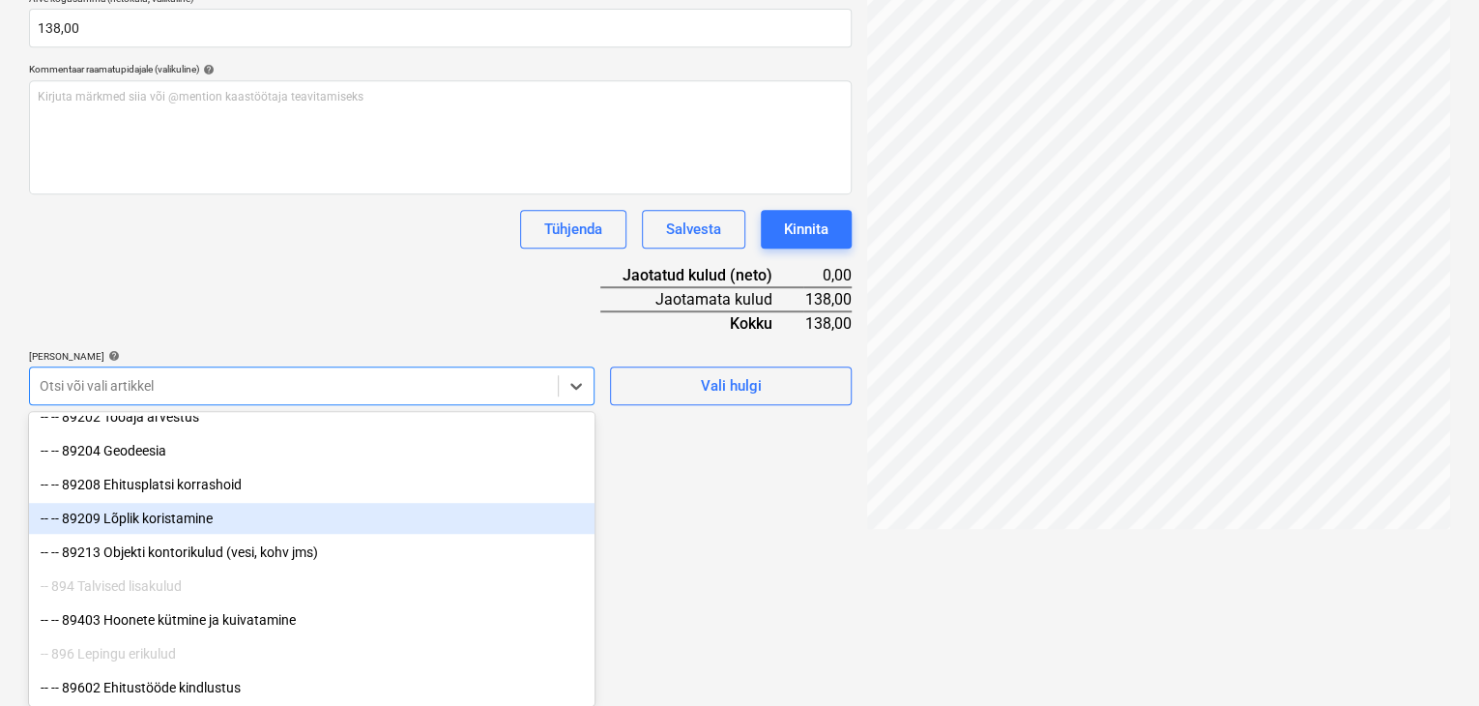
scroll to position [8072, 0]
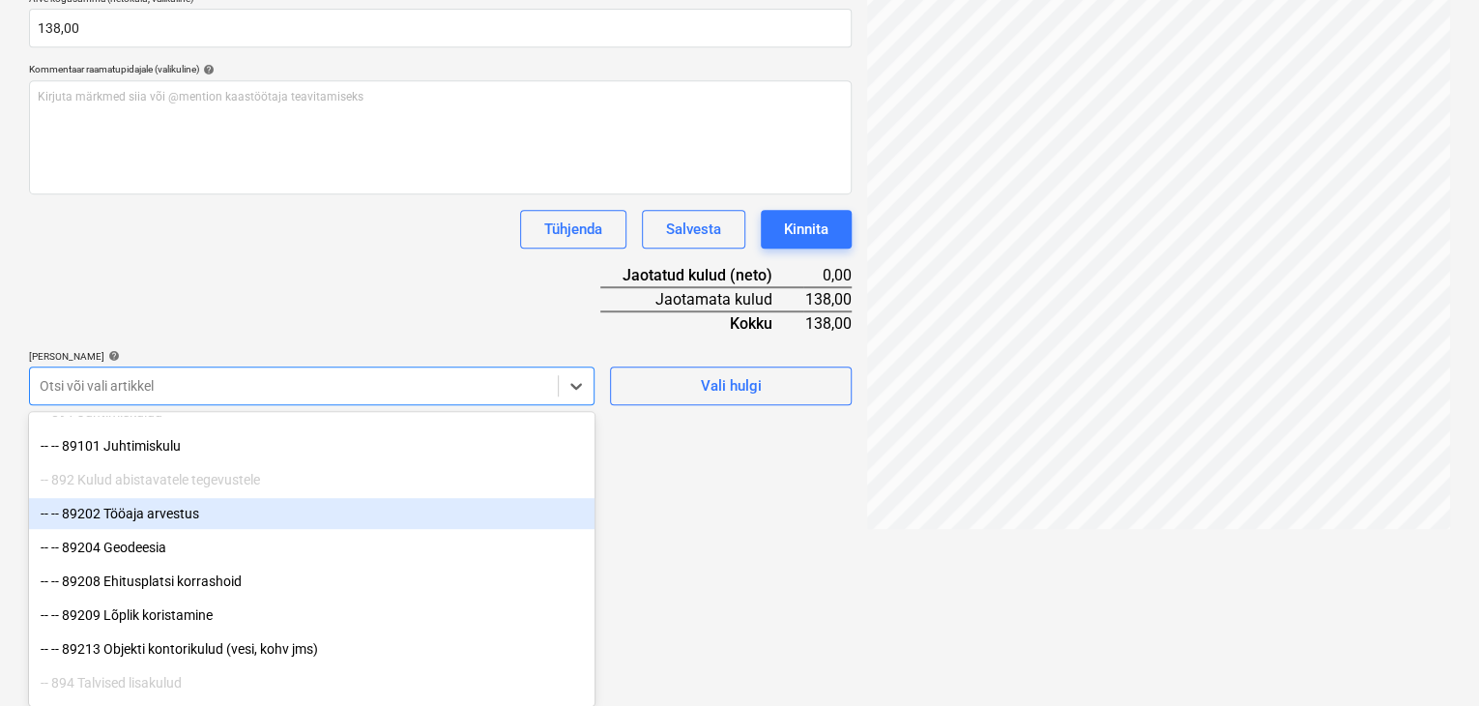
click at [189, 516] on div "-- -- 89202 Tööaja arvestus" at bounding box center [312, 513] width 566 height 31
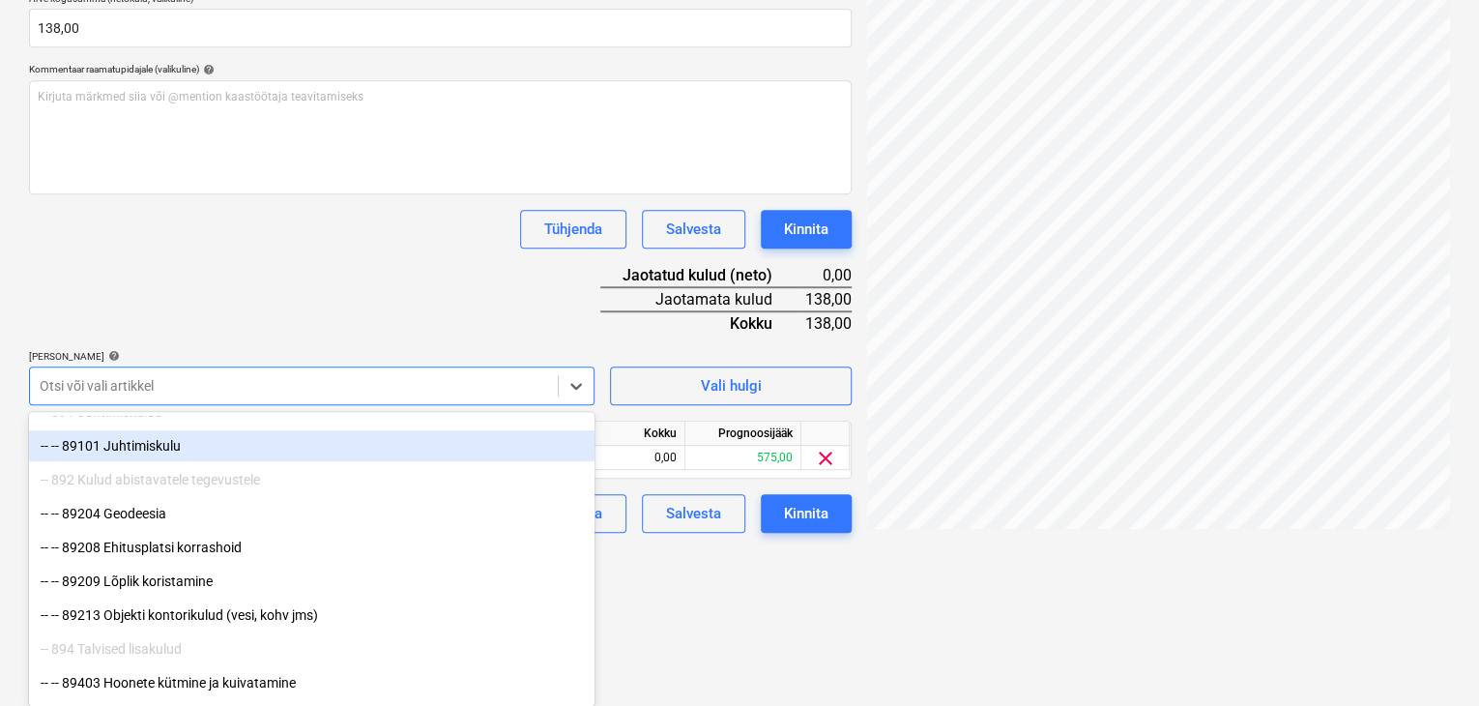
click at [333, 305] on div "Dokumendi nimi help Remato Solutions OÜ Arve nr 2508339.pdf Arve number (valiku…" at bounding box center [440, 192] width 823 height 682
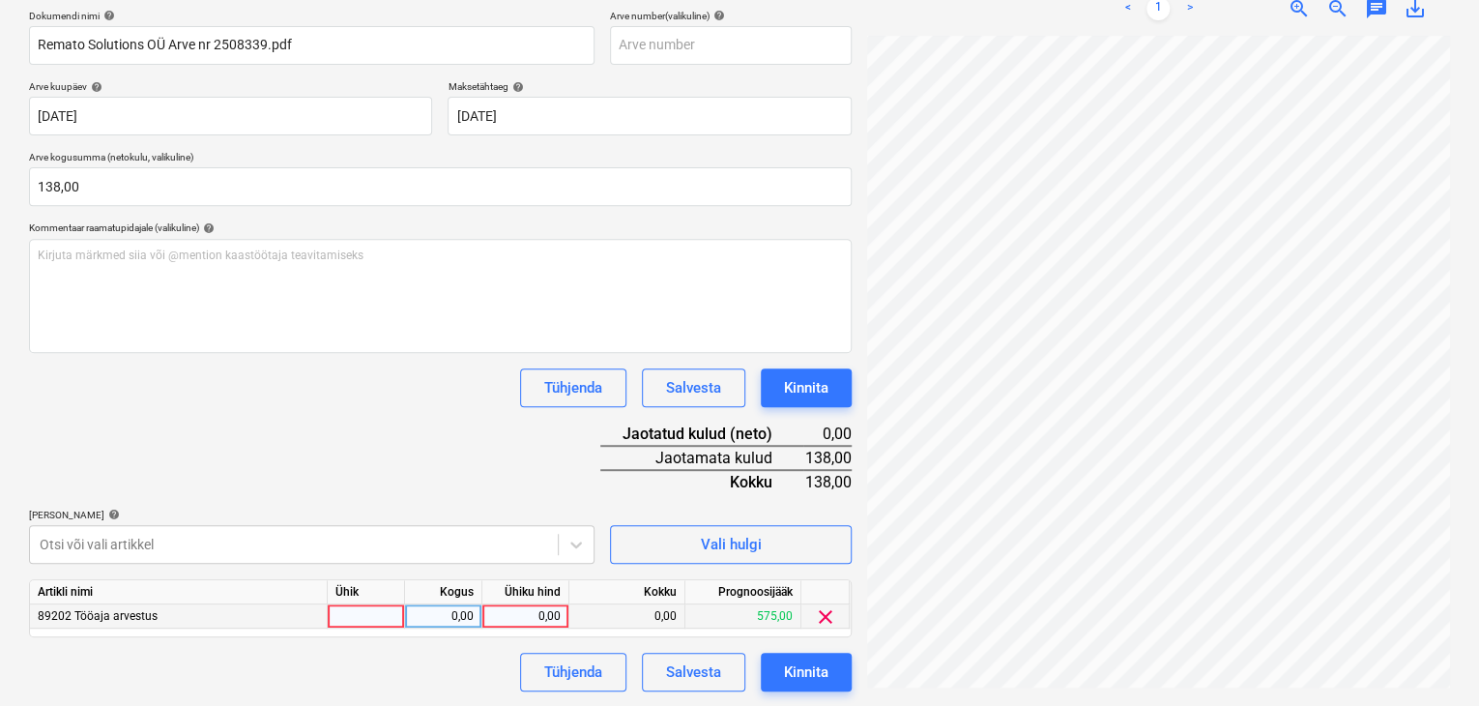
click at [558, 612] on div "0,00" at bounding box center [525, 616] width 71 height 24
type input "138"
click at [455, 425] on div "Dokumendi nimi help Remato Solutions OÜ Arve nr 2508339.pdf Arve number (valiku…" at bounding box center [440, 351] width 823 height 682
click at [821, 669] on div "Kinnita" at bounding box center [806, 671] width 44 height 25
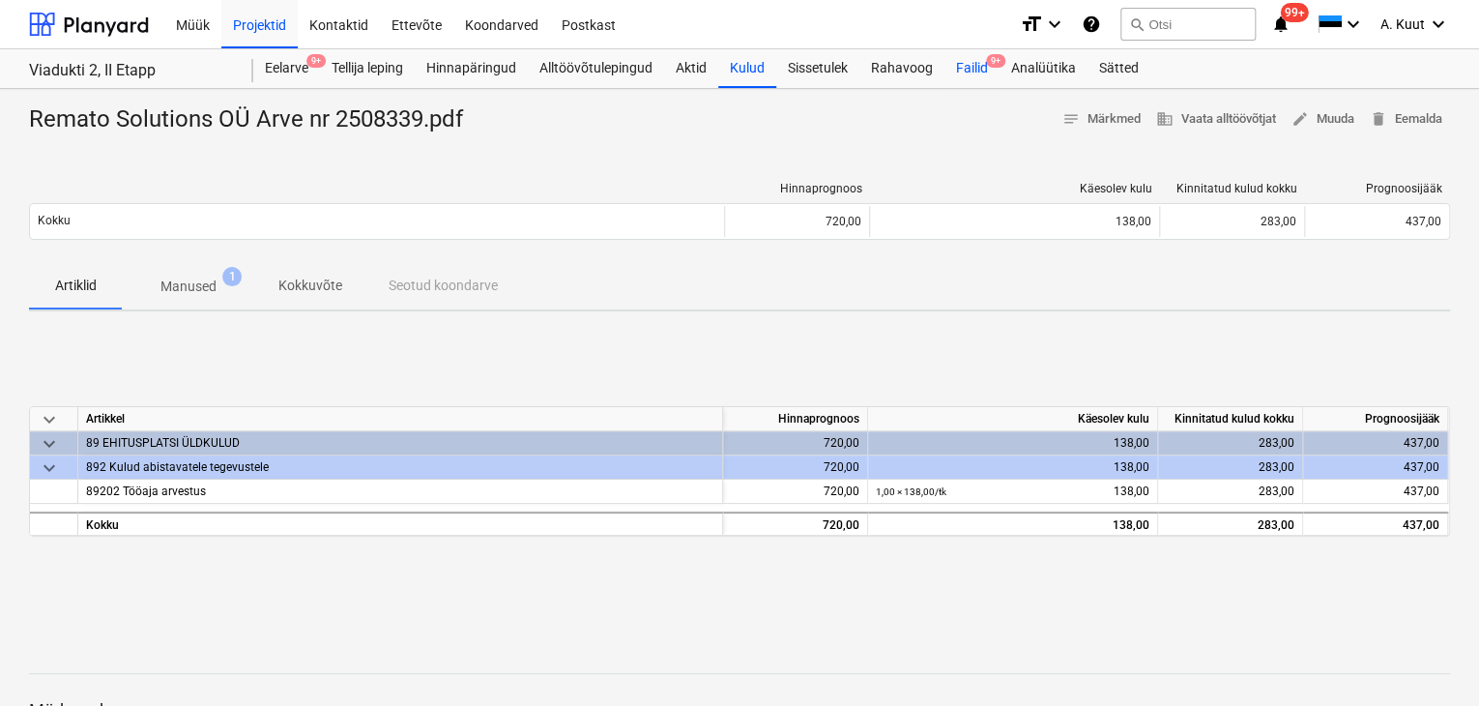
click at [983, 67] on div "Failid 9+" at bounding box center [971, 68] width 55 height 39
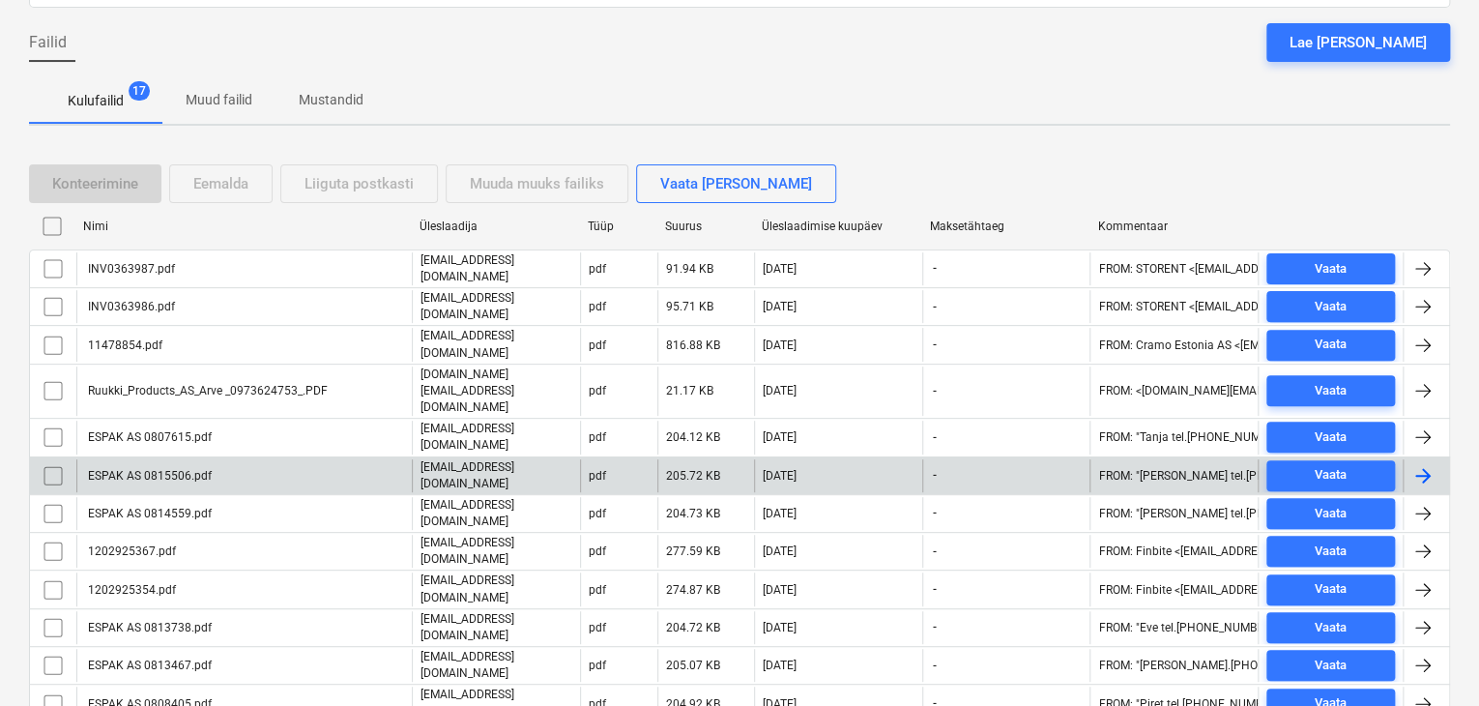
scroll to position [387, 0]
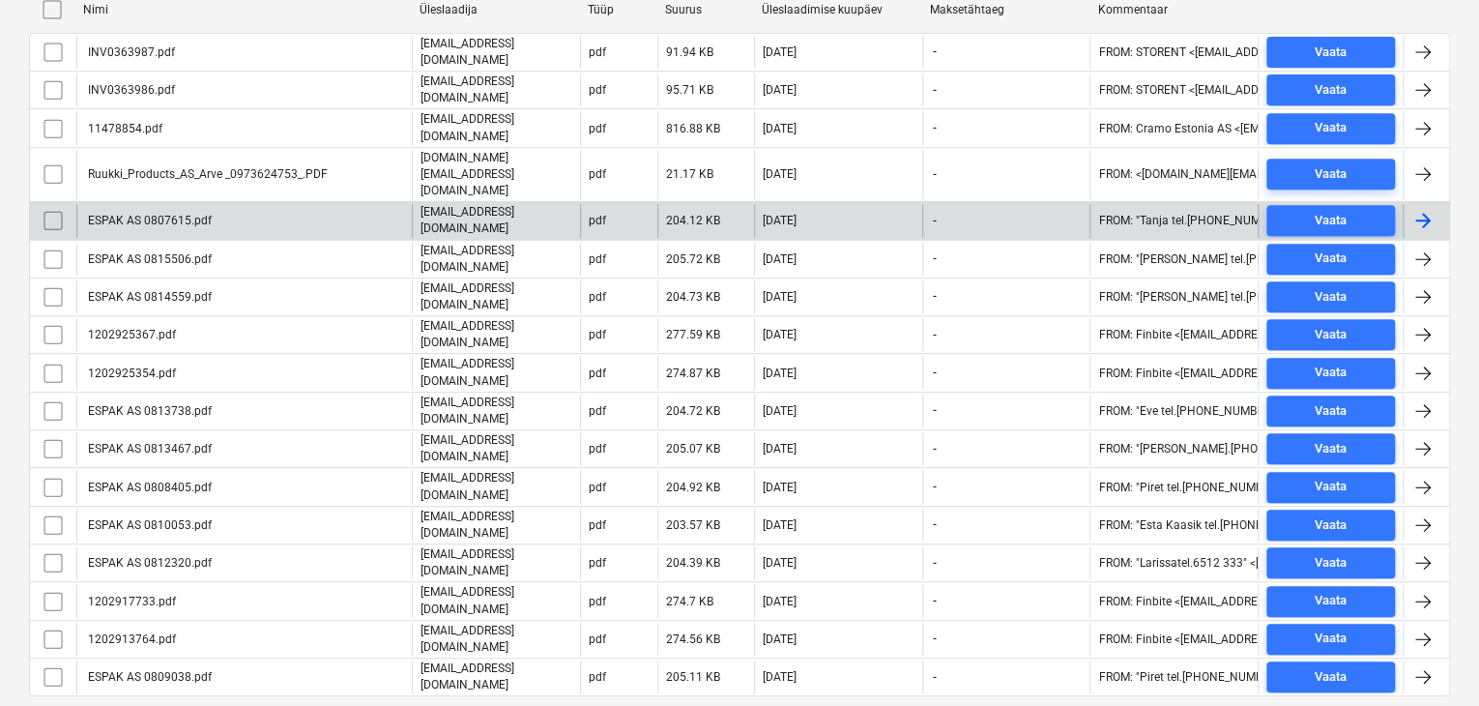
click at [214, 204] on div "ESPAK AS 0807615.pdf" at bounding box center [243, 220] width 335 height 33
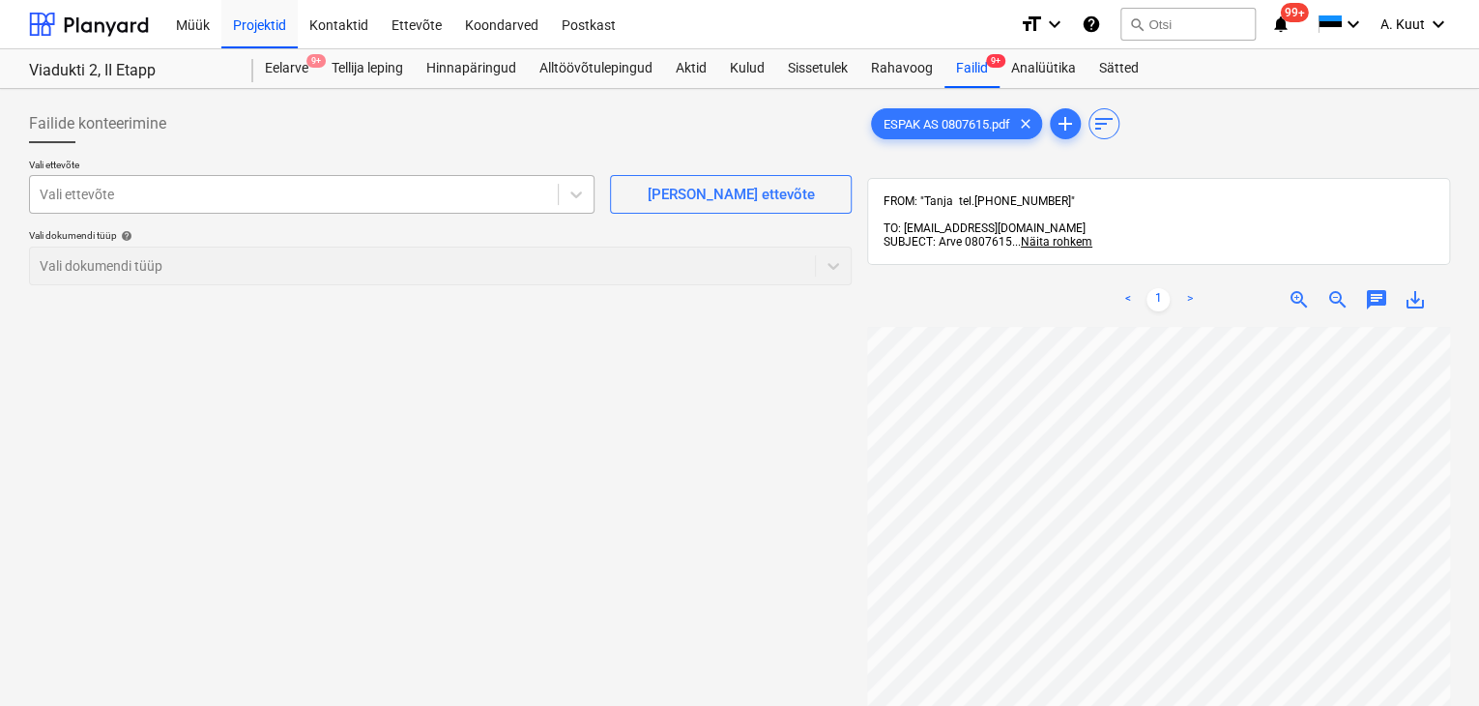
click at [100, 202] on div at bounding box center [294, 194] width 508 height 19
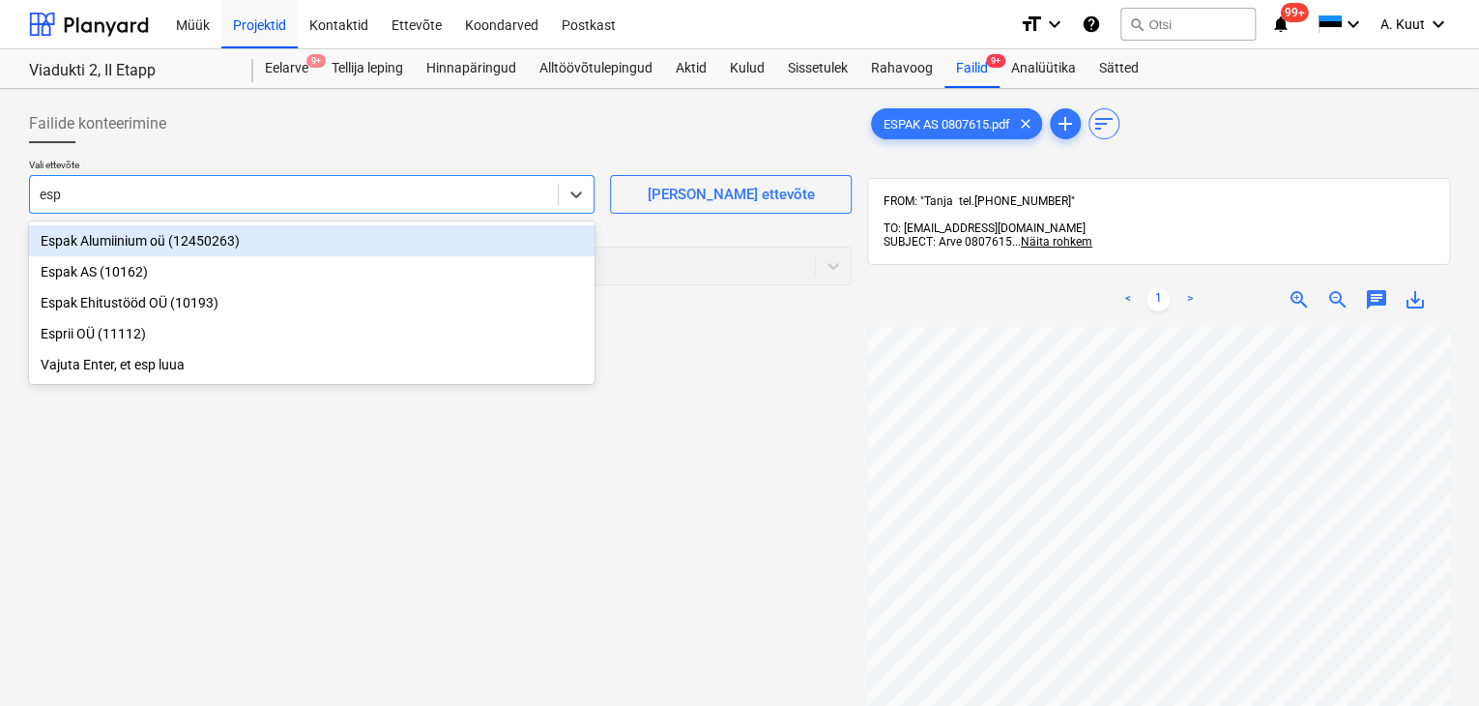
type input "espa"
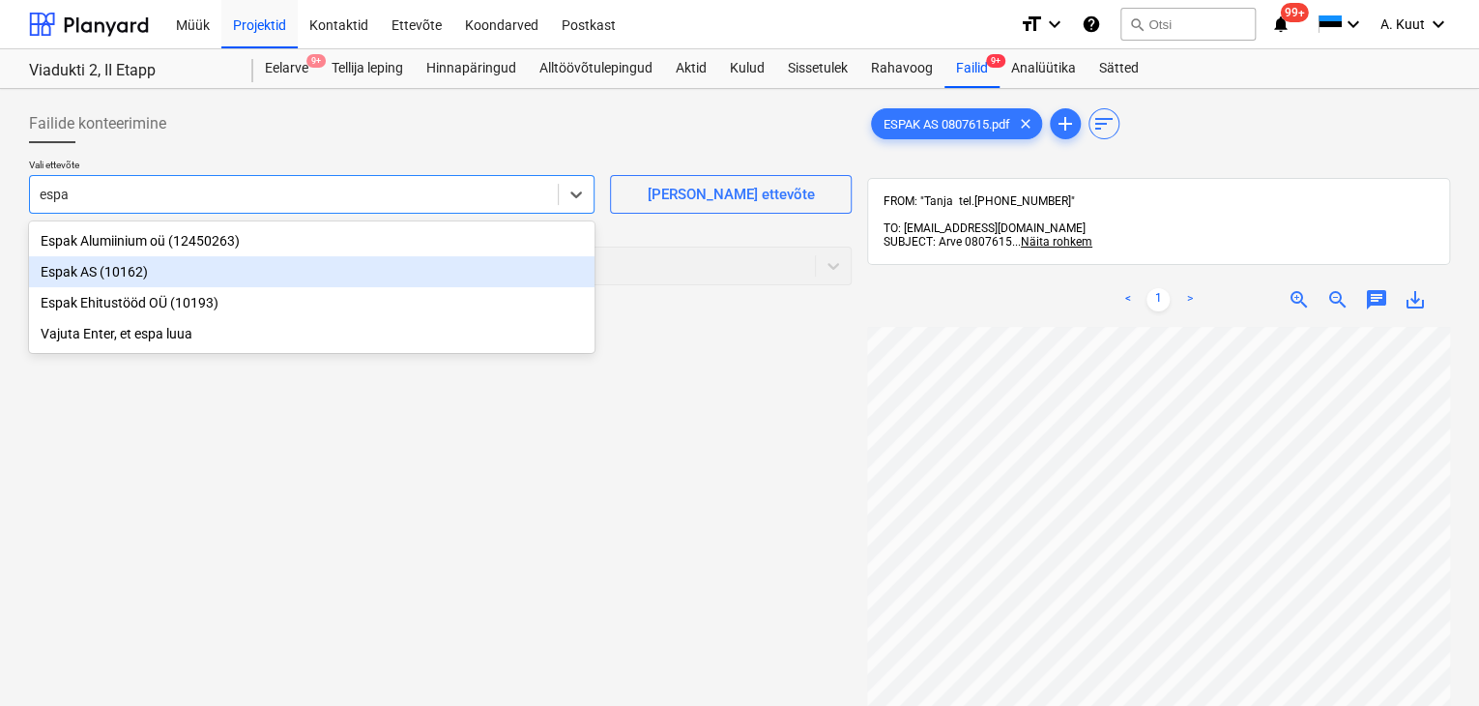
click at [69, 274] on div "Espak AS (10162)" at bounding box center [312, 271] width 566 height 31
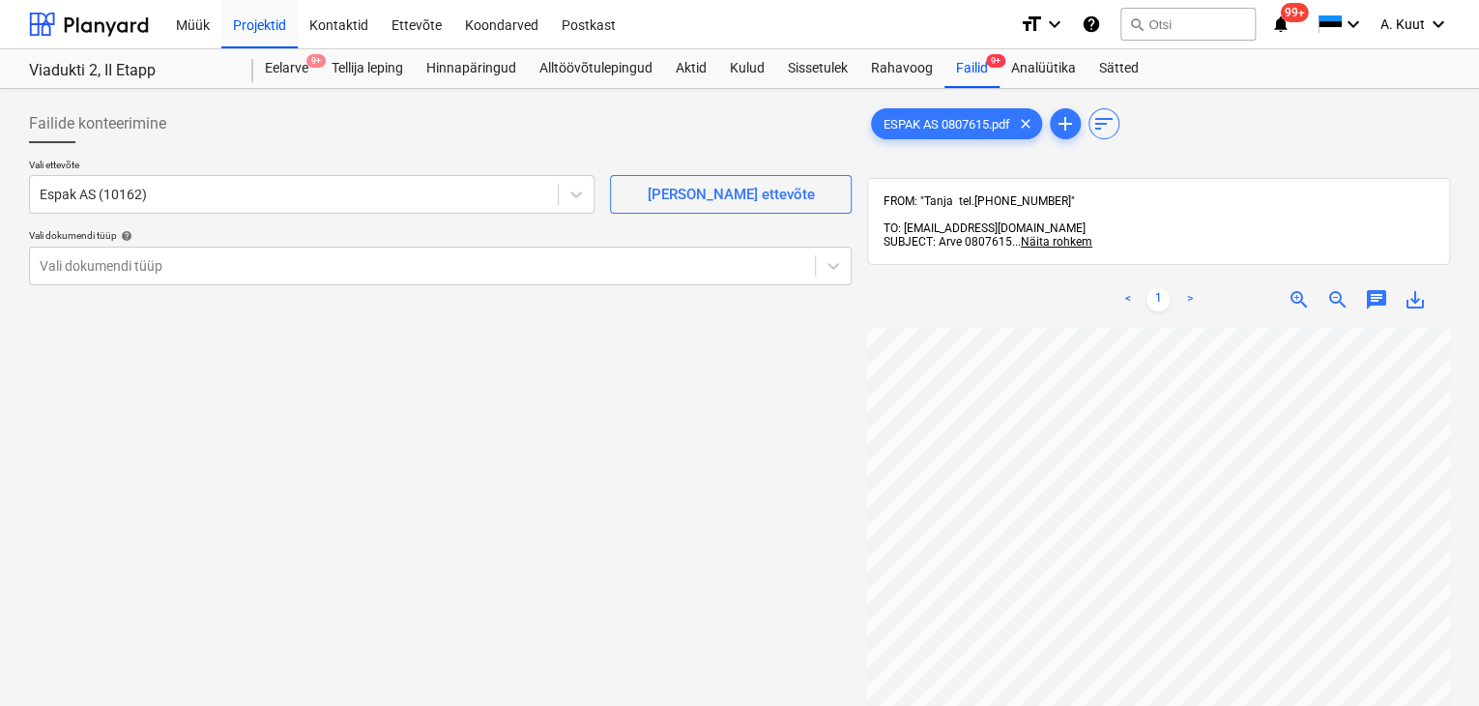
scroll to position [186, 19]
click at [107, 268] on div at bounding box center [423, 265] width 766 height 19
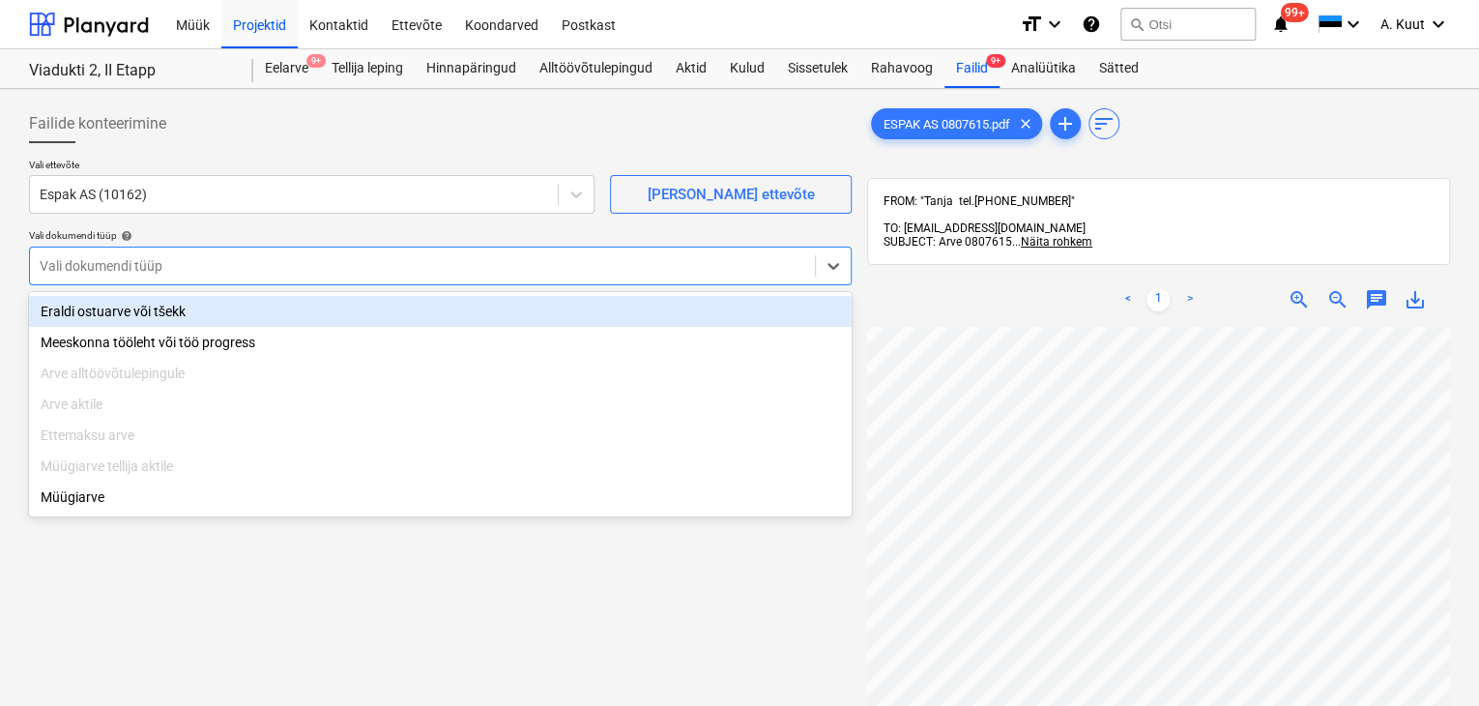
click at [98, 314] on div "Eraldi ostuarve või tšekk" at bounding box center [440, 311] width 823 height 31
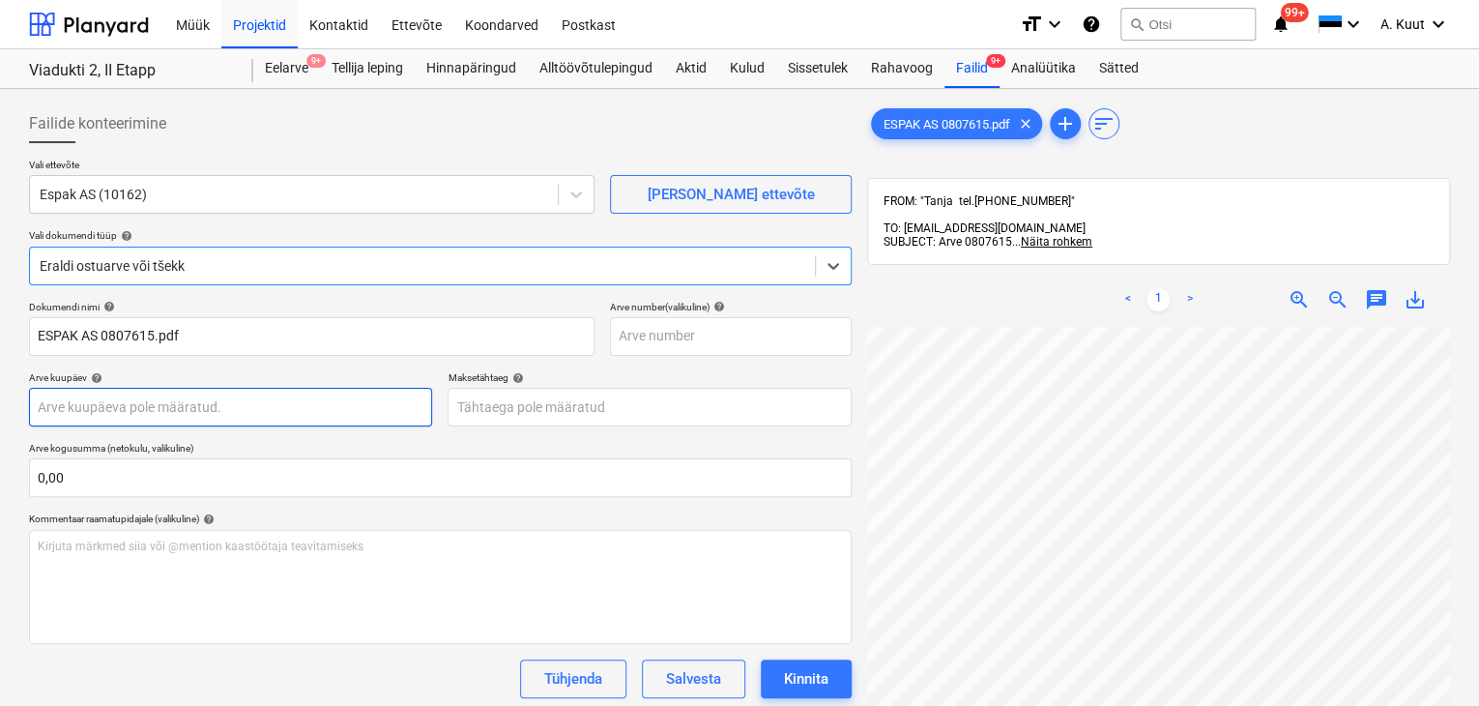
click at [65, 411] on body "Müük Projektid Kontaktid Ettevõte Koondarved Postkast format_size keyboard_arro…" at bounding box center [739, 353] width 1479 height 706
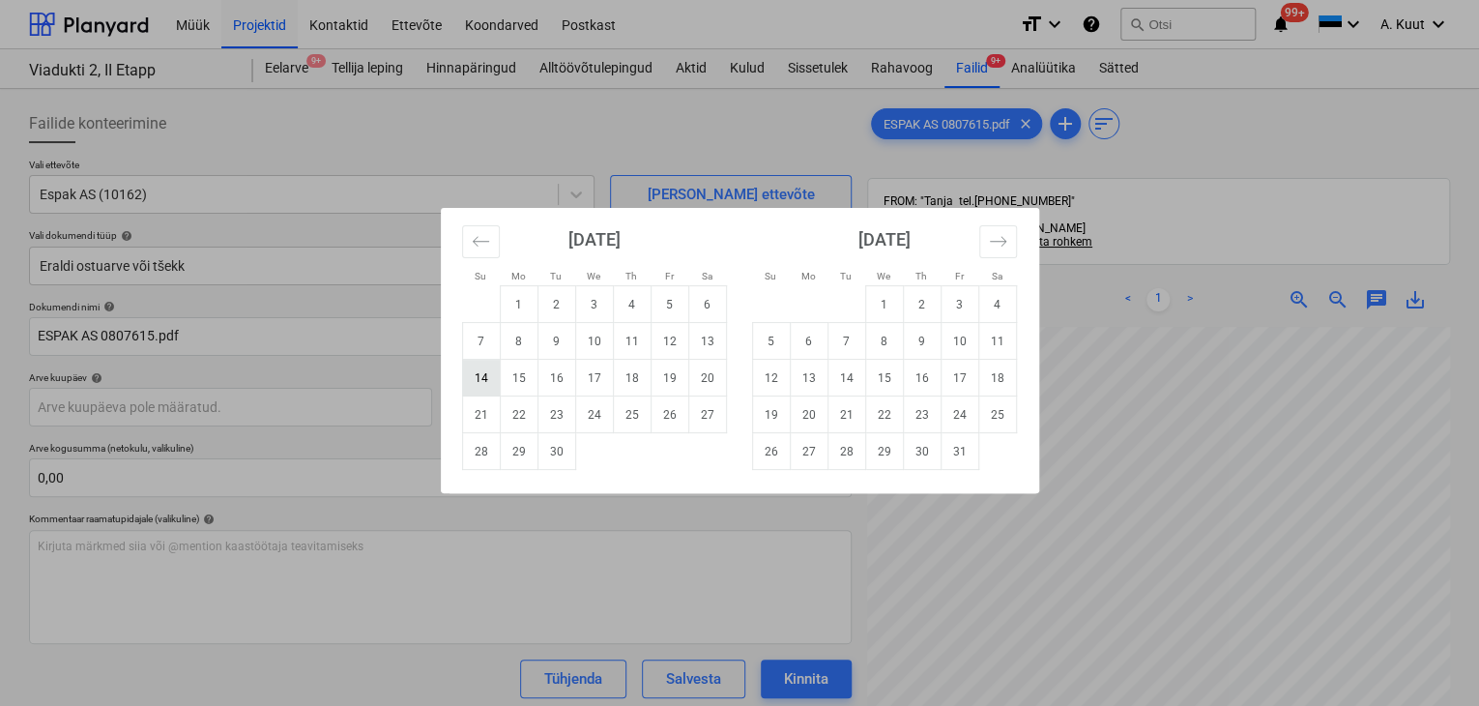
click at [476, 384] on td "14" at bounding box center [481, 378] width 38 height 37
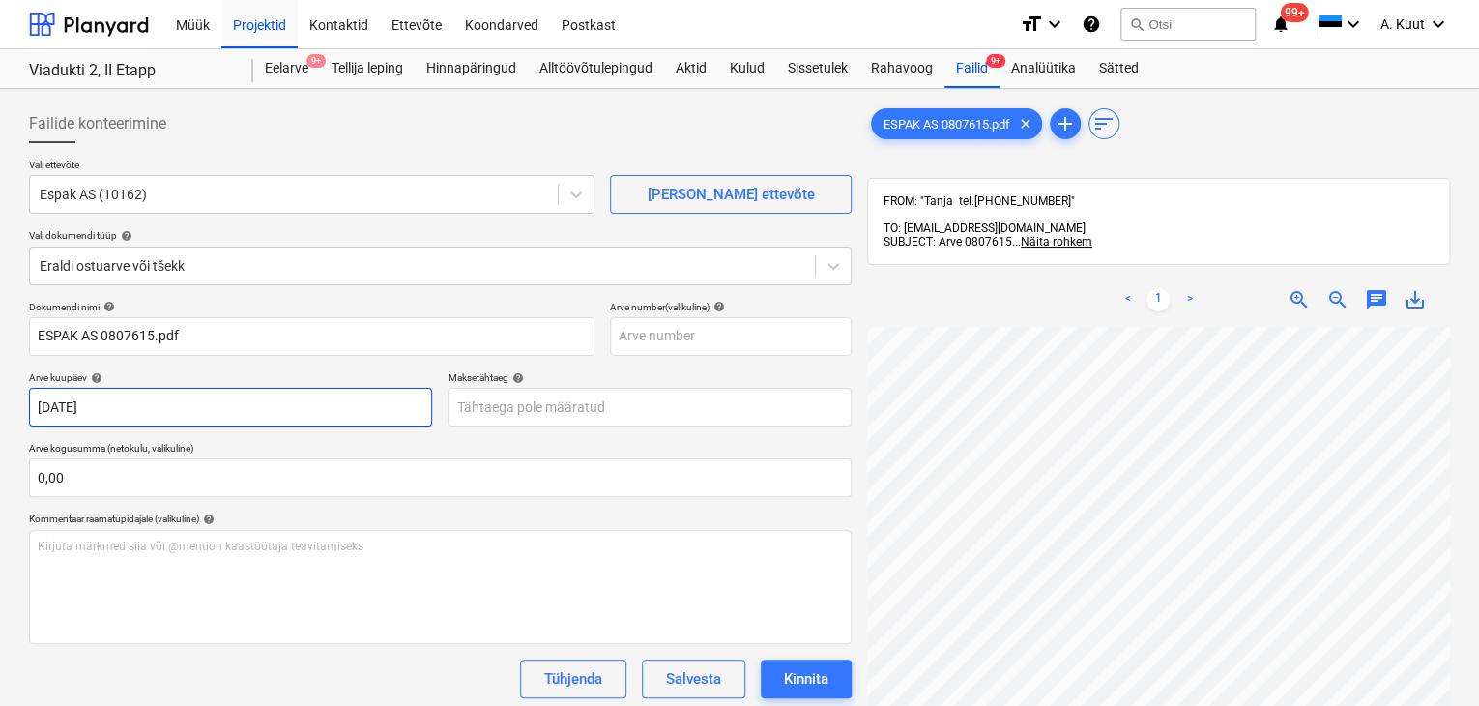
click at [158, 407] on body "Müük Projektid Kontaktid Ettevõte Koondarved Postkast format_size keyboard_arro…" at bounding box center [739, 353] width 1479 height 706
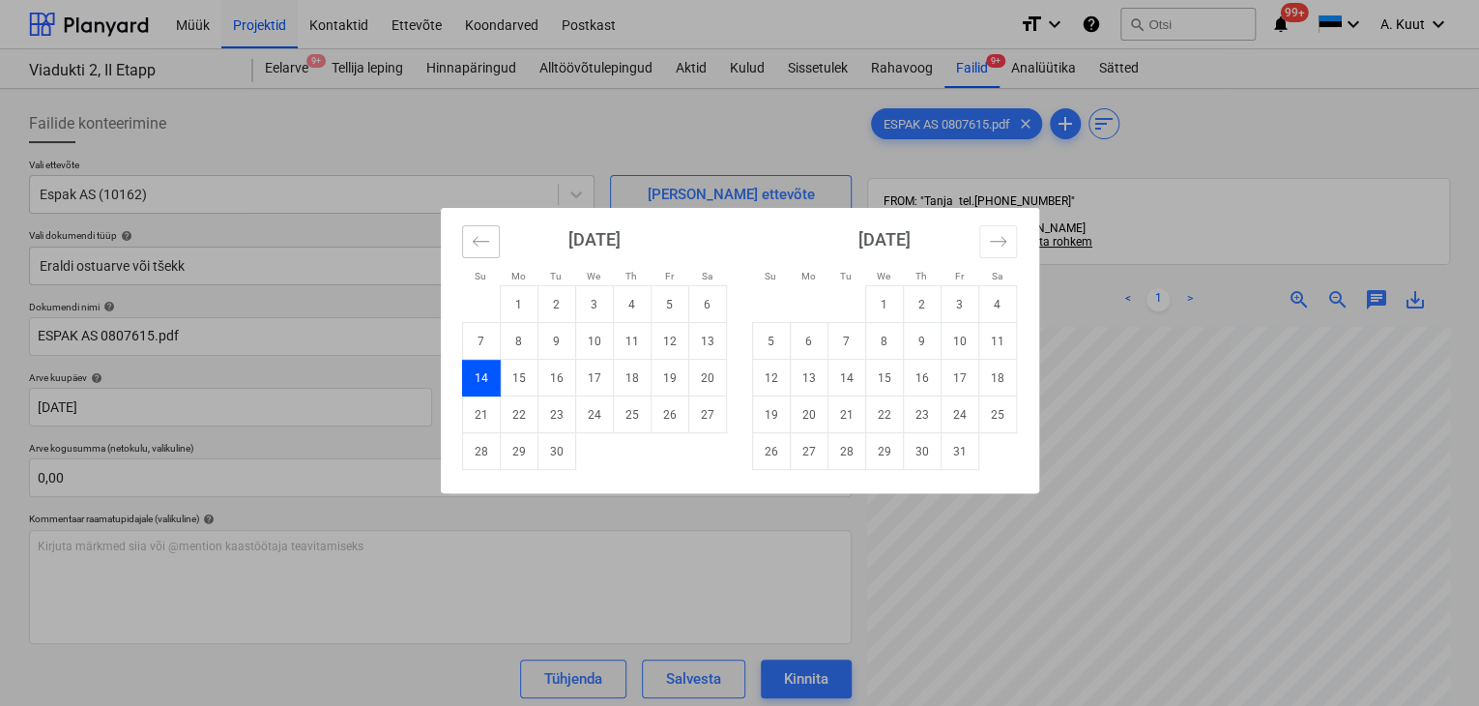
click at [472, 245] on icon "Move backward to switch to the previous month." at bounding box center [481, 241] width 18 height 18
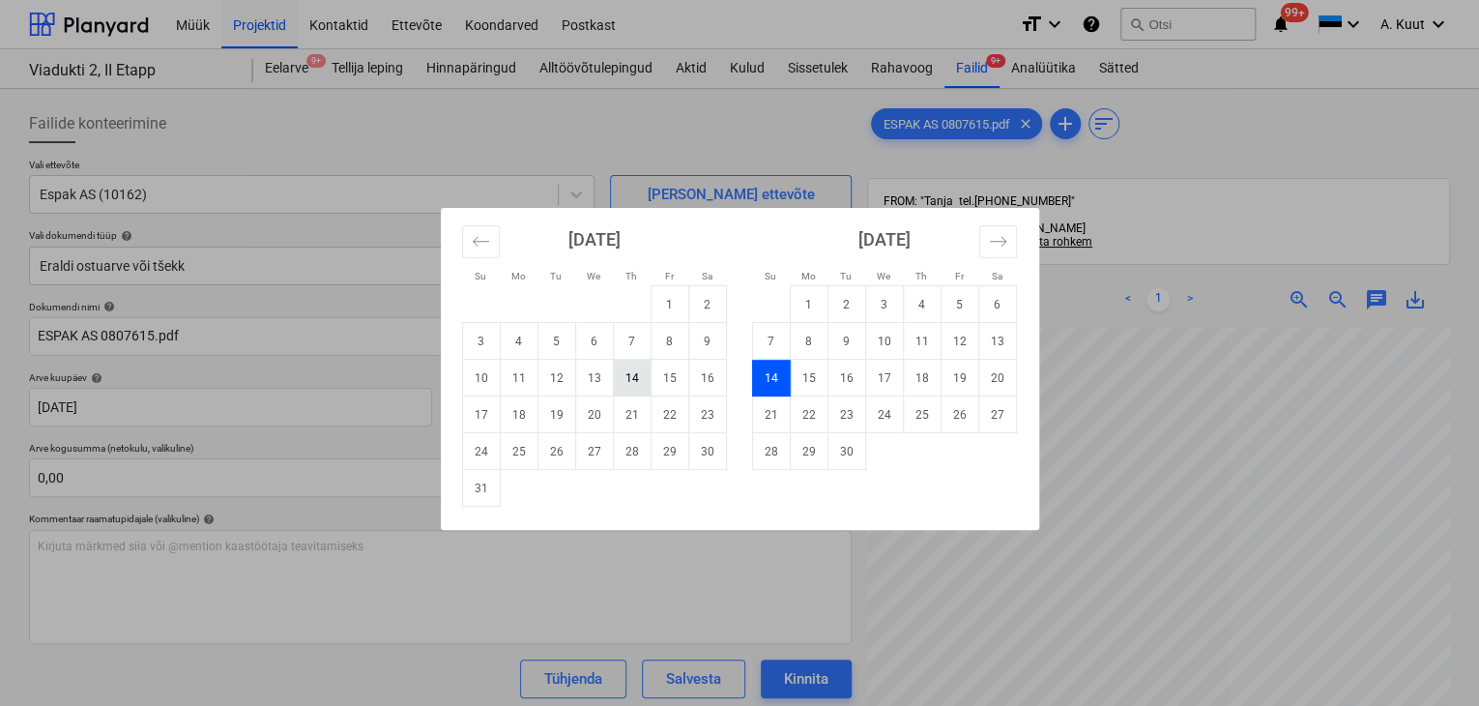
click at [639, 379] on td "14" at bounding box center [632, 378] width 38 height 37
type input "[DATE]"
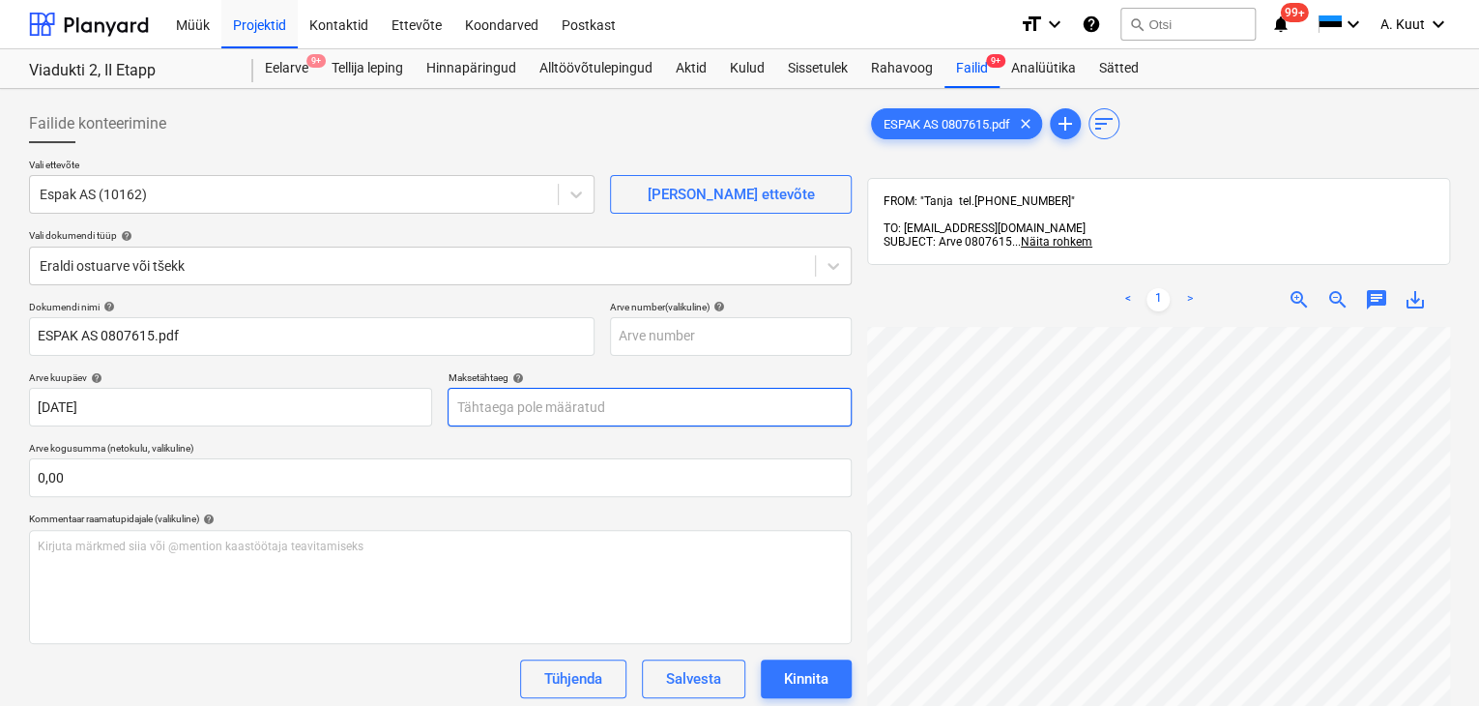
click at [559, 401] on body "Müük Projektid Kontaktid Ettevõte Koondarved Postkast format_size keyboard_arro…" at bounding box center [739, 353] width 1479 height 706
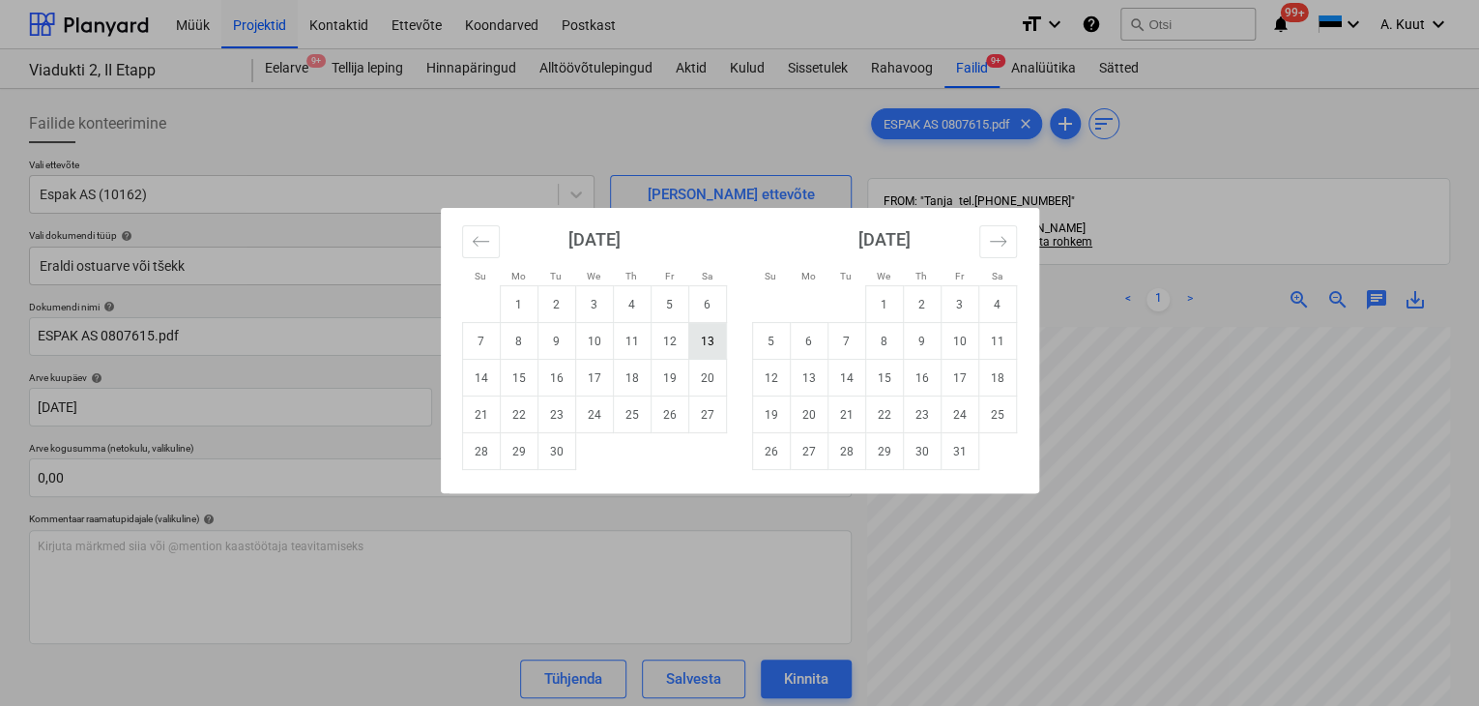
click at [703, 341] on td "13" at bounding box center [707, 341] width 38 height 37
type input "[DATE]"
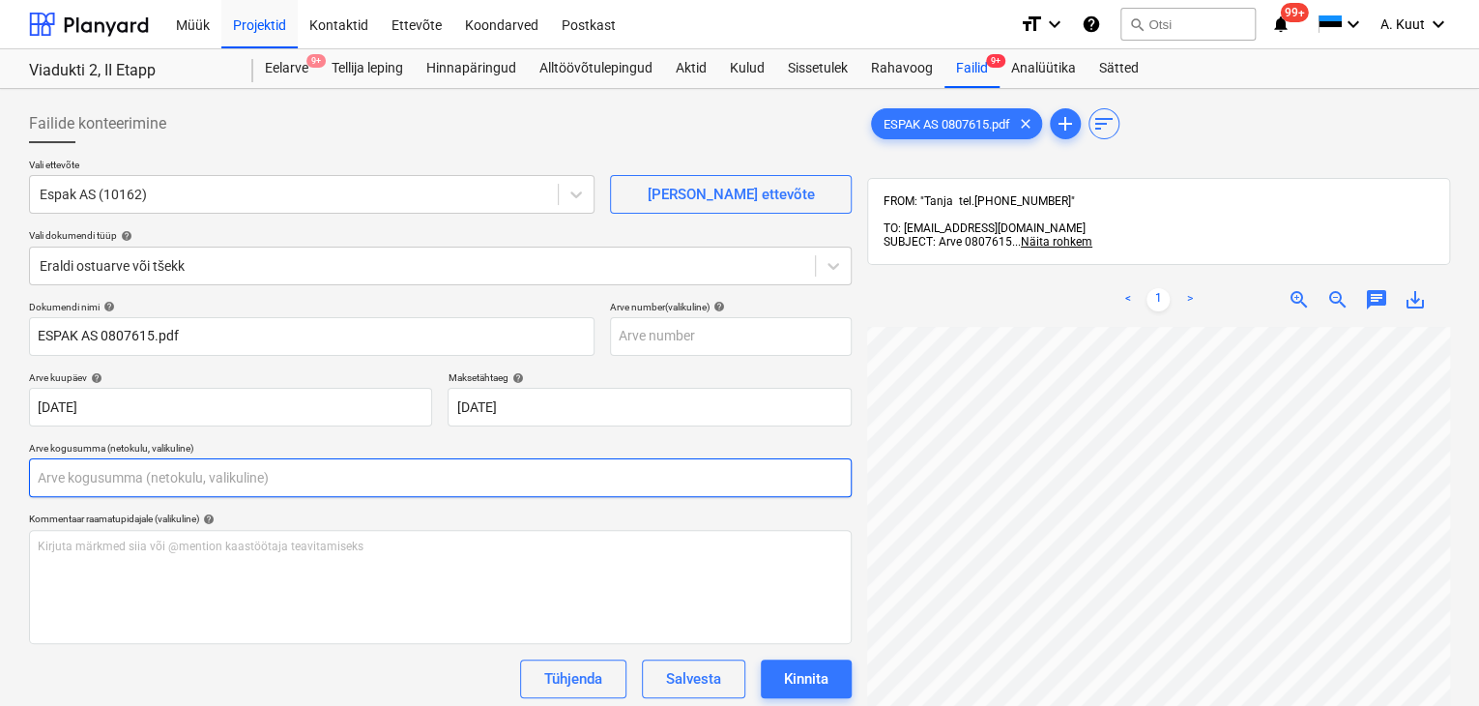
click at [160, 460] on input "text" at bounding box center [440, 477] width 823 height 39
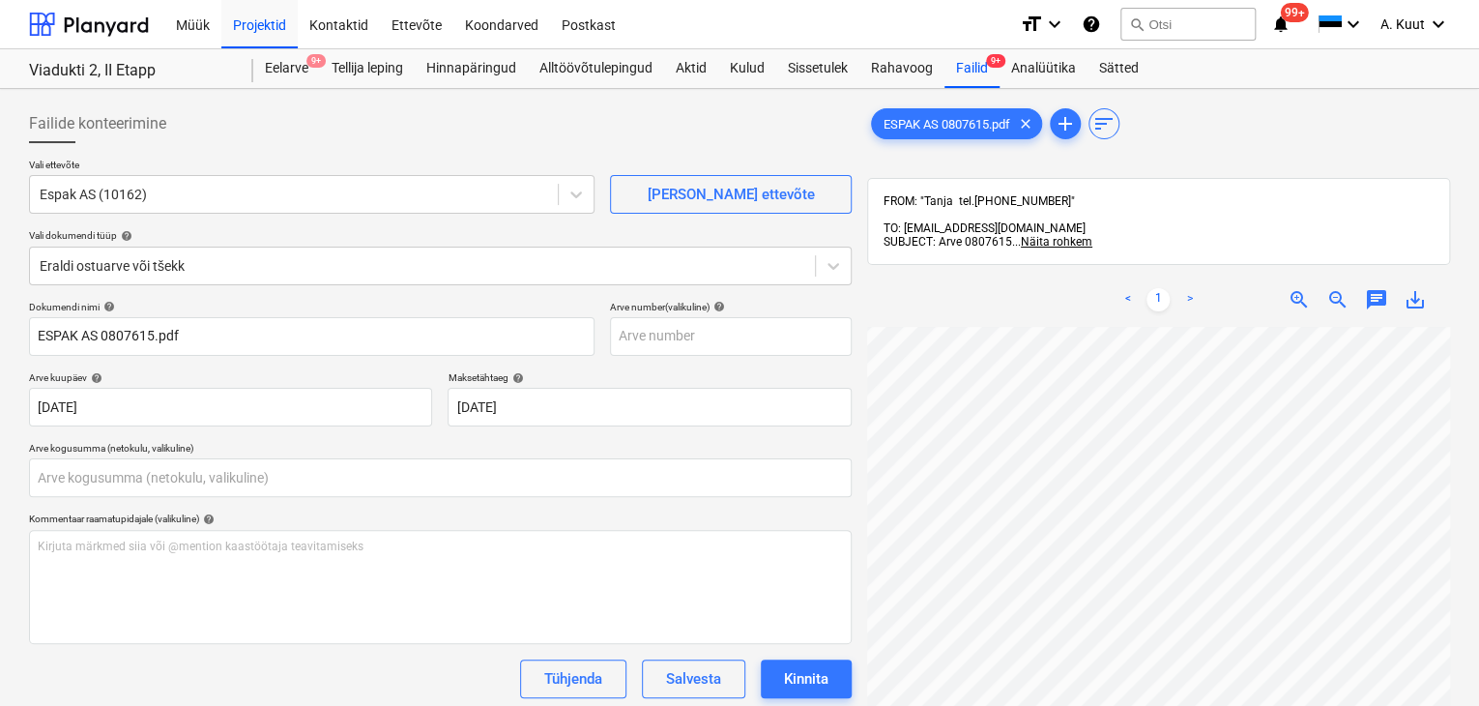
type input "0,00"
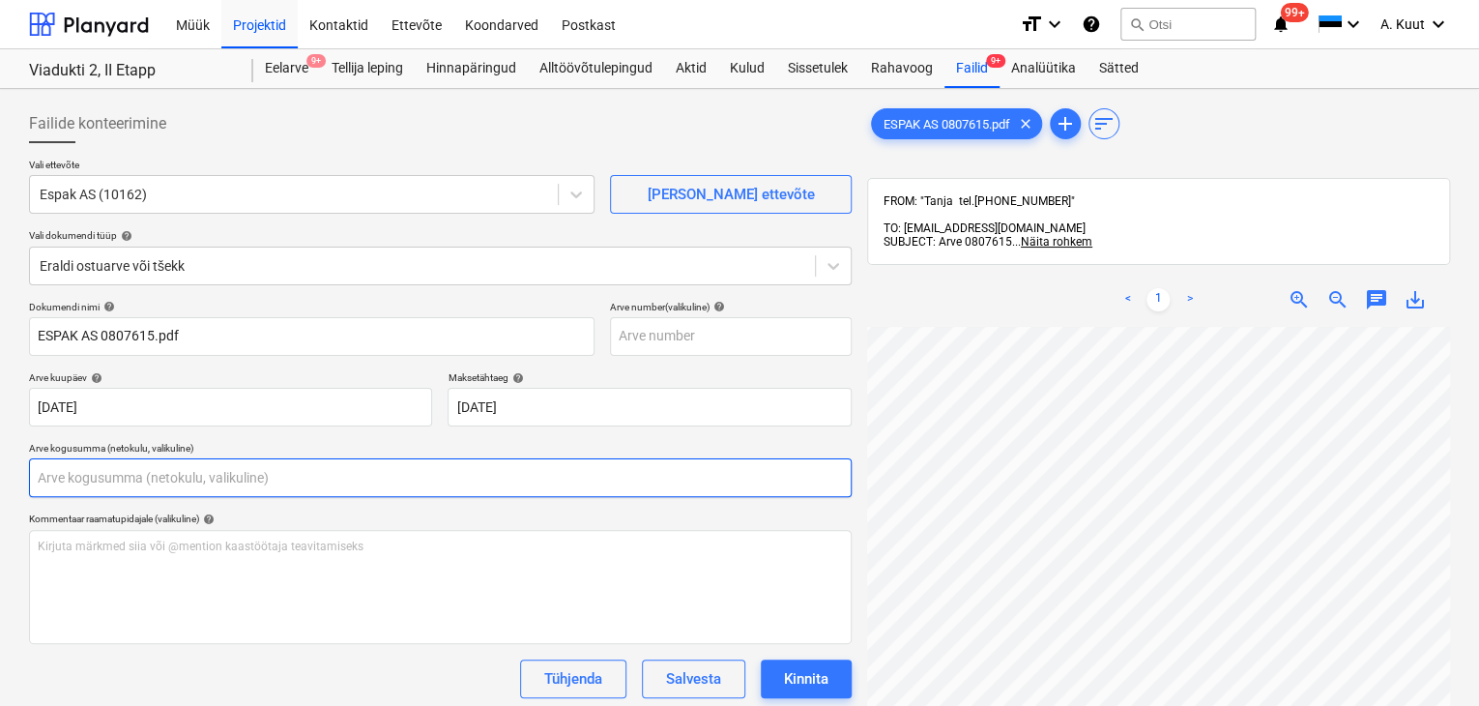
click at [151, 474] on input "text" at bounding box center [440, 477] width 823 height 39
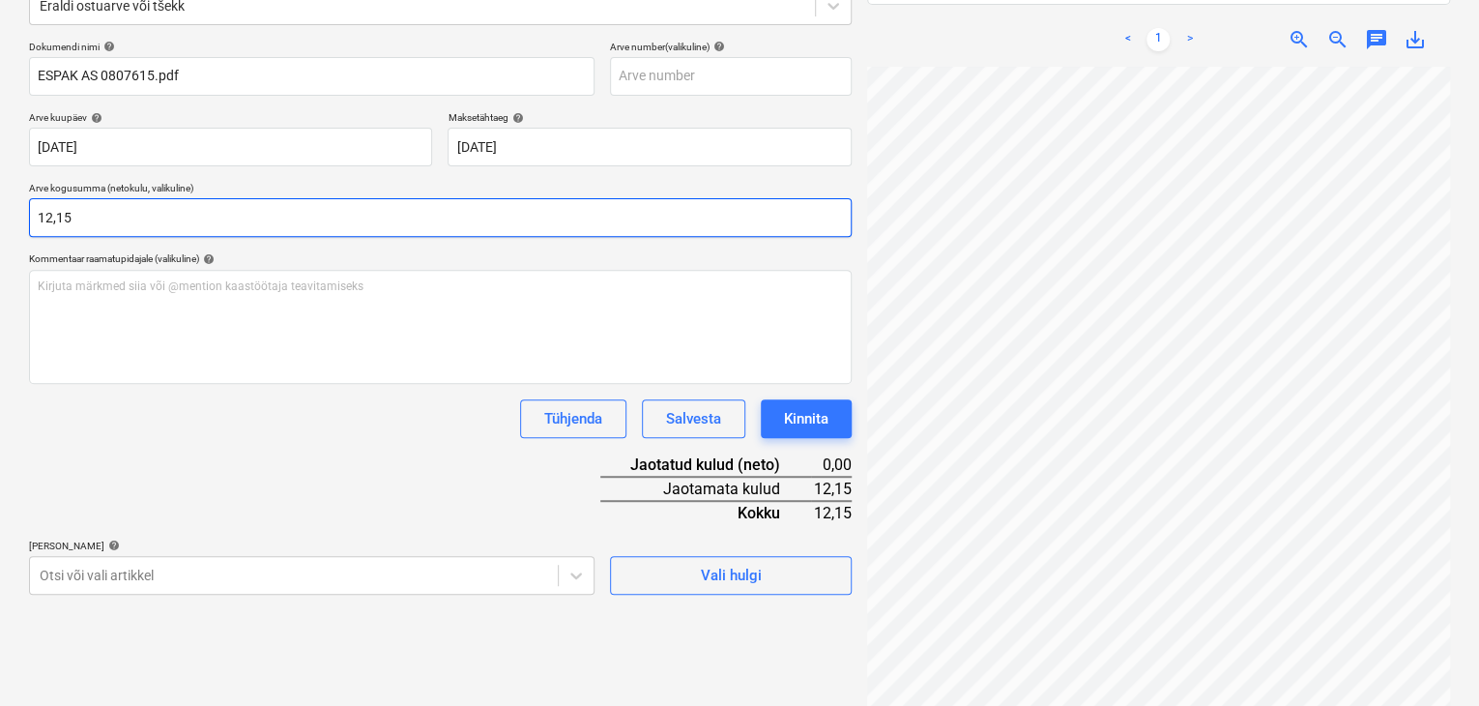
scroll to position [275, 0]
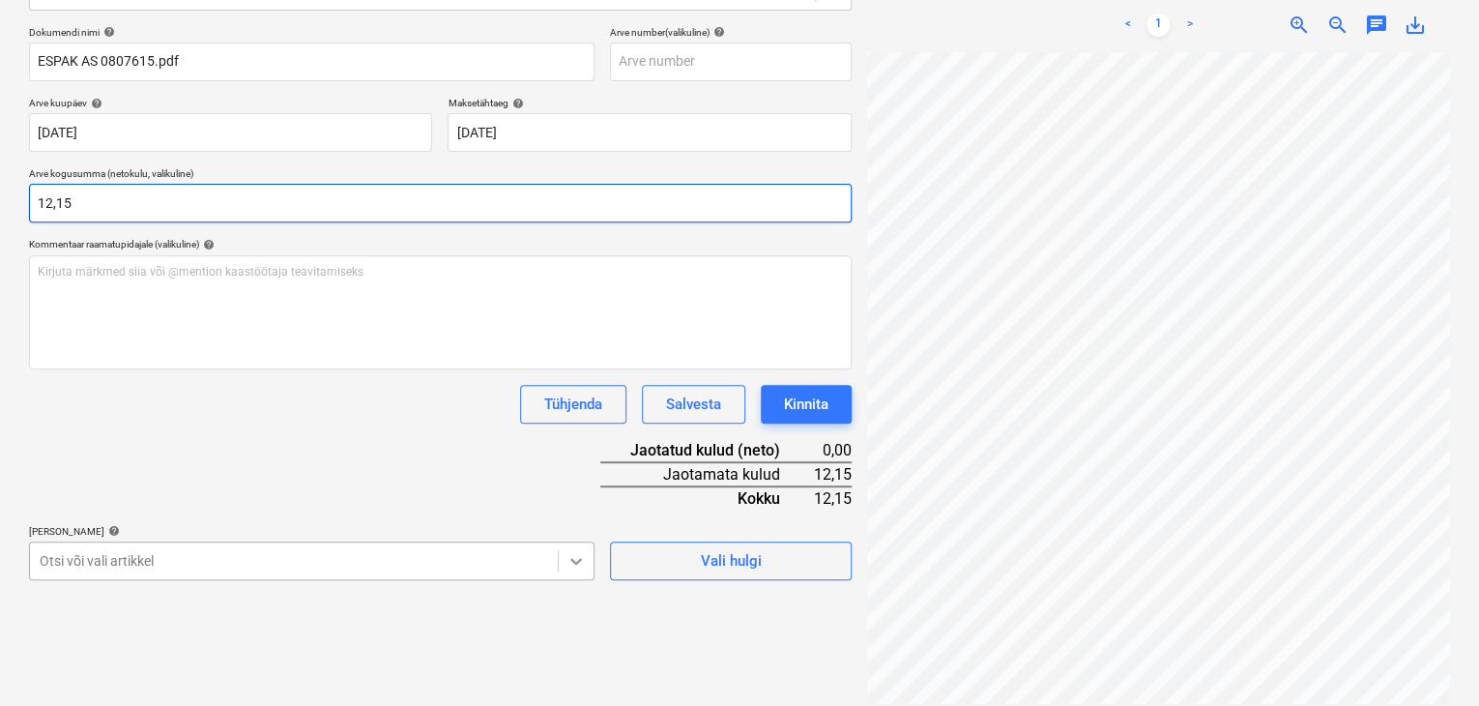
type input "12,15"
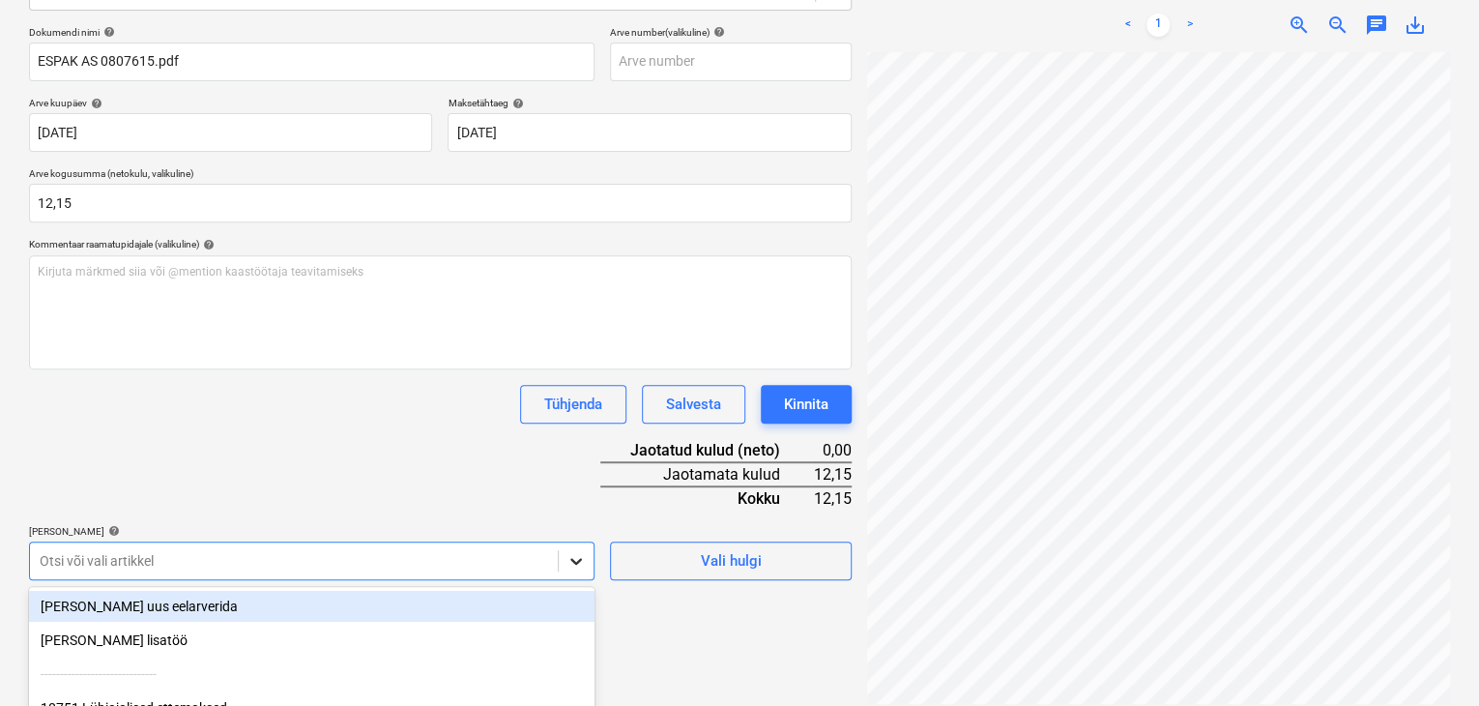
scroll to position [450, 0]
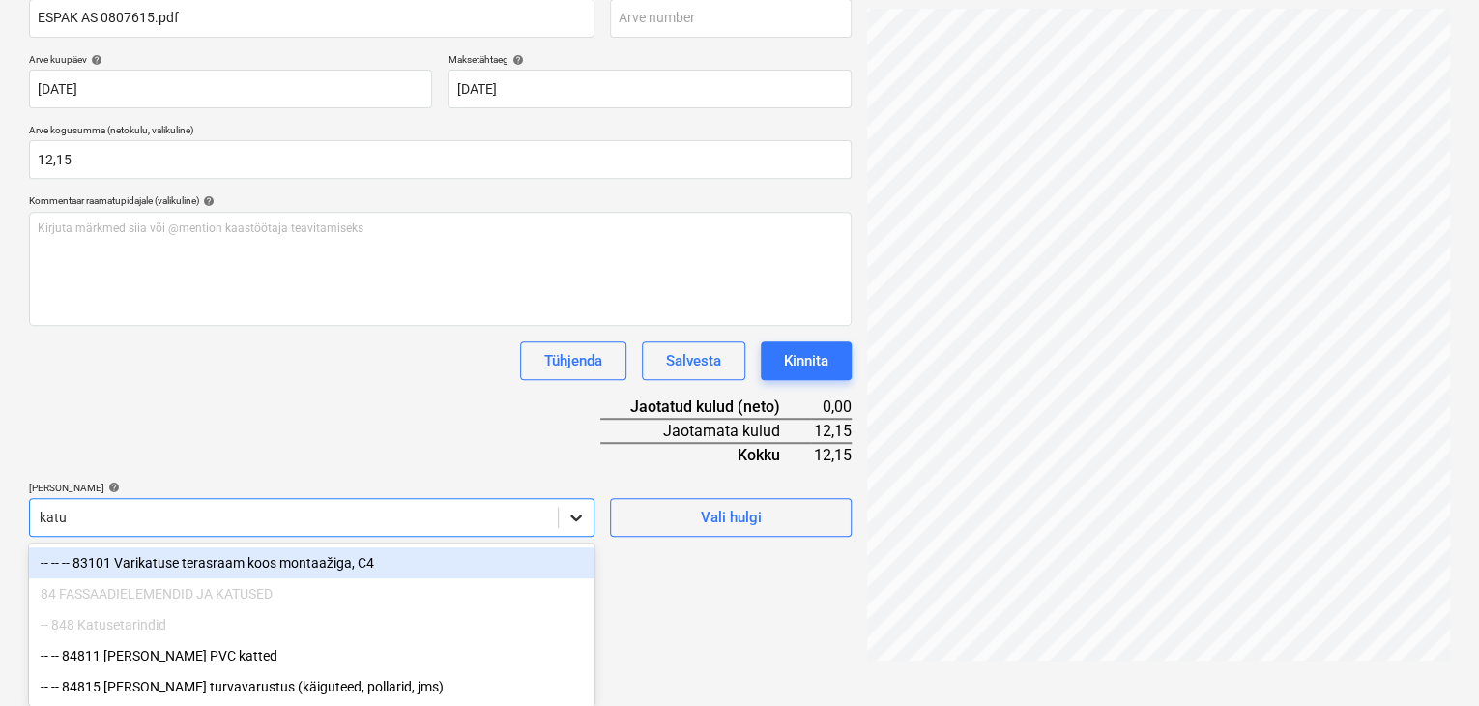
scroll to position [322, 0]
type input "[PERSON_NAME]"
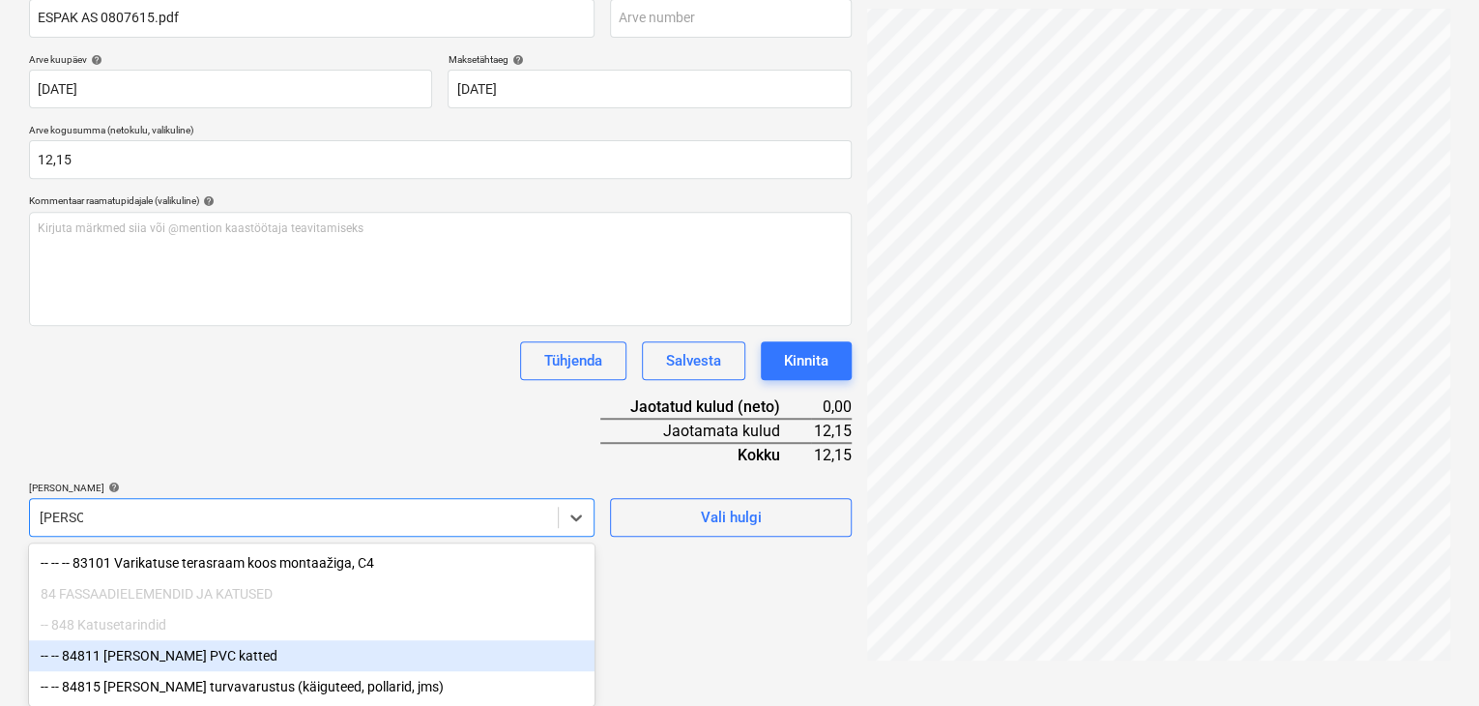
click at [164, 652] on div "-- -- 84811 [PERSON_NAME] PVC katted" at bounding box center [312, 655] width 566 height 31
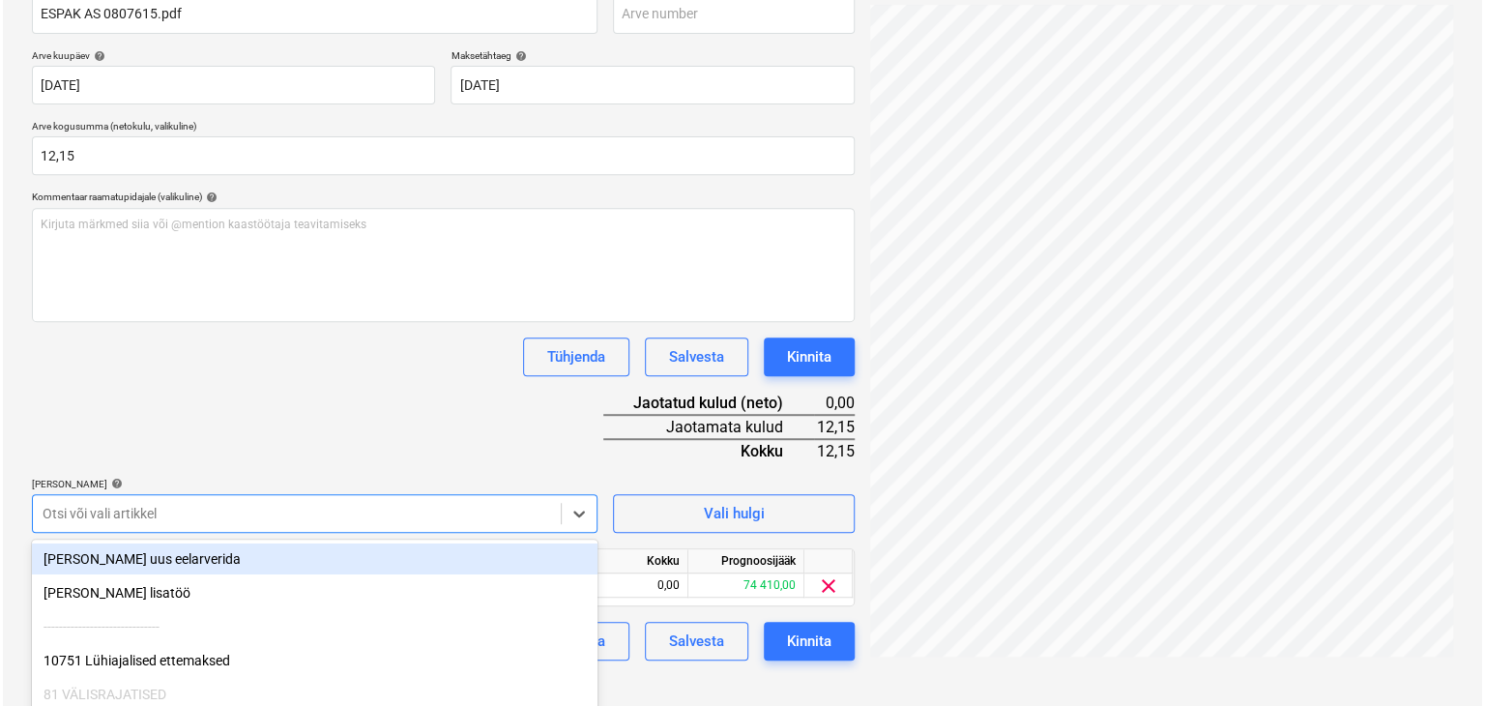
scroll to position [291, 0]
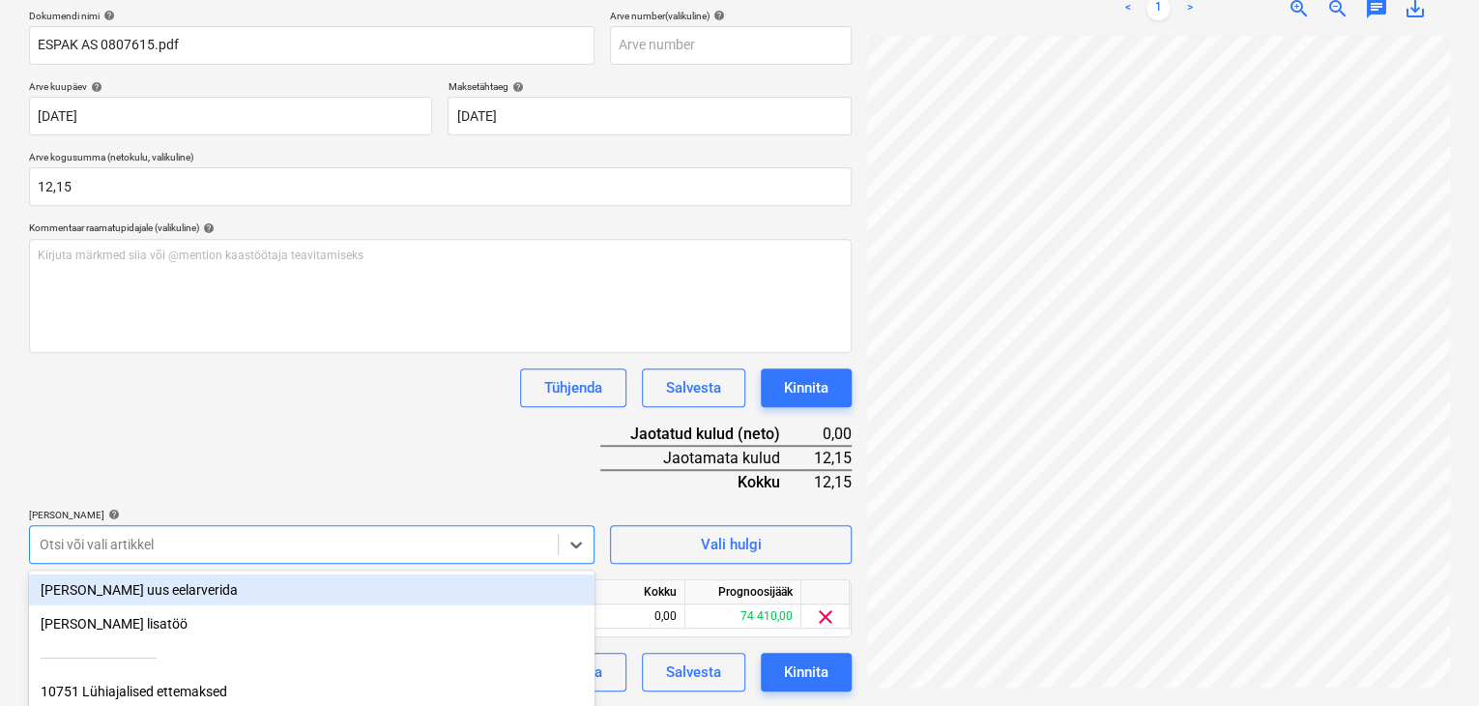
click at [263, 429] on div "Dokumendi nimi help ESPAK AS 0807615.pdf Arve number (valikuline) help [PERSON_…" at bounding box center [440, 351] width 823 height 682
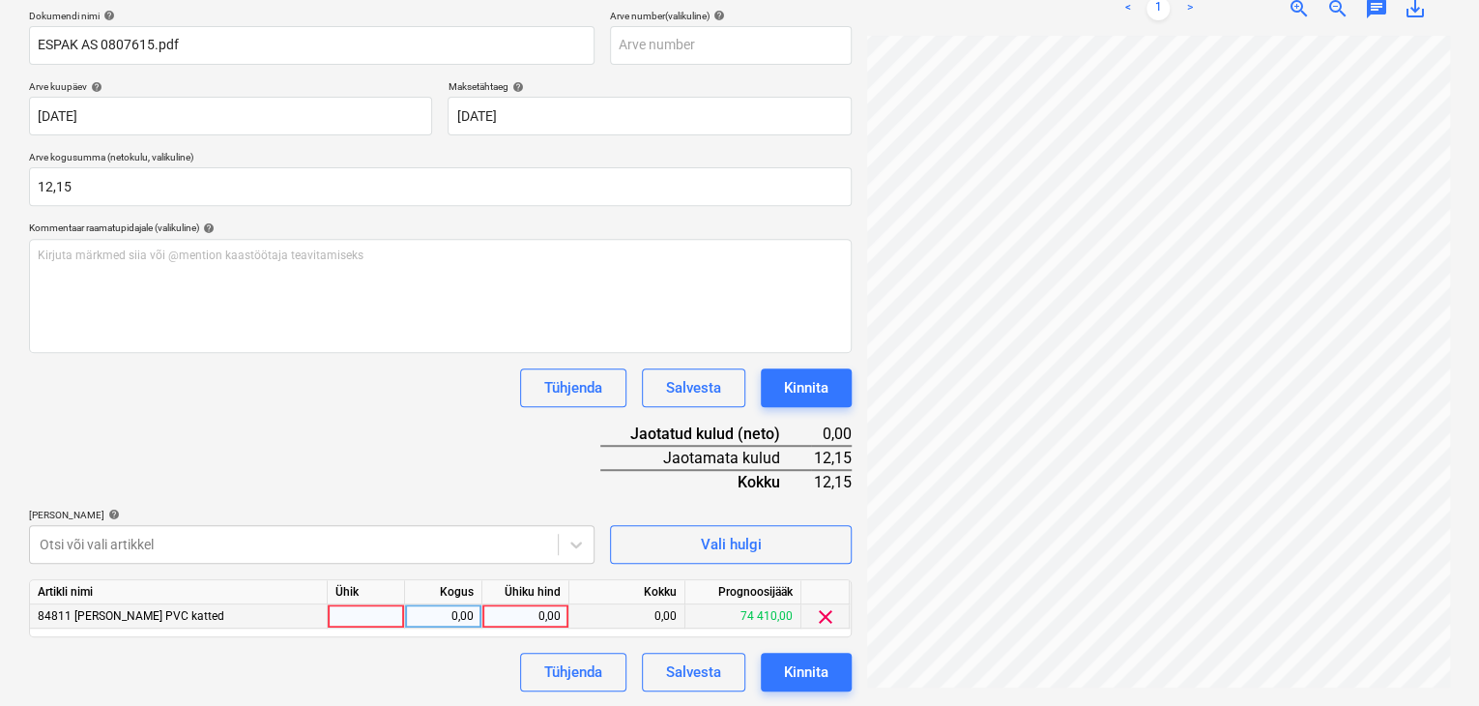
click at [550, 613] on div "0,00" at bounding box center [525, 616] width 71 height 24
type input "12,15"
click at [460, 674] on div "Tühjenda Salvesta Kinnita" at bounding box center [440, 672] width 823 height 39
click at [798, 662] on div "Kinnita" at bounding box center [806, 671] width 44 height 25
